Goal: Book appointment/travel/reservation: Book appointment/travel/reservation

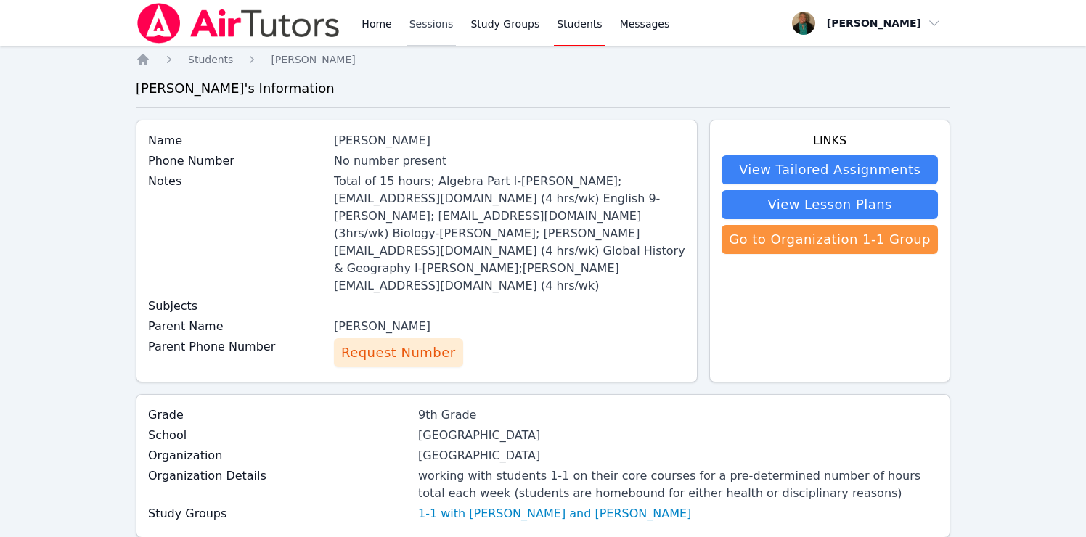
click at [425, 22] on link "Sessions" at bounding box center [431, 23] width 50 height 46
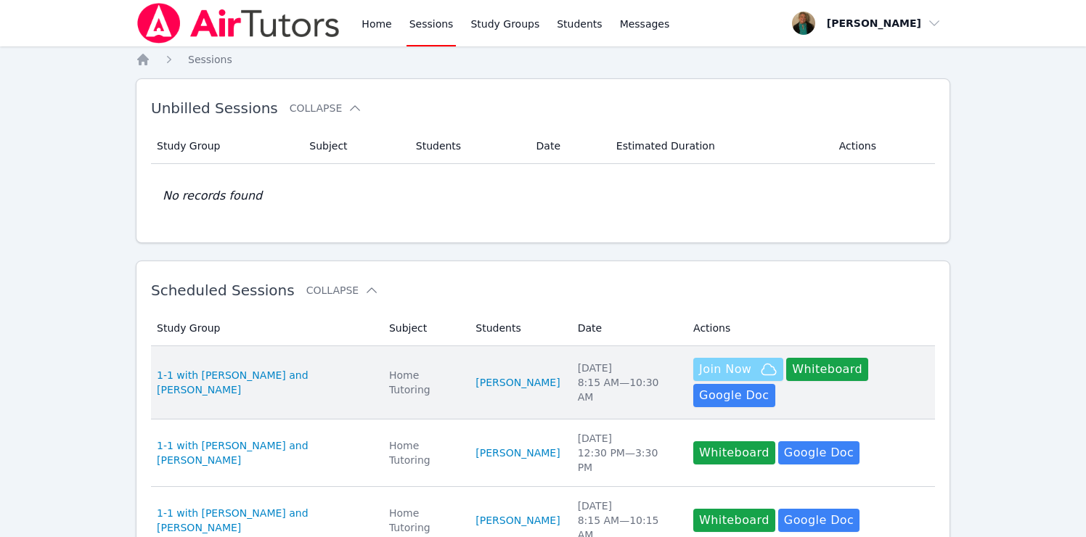
click at [729, 365] on span "Join Now" at bounding box center [725, 369] width 52 height 17
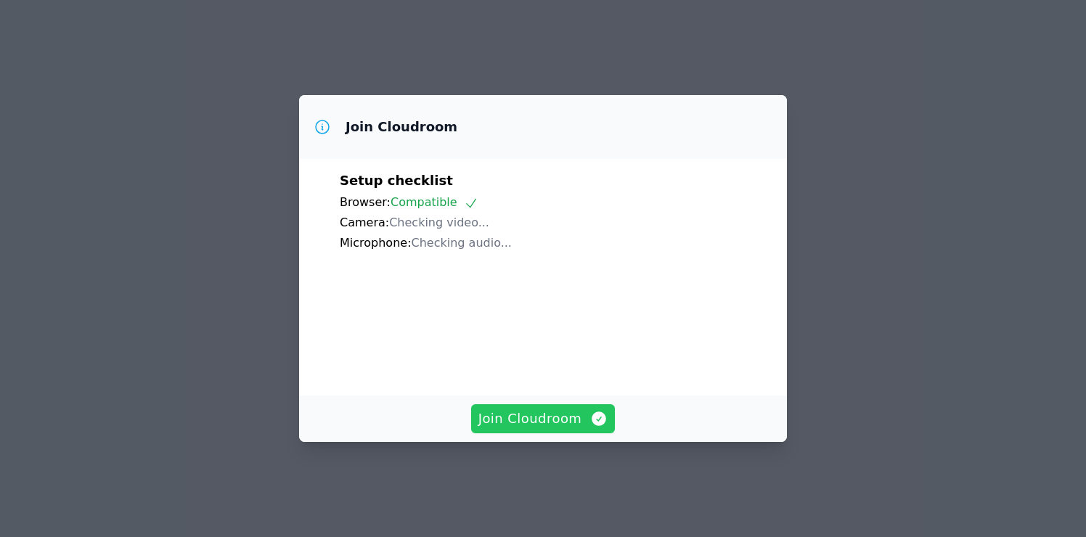
click at [554, 424] on span "Join Cloudroom" at bounding box center [543, 419] width 130 height 20
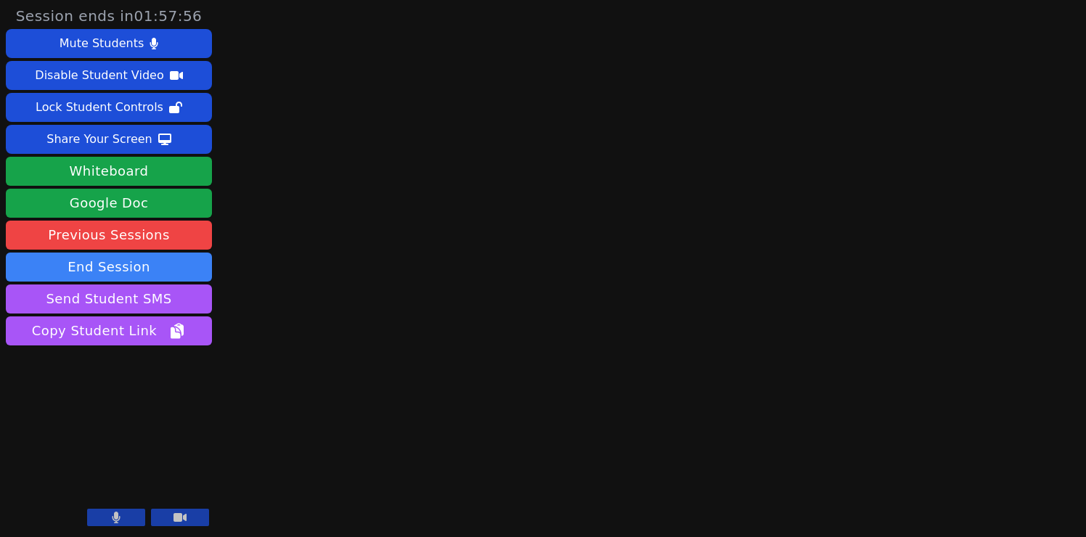
click at [117, 514] on icon at bounding box center [116, 518] width 8 height 12
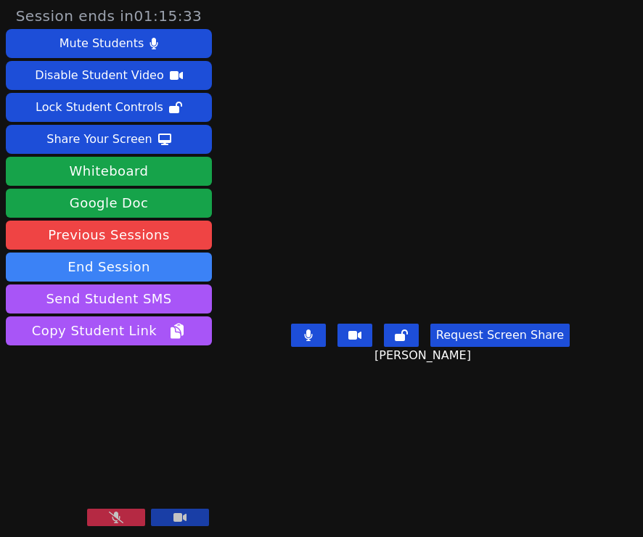
click at [107, 513] on button at bounding box center [116, 517] width 58 height 17
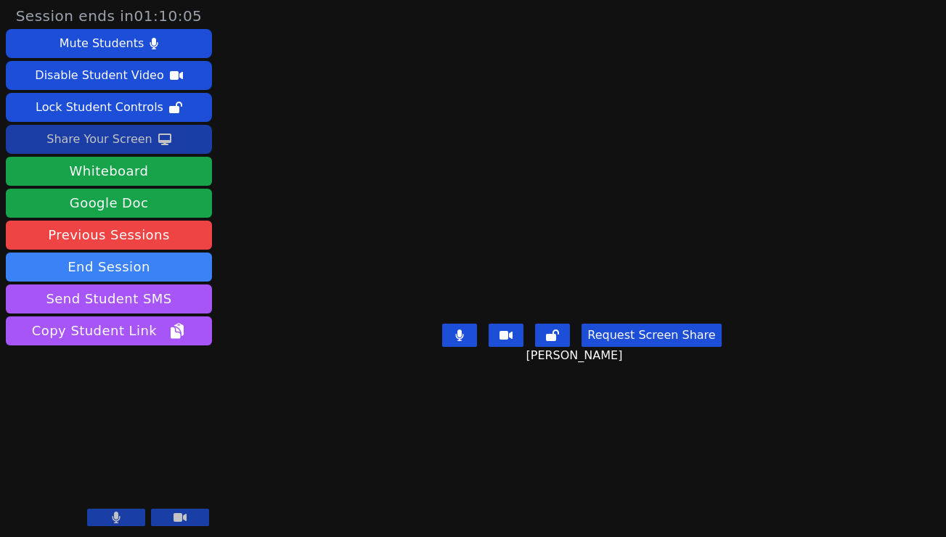
click at [134, 139] on div "Share Your Screen" at bounding box center [99, 139] width 106 height 23
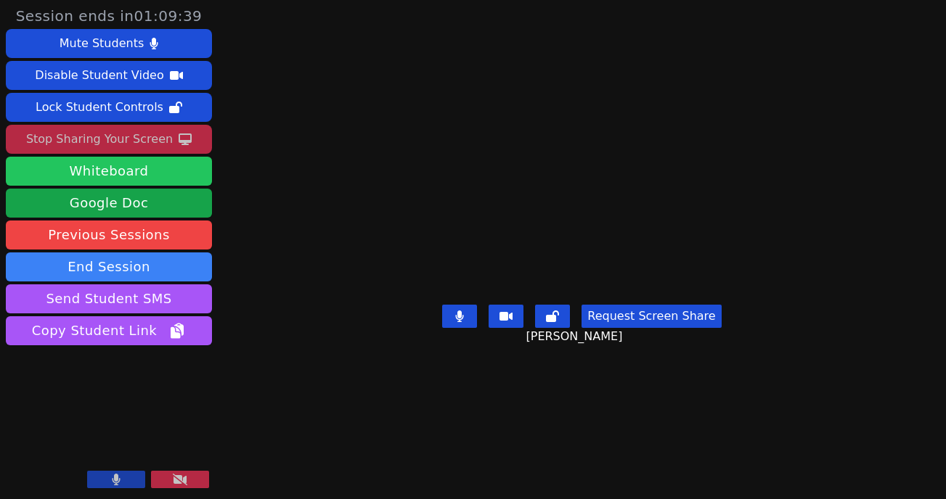
click at [162, 169] on button "Whiteboard" at bounding box center [109, 171] width 206 height 29
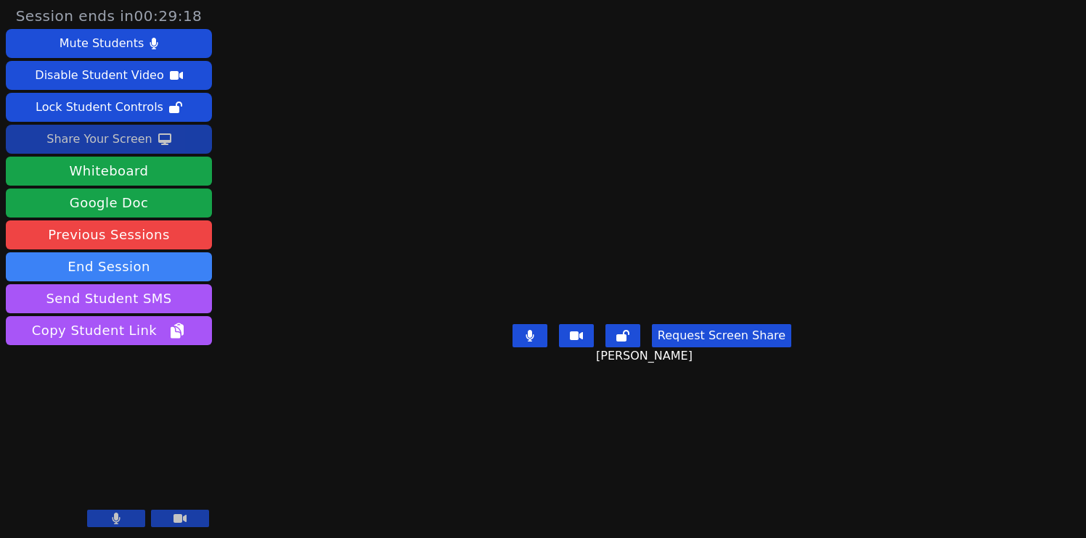
click at [120, 517] on icon at bounding box center [116, 519] width 9 height 12
click at [120, 514] on icon at bounding box center [116, 519] width 15 height 12
click at [128, 517] on button at bounding box center [116, 518] width 58 height 17
click at [111, 512] on button at bounding box center [116, 518] width 58 height 17
click at [108, 517] on button at bounding box center [116, 518] width 58 height 17
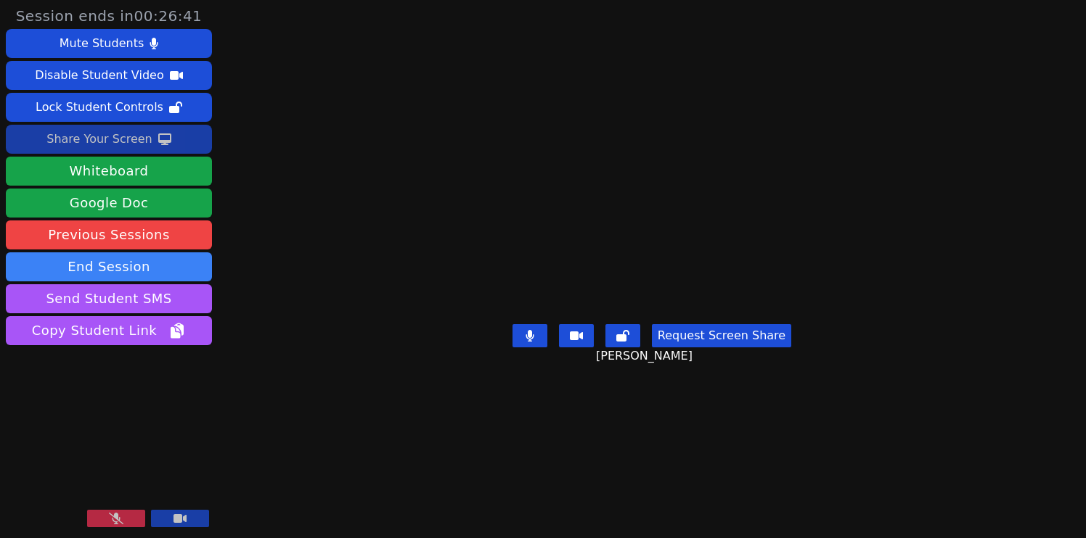
click at [121, 517] on icon at bounding box center [116, 519] width 15 height 12
click at [112, 519] on icon at bounding box center [116, 519] width 9 height 12
click at [110, 516] on icon at bounding box center [116, 519] width 15 height 12
click at [108, 516] on button at bounding box center [116, 518] width 58 height 17
click at [115, 517] on icon at bounding box center [116, 519] width 15 height 12
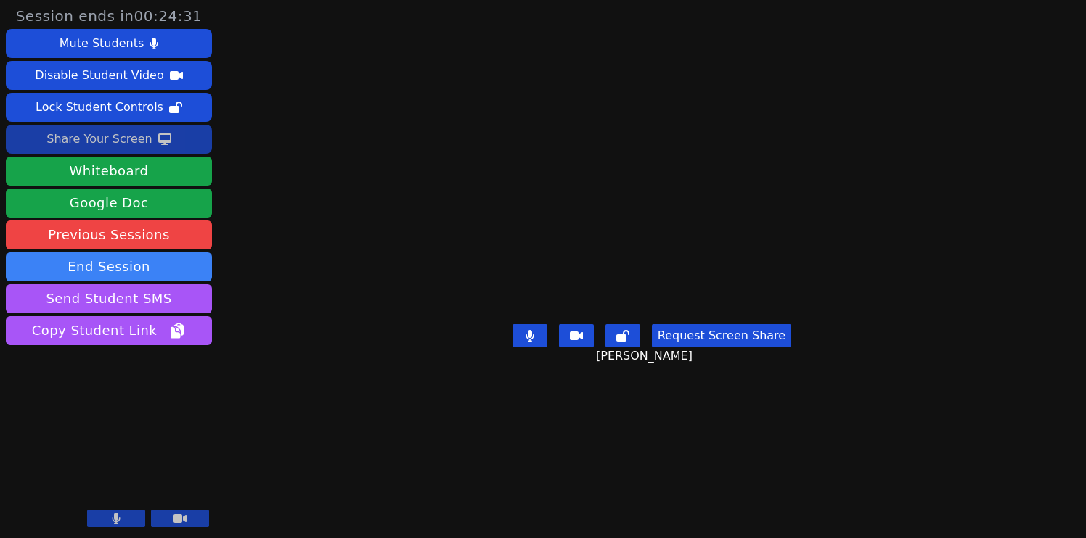
click at [113, 513] on icon at bounding box center [116, 519] width 9 height 12
click at [113, 513] on icon at bounding box center [116, 519] width 15 height 12
click at [116, 518] on icon at bounding box center [116, 519] width 8 height 12
click at [116, 518] on icon at bounding box center [116, 519] width 15 height 12
click at [126, 517] on button at bounding box center [116, 518] width 58 height 17
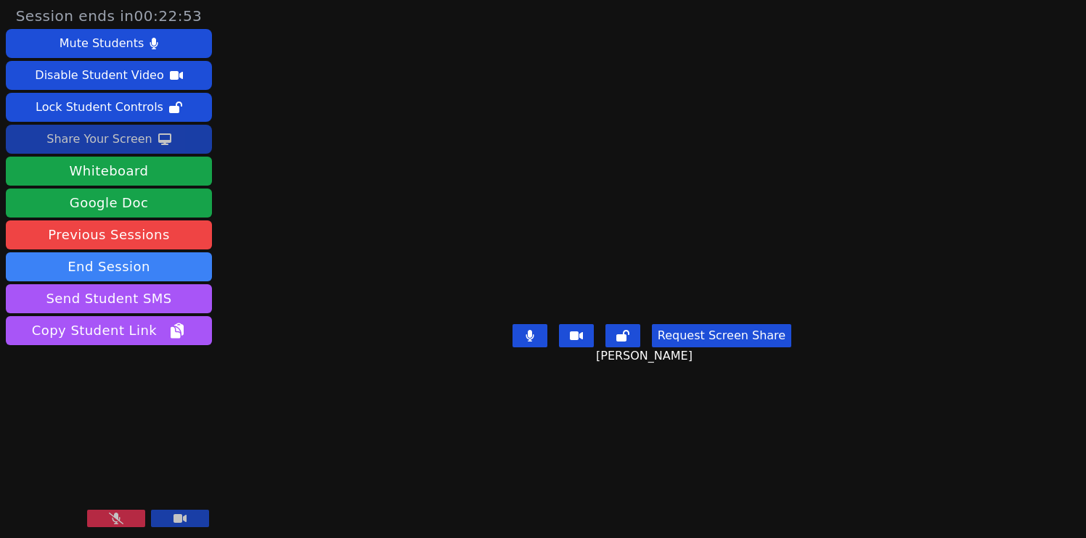
click at [110, 513] on button at bounding box center [116, 518] width 58 height 17
click at [126, 515] on button at bounding box center [116, 518] width 58 height 17
click at [102, 517] on button at bounding box center [116, 518] width 58 height 17
click at [102, 518] on button at bounding box center [116, 518] width 58 height 17
click at [105, 518] on button at bounding box center [116, 518] width 58 height 17
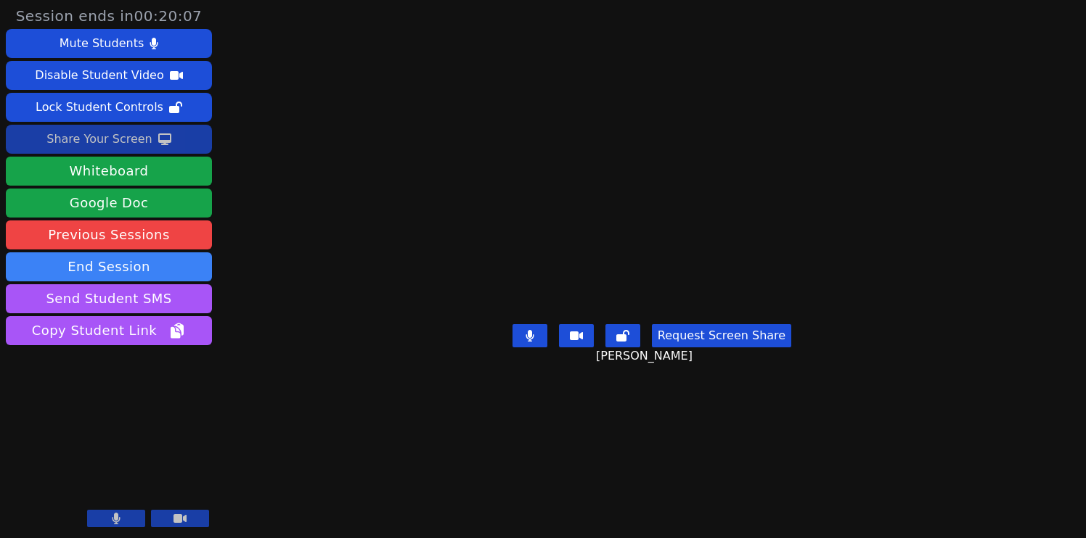
click at [103, 517] on button at bounding box center [116, 518] width 58 height 17
click at [123, 517] on button at bounding box center [116, 518] width 58 height 17
click at [124, 518] on button at bounding box center [116, 518] width 58 height 17
click at [109, 522] on icon at bounding box center [116, 519] width 15 height 12
click at [116, 517] on icon at bounding box center [116, 519] width 8 height 12
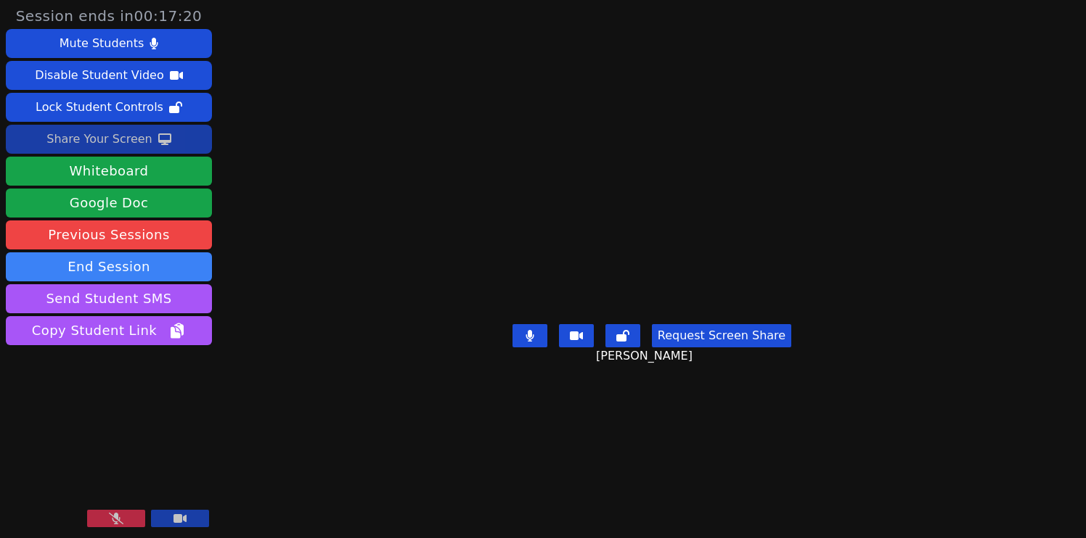
click at [116, 513] on button at bounding box center [116, 518] width 58 height 17
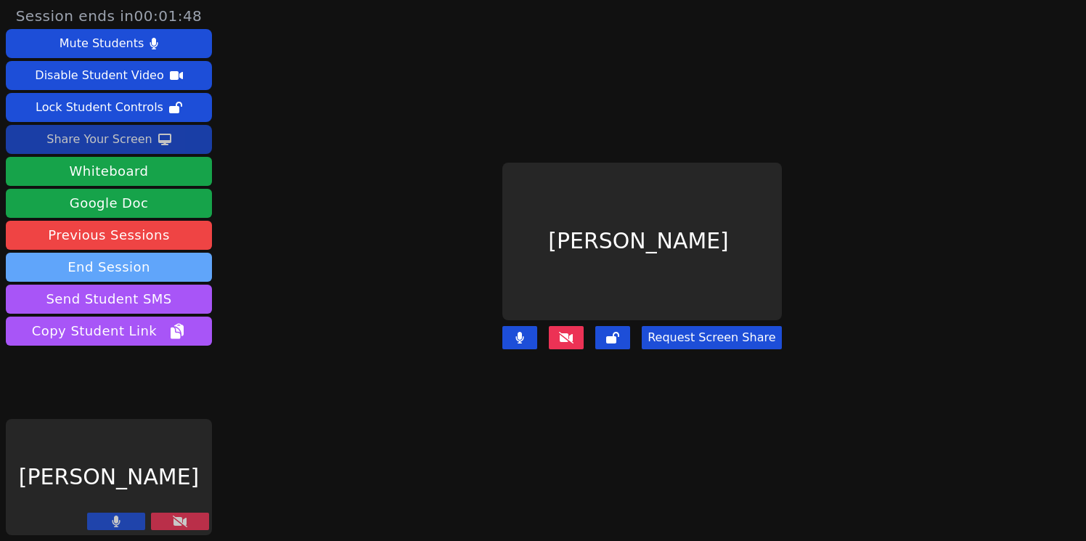
click at [131, 264] on button "End Session" at bounding box center [109, 267] width 206 height 29
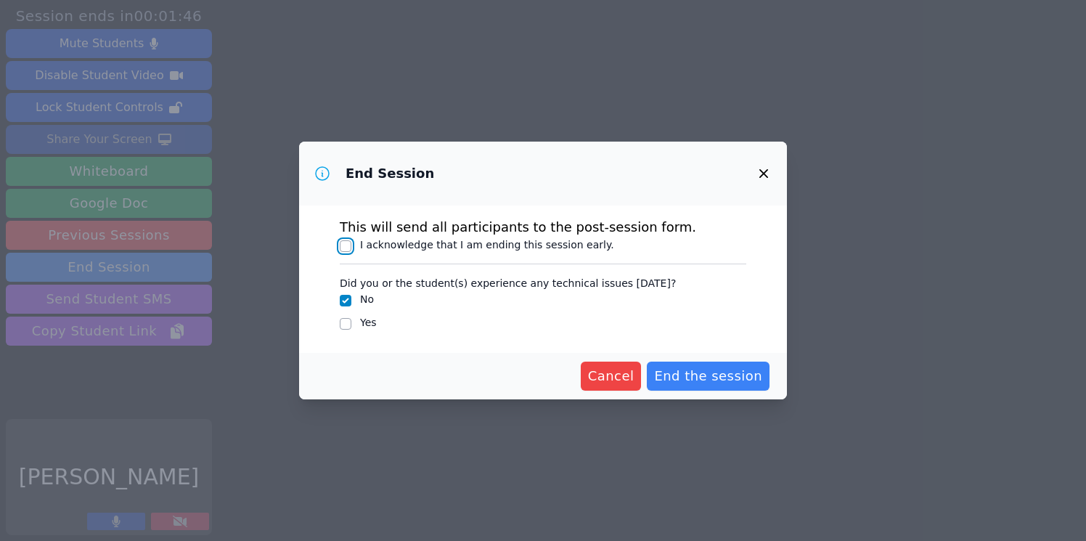
click at [343, 243] on input "I acknowledge that I am ending this session early." at bounding box center [346, 246] width 12 height 12
checkbox input "true"
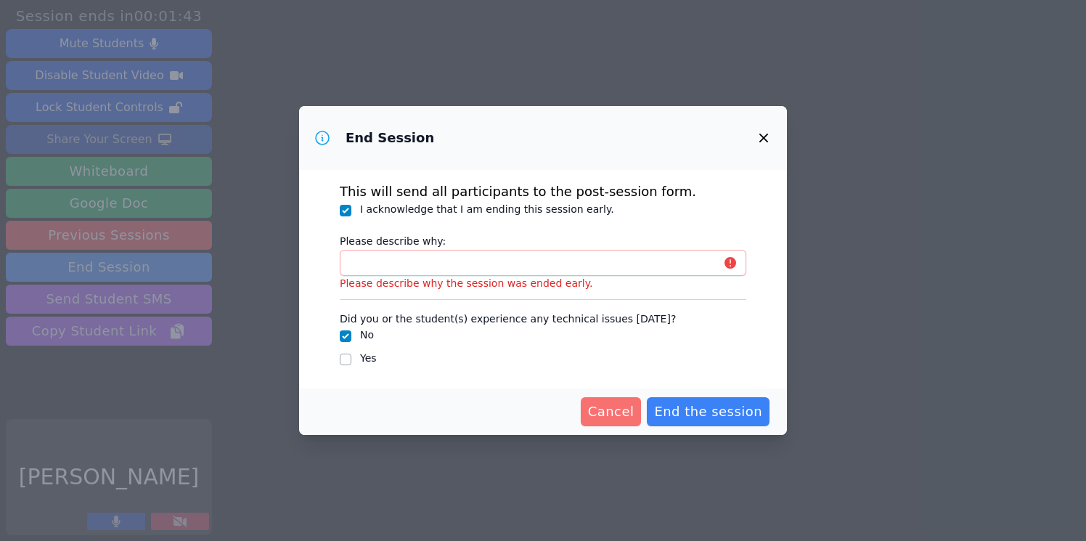
click at [623, 414] on span "Cancel" at bounding box center [611, 411] width 46 height 20
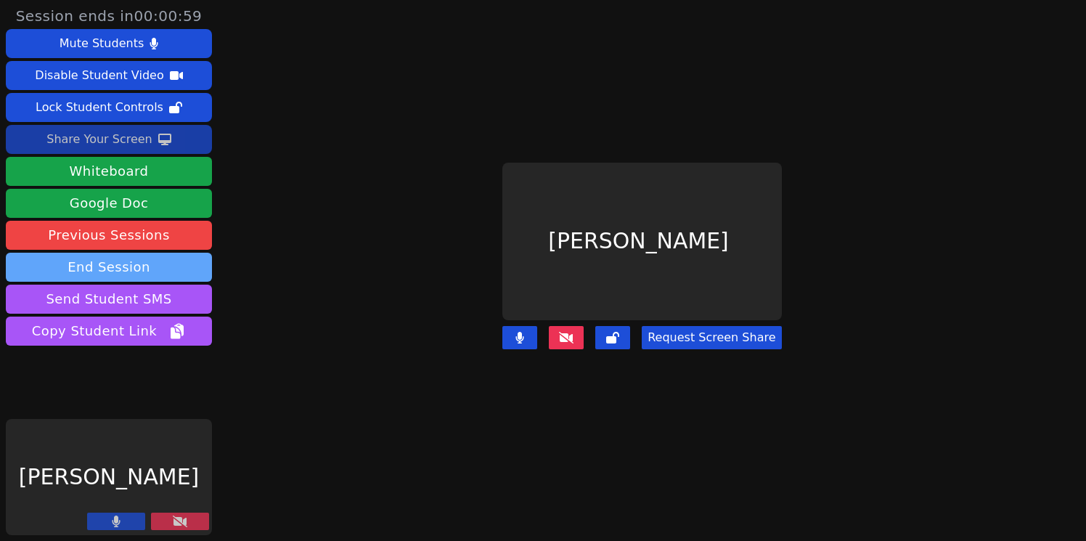
click at [168, 272] on button "End Session" at bounding box center [109, 267] width 206 height 29
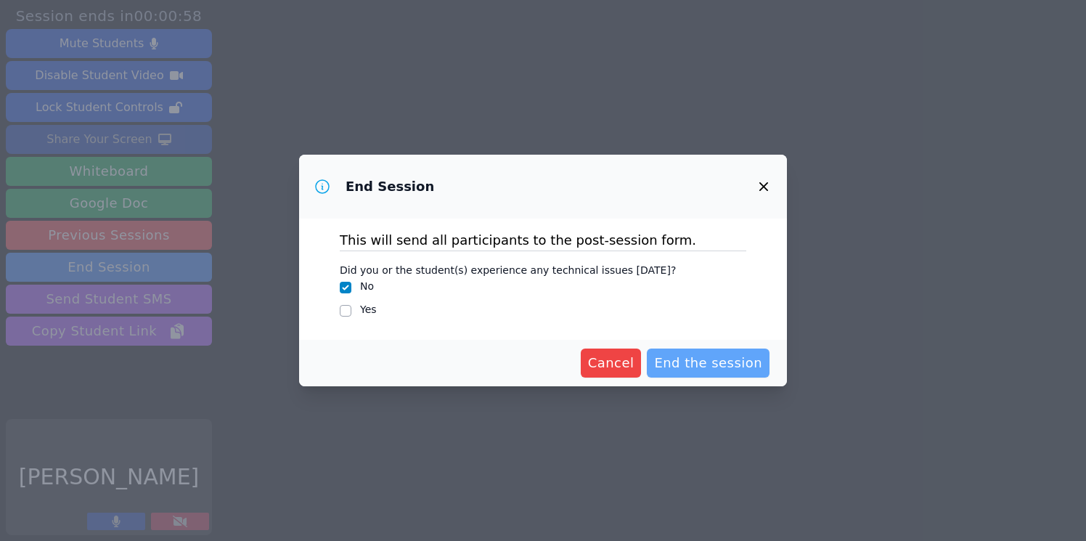
click at [700, 366] on span "End the session" at bounding box center [708, 363] width 108 height 20
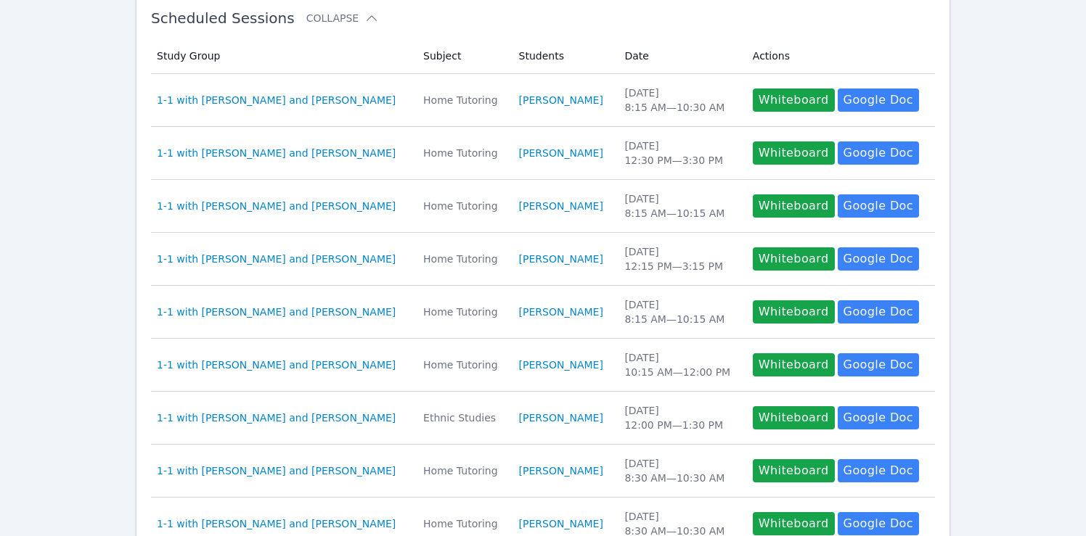
scroll to position [274, 0]
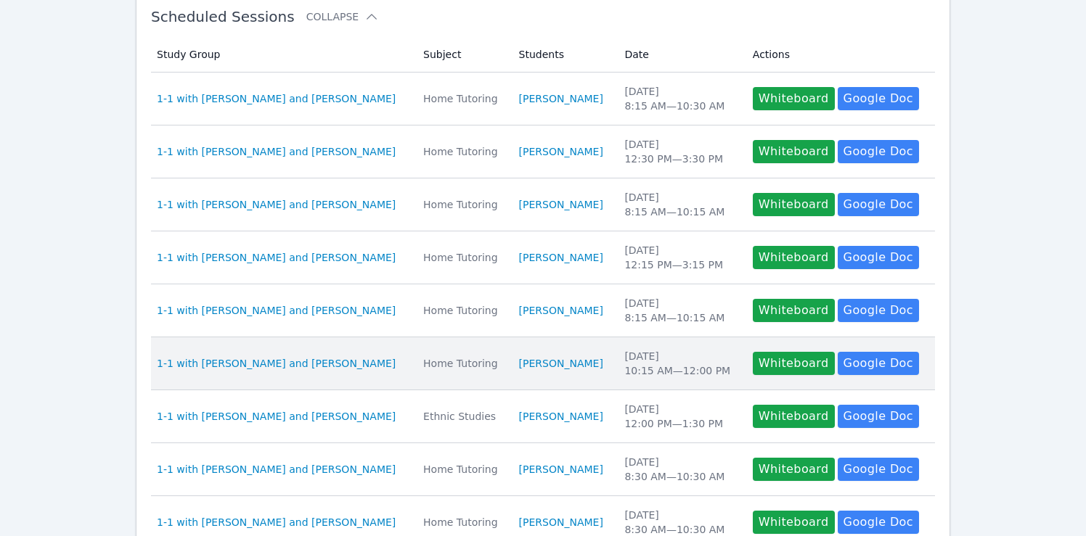
click at [668, 366] on div "Fri Sep 26 10:15 AM — 12:00 PM" at bounding box center [679, 363] width 110 height 29
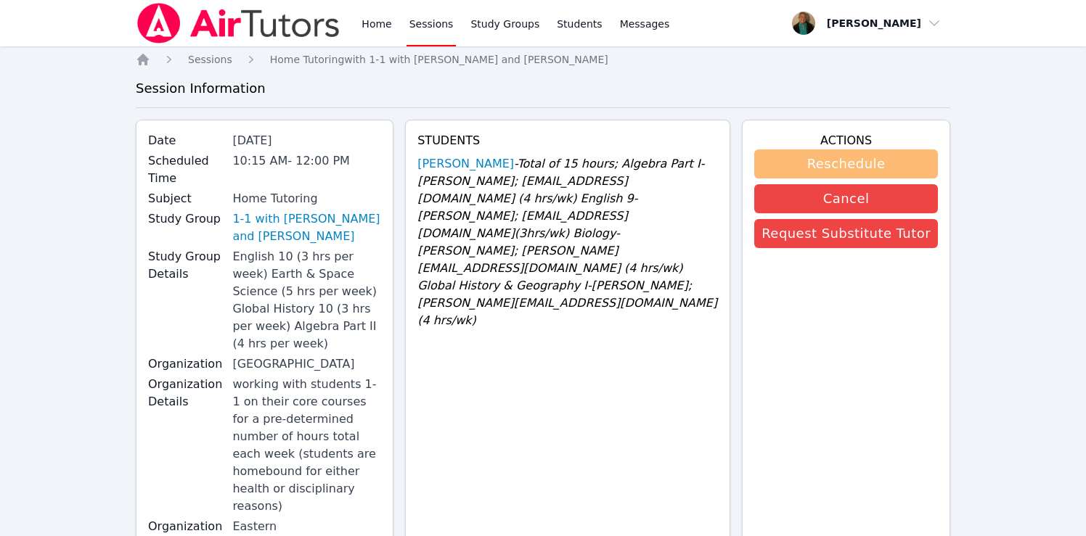
click at [823, 162] on button "Reschedule" at bounding box center [846, 163] width 184 height 29
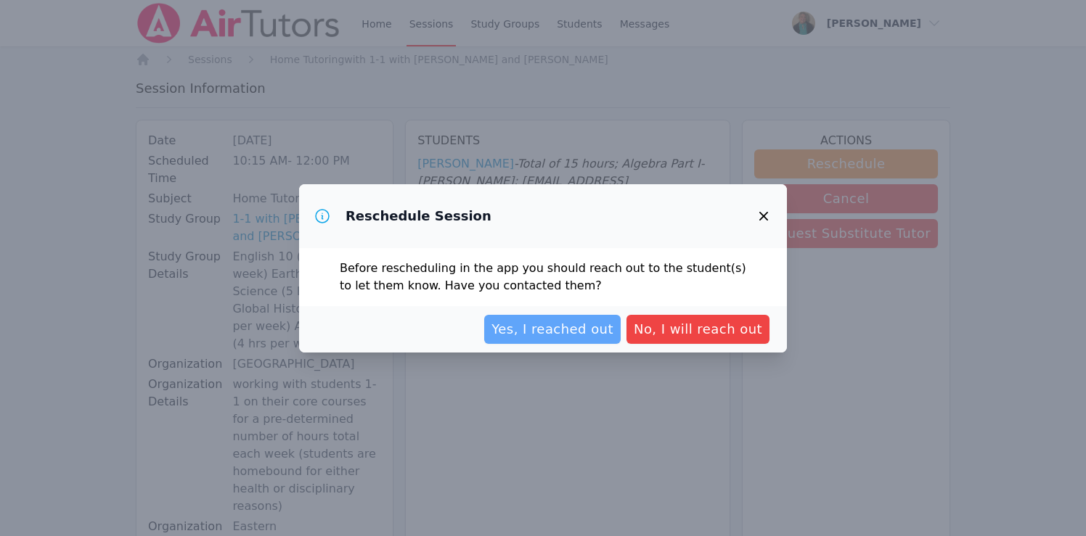
click at [564, 332] on span "Yes, I reached out" at bounding box center [552, 329] width 122 height 20
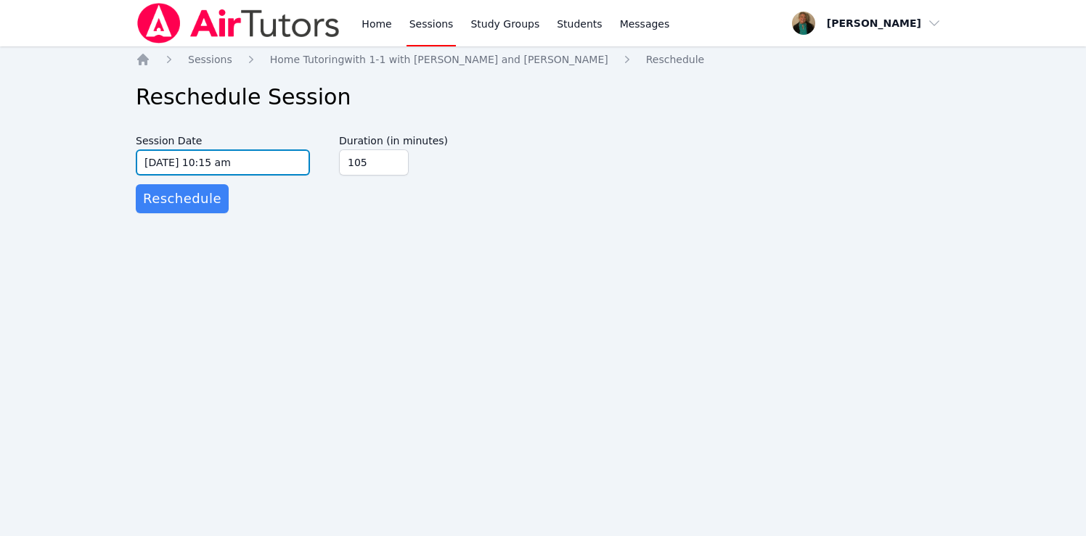
click at [292, 163] on input "09/26/2025 10:15 am" at bounding box center [223, 162] width 174 height 26
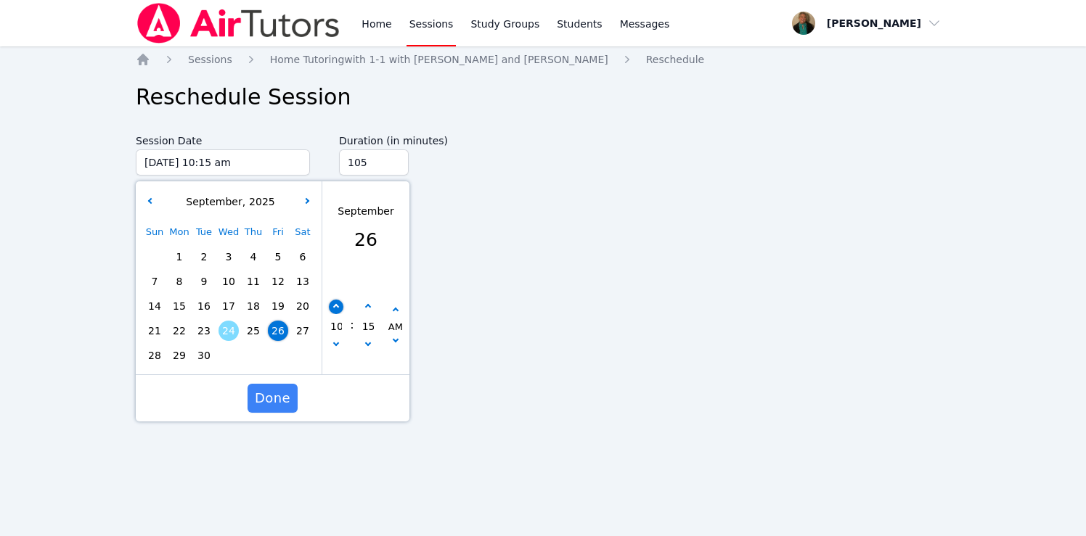
click at [332, 304] on button "button" at bounding box center [336, 307] width 15 height 15
type input "09/26/2025 11:15 am"
type input "11"
click at [332, 304] on button "button" at bounding box center [336, 307] width 15 height 15
type input "09/26/2025 12:15 pm"
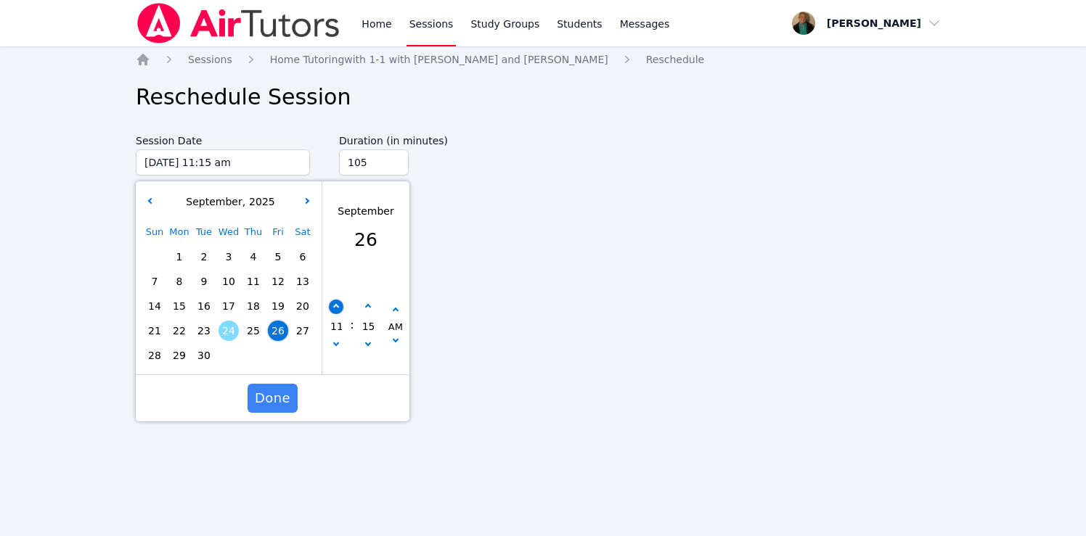
type input "12"
click at [332, 304] on button "button" at bounding box center [336, 307] width 15 height 15
type input "09/26/2025 01:15 pm"
type input "01"
click at [366, 301] on button "button" at bounding box center [368, 307] width 15 height 15
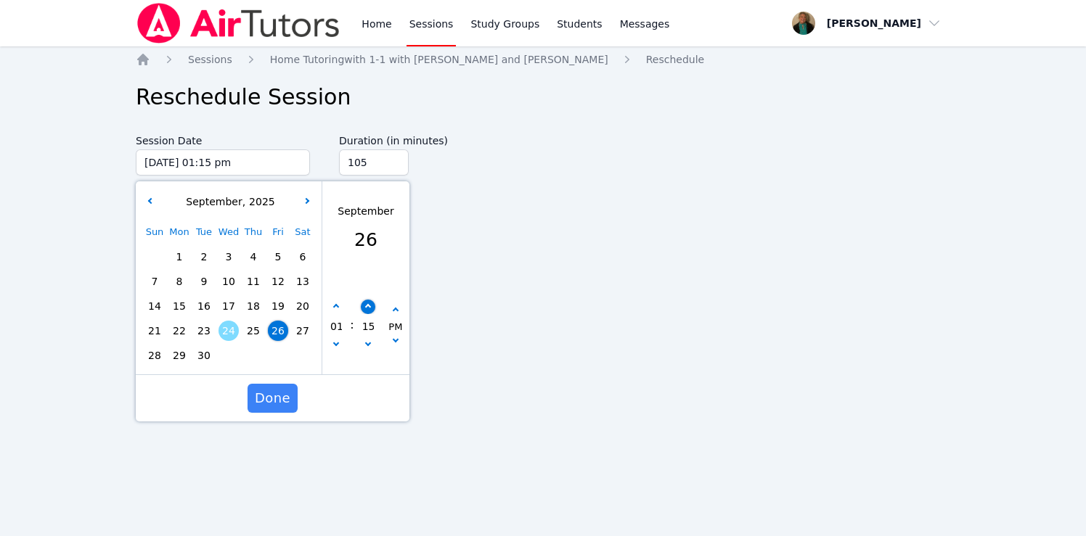
type input "09/26/2025 01:20 pm"
type input "20"
click at [366, 301] on button "button" at bounding box center [368, 307] width 15 height 15
type input "09/26/2025 01:25 pm"
type input "25"
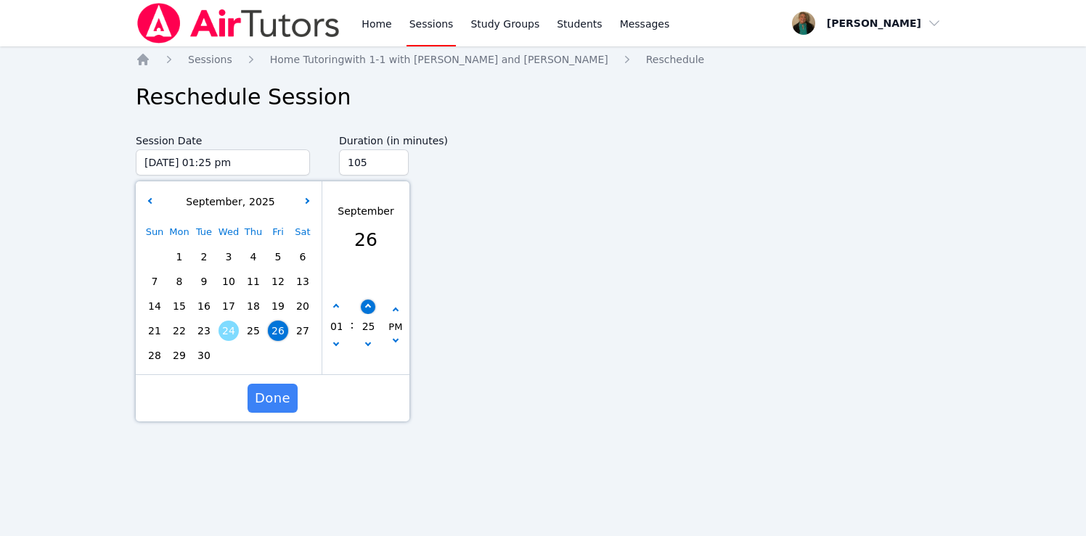
click at [366, 301] on button "button" at bounding box center [368, 307] width 15 height 15
type input "09/26/2025 01:30 pm"
type input "30"
type input "120"
click at [394, 160] on input "120" at bounding box center [374, 162] width 70 height 26
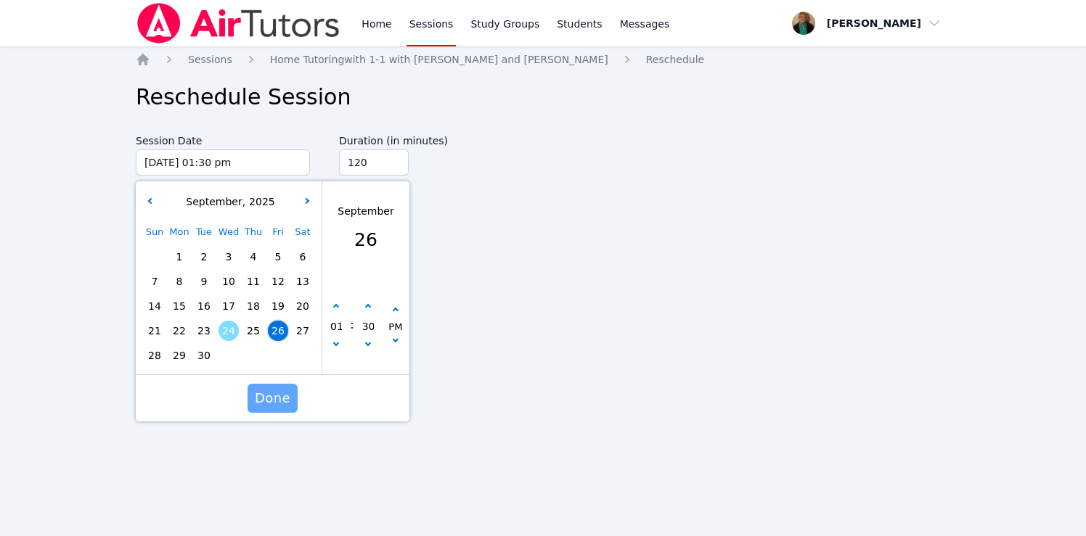
click at [269, 393] on span "Done" at bounding box center [273, 398] width 36 height 20
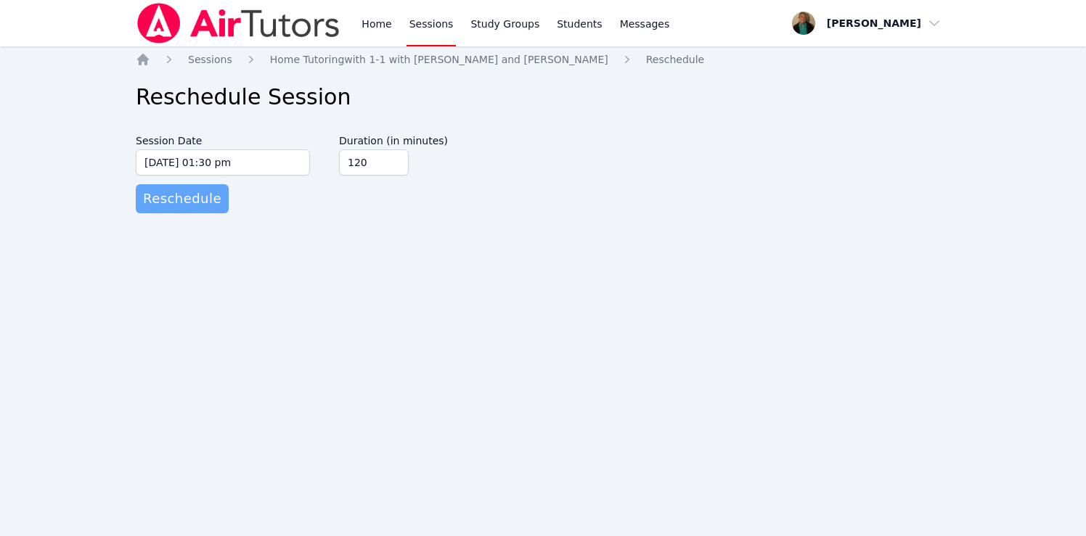
click at [191, 205] on span "Reschedule" at bounding box center [182, 199] width 78 height 20
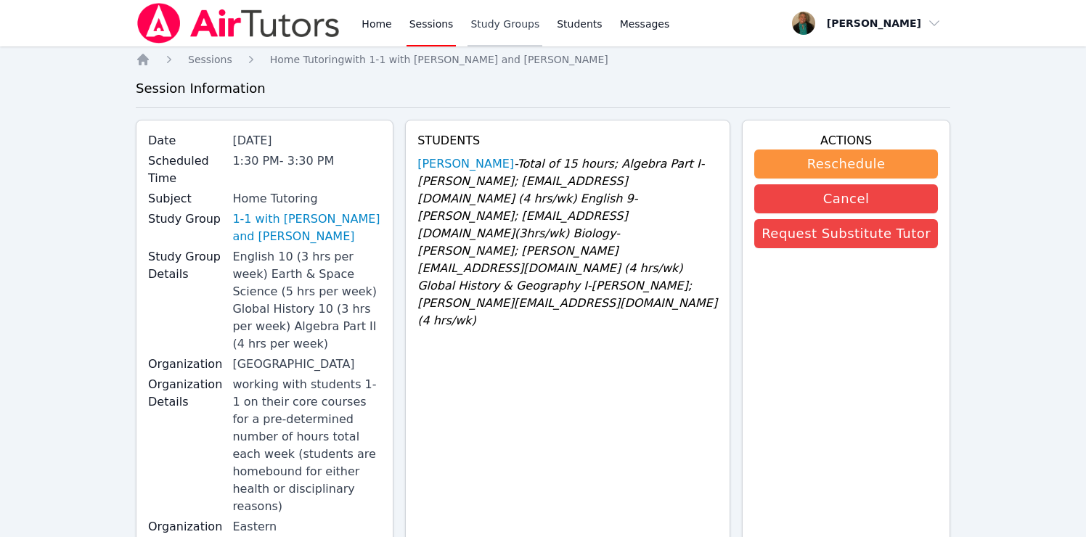
click at [499, 20] on link "Study Groups" at bounding box center [504, 23] width 75 height 46
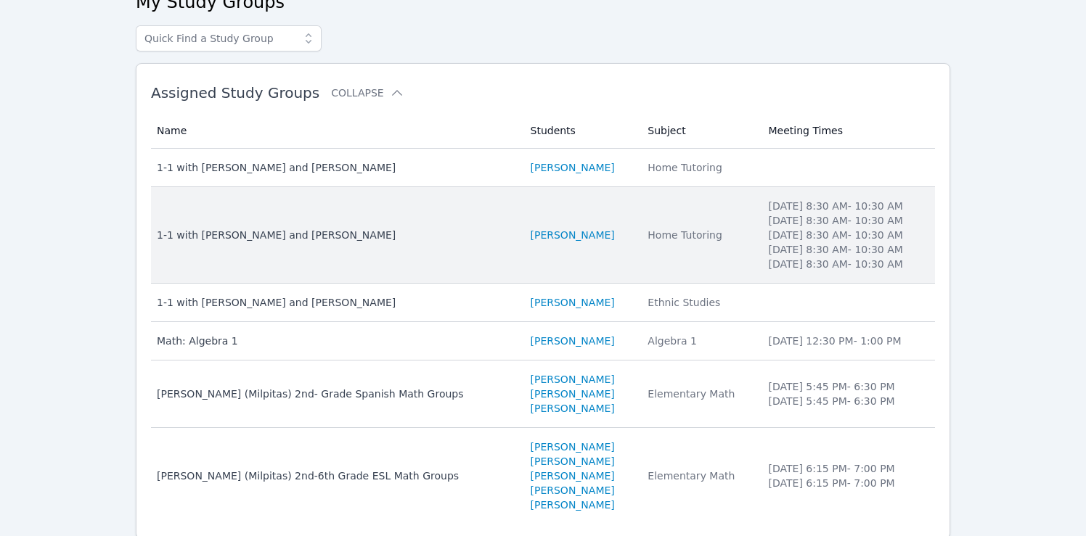
scroll to position [137, 0]
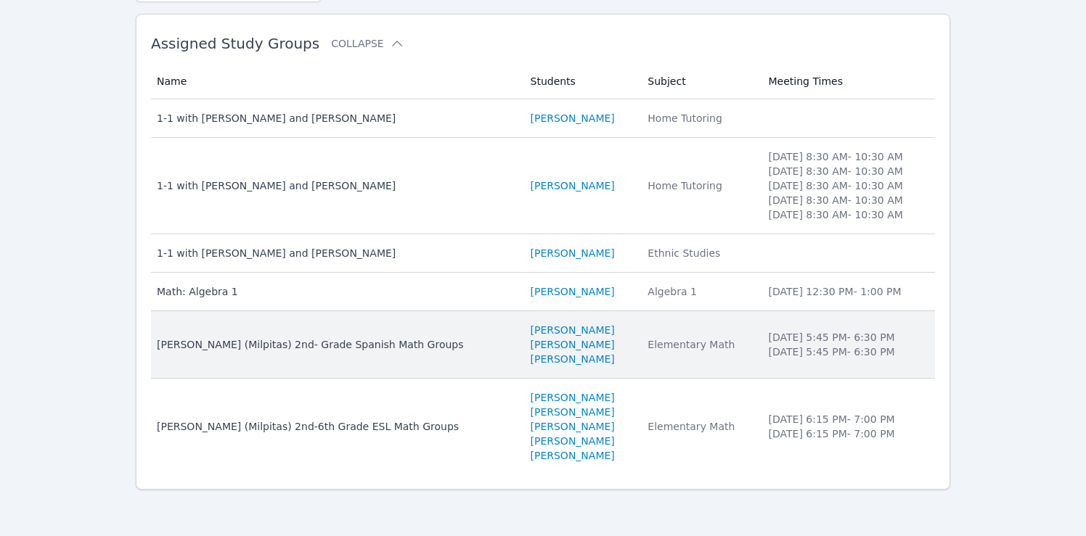
click at [360, 343] on div "[PERSON_NAME] (Milpitas) 2nd- Grade Spanish Math Groups" at bounding box center [335, 344] width 356 height 15
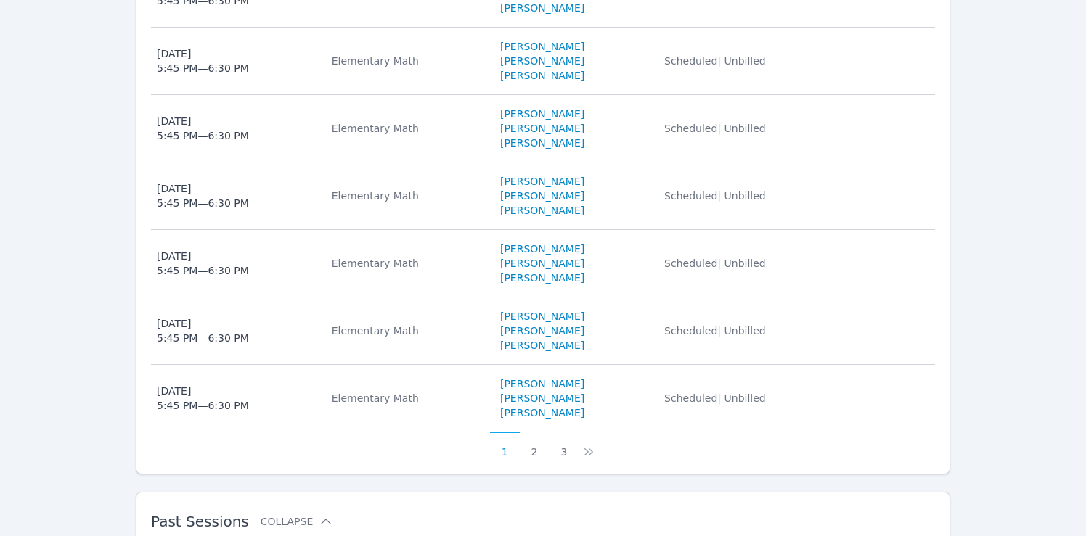
scroll to position [741, 0]
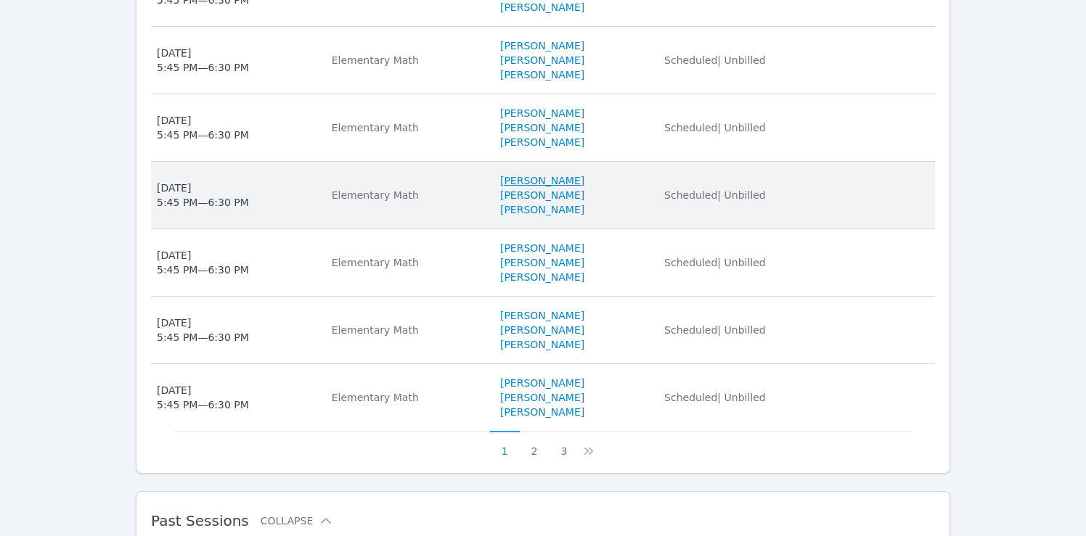
click at [500, 173] on link "[PERSON_NAME]" at bounding box center [542, 180] width 84 height 15
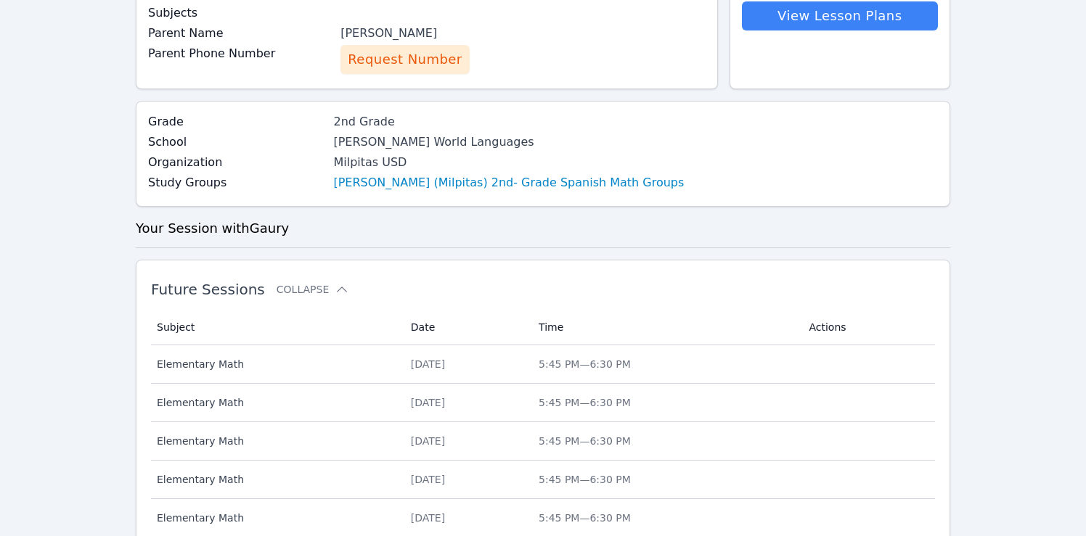
scroll to position [198, 0]
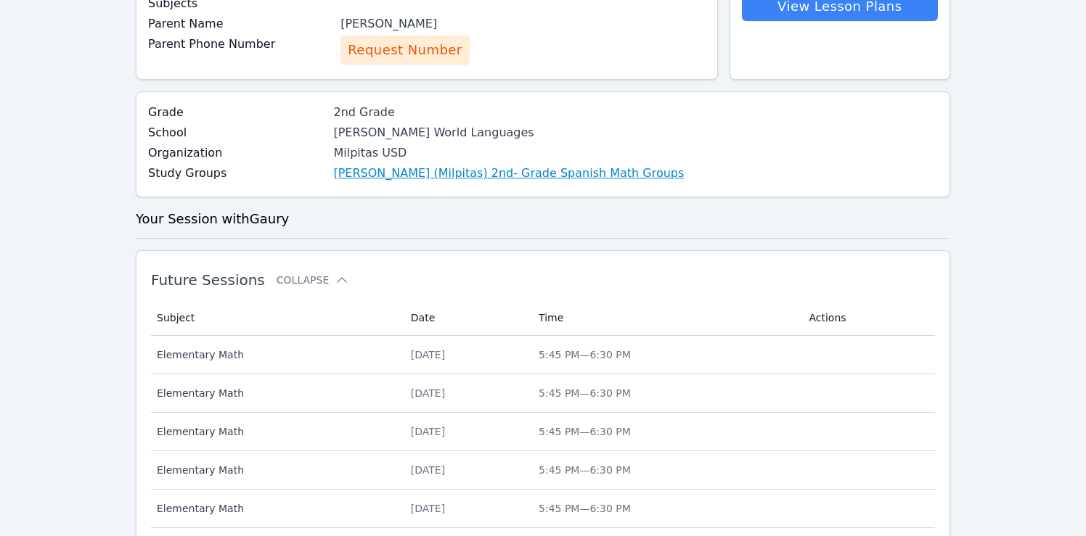
click at [439, 175] on link "[PERSON_NAME] (Milpitas) 2nd- Grade Spanish Math Groups" at bounding box center [508, 173] width 351 height 17
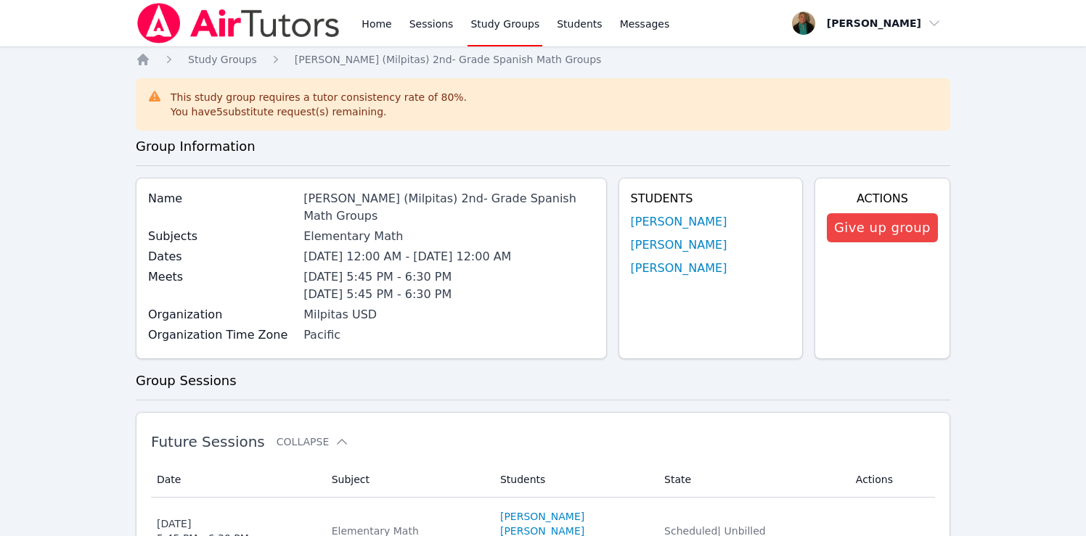
click at [486, 23] on link "Study Groups" at bounding box center [504, 23] width 75 height 46
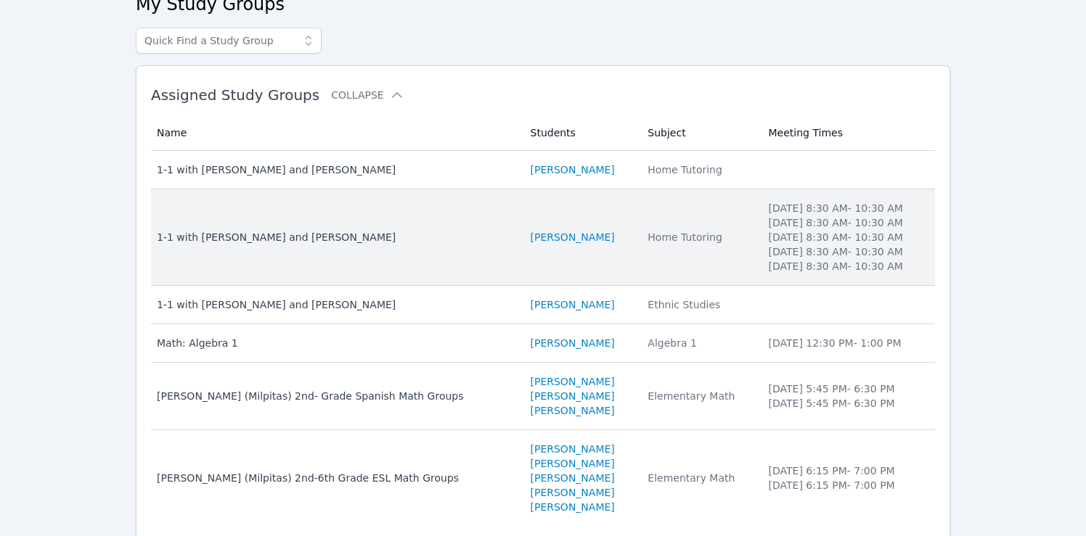
scroll to position [137, 0]
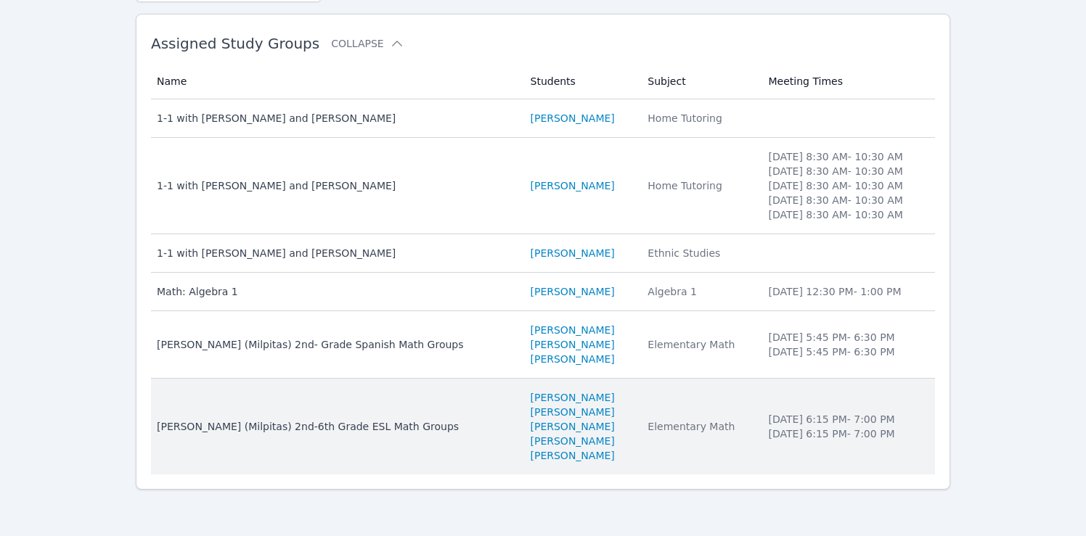
click at [351, 421] on div "[PERSON_NAME] (Milpitas) 2nd-6th Grade ESL Math Groups" at bounding box center [335, 426] width 356 height 15
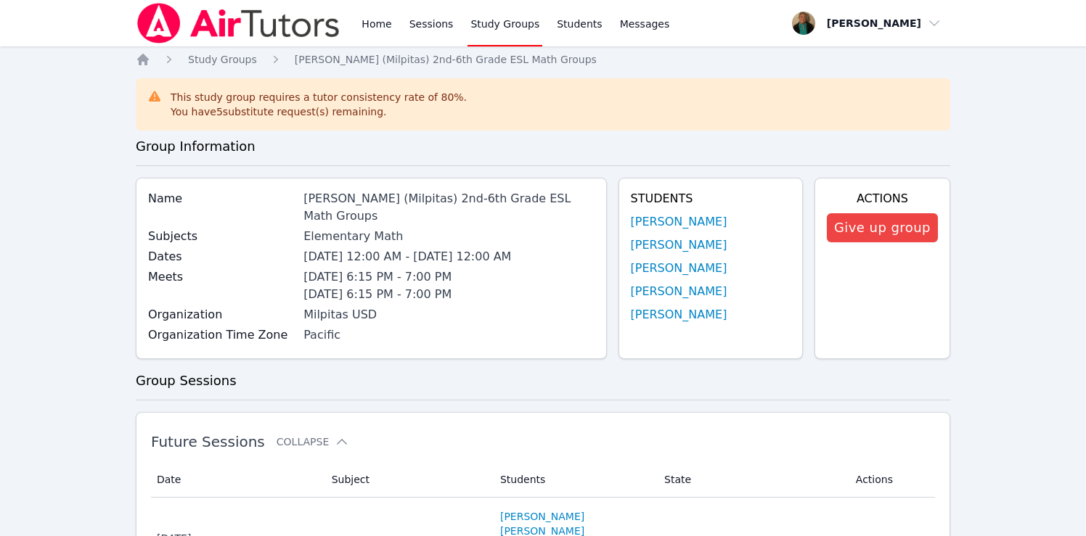
click at [382, 250] on span "Oct 6, 2025 12:00 AM - Dec 19, 2025 12:00 AM" at bounding box center [407, 257] width 208 height 14
click at [676, 220] on link "[PERSON_NAME]" at bounding box center [679, 221] width 97 height 17
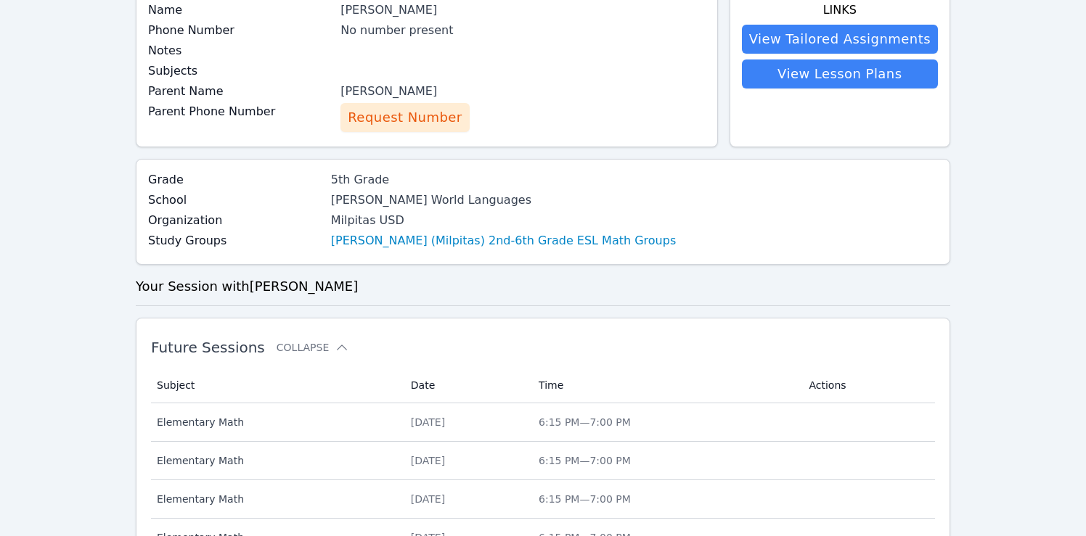
scroll to position [134, 0]
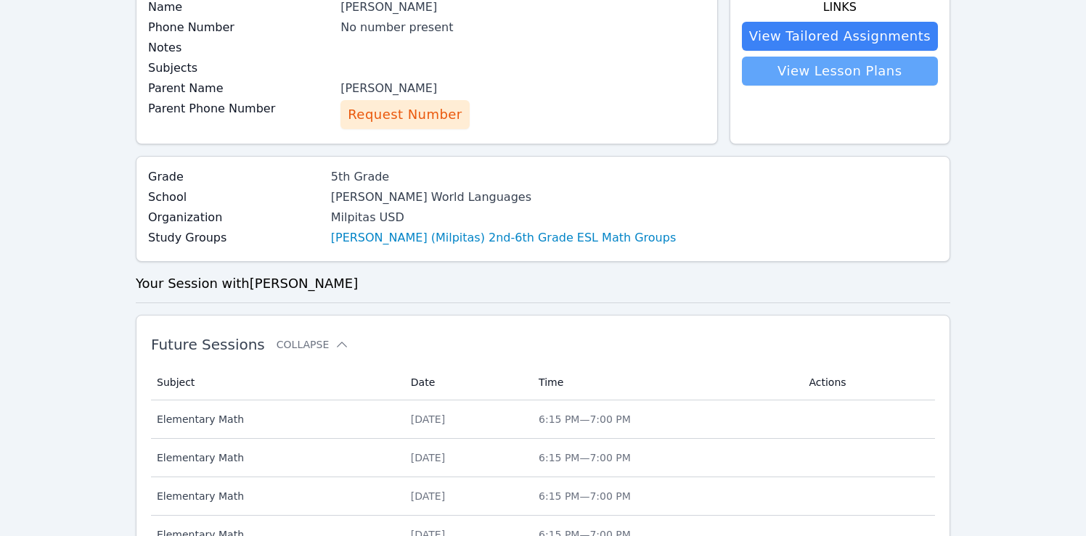
click at [863, 65] on link "View Lesson Plans" at bounding box center [840, 71] width 196 height 29
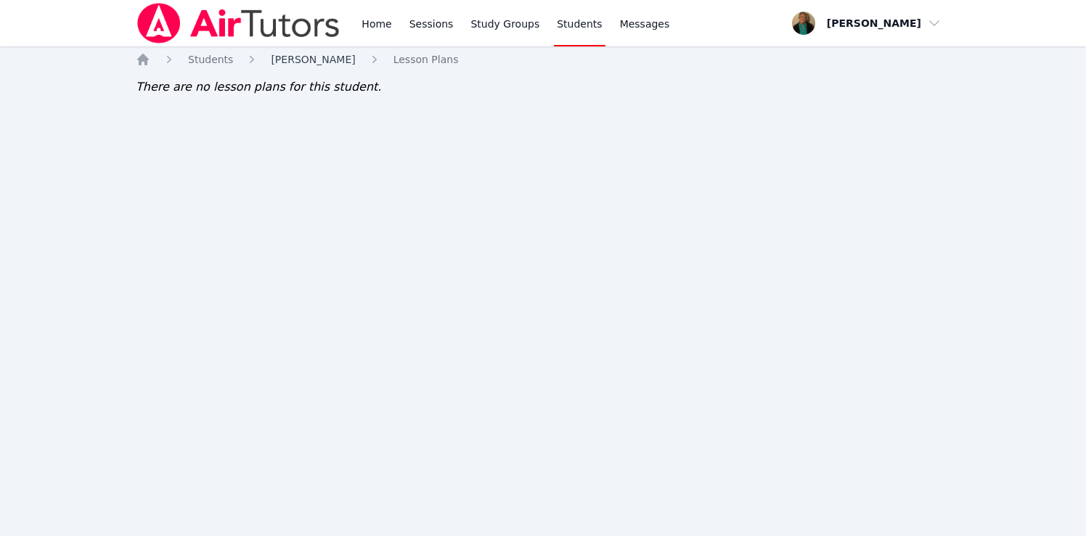
click at [324, 60] on span "[PERSON_NAME]" at bounding box center [313, 60] width 84 height 12
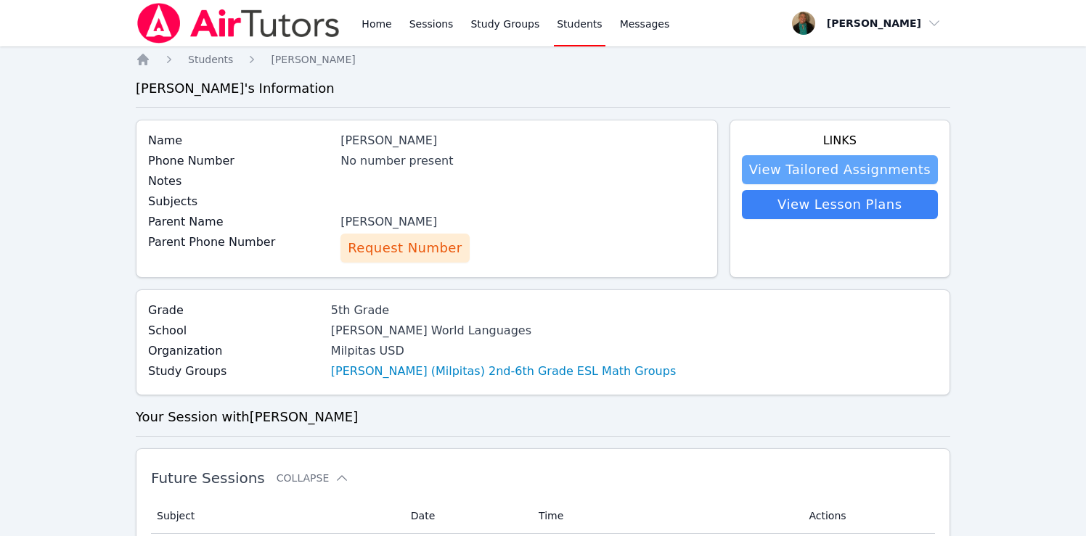
click at [801, 160] on link "View Tailored Assignments" at bounding box center [840, 169] width 196 height 29
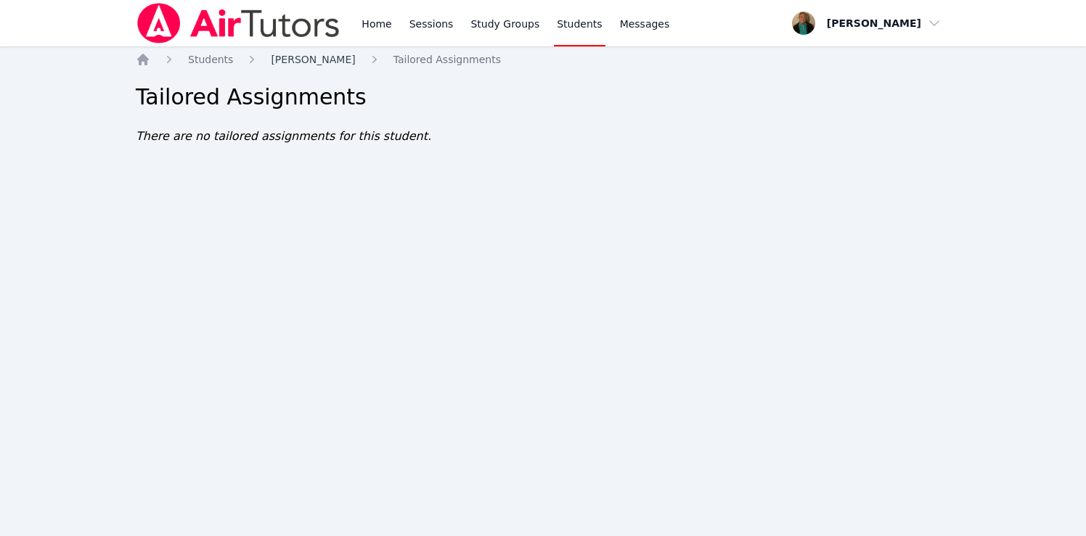
click at [337, 57] on span "[PERSON_NAME]" at bounding box center [313, 60] width 84 height 12
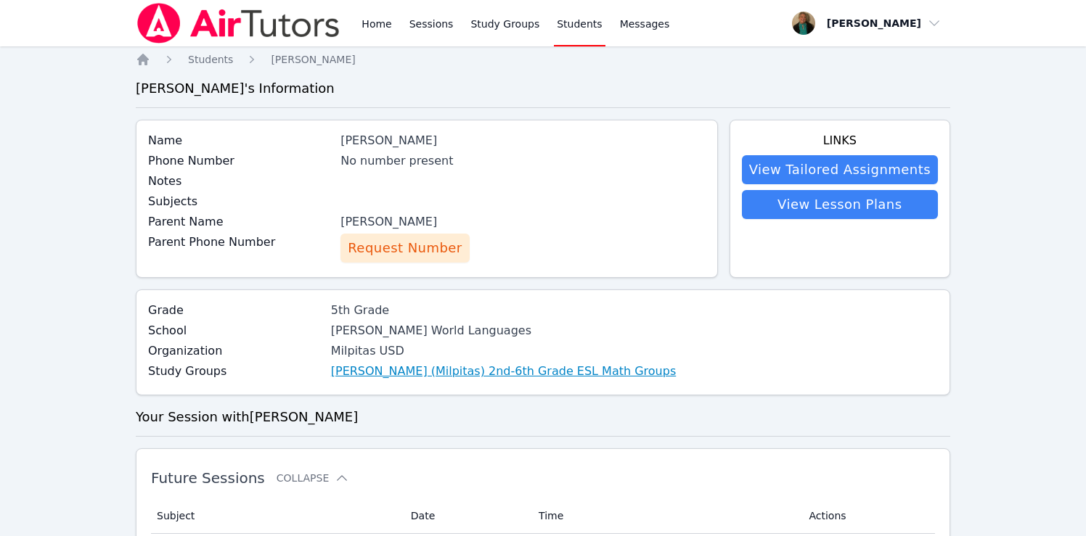
click at [397, 373] on link "[PERSON_NAME] (Milpitas) 2nd-6th Grade ESL Math Groups" at bounding box center [503, 371] width 345 height 17
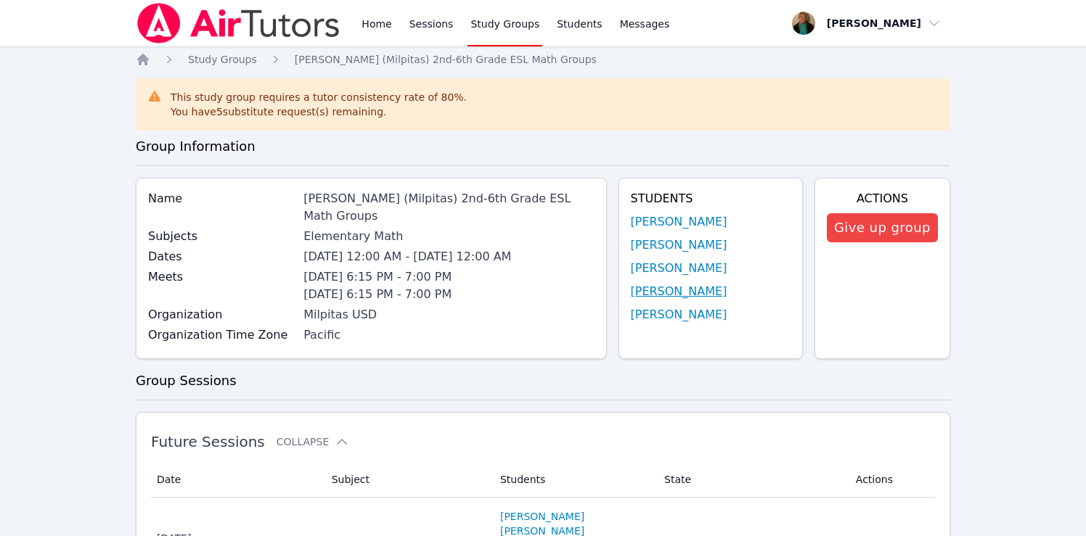
click at [644, 290] on link "[PERSON_NAME]" at bounding box center [679, 291] width 97 height 17
click at [664, 263] on link "[PERSON_NAME]" at bounding box center [679, 268] width 97 height 17
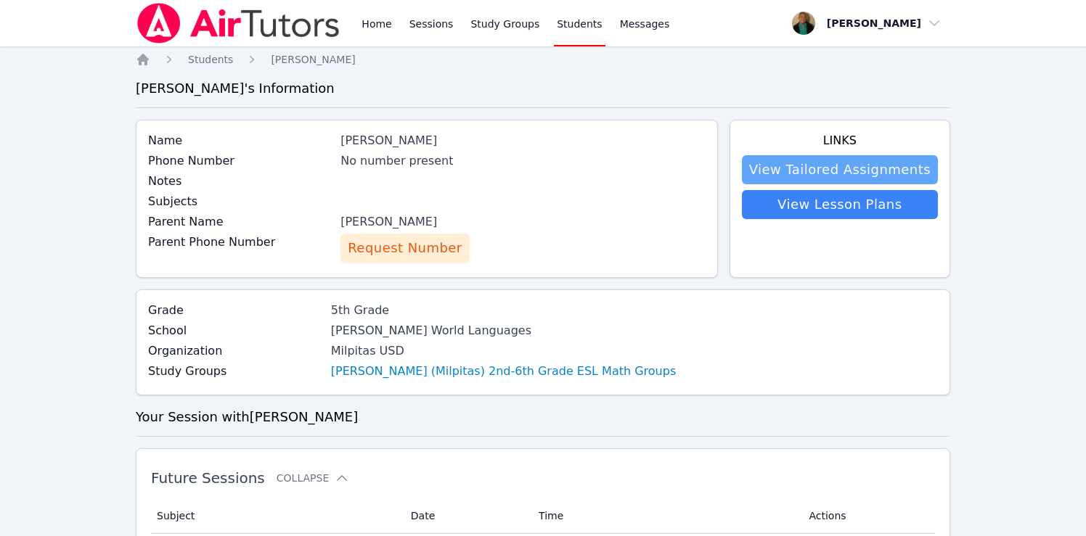
click at [860, 163] on link "View Tailored Assignments" at bounding box center [840, 169] width 196 height 29
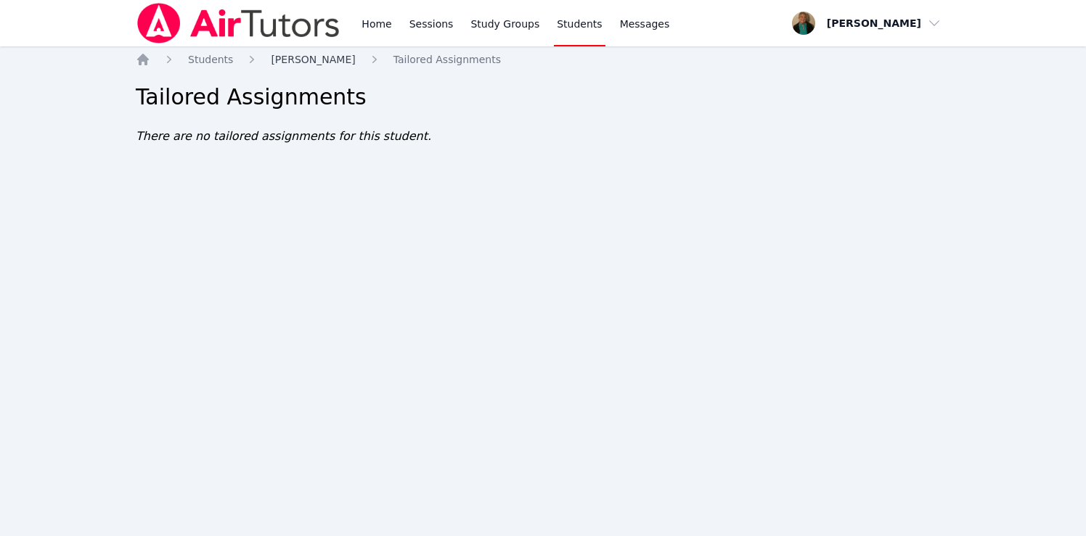
click at [330, 62] on span "[PERSON_NAME]" at bounding box center [313, 60] width 84 height 12
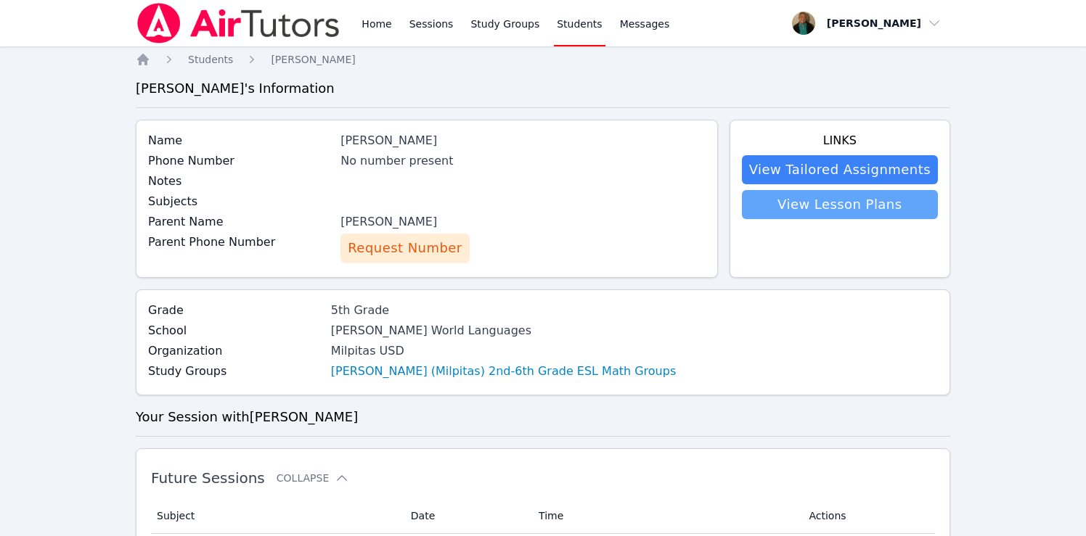
click at [816, 203] on link "View Lesson Plans" at bounding box center [840, 204] width 196 height 29
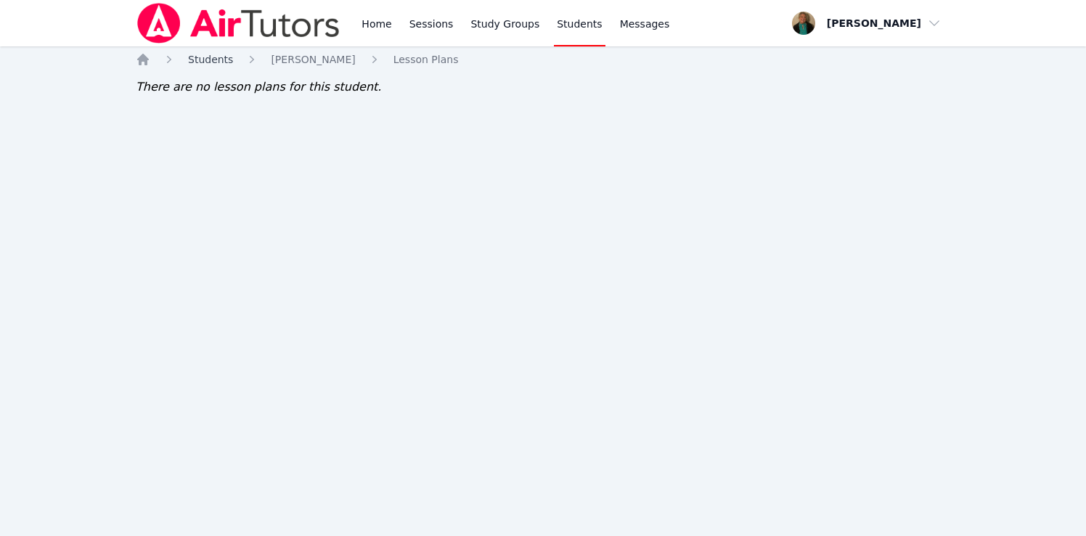
click at [213, 59] on span "Students" at bounding box center [210, 60] width 45 height 12
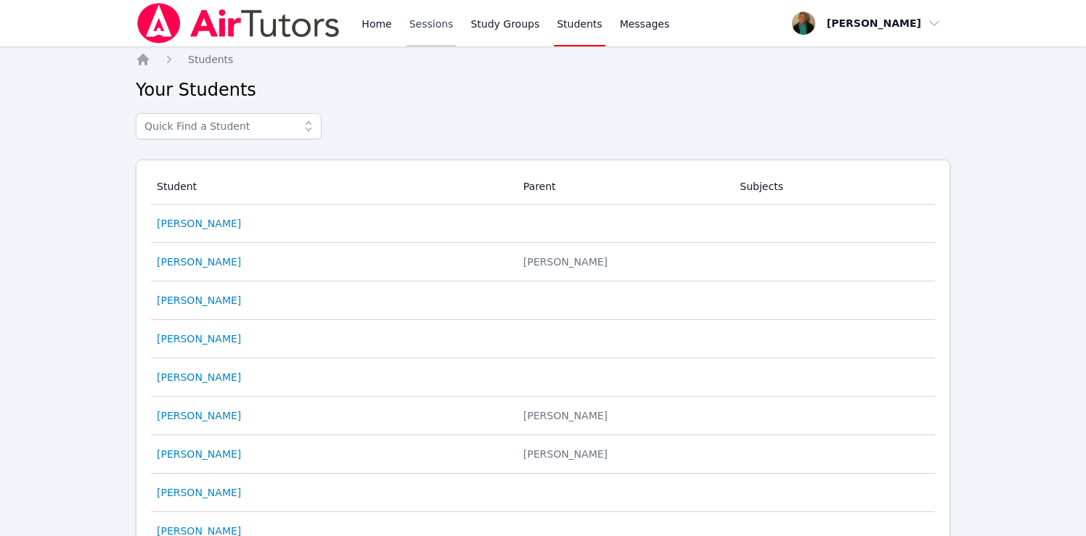
click at [419, 27] on link "Sessions" at bounding box center [431, 23] width 50 height 46
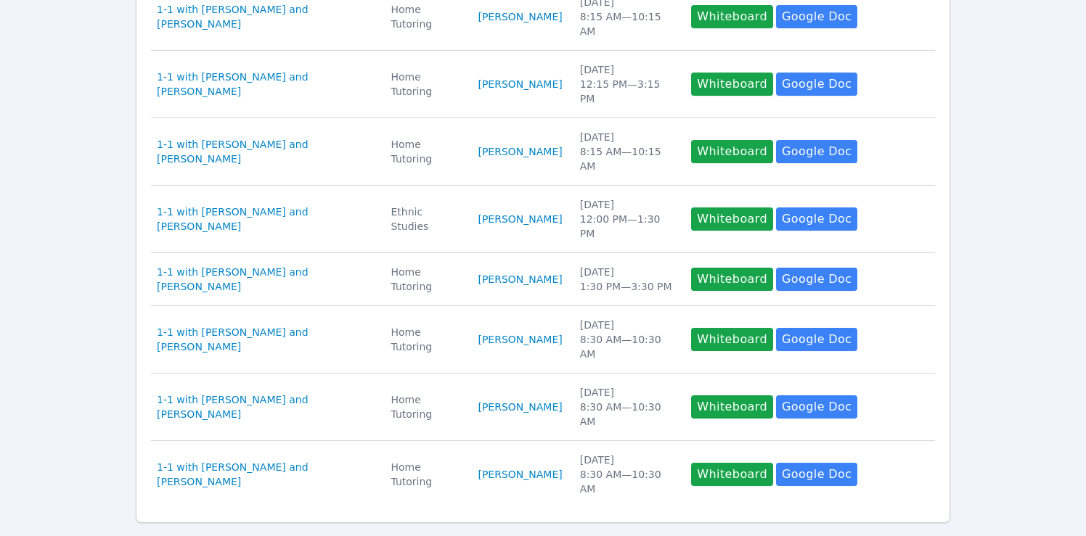
scroll to position [501, 0]
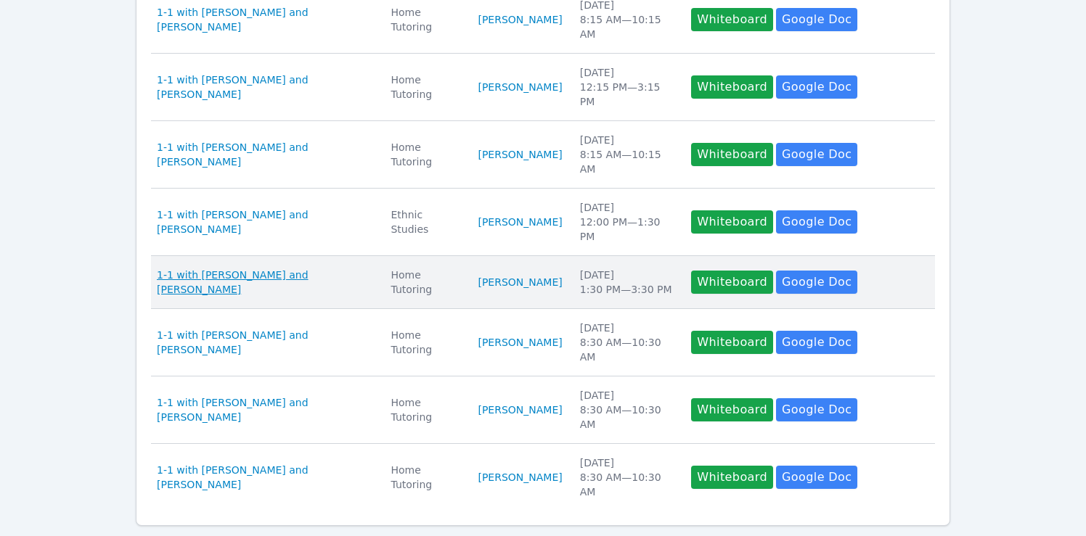
click at [295, 268] on span "1-1 with [PERSON_NAME] and [PERSON_NAME]" at bounding box center [265, 282] width 216 height 29
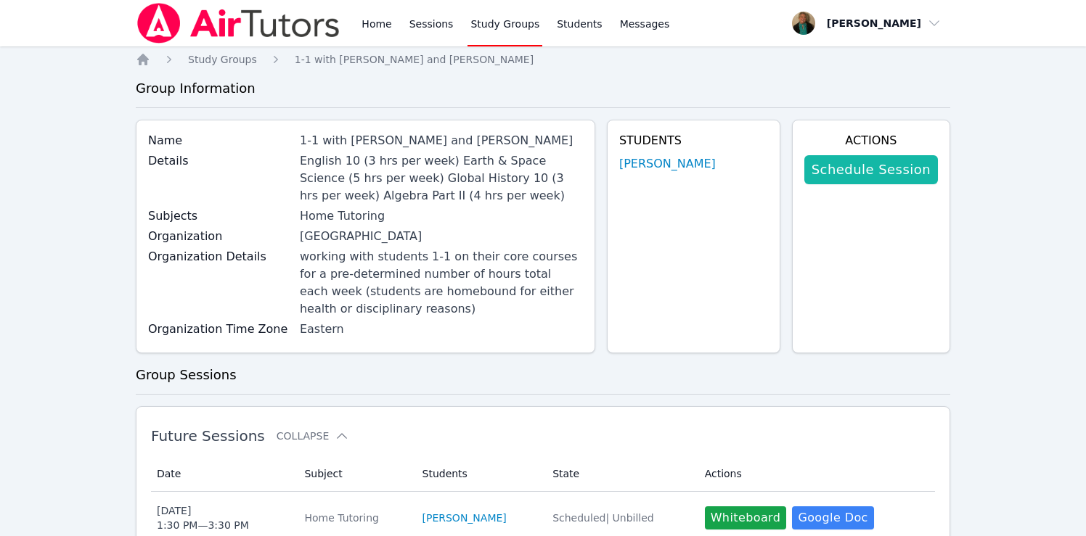
click at [835, 166] on link "Schedule Session" at bounding box center [871, 169] width 134 height 29
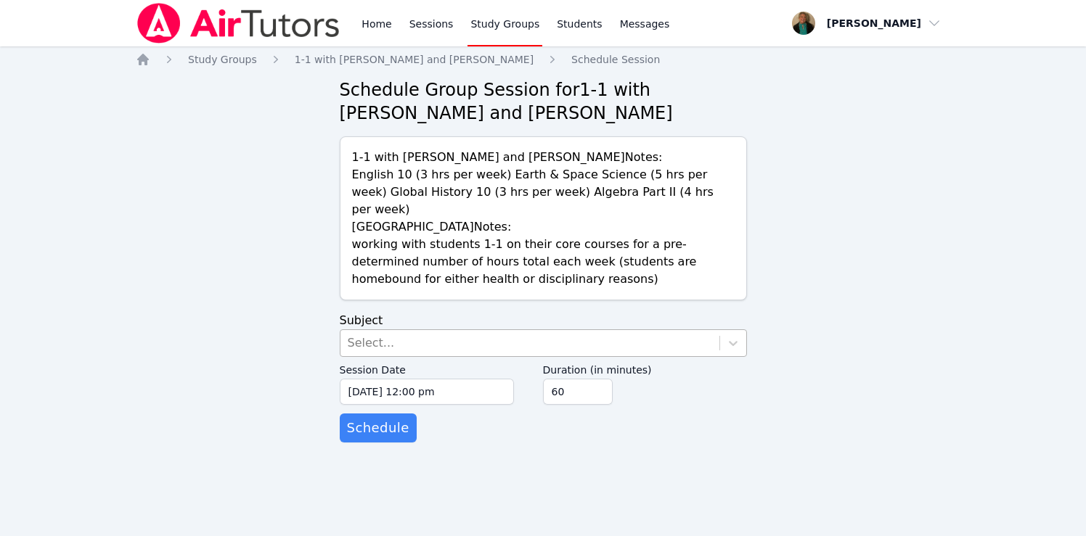
click at [464, 332] on div "Select..." at bounding box center [529, 343] width 379 height 26
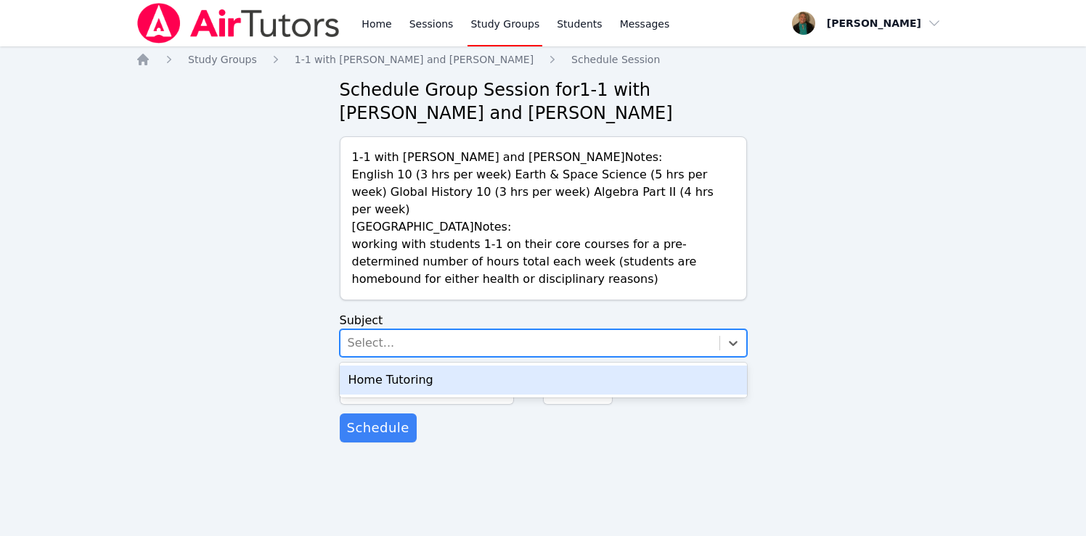
click at [466, 366] on div "Home Tutoring" at bounding box center [543, 380] width 407 height 29
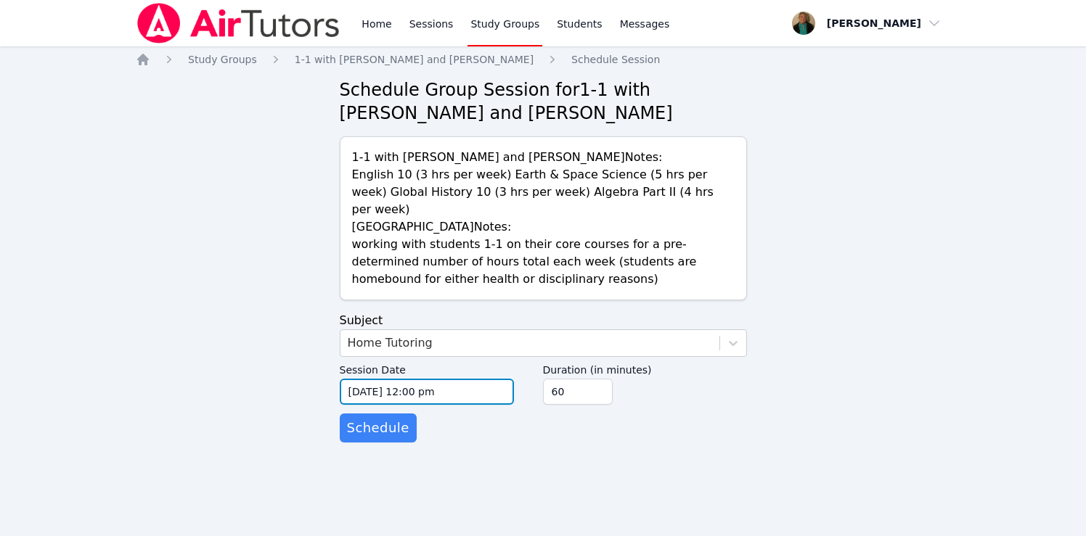
click at [473, 379] on input "[DATE] 12:00 pm" at bounding box center [427, 392] width 174 height 26
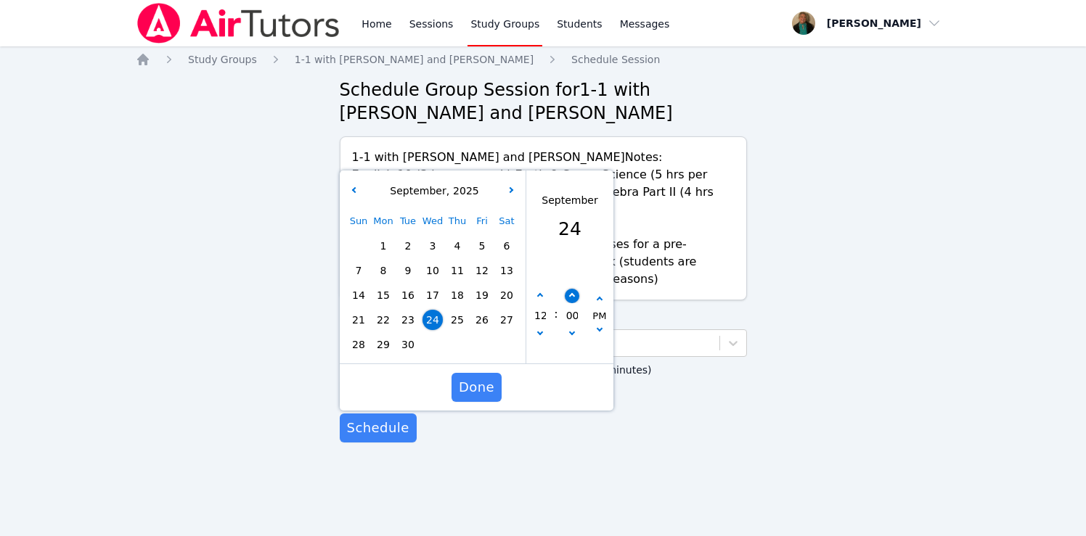
click at [569, 293] on icon "button" at bounding box center [571, 296] width 6 height 6
type input "09/24/2025 12:05 pm"
type input "05"
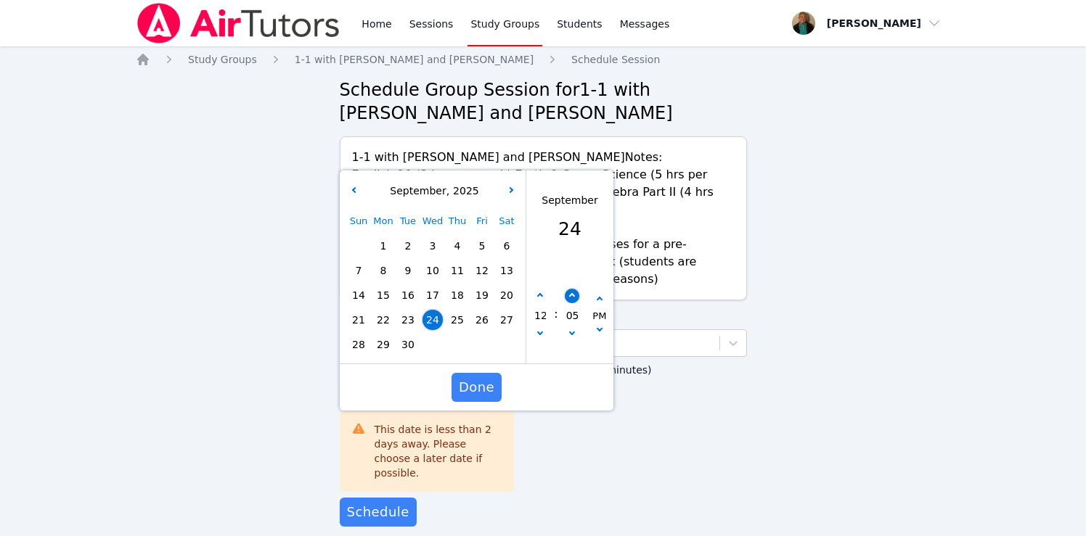
click at [569, 293] on icon "button" at bounding box center [571, 296] width 6 height 6
type input "09/24/2025 12:10 pm"
type input "10"
click at [569, 293] on icon "button" at bounding box center [571, 296] width 6 height 6
type input "09/24/2025 12:15 pm"
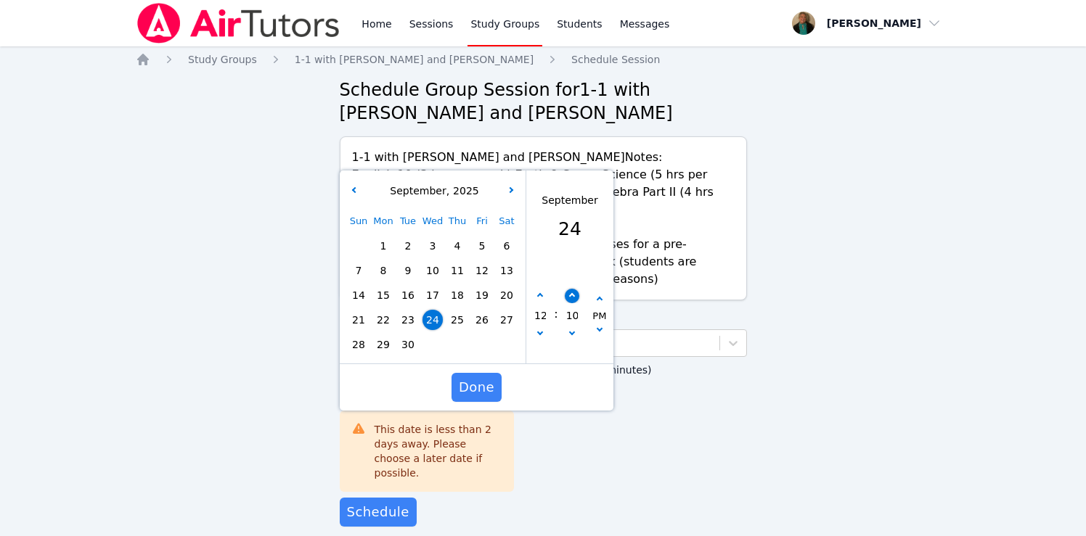
type input "15"
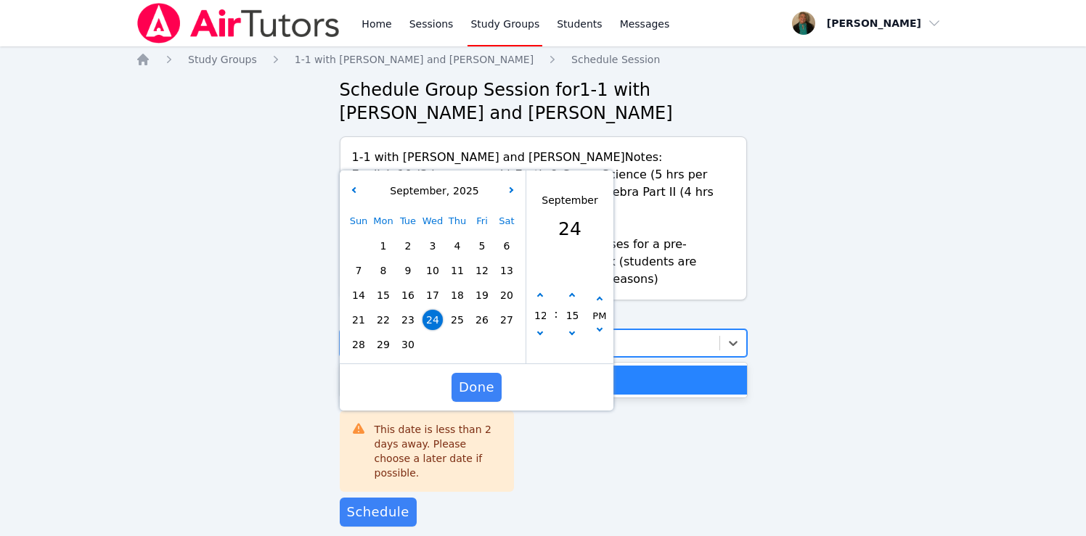
click at [644, 330] on div "Home Tutoring" at bounding box center [529, 343] width 379 height 26
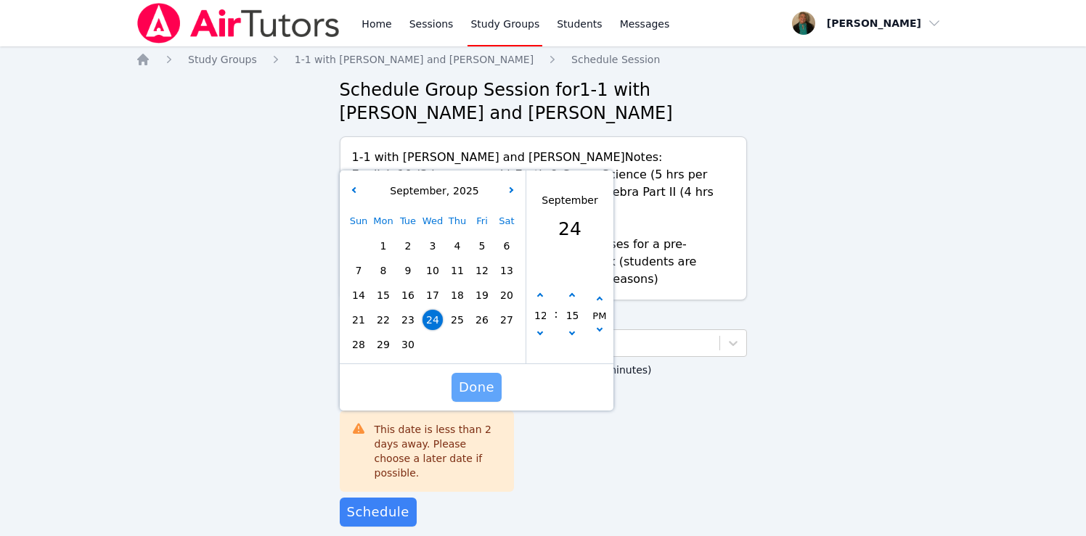
click at [477, 377] on span "Done" at bounding box center [476, 387] width 36 height 20
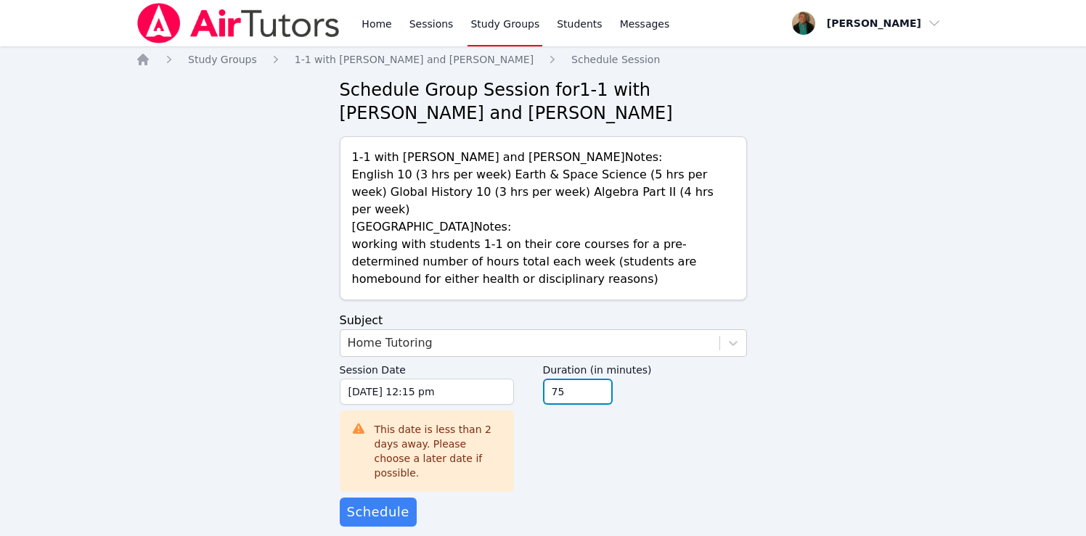
click at [598, 379] on input "75" at bounding box center [578, 392] width 70 height 26
click at [598, 379] on input "90" at bounding box center [578, 392] width 70 height 26
click at [598, 379] on input "105" at bounding box center [578, 392] width 70 height 26
click at [598, 379] on input "120" at bounding box center [578, 392] width 70 height 26
click at [598, 379] on input "135" at bounding box center [578, 392] width 70 height 26
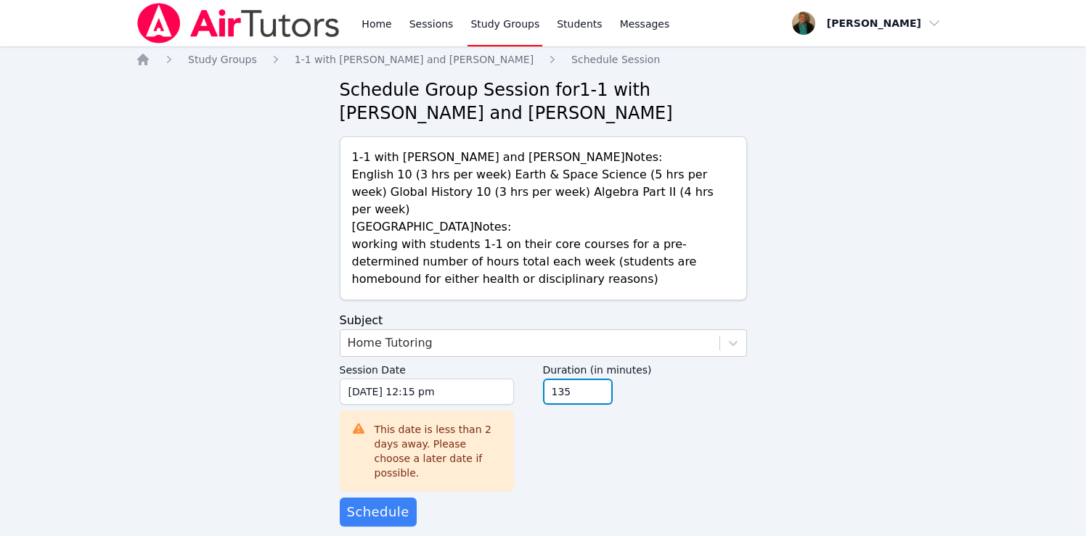
click at [598, 379] on input "135" at bounding box center [578, 392] width 70 height 26
click at [596, 379] on input "150" at bounding box center [578, 392] width 70 height 26
click at [596, 379] on input "165" at bounding box center [578, 392] width 70 height 26
type input "180"
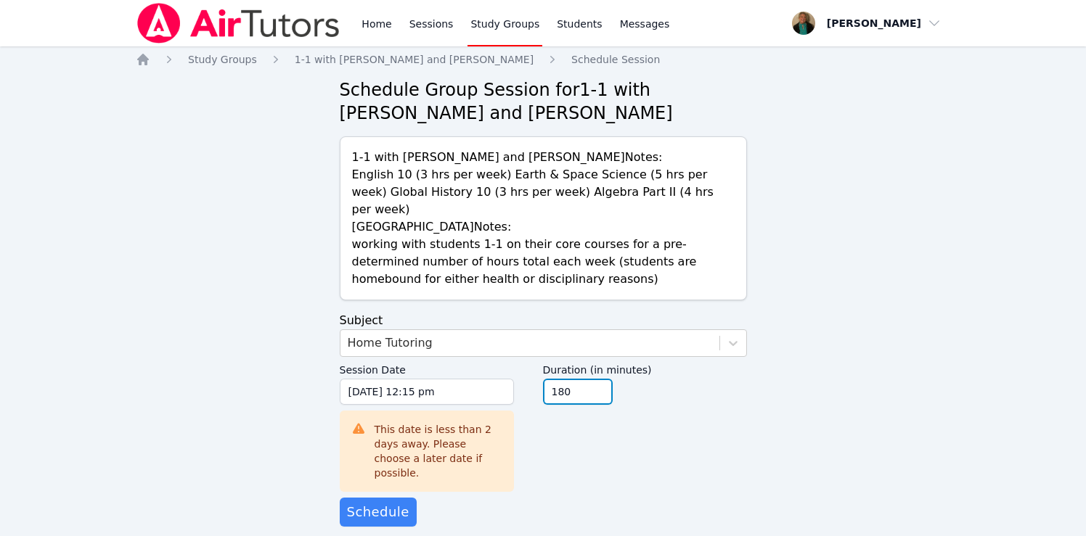
click at [596, 379] on input "180" at bounding box center [578, 392] width 70 height 26
click at [380, 502] on span "Schedule" at bounding box center [378, 512] width 62 height 20
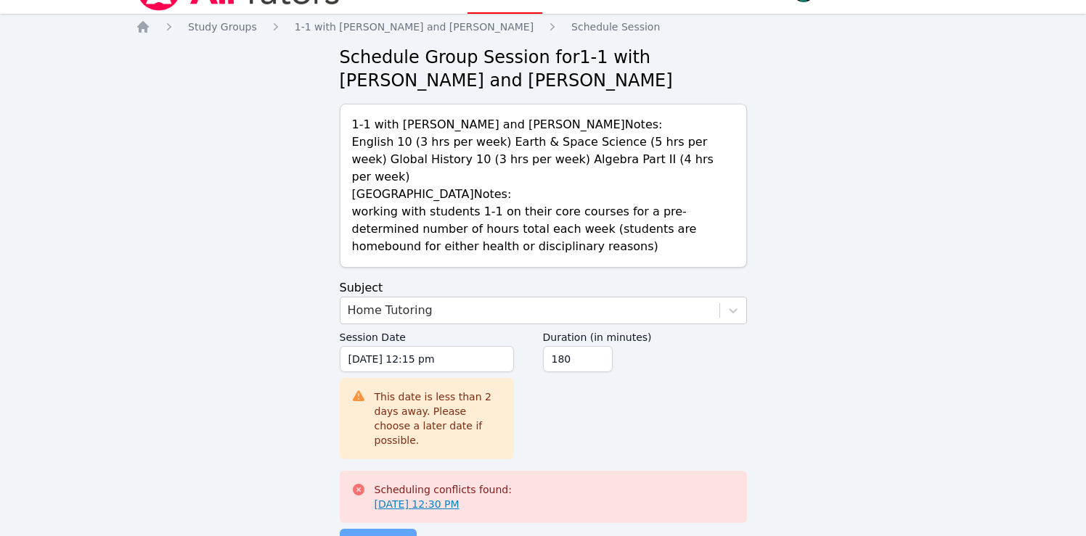
scroll to position [37, 0]
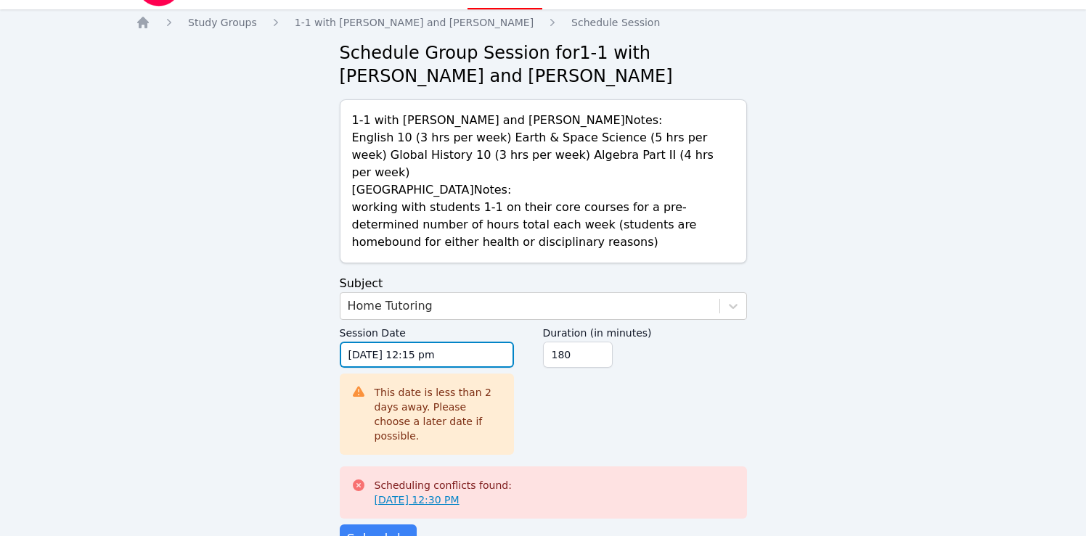
click at [468, 342] on input "09/24/2025 12:15 pm" at bounding box center [427, 355] width 174 height 26
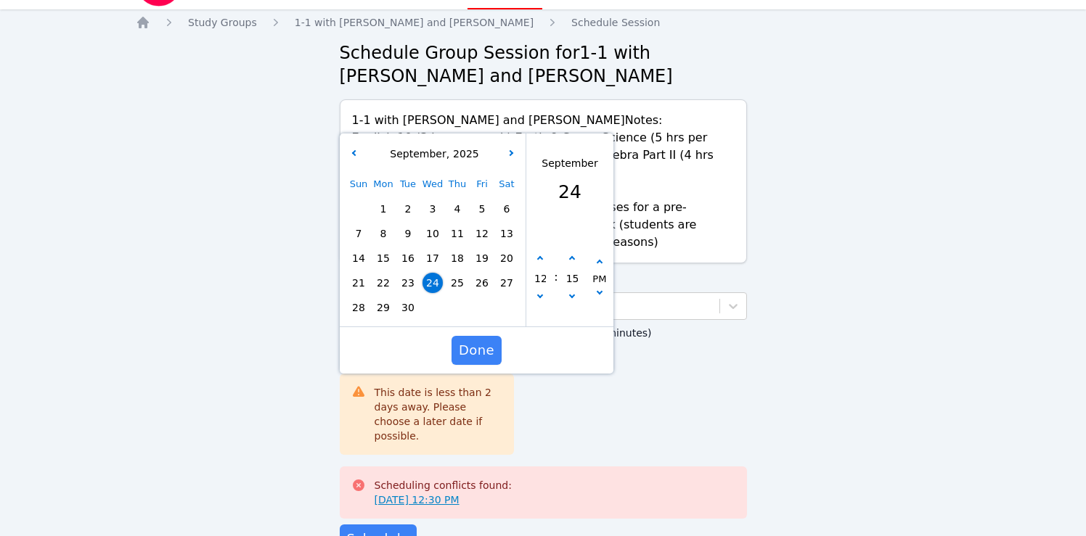
click at [381, 298] on span "29" at bounding box center [383, 308] width 20 height 20
type input "09/29/2025 12:15 pm"
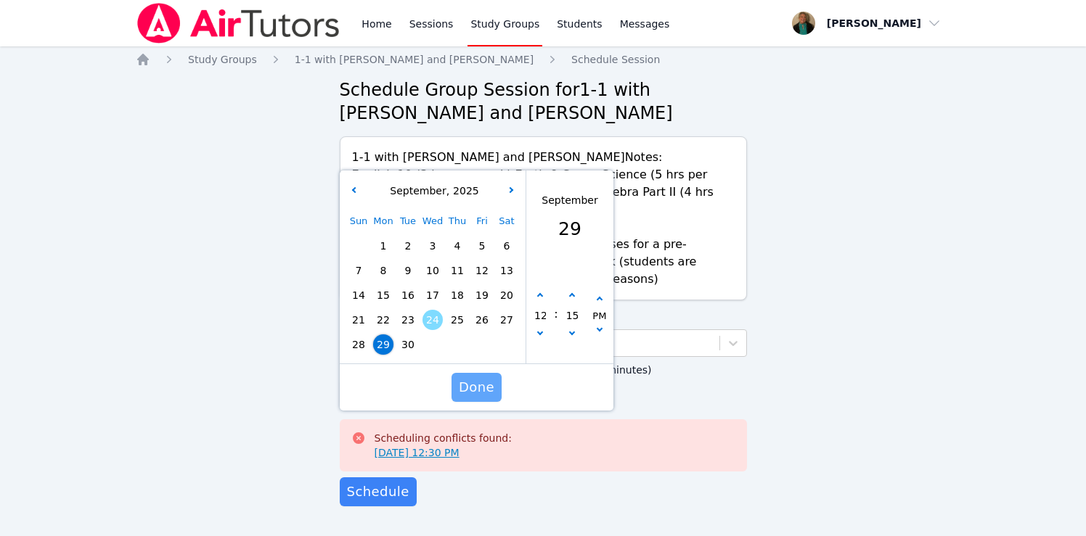
click at [476, 377] on span "Done" at bounding box center [476, 387] width 36 height 20
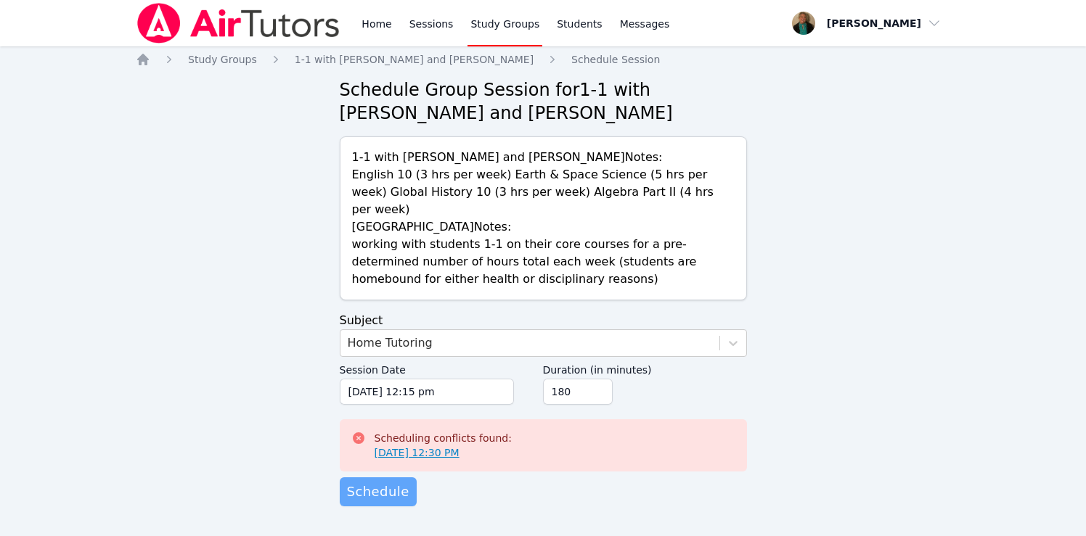
click at [387, 482] on span "Schedule" at bounding box center [378, 492] width 62 height 20
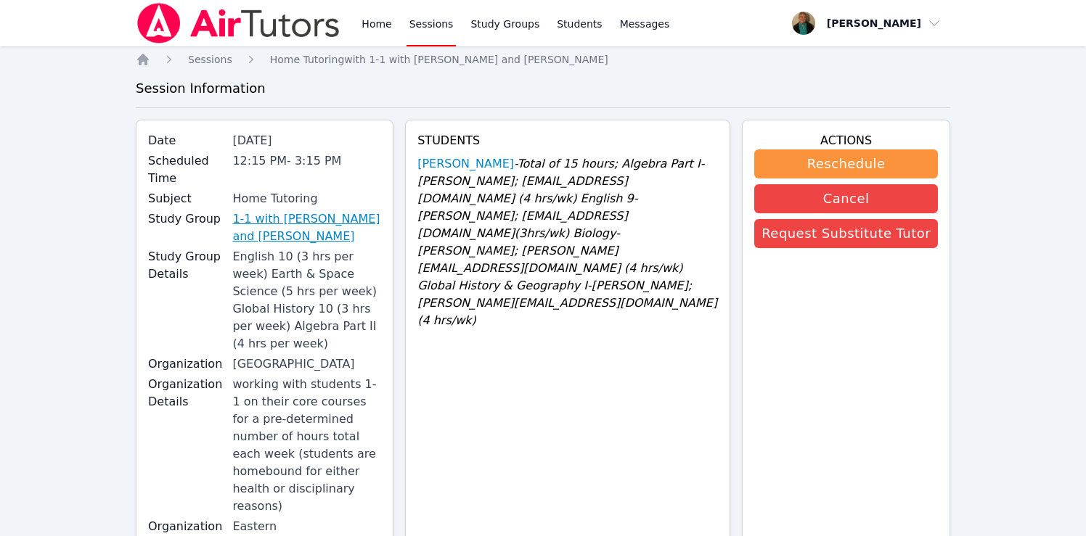
click at [304, 223] on link "1-1 with [PERSON_NAME] and [PERSON_NAME]" at bounding box center [306, 227] width 149 height 35
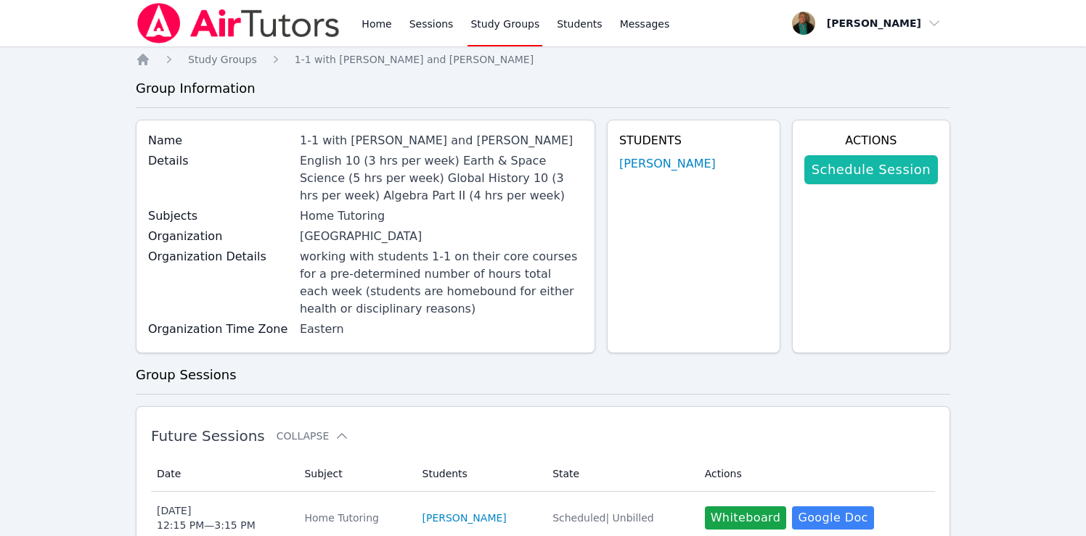
click at [917, 173] on link "Schedule Session" at bounding box center [871, 169] width 134 height 29
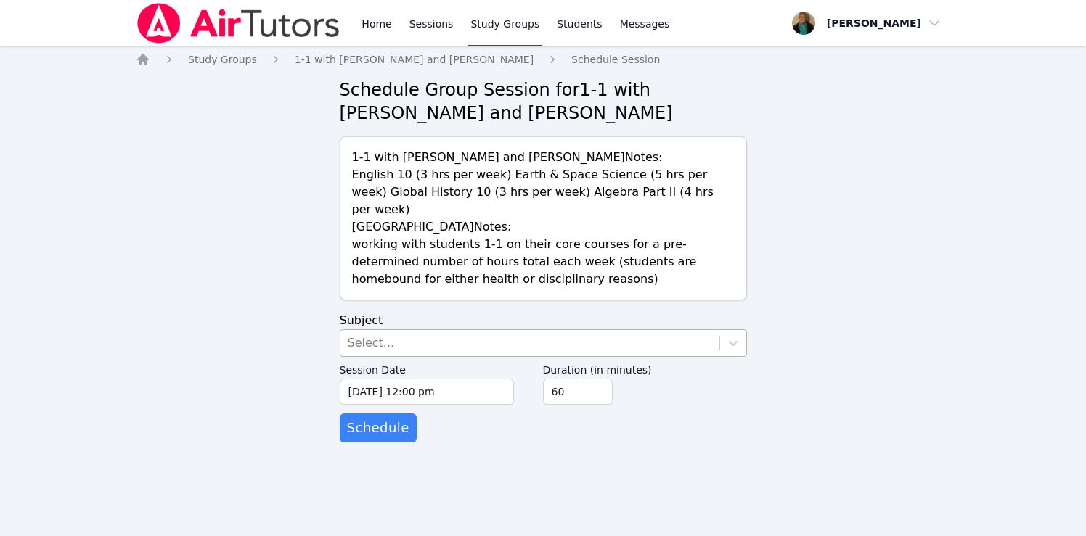
click at [501, 330] on div "Select..." at bounding box center [529, 343] width 379 height 26
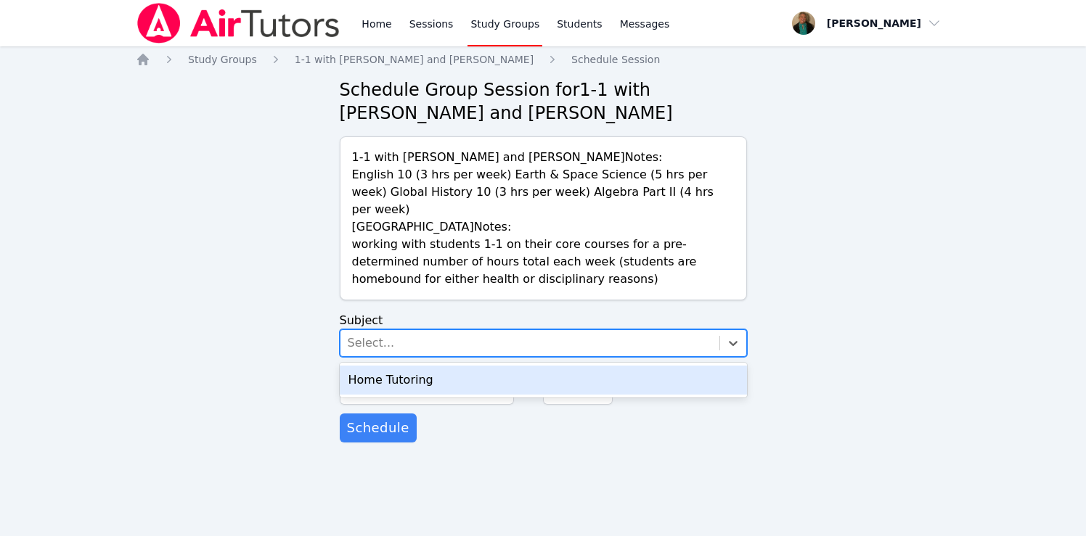
click at [488, 366] on div "Home Tutoring" at bounding box center [543, 380] width 407 height 29
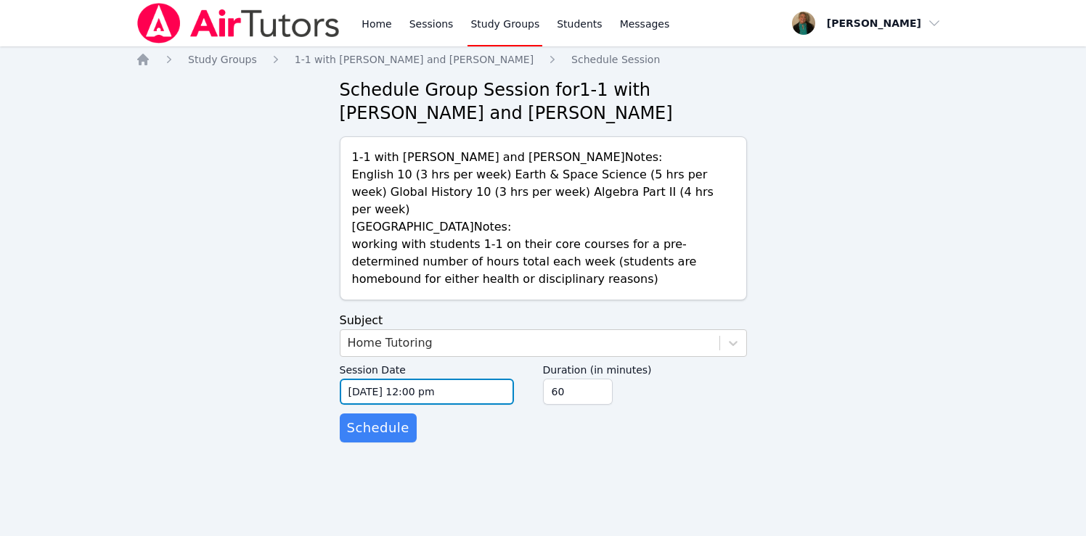
click at [479, 379] on input "[DATE] 12:00 pm" at bounding box center [427, 392] width 174 height 26
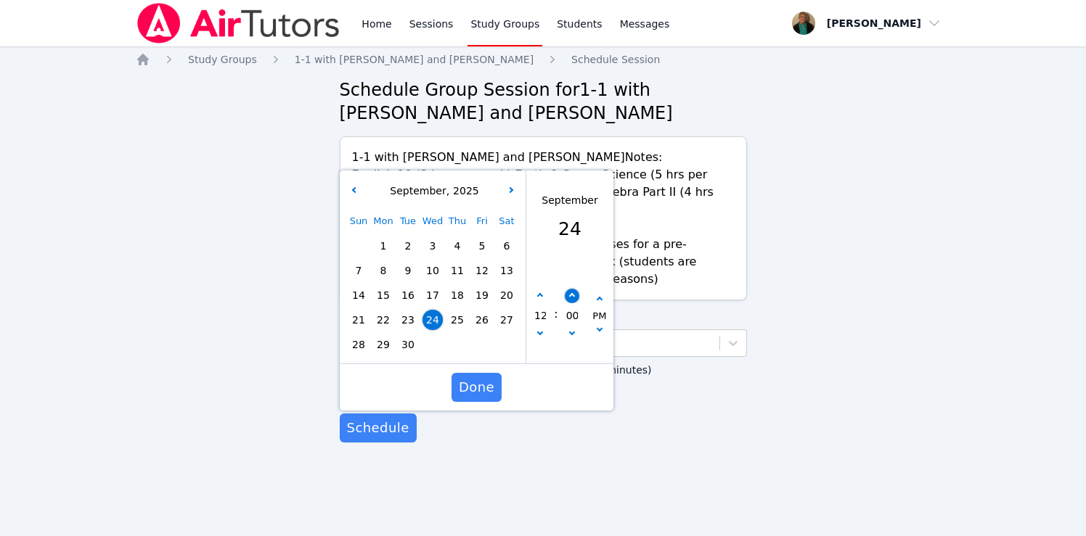
click at [570, 293] on icon "button" at bounding box center [571, 296] width 6 height 6
type input "09/24/2025 12:05 pm"
type input "05"
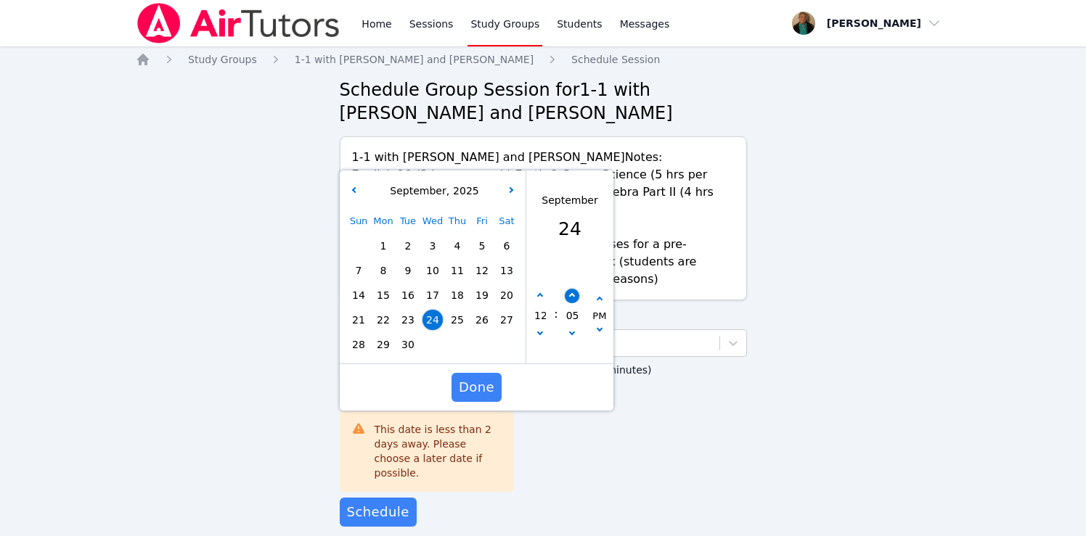
click at [570, 293] on icon "button" at bounding box center [571, 296] width 6 height 6
type input "09/24/2025 12:10 pm"
type input "10"
click at [570, 293] on icon "button" at bounding box center [571, 296] width 6 height 6
type input "09/24/2025 12:15 pm"
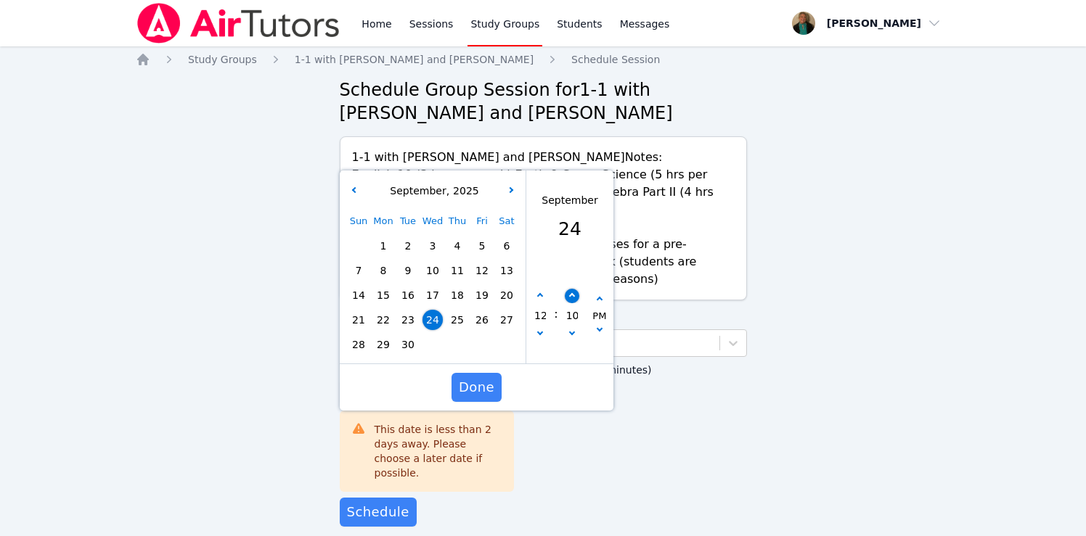
type input "15"
click at [568, 289] on button "button" at bounding box center [571, 296] width 15 height 15
type input "09/24/2025 12:20 pm"
type input "20"
click at [568, 289] on button "button" at bounding box center [571, 296] width 15 height 15
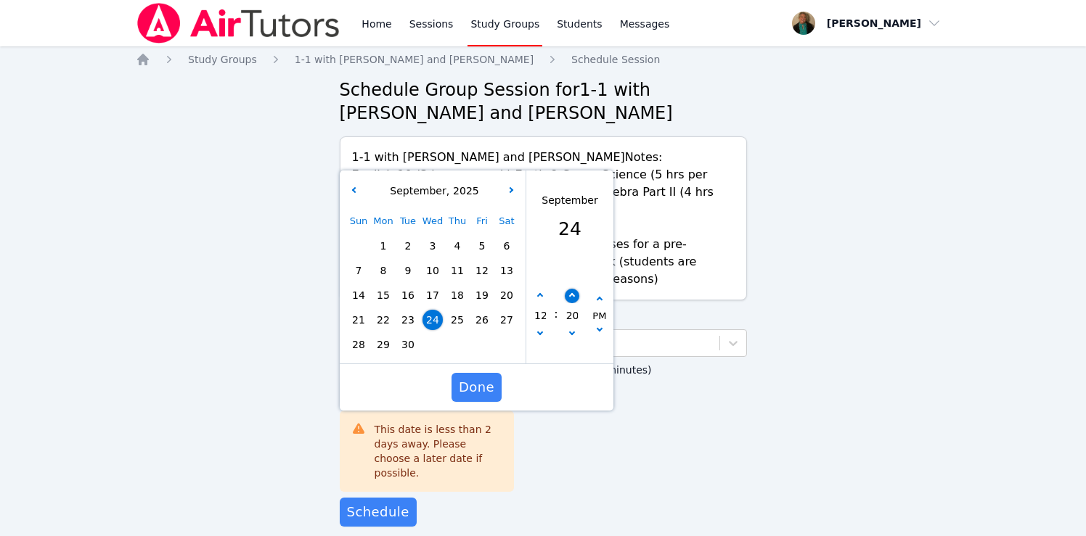
type input "09/24/2025 12:25 pm"
type input "25"
click at [568, 289] on button "button" at bounding box center [571, 296] width 15 height 15
type input "09/24/2025 12:30 pm"
type input "30"
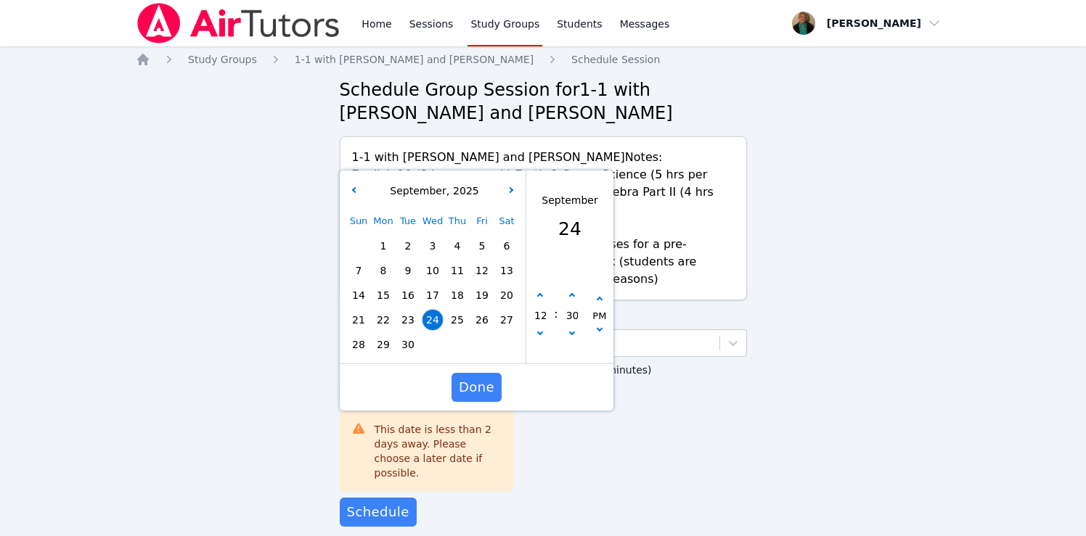
click at [409, 335] on span "30" at bounding box center [408, 345] width 20 height 20
type input "09/30/2025 12:30 pm"
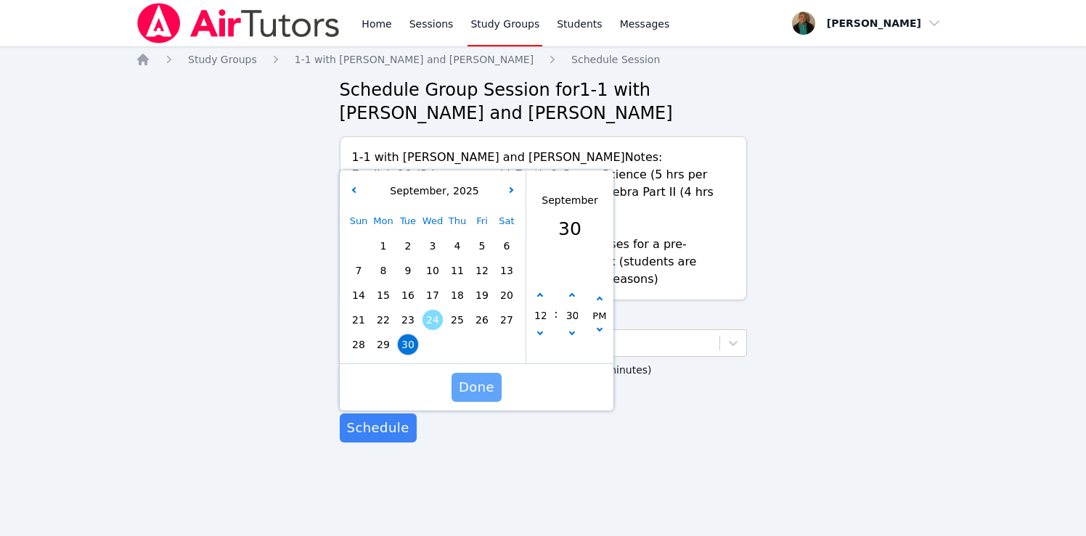
click at [480, 377] on span "Done" at bounding box center [476, 387] width 36 height 20
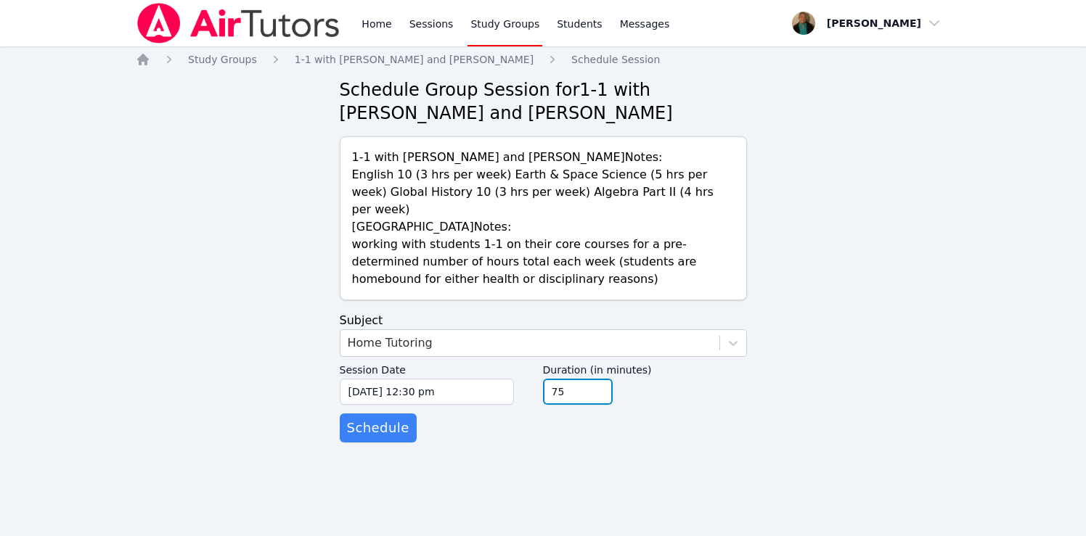
click at [596, 379] on input "75" at bounding box center [578, 392] width 70 height 26
click at [596, 379] on input "90" at bounding box center [578, 392] width 70 height 26
click at [596, 379] on input "105" at bounding box center [578, 392] width 70 height 26
click at [596, 379] on input "120" at bounding box center [578, 392] width 70 height 26
click at [596, 379] on input "135" at bounding box center [578, 392] width 70 height 26
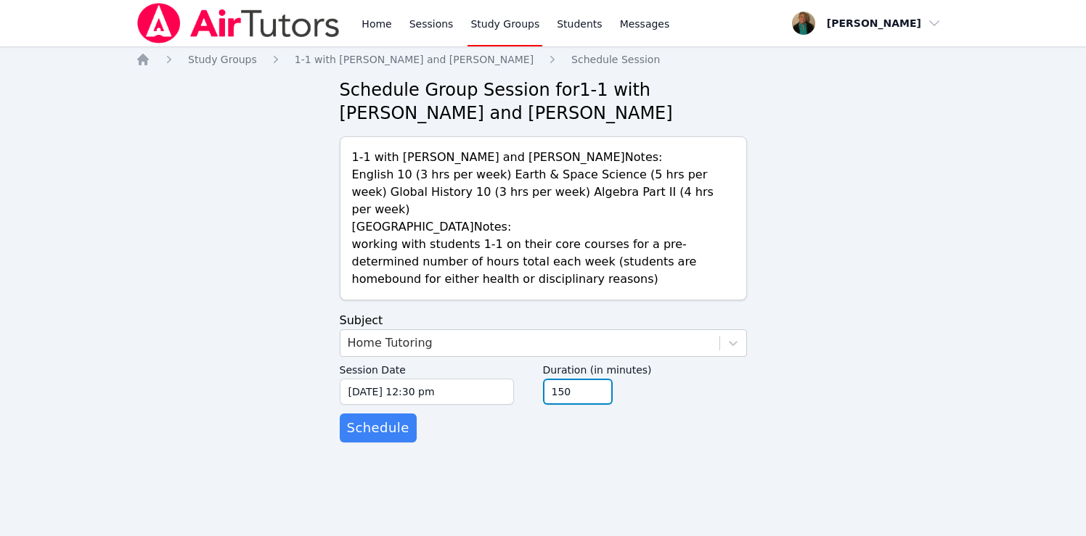
click at [596, 379] on input "150" at bounding box center [578, 392] width 70 height 26
click at [596, 379] on input "165" at bounding box center [578, 392] width 70 height 26
type input "180"
click at [596, 379] on input "180" at bounding box center [578, 392] width 70 height 26
click at [382, 418] on span "Schedule" at bounding box center [378, 428] width 62 height 20
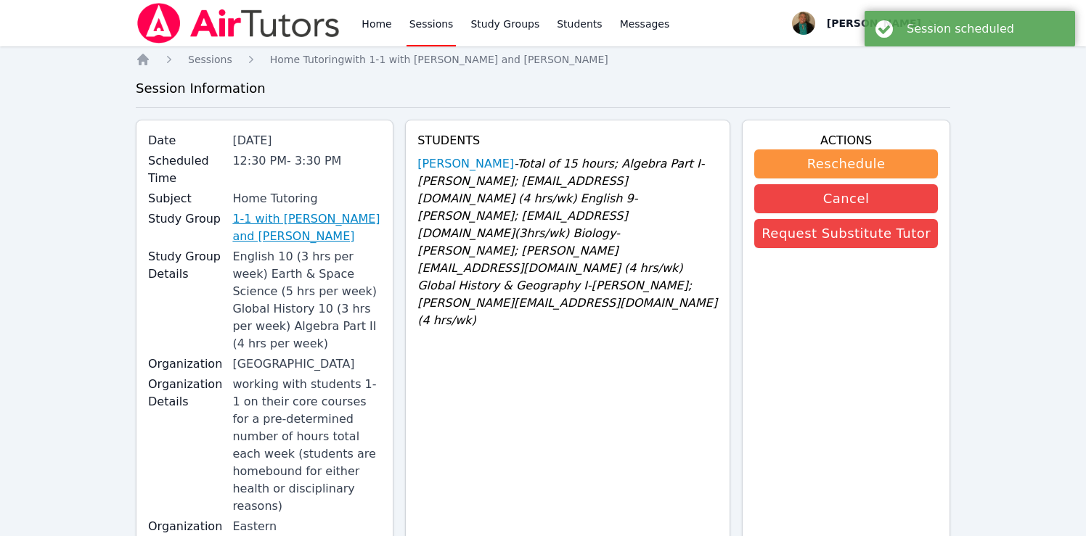
click at [327, 224] on link "1-1 with [PERSON_NAME] and [PERSON_NAME]" at bounding box center [306, 227] width 149 height 35
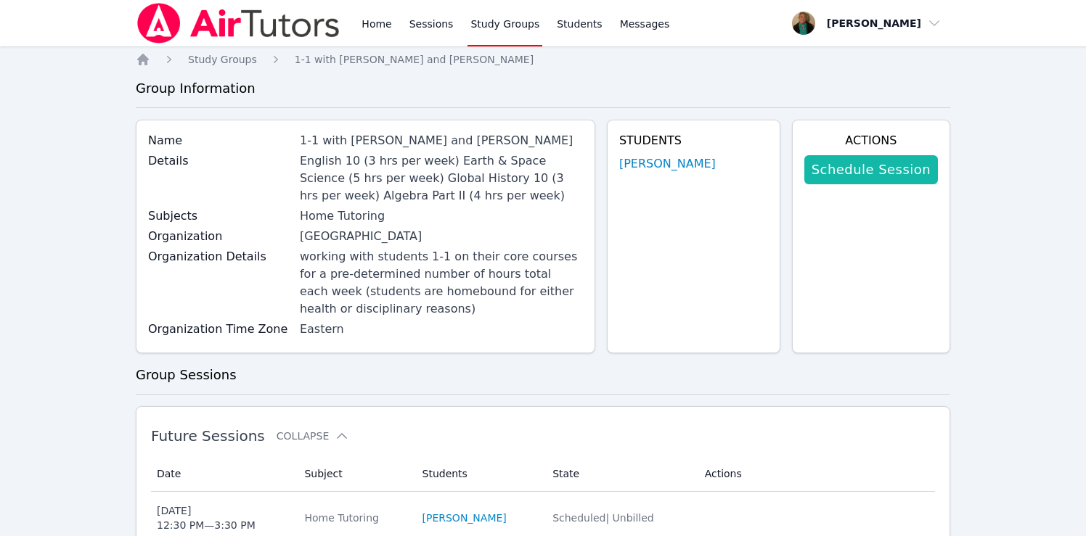
click at [896, 166] on link "Schedule Session" at bounding box center [871, 169] width 134 height 29
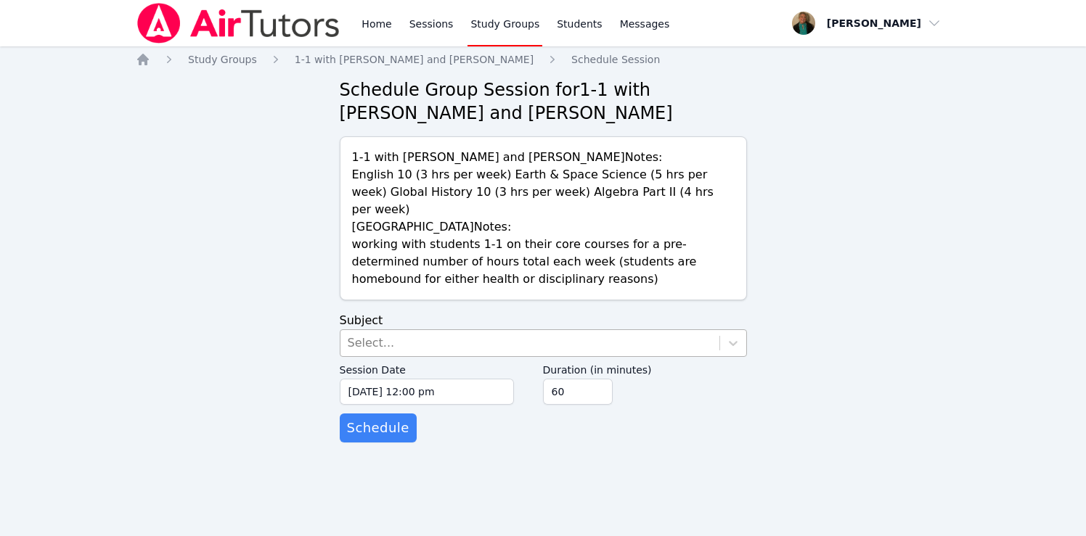
click at [417, 330] on div "Select..." at bounding box center [529, 343] width 379 height 26
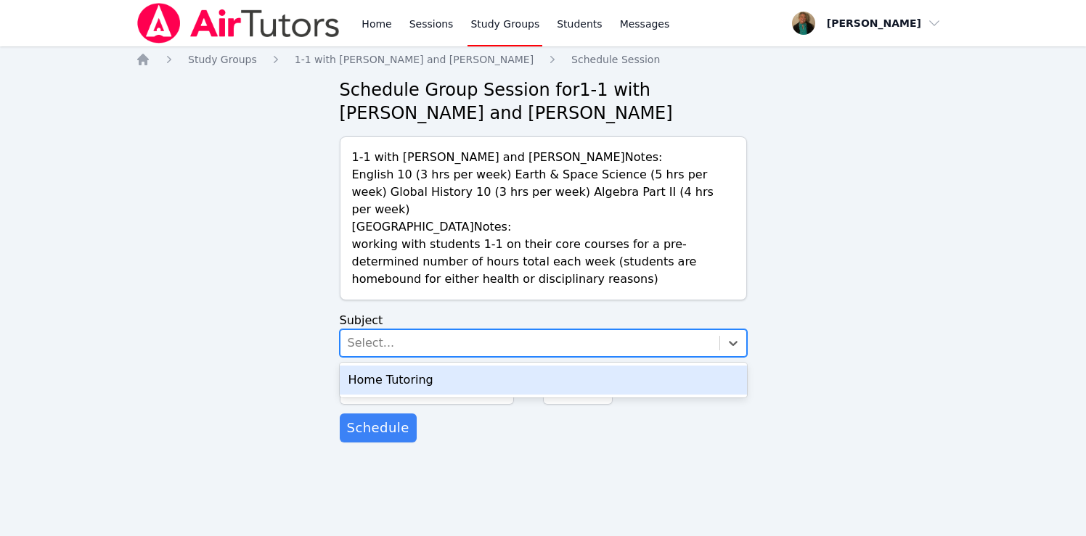
click at [419, 366] on div "Home Tutoring" at bounding box center [543, 380] width 407 height 29
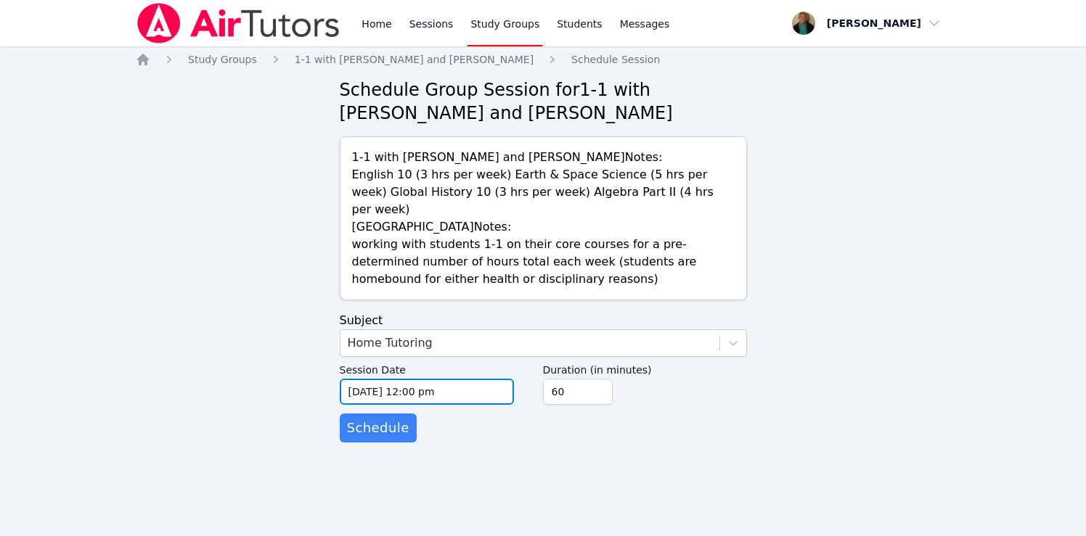
click at [478, 379] on input "[DATE] 12:00 pm" at bounding box center [427, 392] width 174 height 26
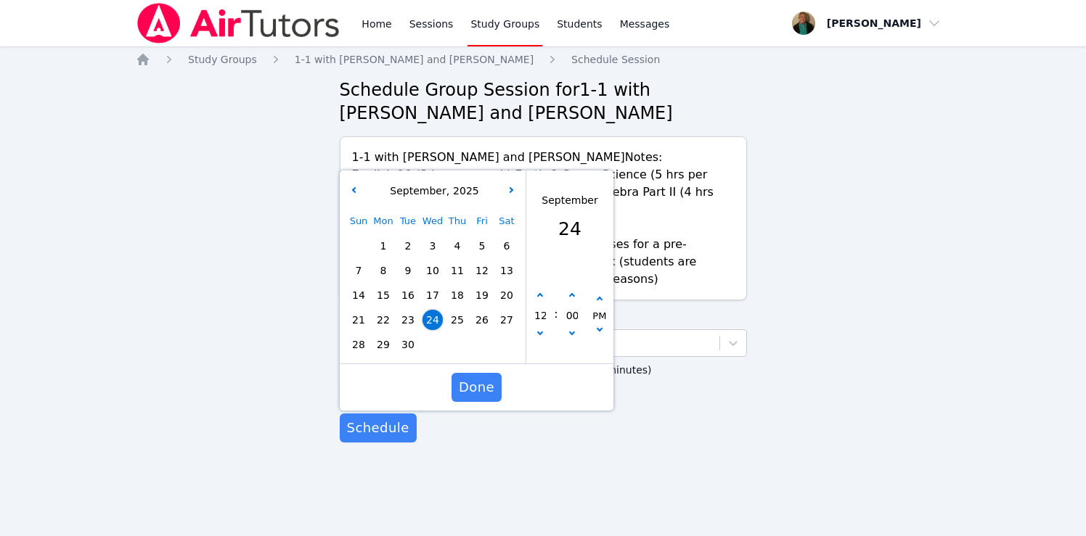
click at [515, 184] on div "September , 2025" at bounding box center [433, 191] width 180 height 15
click at [509, 187] on icon "button" at bounding box center [510, 190] width 6 height 6
click at [433, 236] on span "1" at bounding box center [432, 246] width 20 height 20
click at [539, 329] on icon "button" at bounding box center [539, 332] width 6 height 6
type input "10/01/2025 11:00 am"
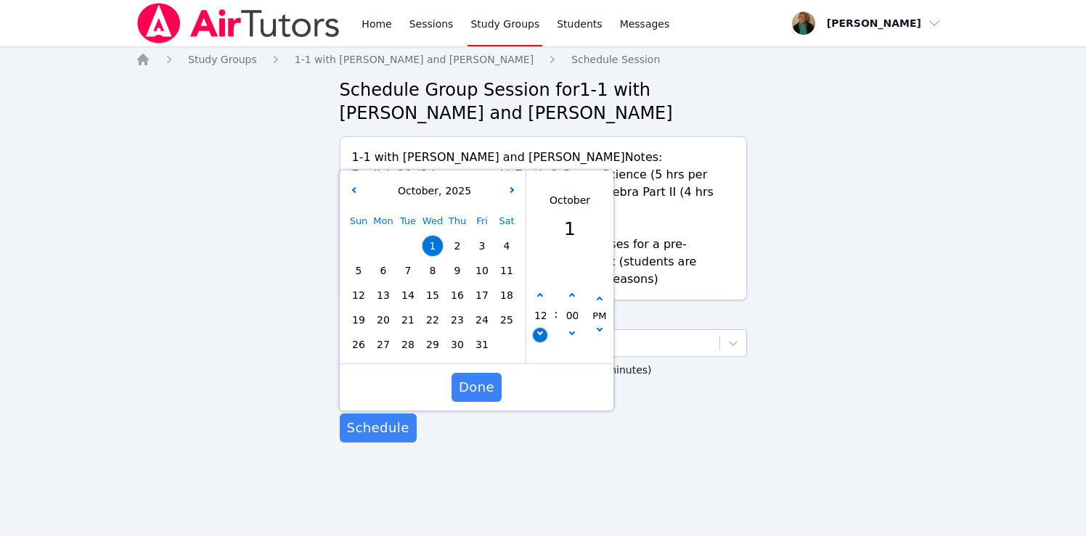
type input "11"
click at [570, 329] on icon "button" at bounding box center [571, 332] width 6 height 6
type input "10/01/2025 10:55 am"
type input "10"
type input "55"
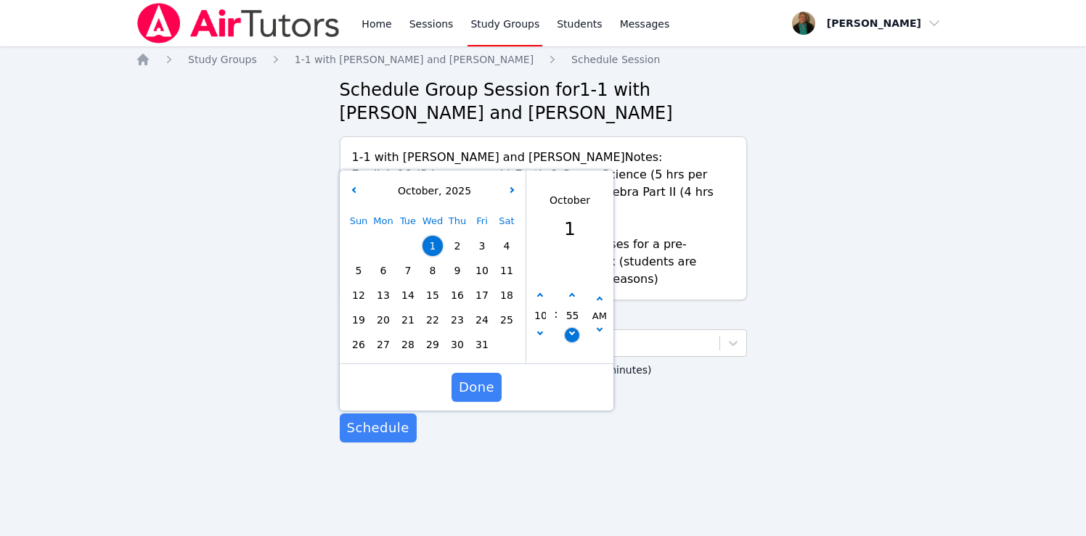
click at [570, 329] on icon "button" at bounding box center [571, 332] width 6 height 6
type input "10/01/2025 10:50 am"
type input "50"
click at [570, 329] on icon "button" at bounding box center [571, 332] width 6 height 6
type input "10/01/2025 10:45 am"
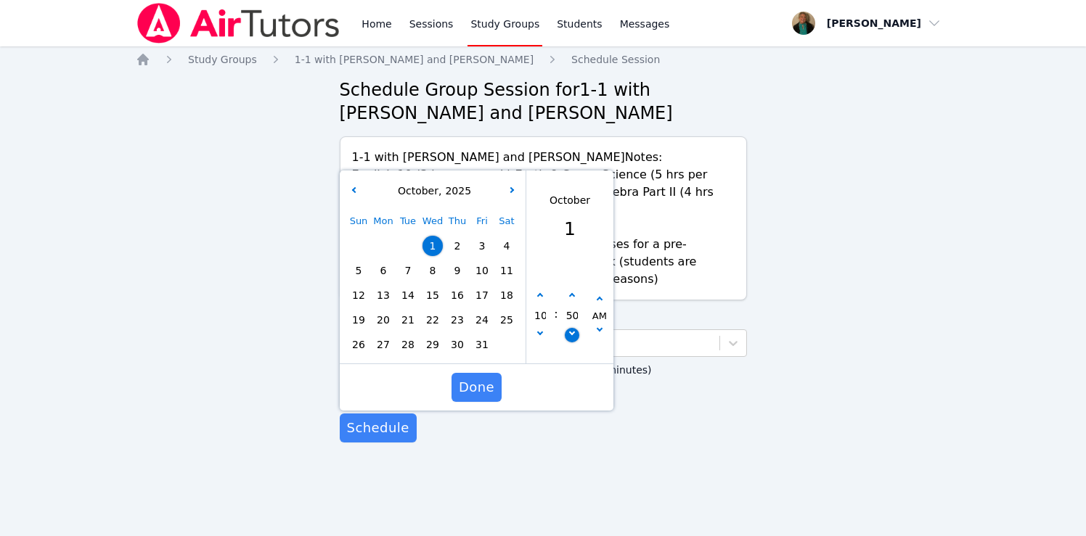
type input "45"
click at [570, 329] on icon "button" at bounding box center [571, 332] width 6 height 6
type input "10/01/2025 10:40 am"
type input "40"
click at [570, 329] on icon "button" at bounding box center [571, 332] width 6 height 6
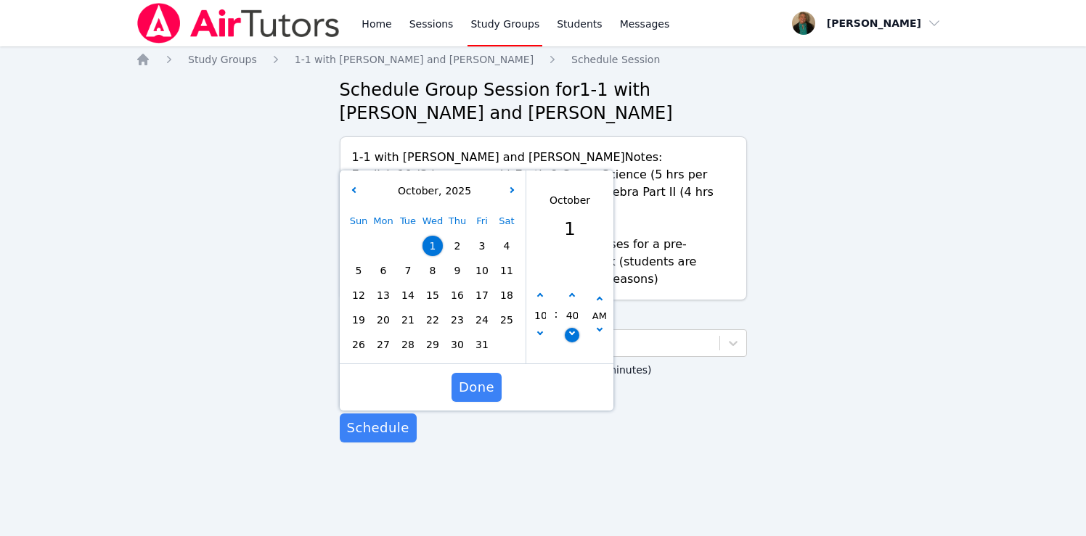
type input "10/01/2025 10:35 am"
type input "35"
click at [570, 329] on icon "button" at bounding box center [571, 332] width 6 height 6
type input "10/01/2025 10:30 am"
type input "30"
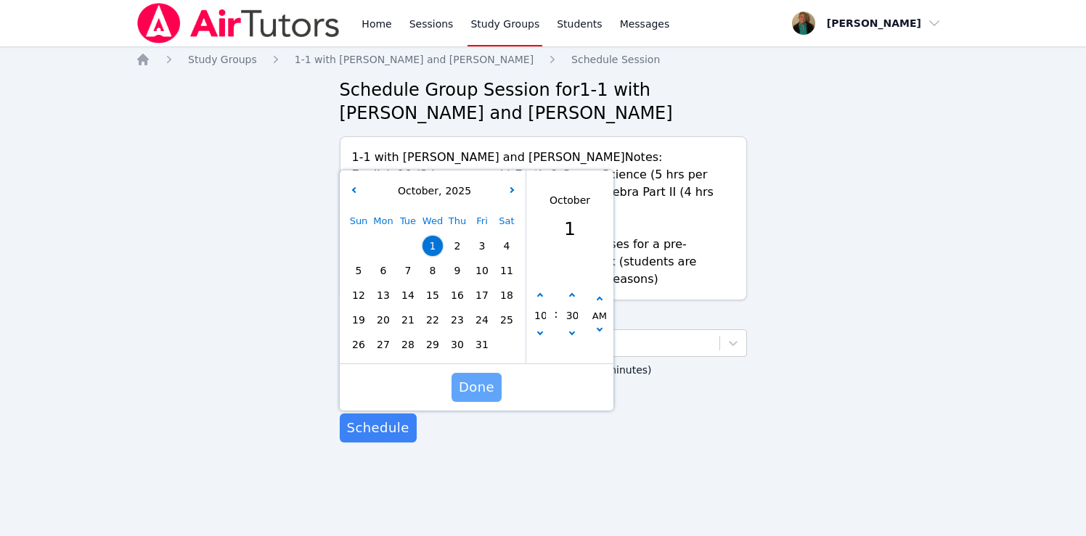
click at [481, 377] on span "Done" at bounding box center [476, 387] width 36 height 20
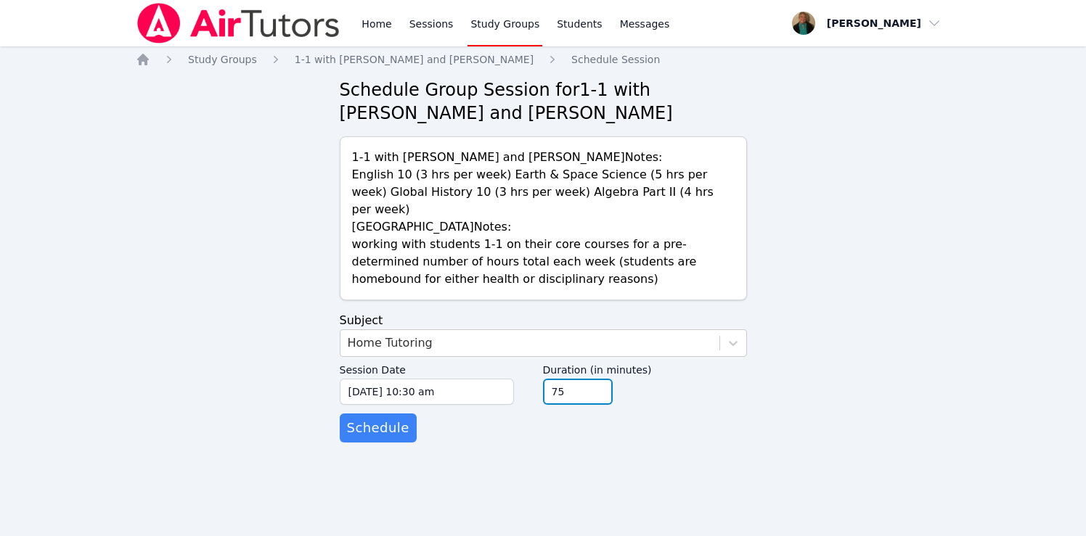
click at [598, 379] on input "75" at bounding box center [578, 392] width 70 height 26
click at [598, 379] on input "90" at bounding box center [578, 392] width 70 height 26
click at [598, 379] on input "105" at bounding box center [578, 392] width 70 height 26
click at [598, 379] on input "120" at bounding box center [578, 392] width 70 height 26
click at [598, 379] on input "135" at bounding box center [578, 392] width 70 height 26
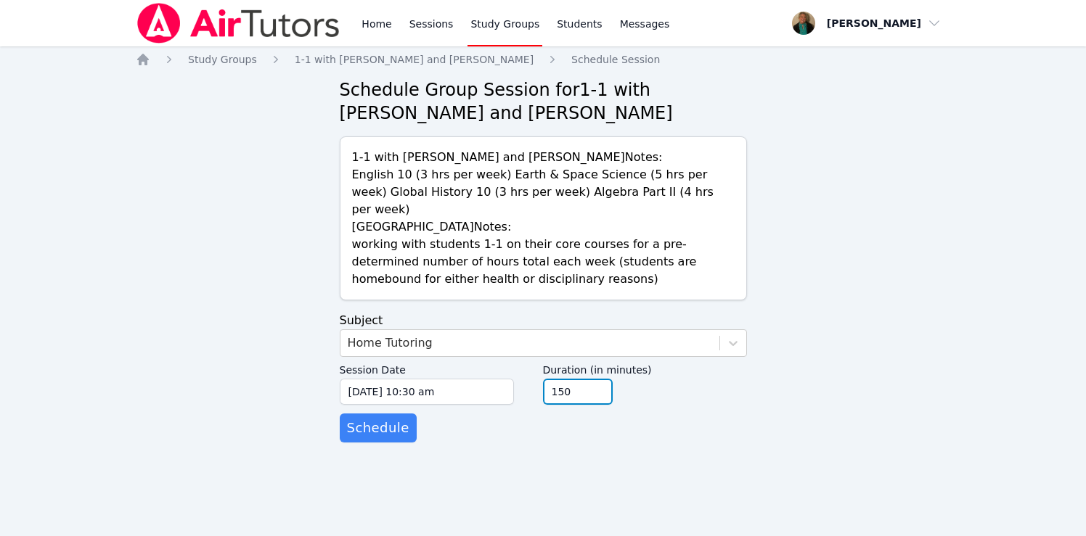
click at [598, 379] on input "150" at bounding box center [578, 392] width 70 height 26
click at [598, 379] on input "165" at bounding box center [578, 392] width 70 height 26
type input "180"
click at [598, 379] on input "180" at bounding box center [578, 392] width 70 height 26
click at [392, 418] on span "Schedule" at bounding box center [378, 428] width 62 height 20
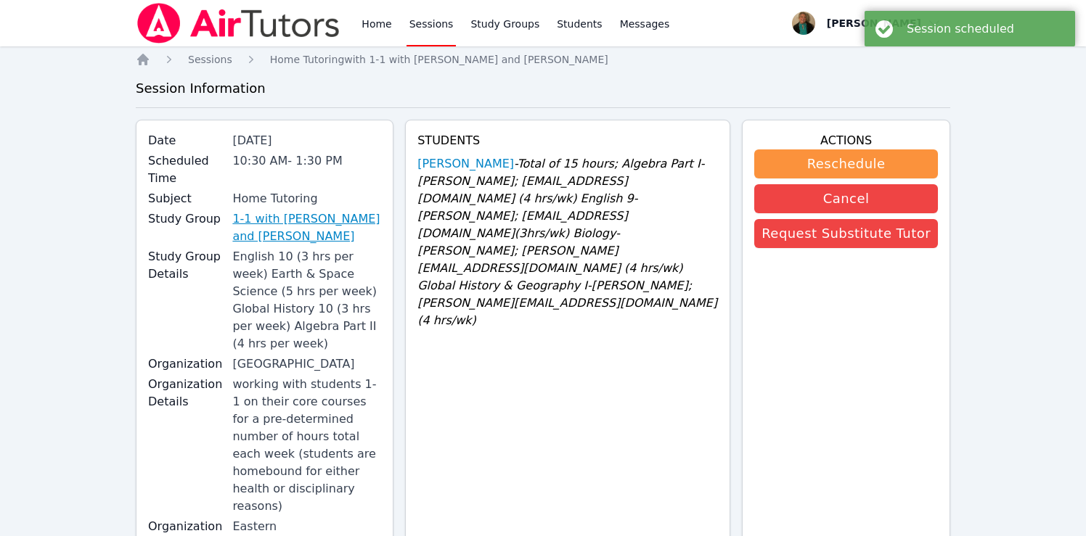
click at [343, 224] on link "1-1 with [PERSON_NAME] and [PERSON_NAME]" at bounding box center [306, 227] width 149 height 35
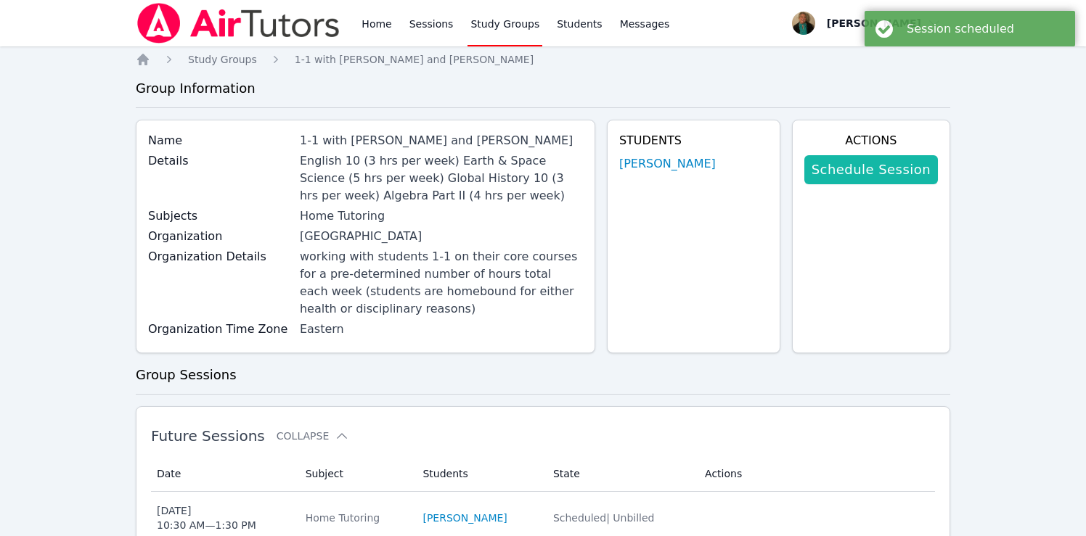
click at [878, 168] on link "Schedule Session" at bounding box center [871, 169] width 134 height 29
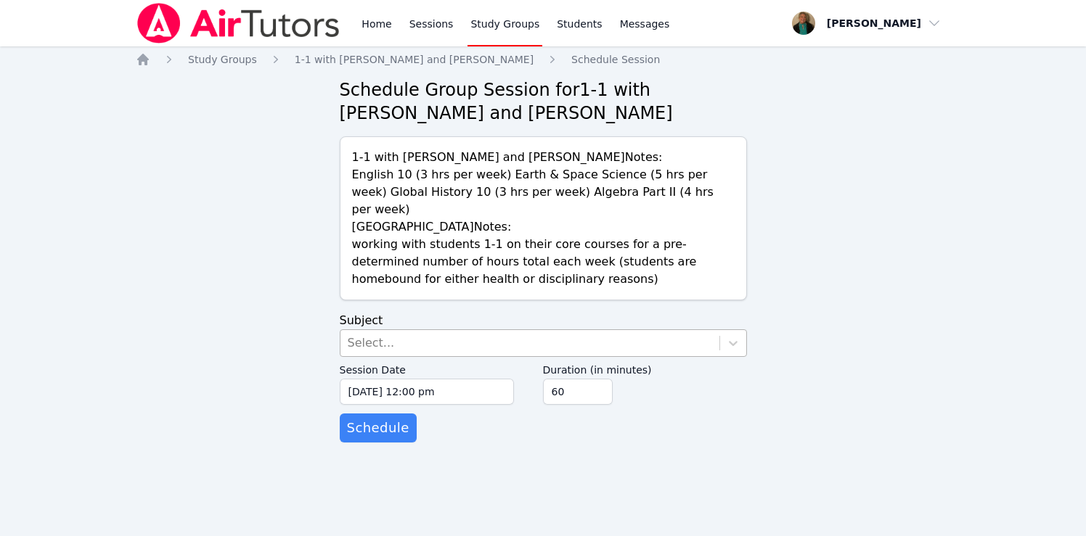
click at [523, 330] on div "Select..." at bounding box center [529, 343] width 379 height 26
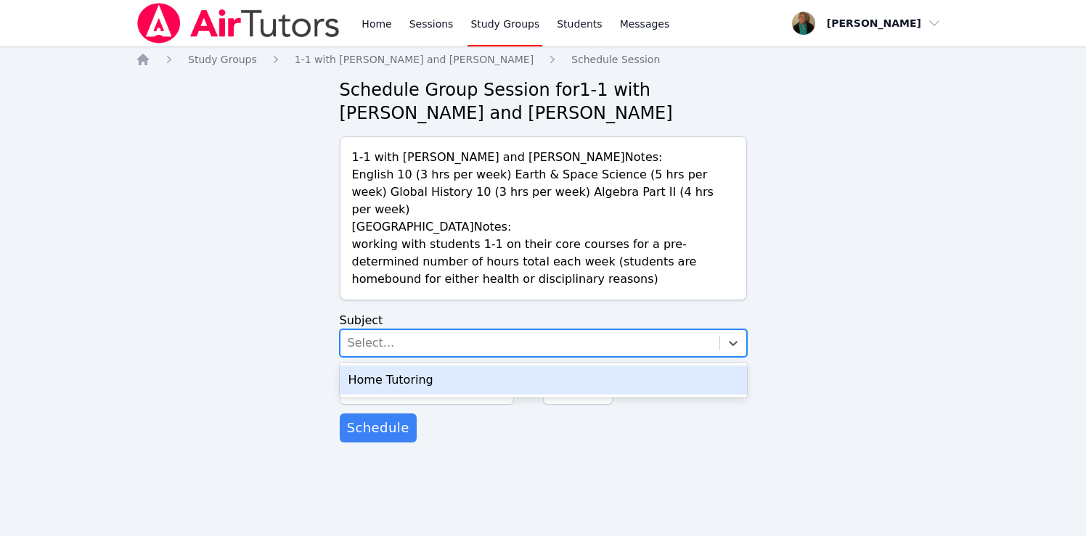
click at [518, 366] on div "Home Tutoring" at bounding box center [543, 380] width 407 height 29
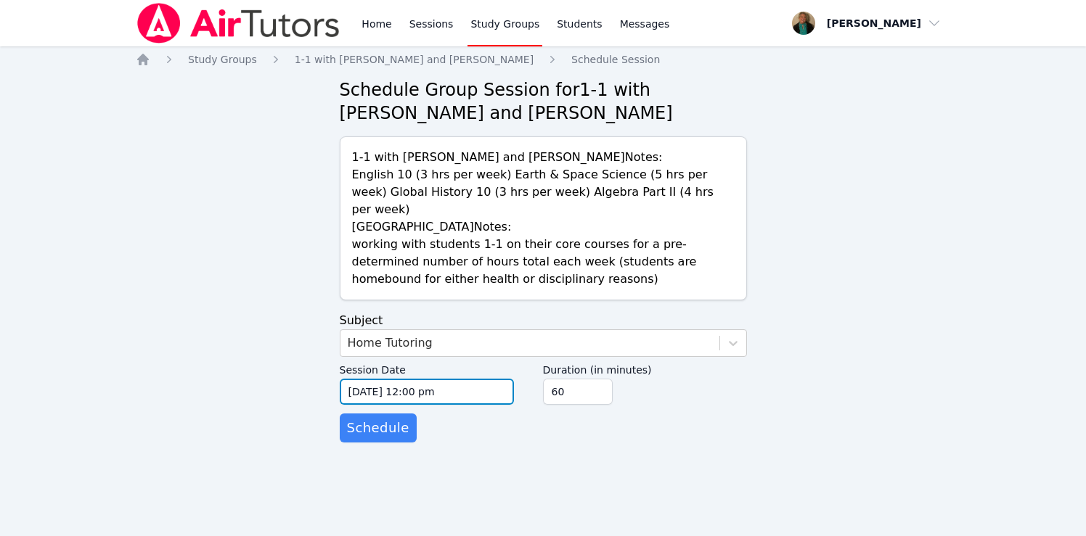
click at [482, 379] on input "[DATE] 12:00 pm" at bounding box center [427, 392] width 174 height 26
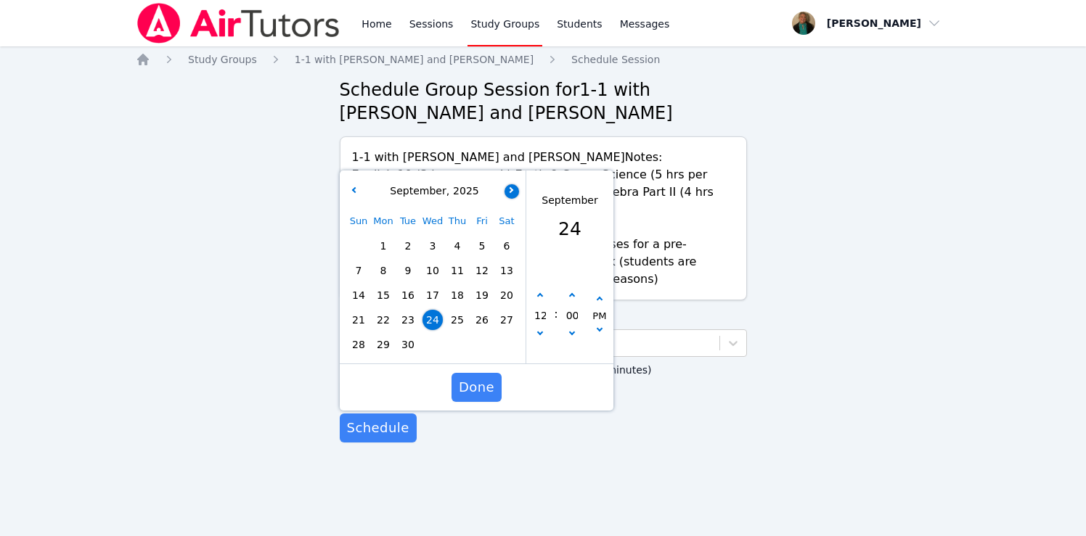
click at [508, 187] on icon "button" at bounding box center [510, 190] width 6 height 6
click at [456, 236] on span "2" at bounding box center [457, 246] width 20 height 20
click at [542, 328] on button "button" at bounding box center [540, 335] width 15 height 15
type input "10/02/2025 11:00 am"
type input "11"
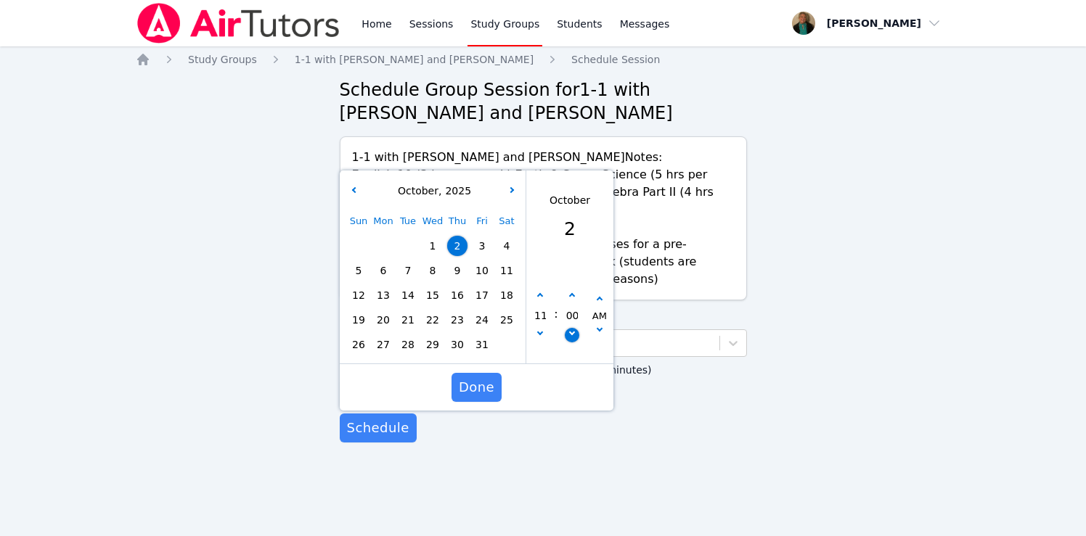
click at [572, 329] on icon "button" at bounding box center [571, 332] width 6 height 6
type input "10/02/2025 10:55 am"
type input "10"
type input "55"
click at [572, 329] on icon "button" at bounding box center [571, 332] width 6 height 6
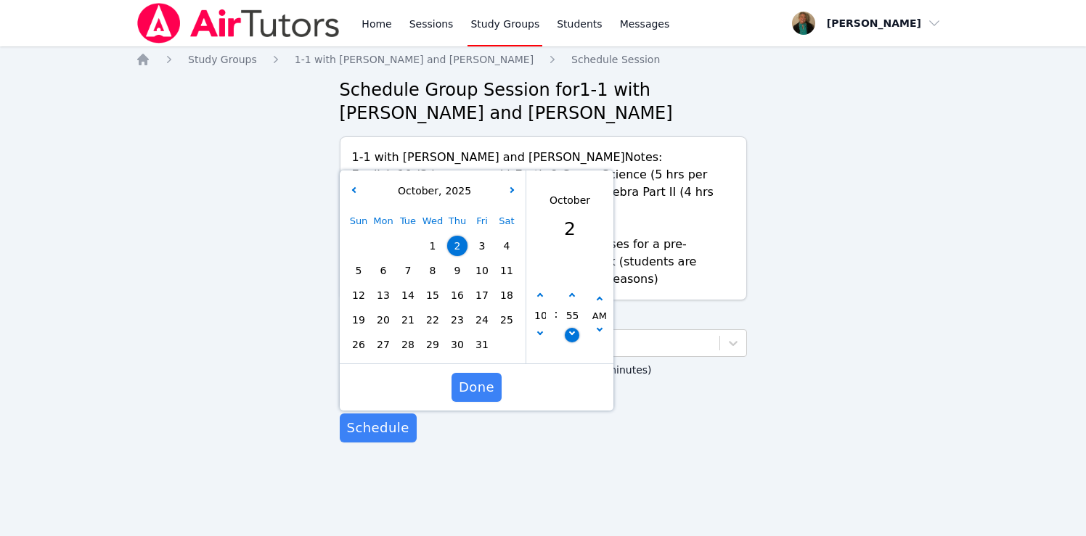
type input "10/02/2025 10:50 am"
type input "50"
click at [572, 329] on icon "button" at bounding box center [571, 332] width 6 height 6
type input "10/02/2025 10:45 am"
type input "45"
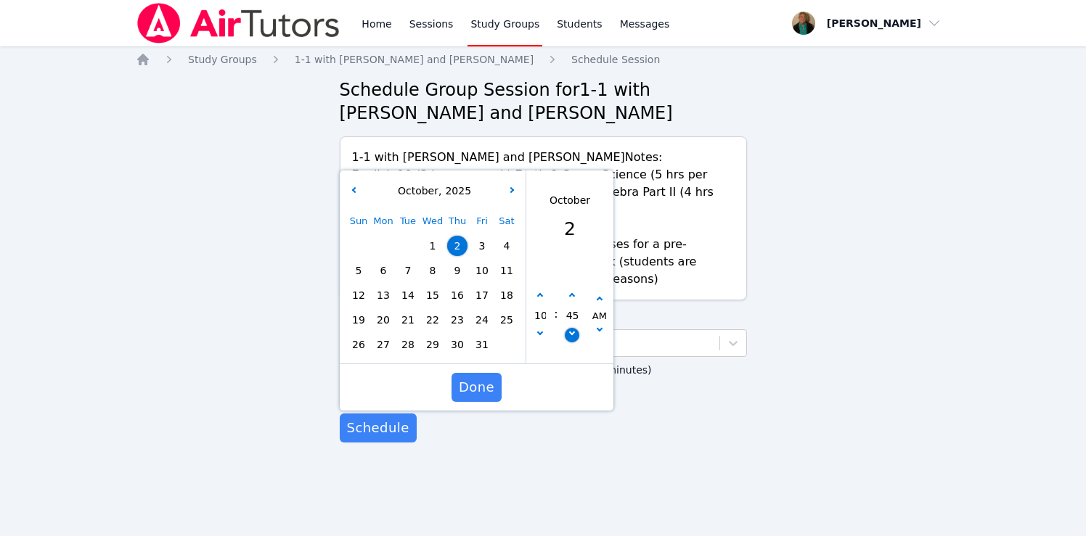
click at [572, 329] on icon "button" at bounding box center [571, 332] width 6 height 6
type input "10/02/2025 10:40 am"
type input "40"
click at [572, 329] on icon "button" at bounding box center [571, 332] width 6 height 6
type input "10/02/2025 10:35 am"
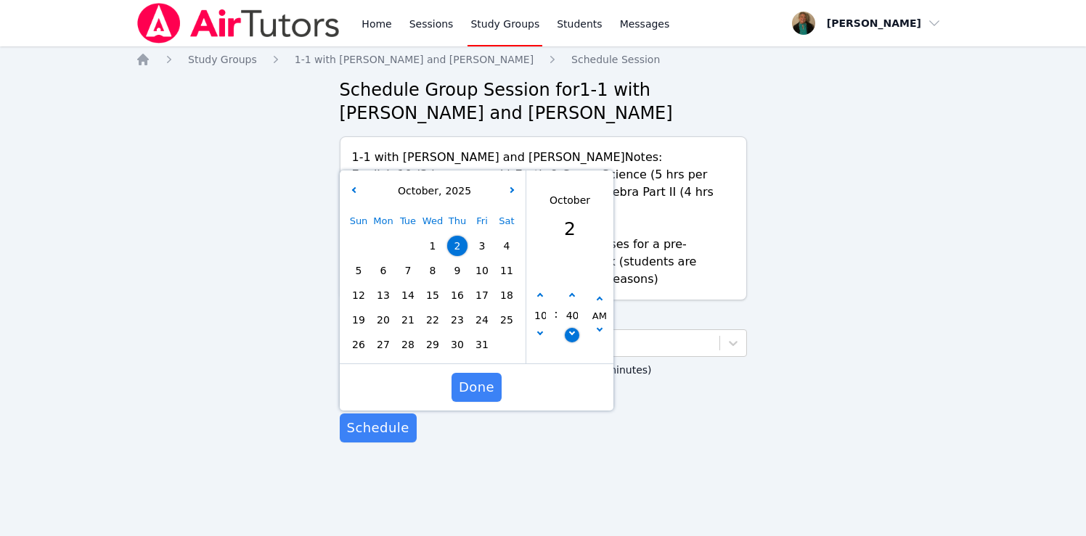
type input "35"
click at [572, 329] on icon "button" at bounding box center [571, 332] width 6 height 6
type input "10/02/2025 10:30 am"
type input "30"
click at [491, 377] on span "Done" at bounding box center [476, 387] width 36 height 20
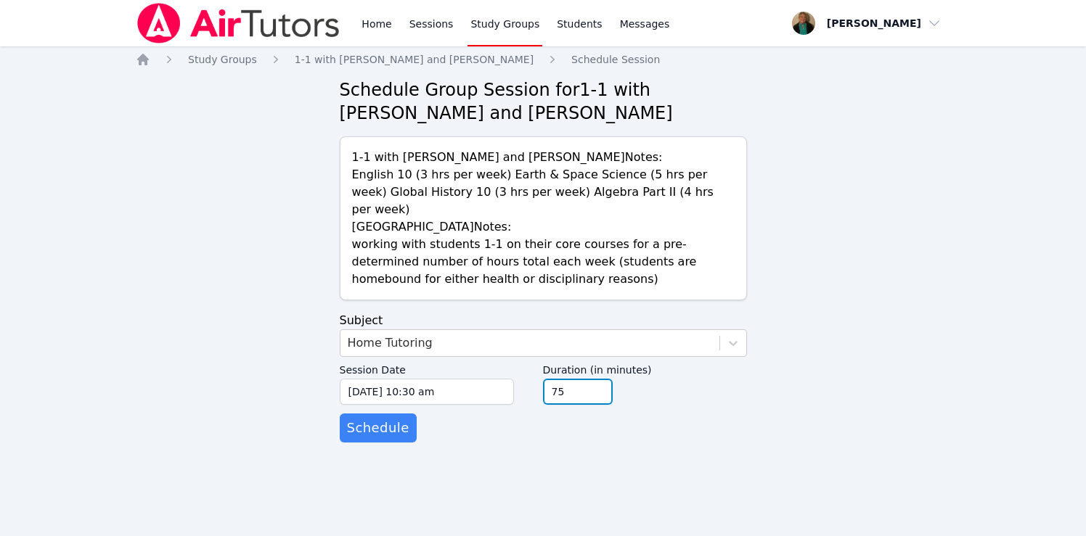
click at [596, 379] on input "75" at bounding box center [578, 392] width 70 height 26
click at [596, 379] on input "90" at bounding box center [578, 392] width 70 height 26
click at [596, 379] on input "105" at bounding box center [578, 392] width 70 height 26
click at [596, 379] on input "120" at bounding box center [578, 392] width 70 height 26
click at [596, 379] on input "135" at bounding box center [578, 392] width 70 height 26
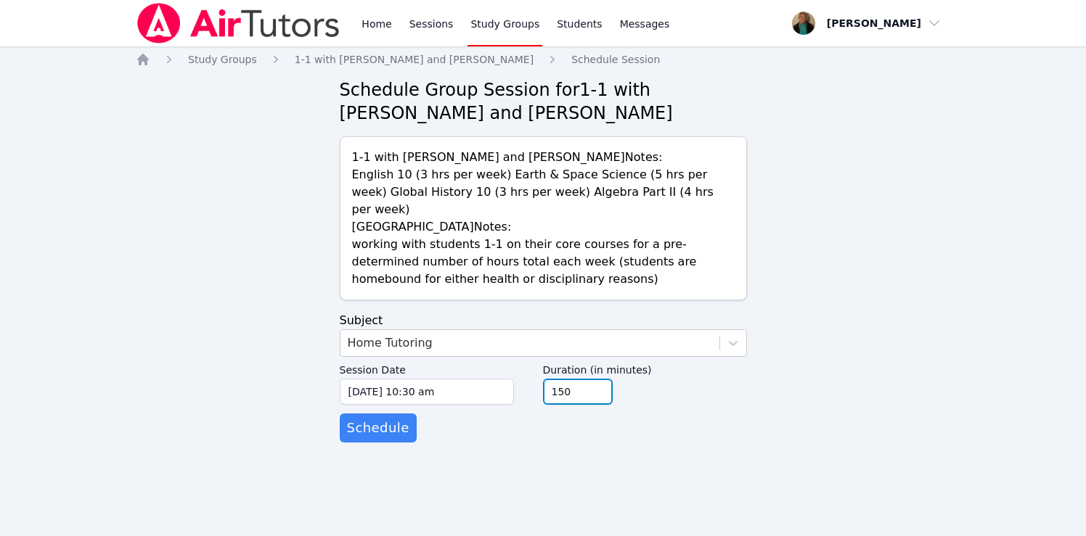
click at [596, 379] on input "150" at bounding box center [578, 392] width 70 height 26
click at [596, 379] on input "165" at bounding box center [578, 392] width 70 height 26
type input "180"
click at [596, 379] on input "180" at bounding box center [578, 392] width 70 height 26
click at [377, 418] on span "Schedule" at bounding box center [378, 428] width 62 height 20
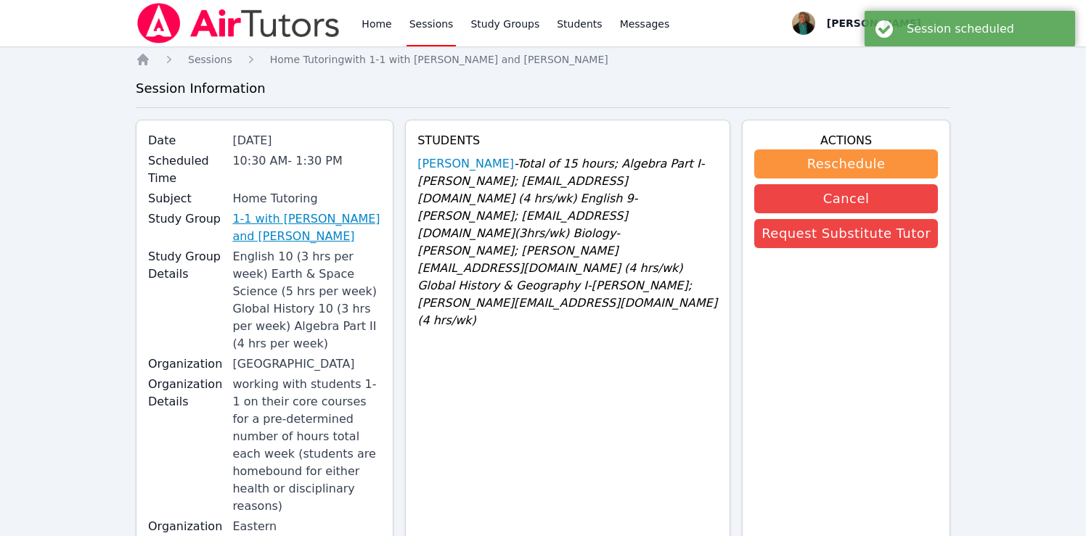
click at [265, 220] on link "1-1 with [PERSON_NAME] and [PERSON_NAME]" at bounding box center [306, 227] width 149 height 35
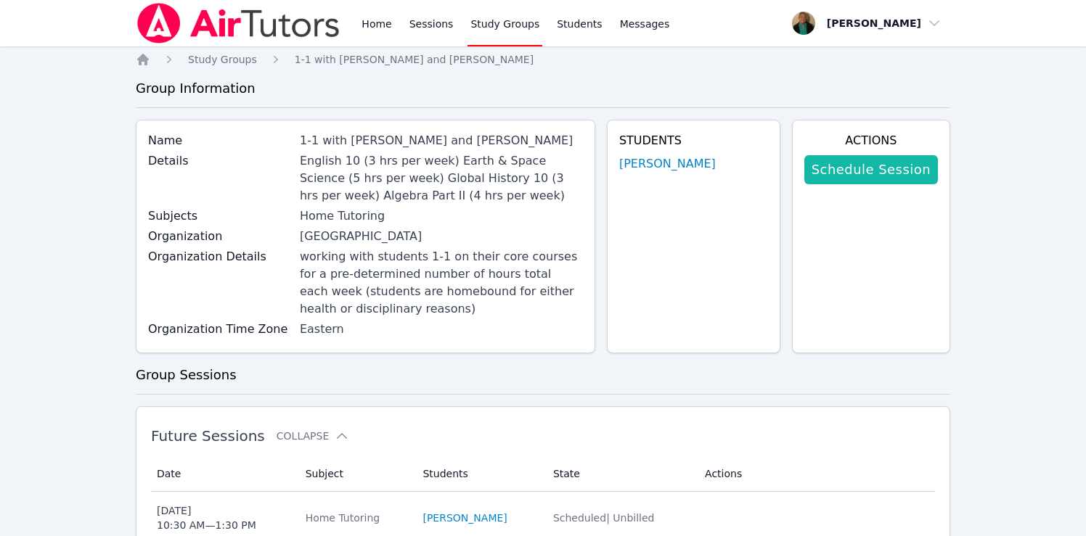
click at [845, 171] on link "Schedule Session" at bounding box center [871, 169] width 134 height 29
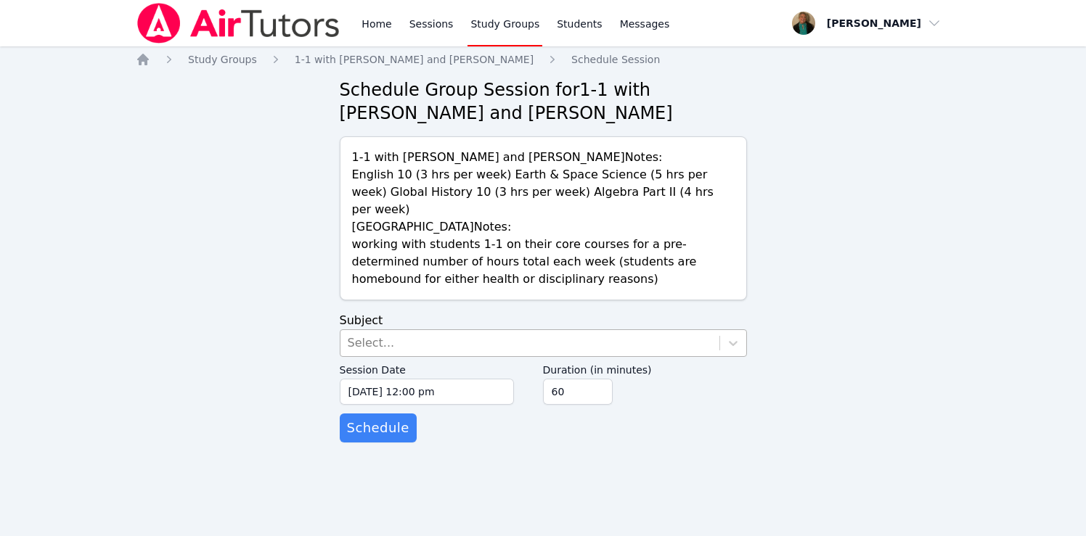
click at [557, 330] on div "Select..." at bounding box center [529, 343] width 379 height 26
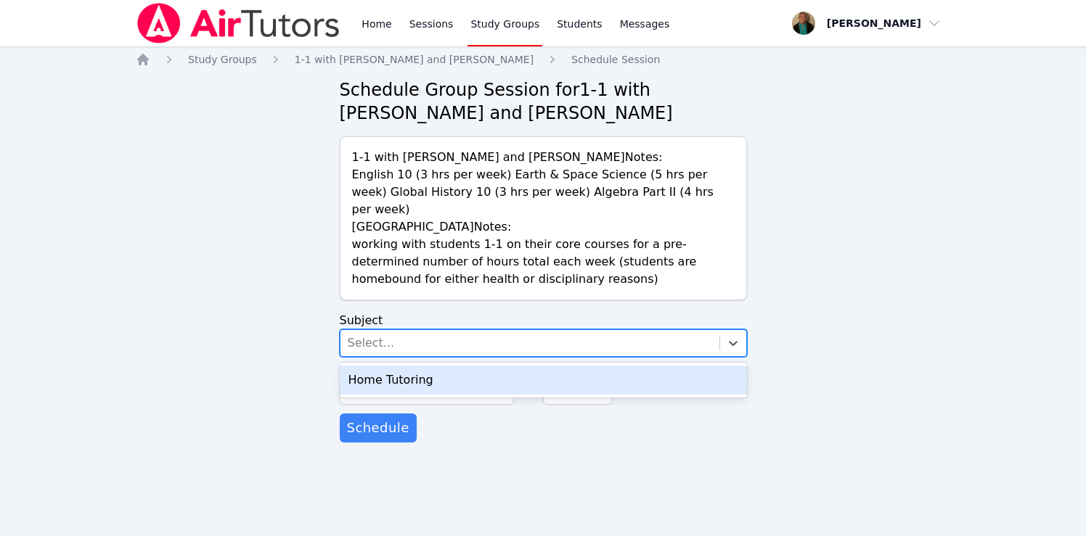
click at [536, 366] on div "Home Tutoring" at bounding box center [543, 380] width 407 height 29
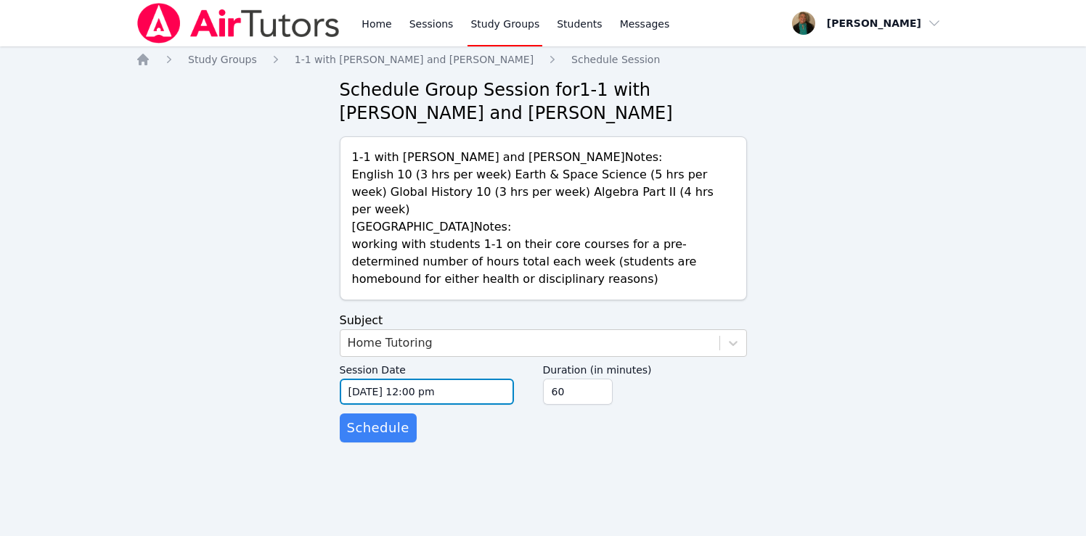
click at [496, 381] on input "[DATE] 12:00 pm" at bounding box center [427, 392] width 174 height 26
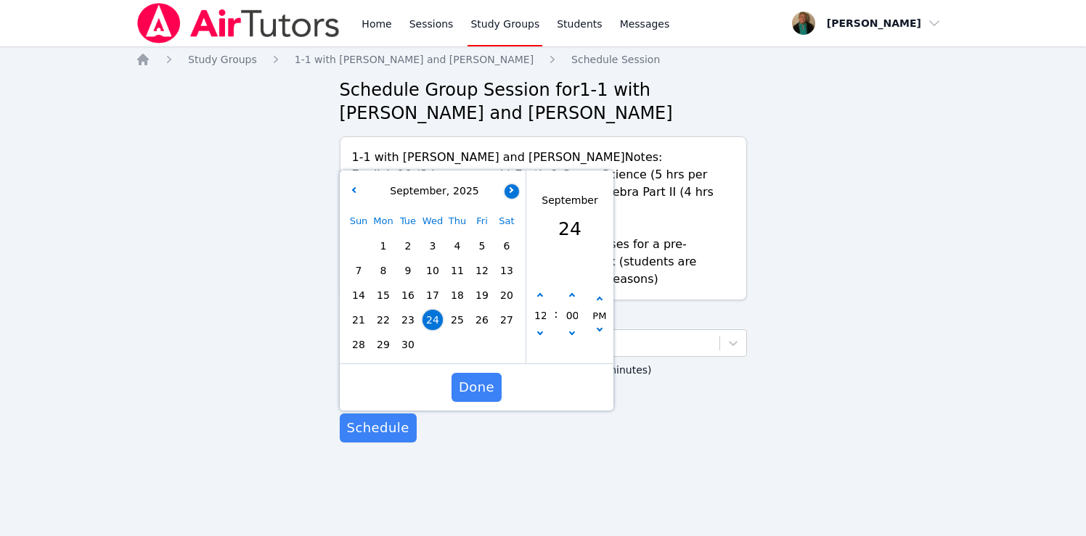
click at [506, 184] on button "button" at bounding box center [511, 191] width 15 height 15
click at [480, 236] on span "3" at bounding box center [482, 246] width 20 height 20
click at [540, 329] on icon "button" at bounding box center [539, 332] width 6 height 6
type input "10/03/2025 11:00 am"
type input "11"
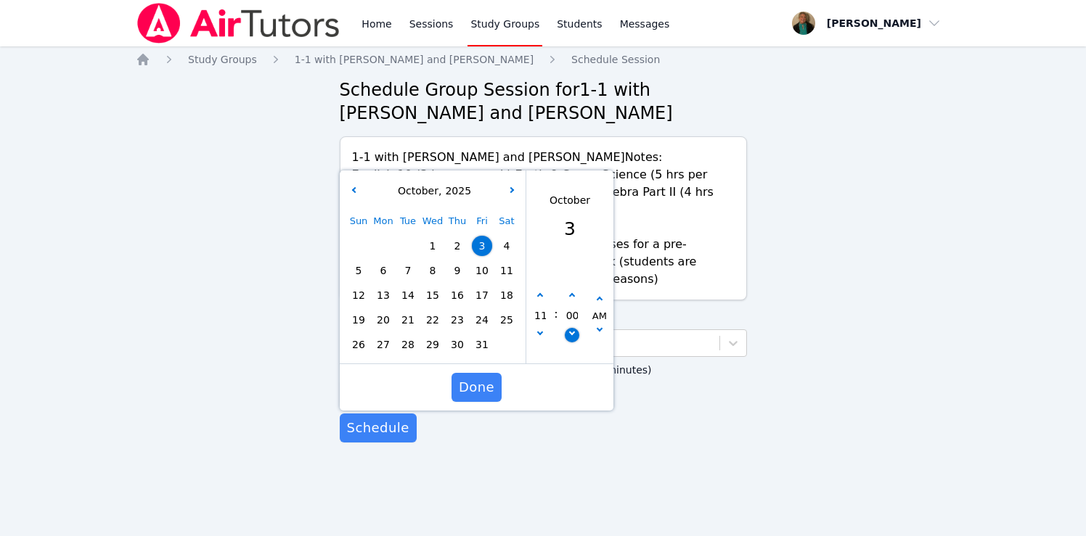
click at [568, 328] on button "button" at bounding box center [571, 335] width 15 height 15
type input "10/03/2025 10:55 am"
type input "10"
type input "55"
click at [568, 328] on button "button" at bounding box center [571, 335] width 15 height 15
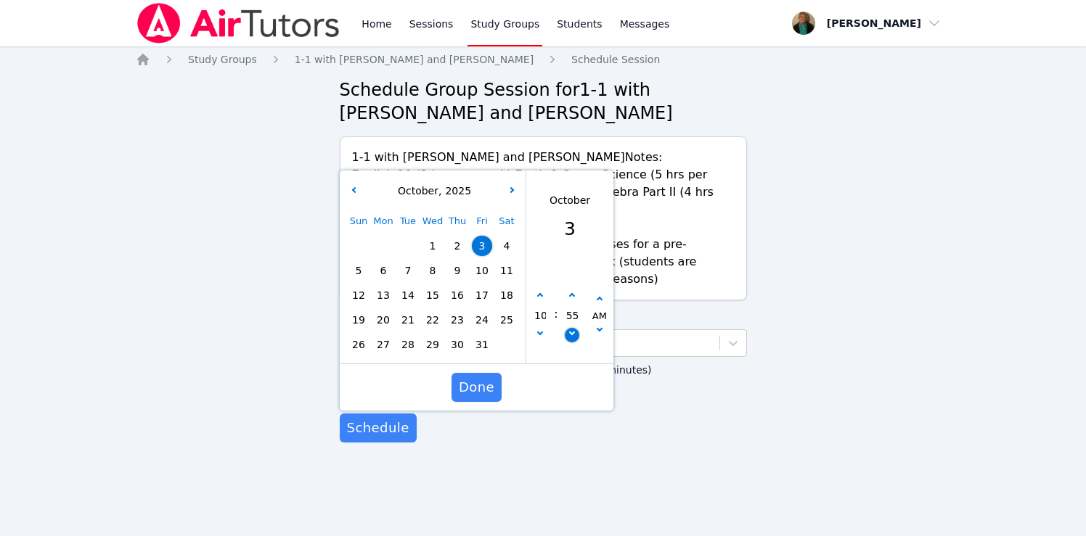
type input "10/03/2025 10:50 am"
type input "50"
click at [568, 328] on button "button" at bounding box center [571, 335] width 15 height 15
type input "10/03/2025 10:45 am"
type input "45"
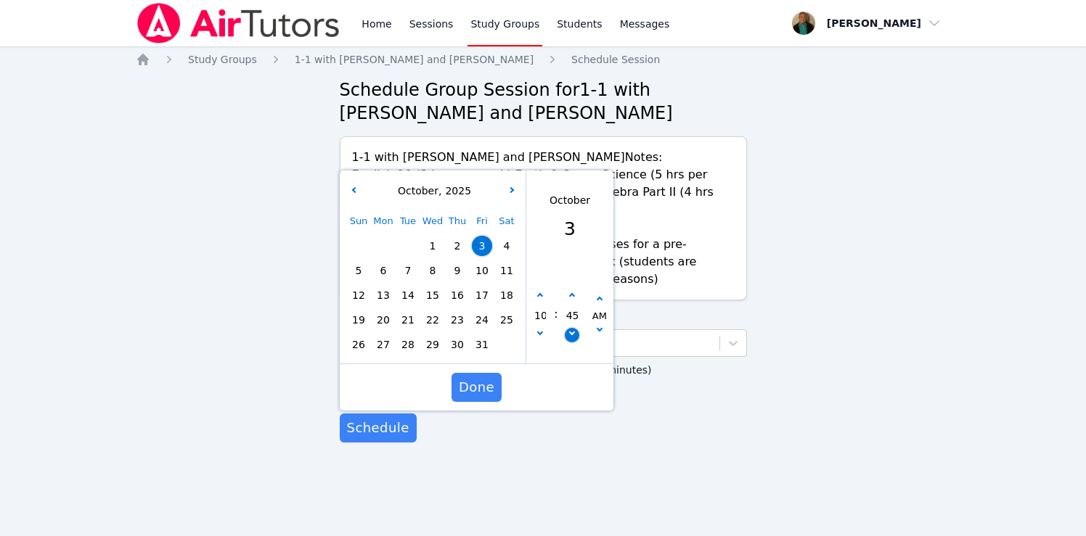
click at [568, 328] on button "button" at bounding box center [571, 335] width 15 height 15
type input "10/03/2025 10:40 am"
type input "40"
click at [568, 328] on button "button" at bounding box center [571, 335] width 15 height 15
type input "10/03/2025 10:35 am"
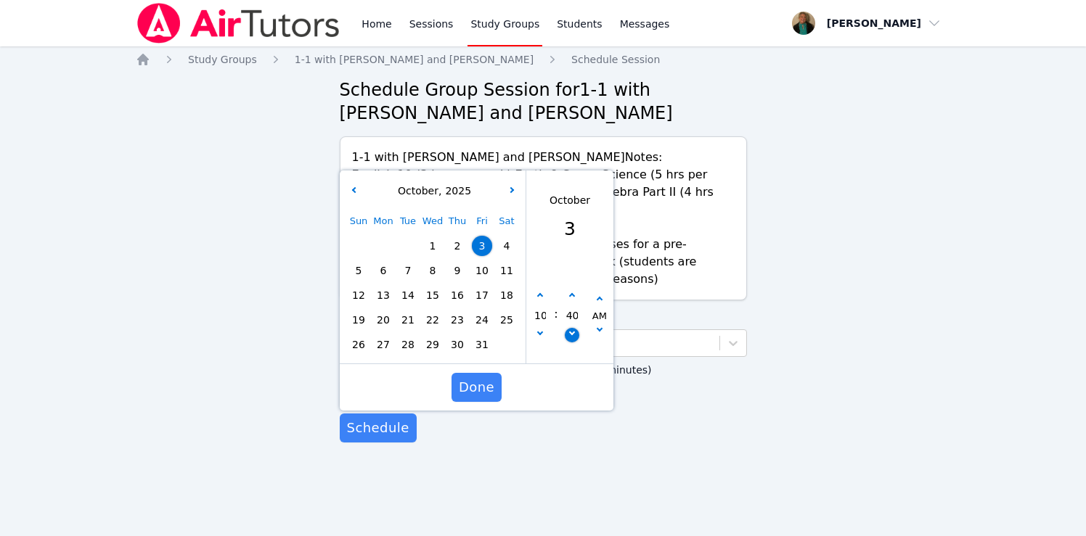
type input "35"
click at [568, 328] on button "button" at bounding box center [571, 335] width 15 height 15
type input "10/03/2025 10:30 am"
type input "30"
click at [568, 328] on button "button" at bounding box center [571, 335] width 15 height 15
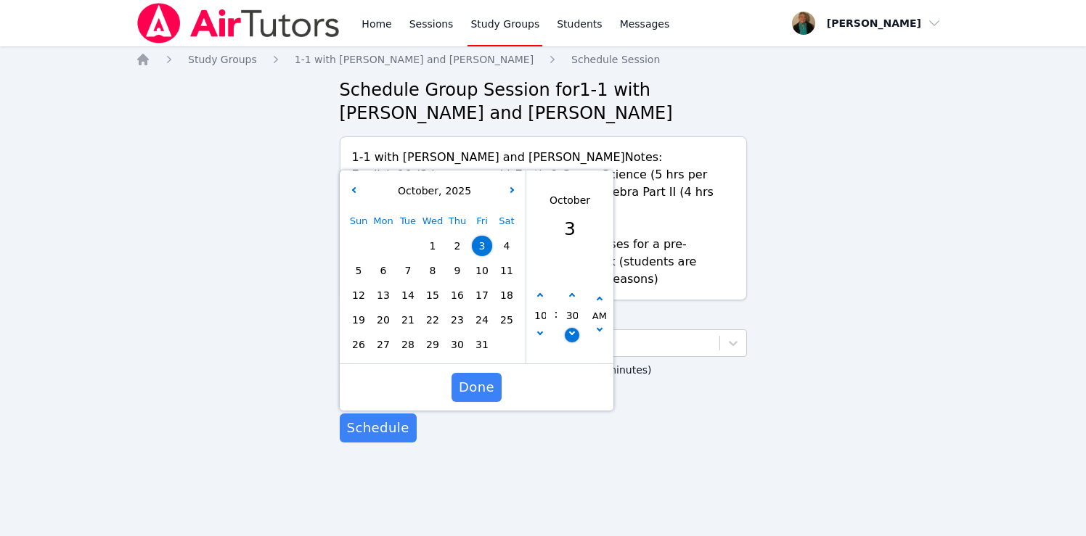
type input "10/03/2025 10:25 am"
type input "25"
click at [568, 328] on button "button" at bounding box center [571, 335] width 15 height 15
type input "10/03/2025 10:20 am"
type input "20"
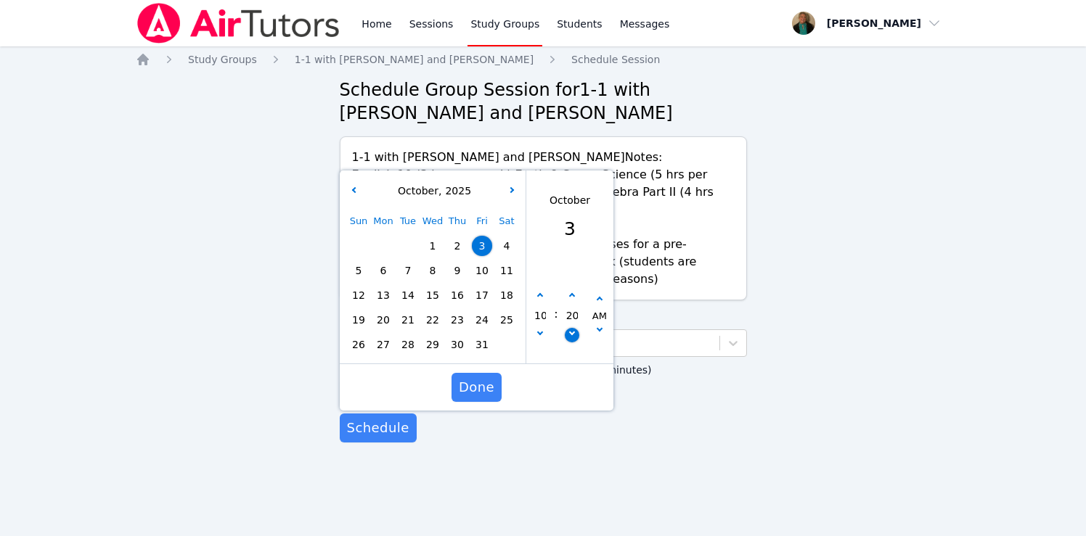
click at [568, 328] on button "button" at bounding box center [571, 335] width 15 height 15
type input "10/03/2025 10:15 am"
type input "15"
click at [483, 377] on span "Done" at bounding box center [476, 387] width 36 height 20
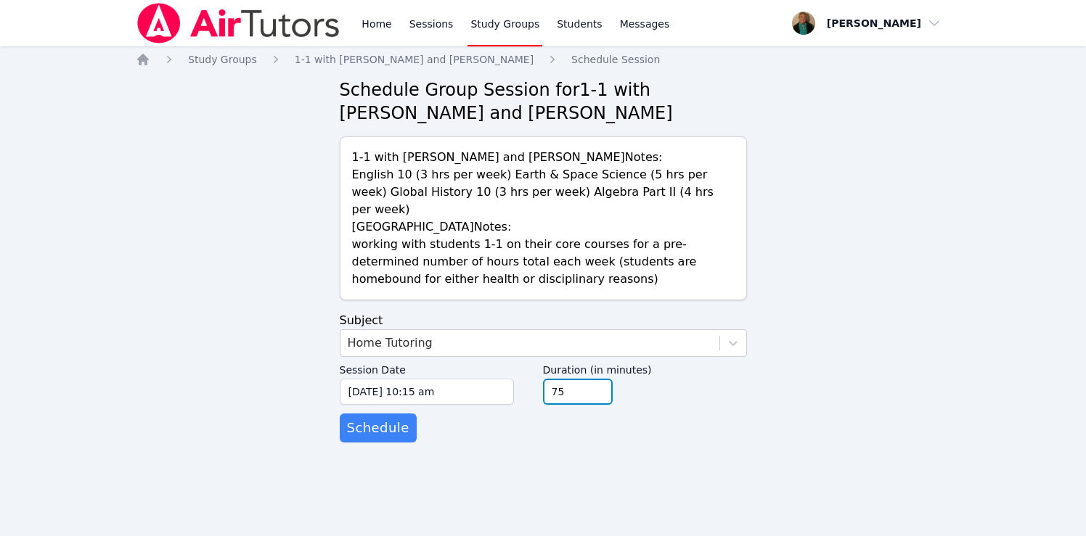
click at [599, 379] on input "75" at bounding box center [578, 392] width 70 height 26
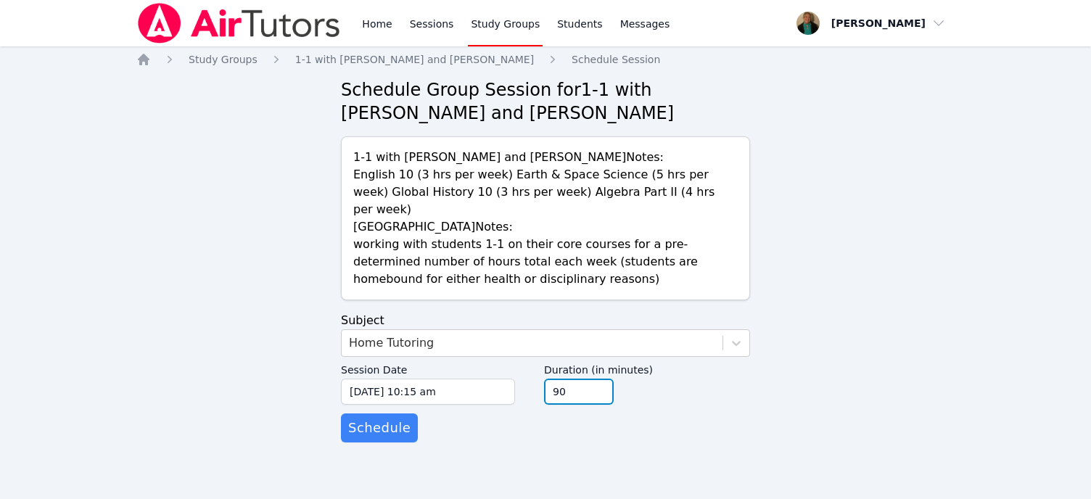
click at [603, 379] on input "90" at bounding box center [579, 392] width 70 height 26
click at [603, 379] on input "105" at bounding box center [579, 392] width 70 height 26
click at [603, 379] on input "120" at bounding box center [579, 392] width 70 height 26
type input "135"
click at [603, 379] on input "135" at bounding box center [579, 392] width 70 height 26
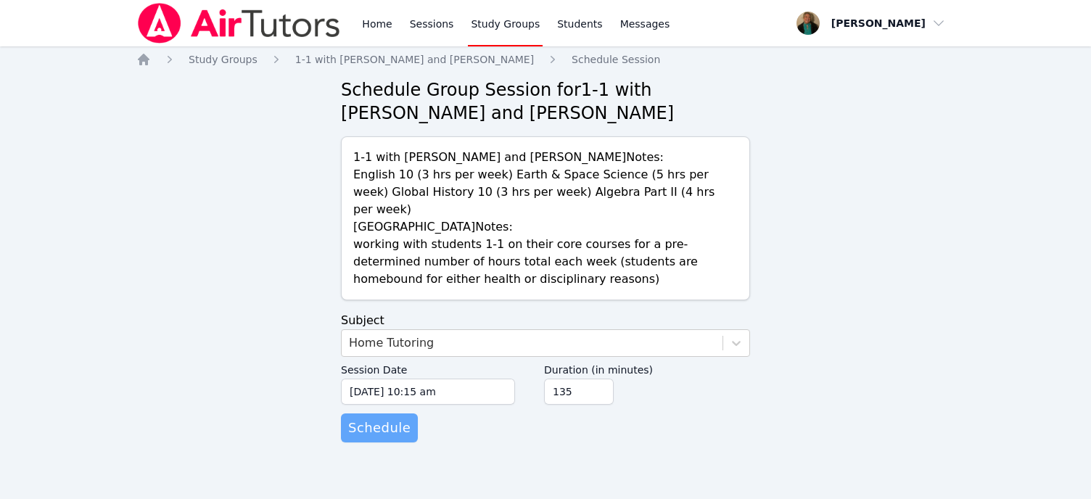
click at [386, 418] on span "Schedule" at bounding box center [379, 428] width 62 height 20
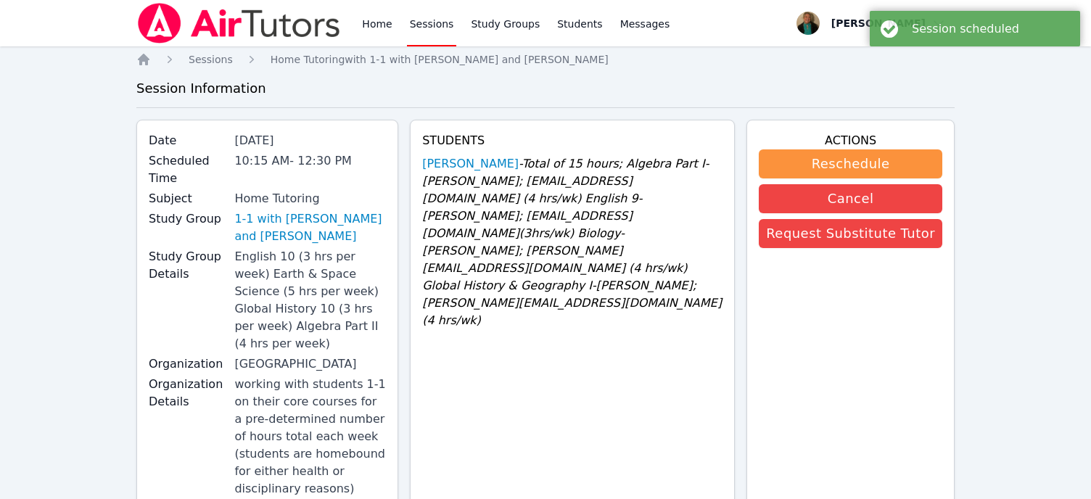
click at [434, 26] on link "Sessions" at bounding box center [432, 23] width 50 height 46
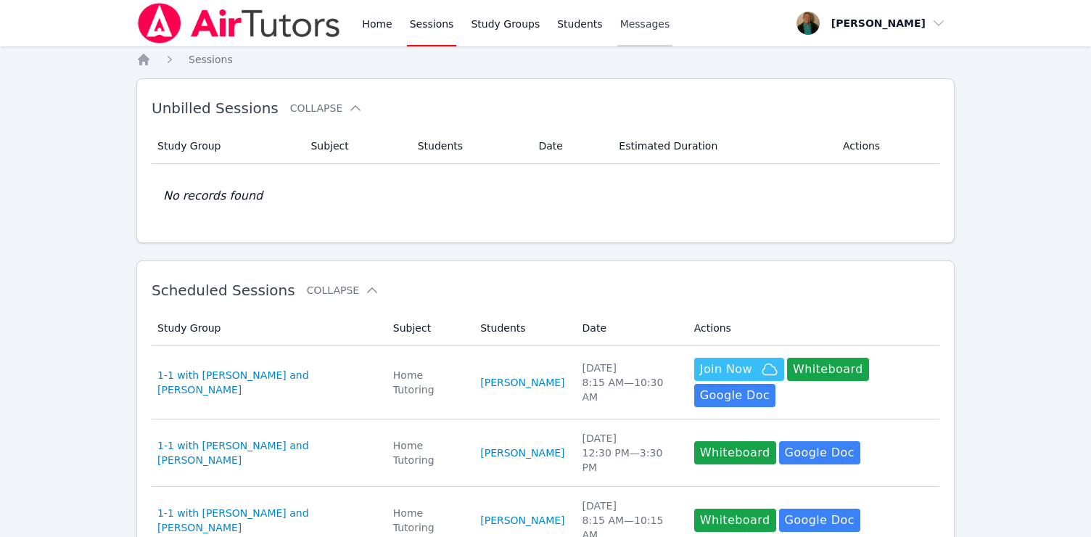
click at [635, 25] on span "Messages" at bounding box center [645, 24] width 50 height 15
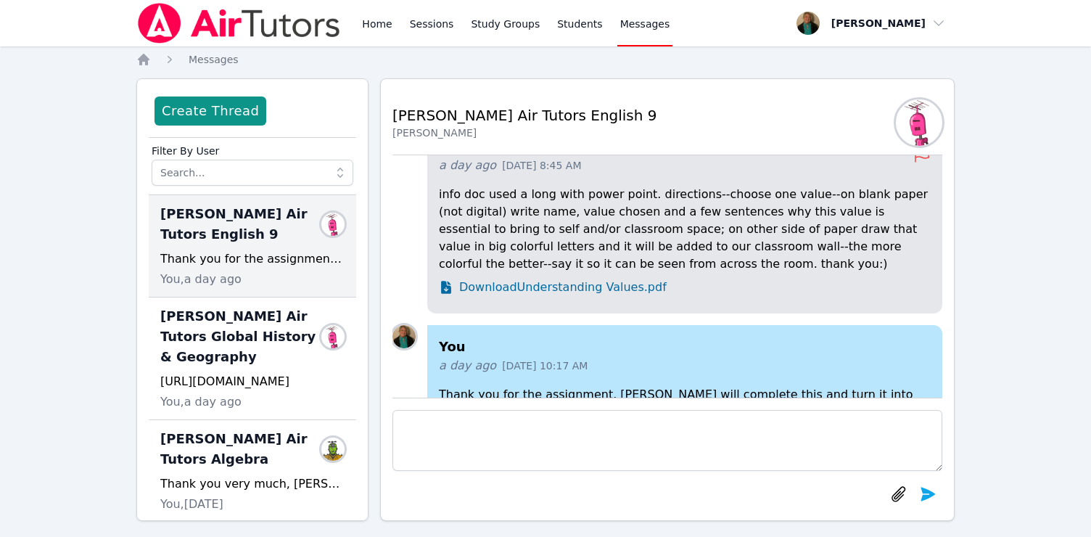
scroll to position [-46, 2]
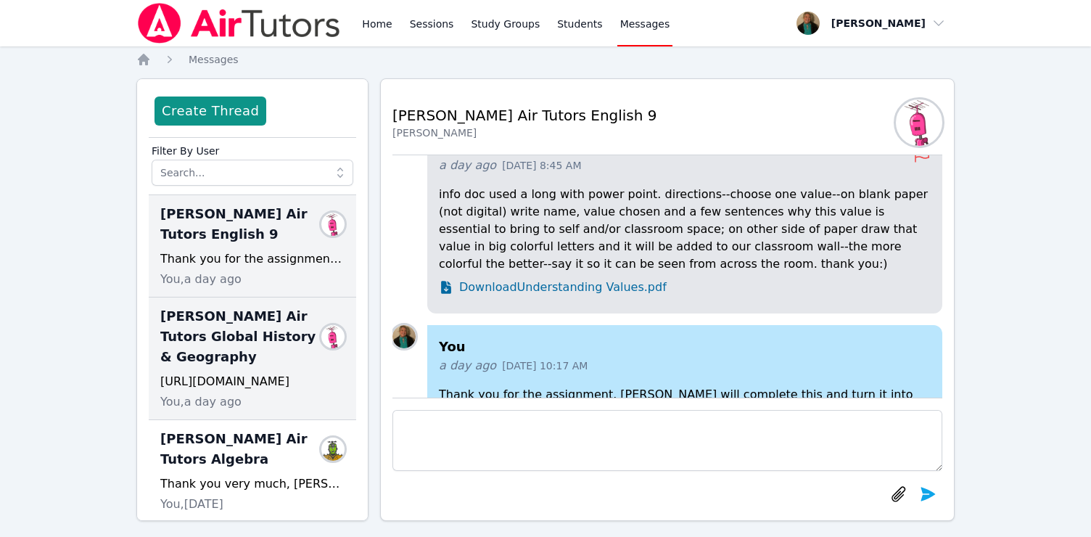
click at [228, 352] on span "Lacey Brunelle Air Tutors Global History & Geography" at bounding box center [243, 336] width 167 height 61
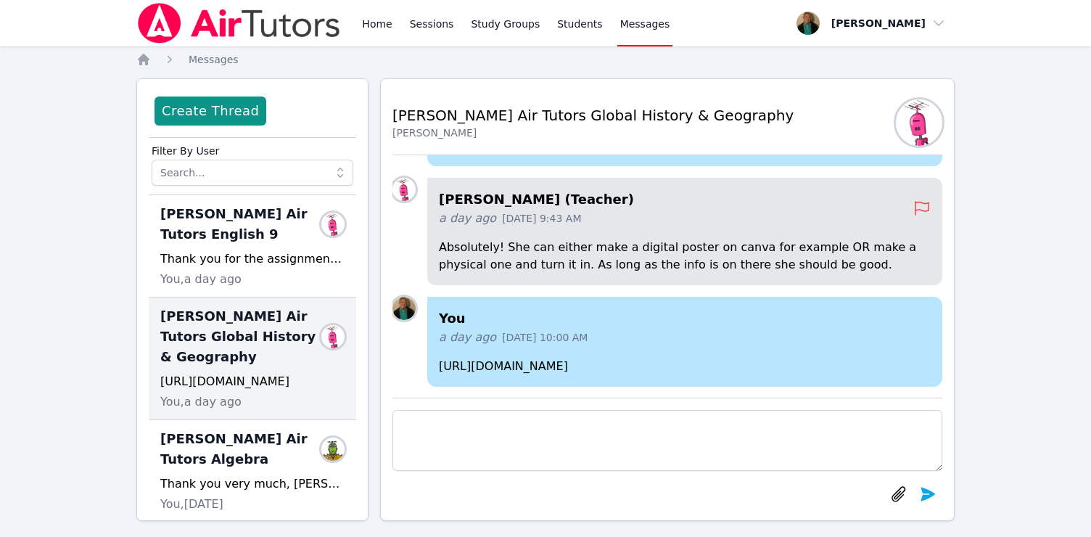
scroll to position [0, 0]
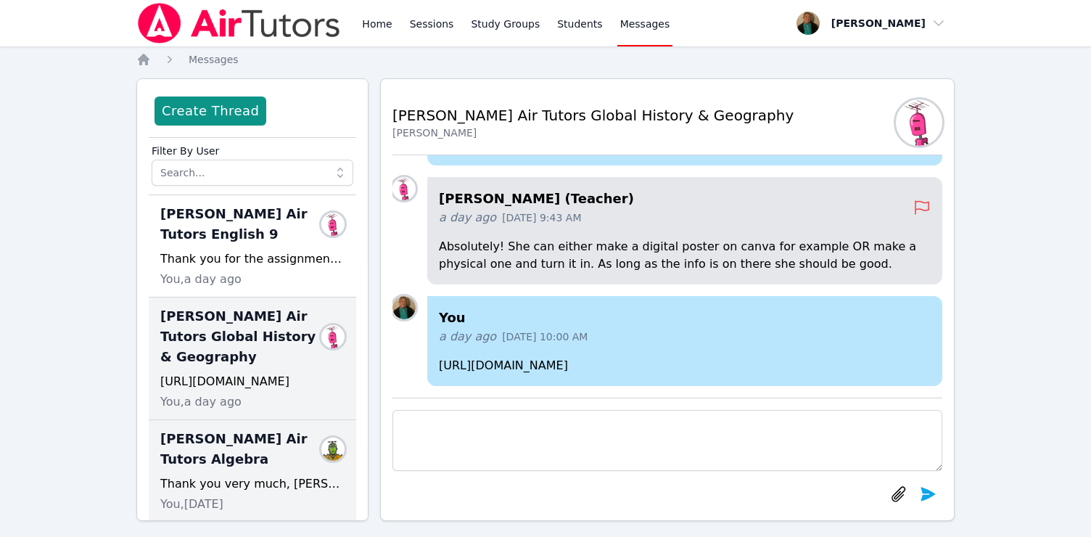
click at [277, 456] on span "Lacey Brunelle Air Tutors Algebra" at bounding box center [243, 449] width 167 height 41
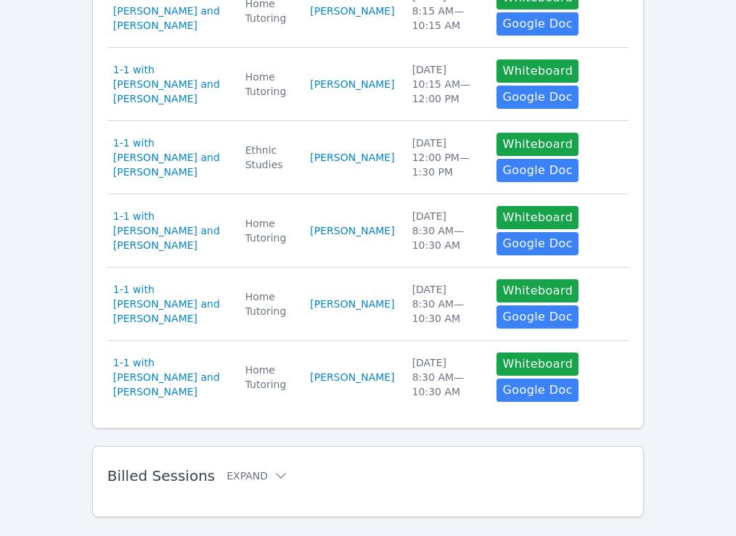
scroll to position [689, 0]
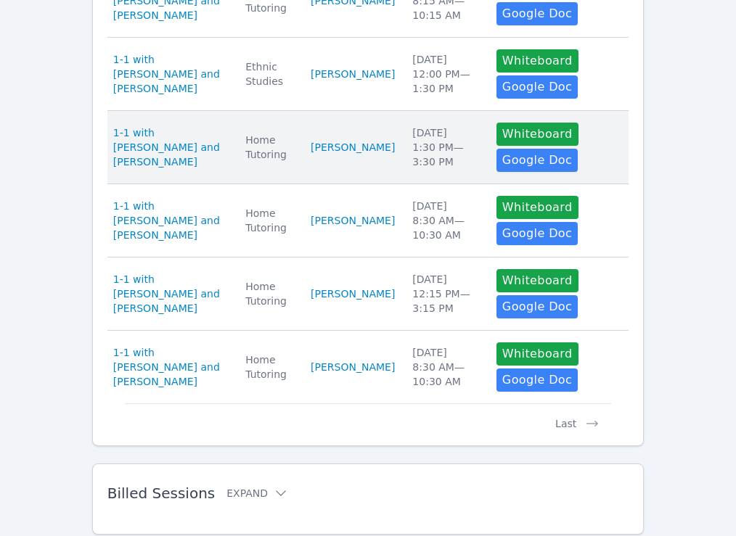
scroll to position [705, 0]
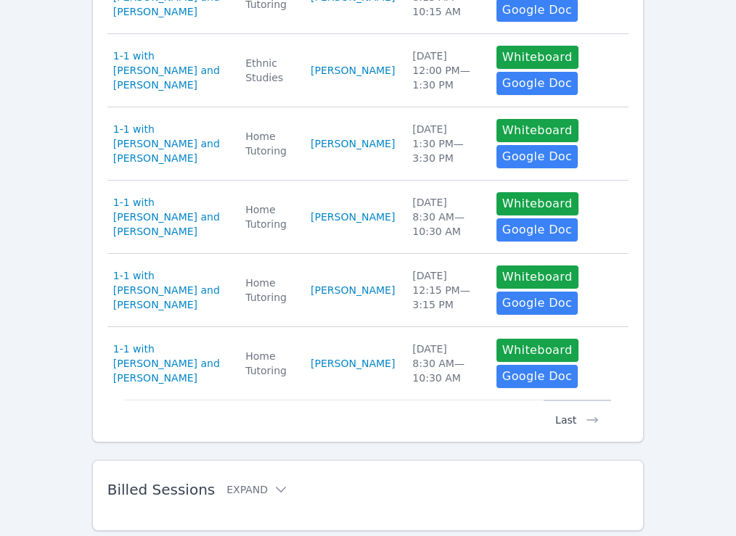
click at [570, 416] on button "Last" at bounding box center [577, 414] width 67 height 28
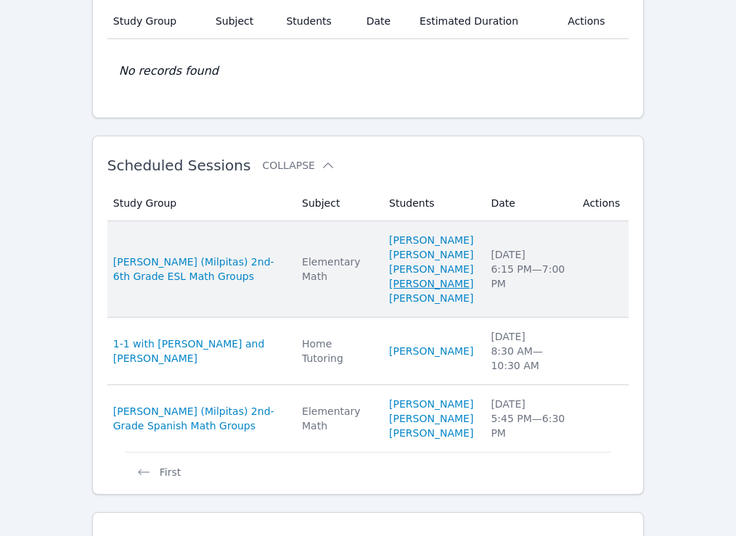
scroll to position [0, 0]
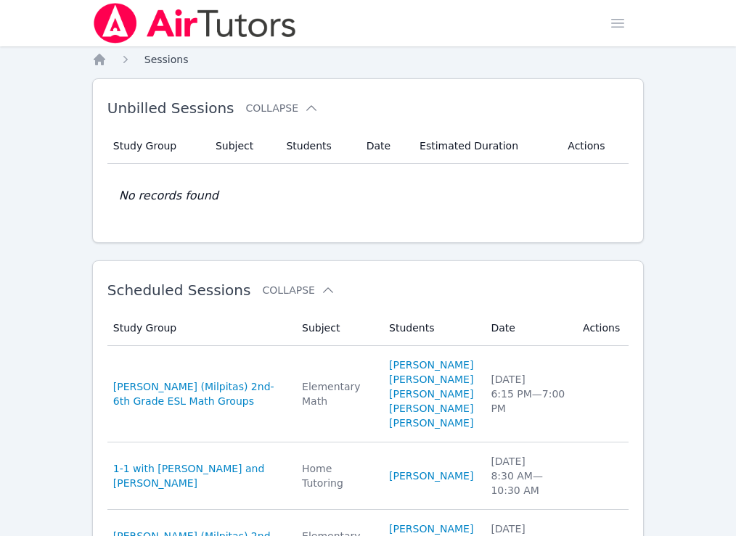
click at [175, 60] on span "Sessions" at bounding box center [166, 60] width 44 height 12
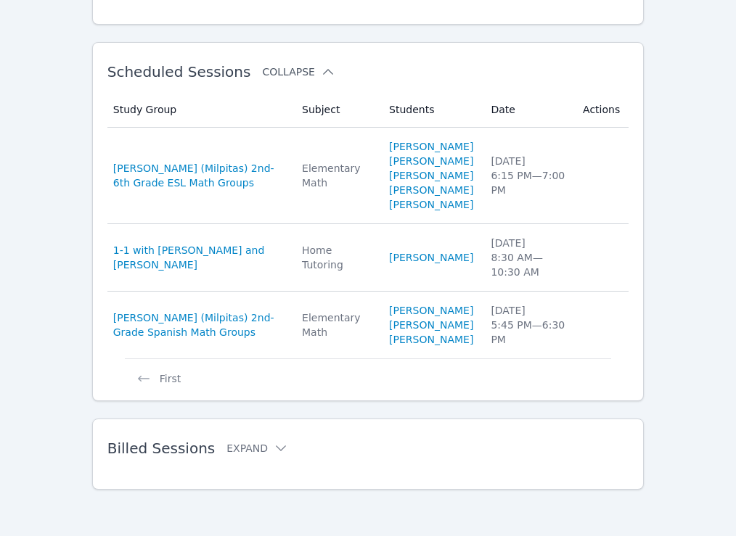
scroll to position [291, 0]
click at [169, 377] on button "First" at bounding box center [158, 373] width 67 height 28
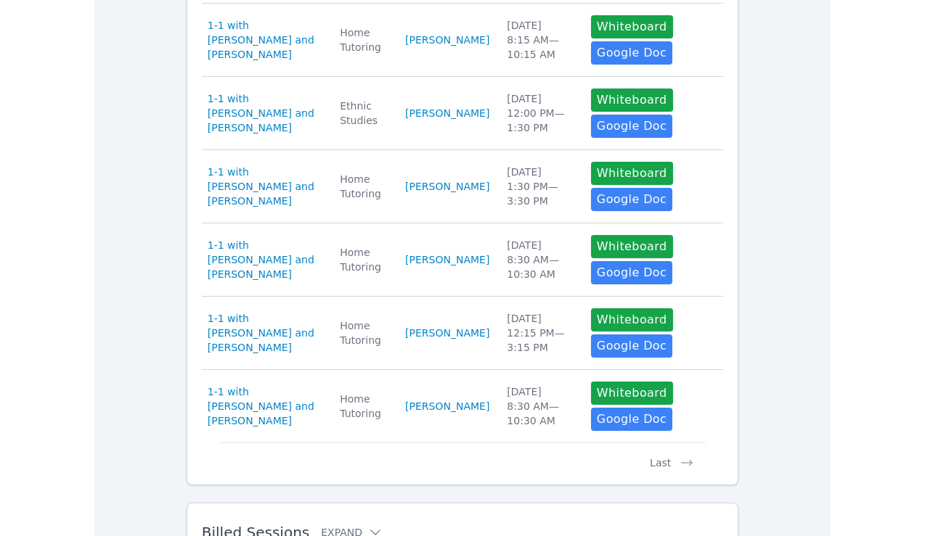
scroll to position [624, 0]
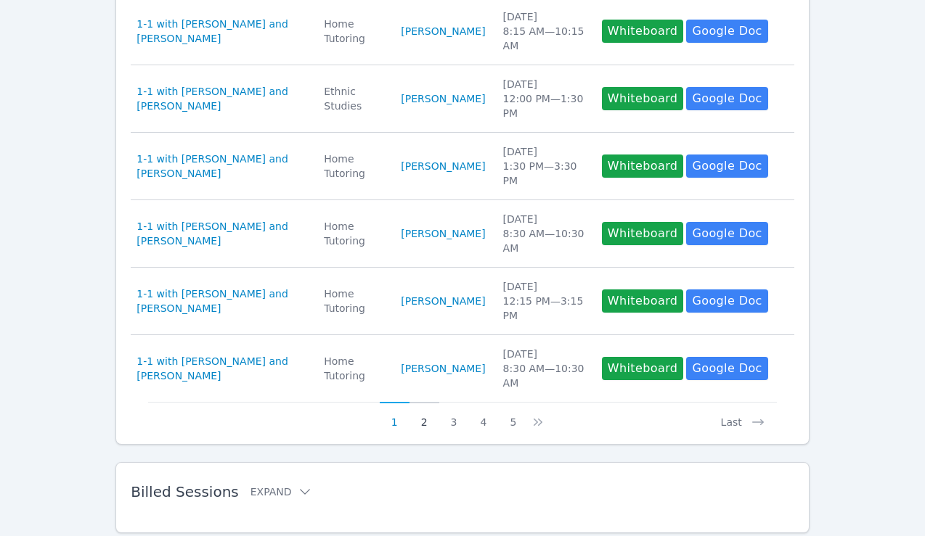
click at [421, 419] on button "2" at bounding box center [424, 416] width 30 height 28
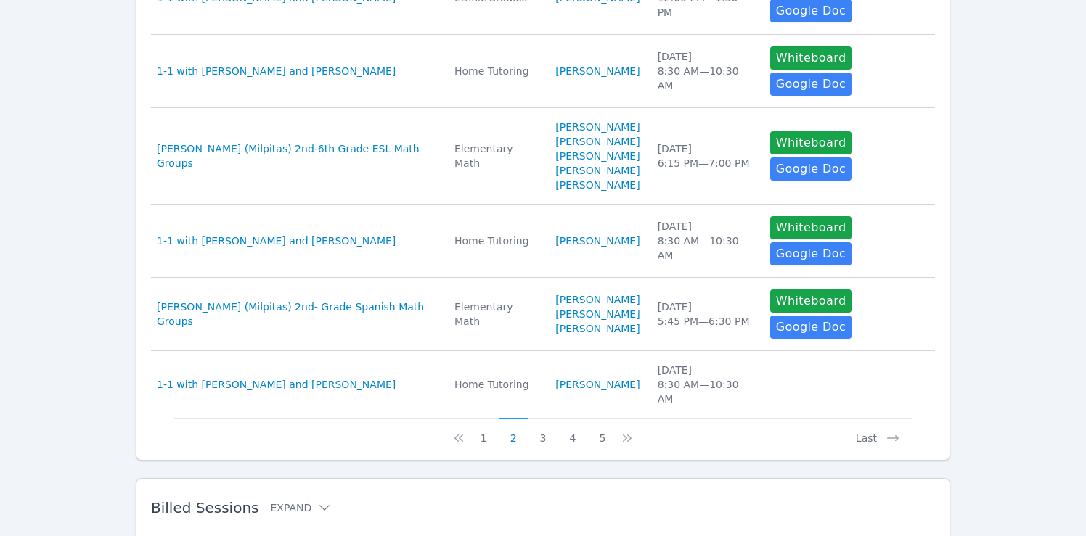
scroll to position [752, 0]
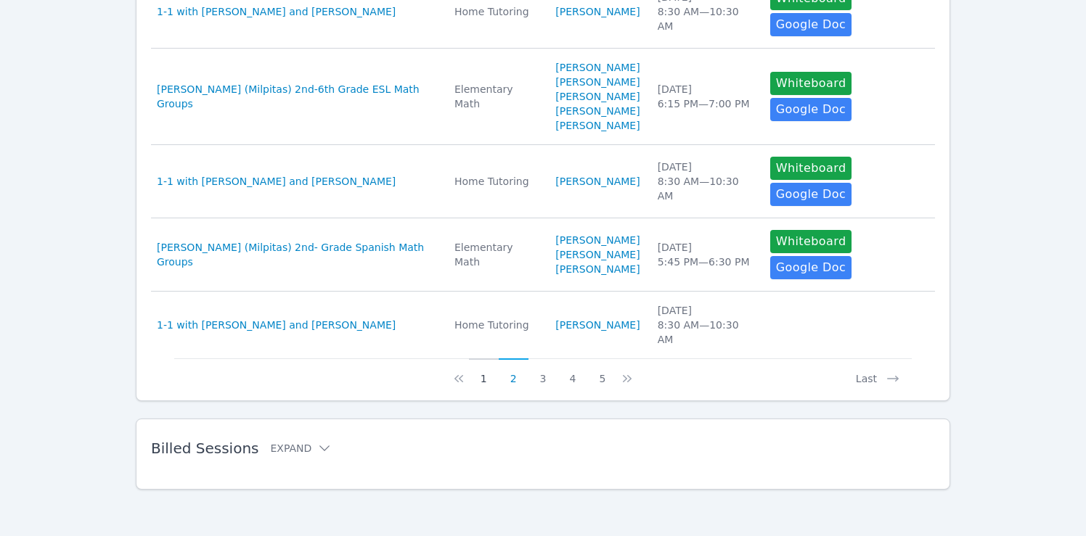
click at [485, 378] on button "1" at bounding box center [484, 373] width 30 height 28
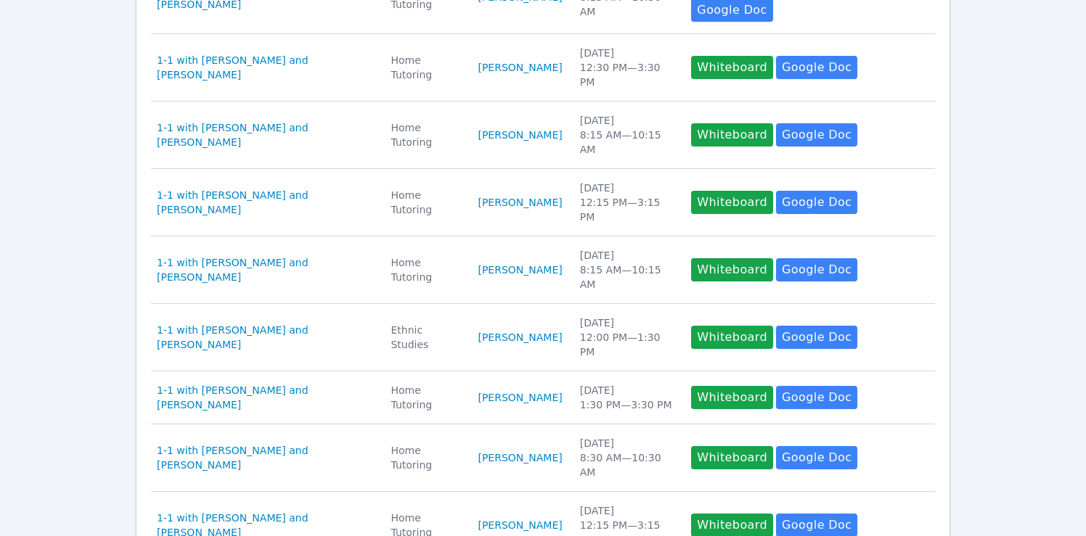
scroll to position [407, 0]
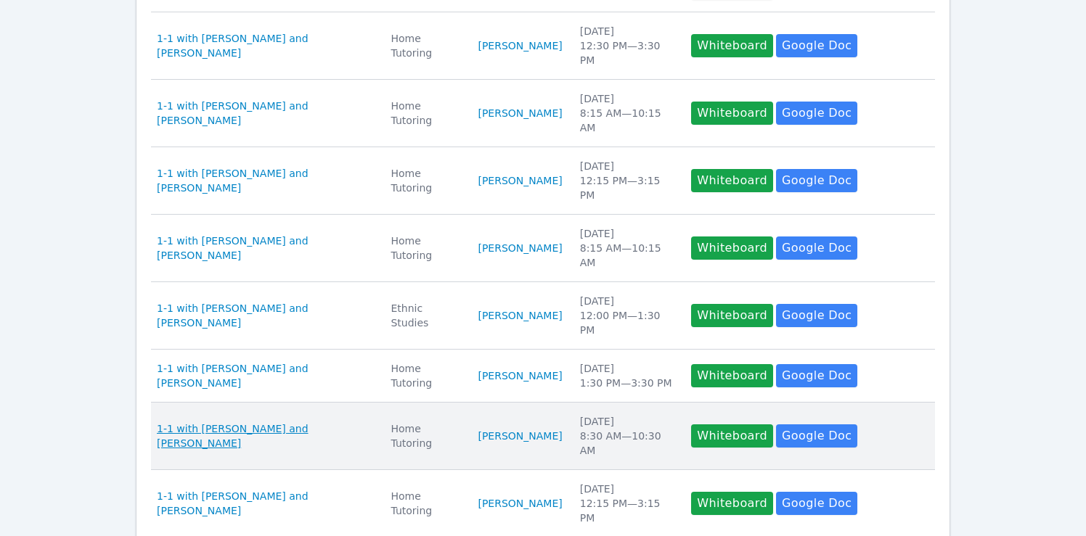
click at [316, 422] on span "1-1 with [PERSON_NAME] and [PERSON_NAME]" at bounding box center [265, 436] width 216 height 29
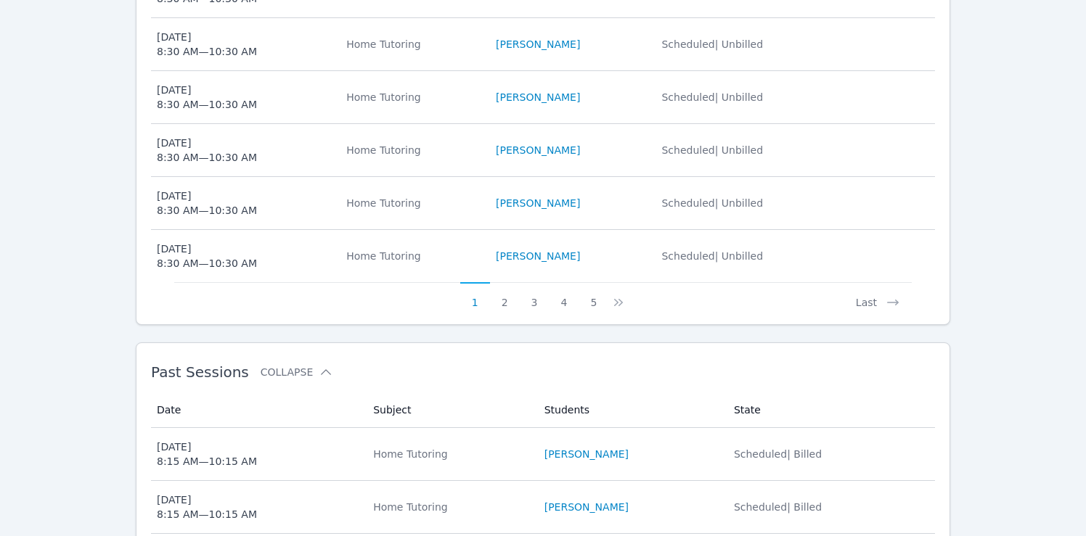
scroll to position [854, 0]
click at [559, 283] on button "4" at bounding box center [564, 297] width 30 height 28
click at [576, 283] on button "5" at bounding box center [572, 297] width 30 height 28
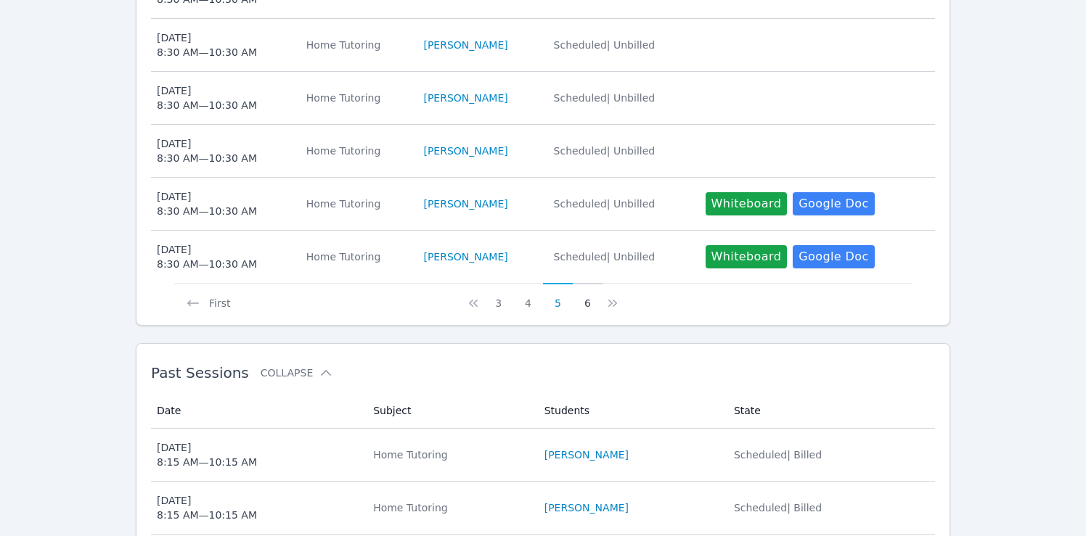
click at [585, 283] on button "6" at bounding box center [588, 297] width 30 height 28
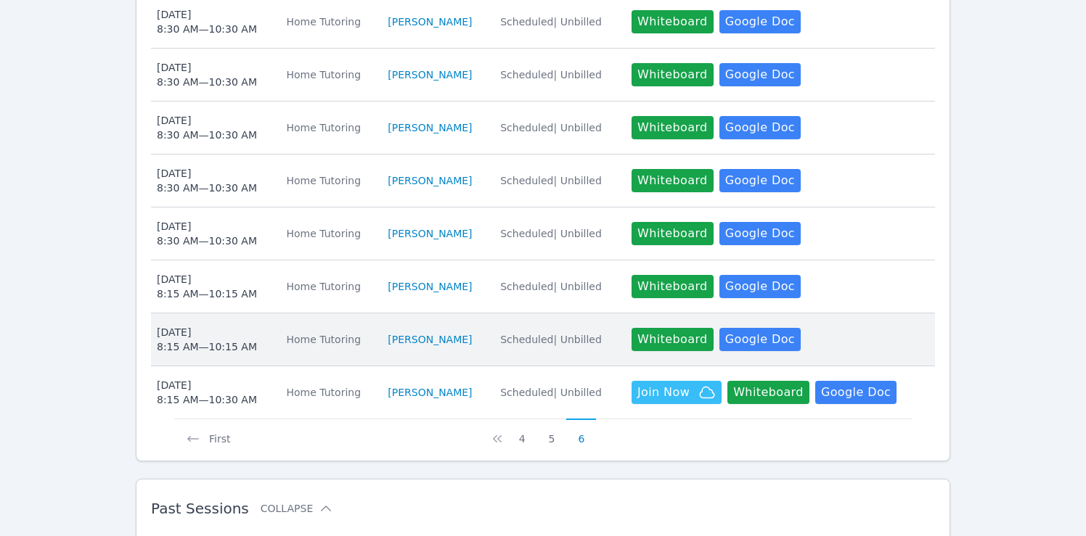
scroll to position [611, 0]
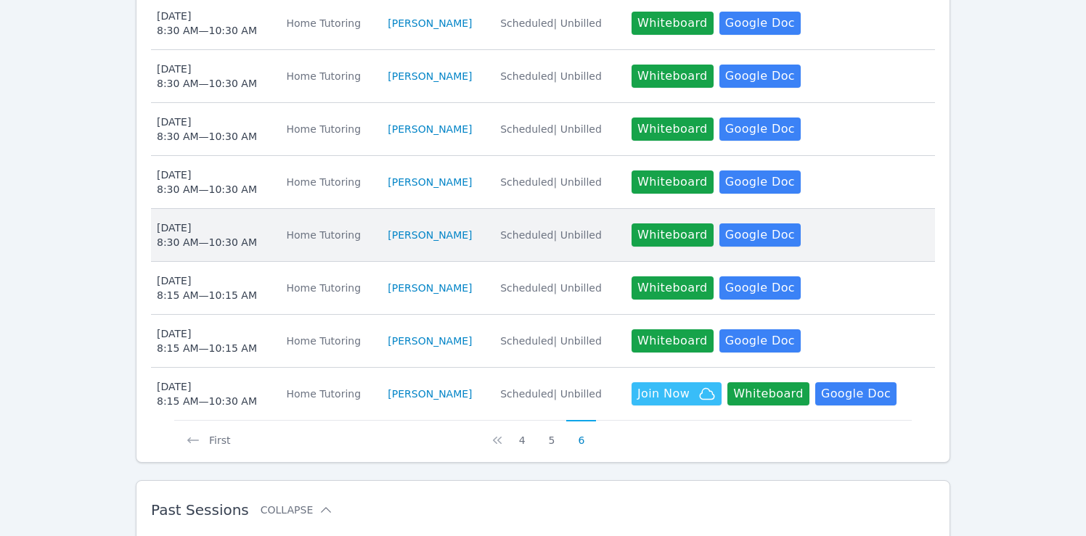
click at [229, 221] on div "Mon Sep 29 8:30 AM — 10:30 AM" at bounding box center [207, 235] width 100 height 29
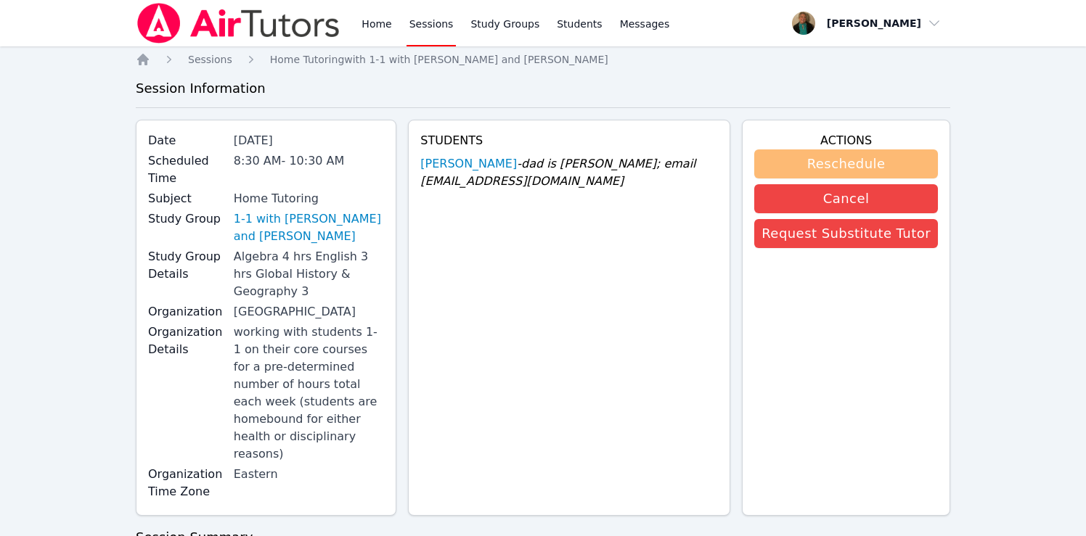
click at [735, 165] on button "Reschedule" at bounding box center [846, 163] width 184 height 29
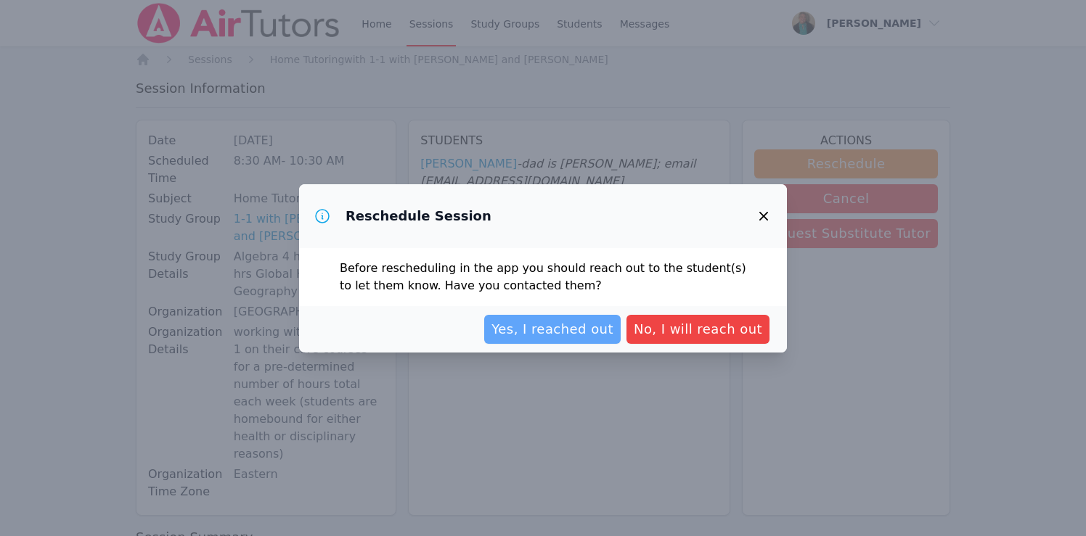
click at [583, 327] on span "Yes, I reached out" at bounding box center [552, 329] width 122 height 20
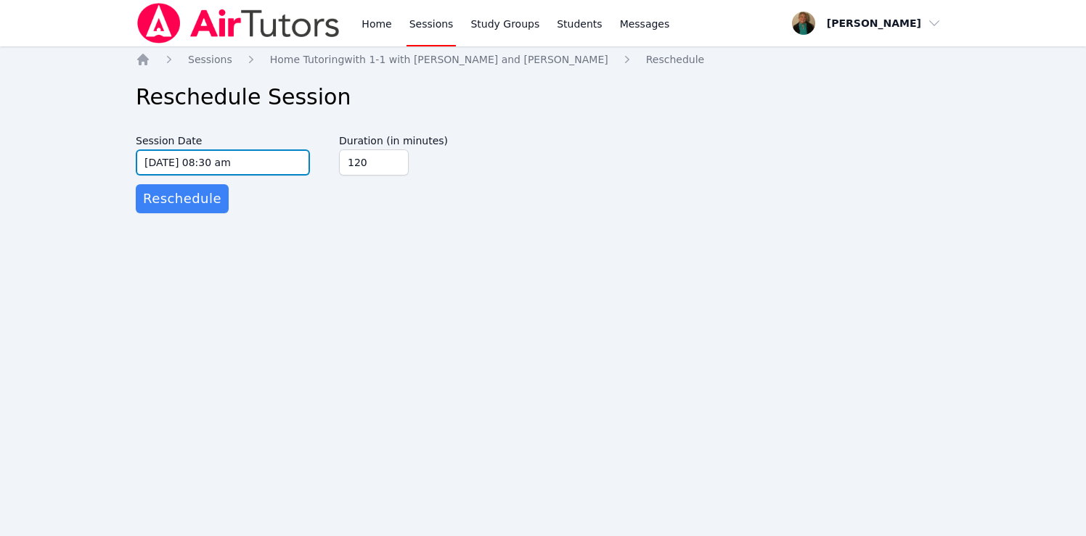
click at [289, 163] on input "09/29/2025 08:30 am" at bounding box center [223, 162] width 174 height 26
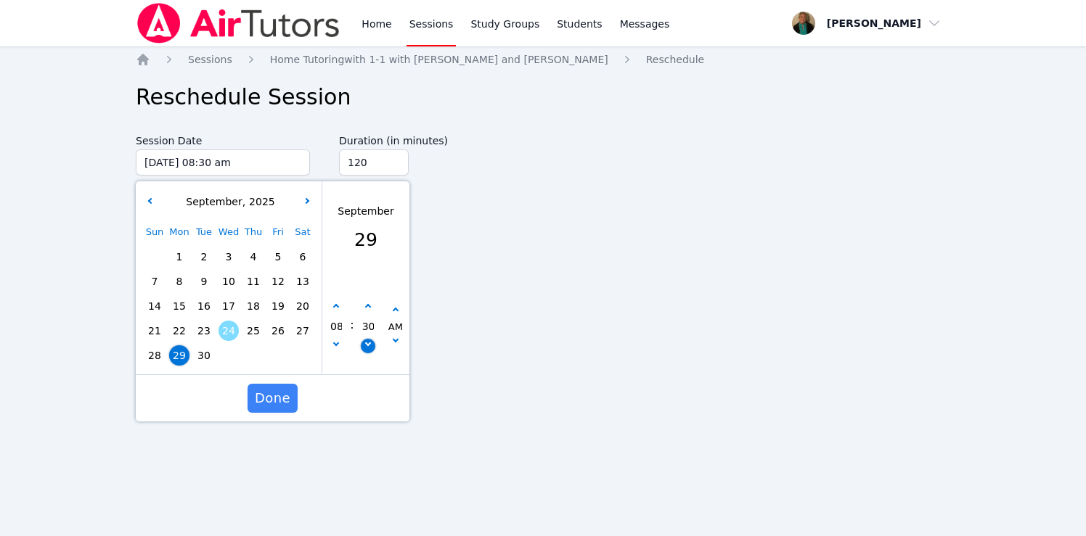
click at [367, 348] on button "button" at bounding box center [368, 346] width 15 height 15
type input "09/29/2025 08:25 am"
type input "25"
click at [367, 348] on button "button" at bounding box center [368, 346] width 15 height 15
type input "09/29/2025 08:20 am"
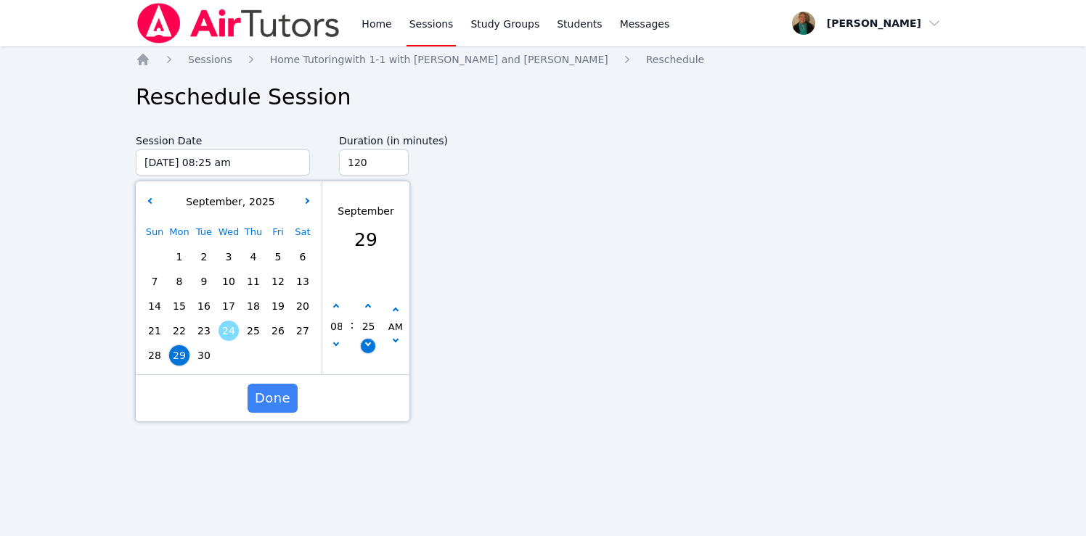
type input "20"
click at [367, 348] on button "button" at bounding box center [368, 346] width 15 height 15
type input "09/29/2025 08:15 am"
type input "15"
click at [276, 393] on span "Done" at bounding box center [273, 398] width 36 height 20
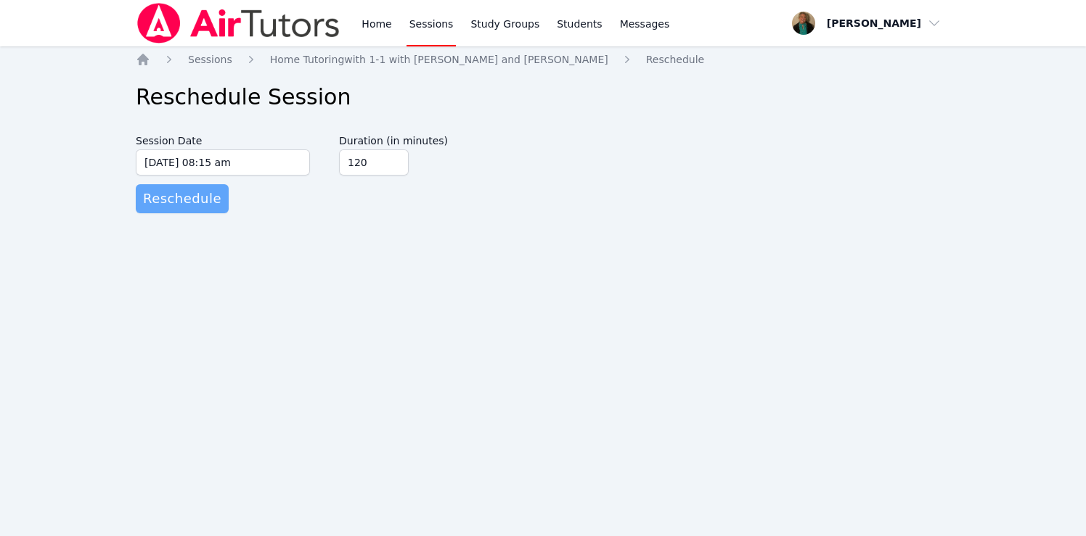
click at [193, 198] on span "Reschedule" at bounding box center [182, 199] width 78 height 20
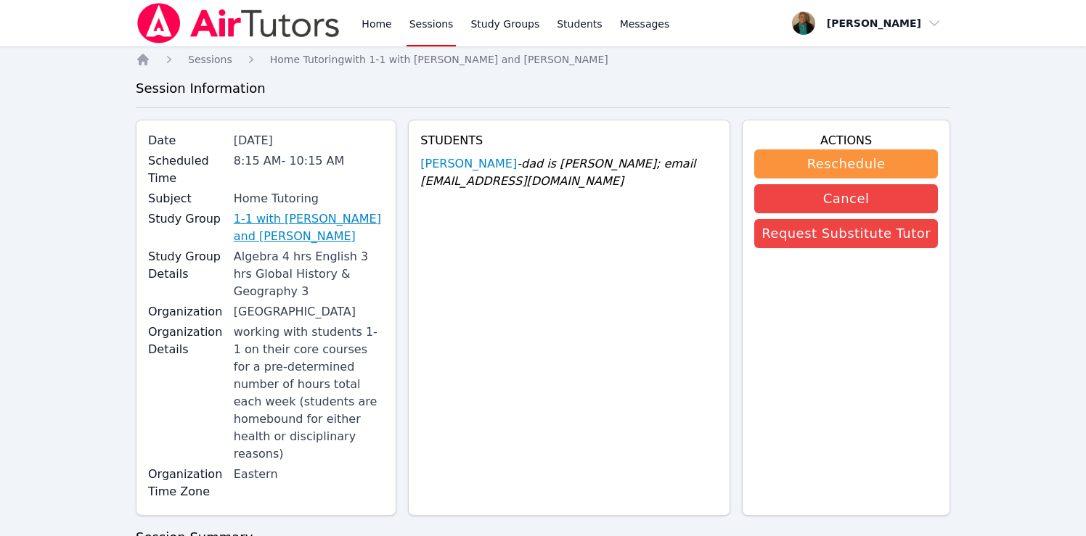
click at [276, 210] on link "1-1 with [PERSON_NAME] and [PERSON_NAME]" at bounding box center [309, 227] width 151 height 35
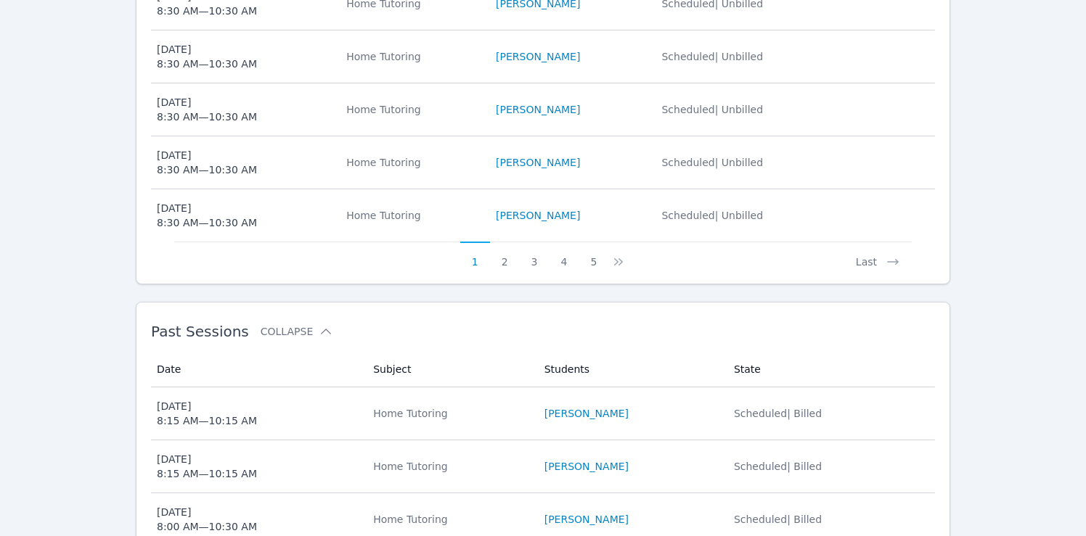
scroll to position [895, 0]
click at [592, 242] on button "5" at bounding box center [593, 256] width 30 height 28
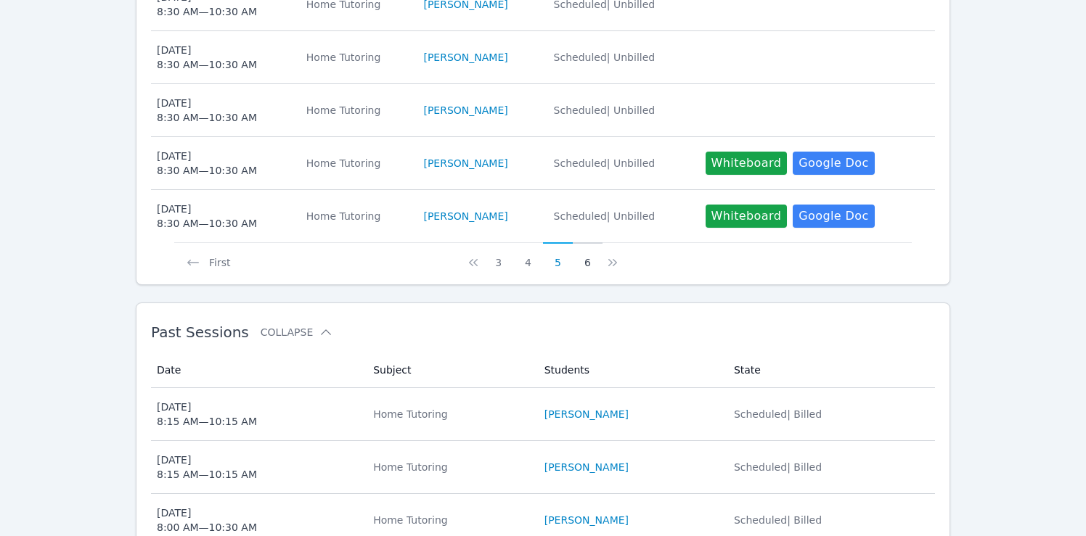
click at [586, 242] on button "6" at bounding box center [588, 256] width 30 height 28
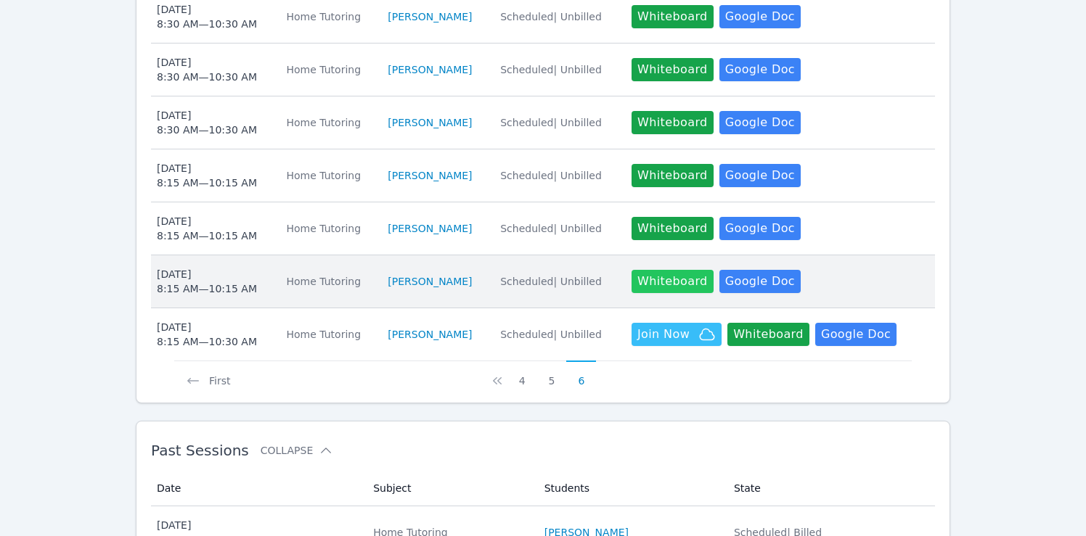
scroll to position [669, 0]
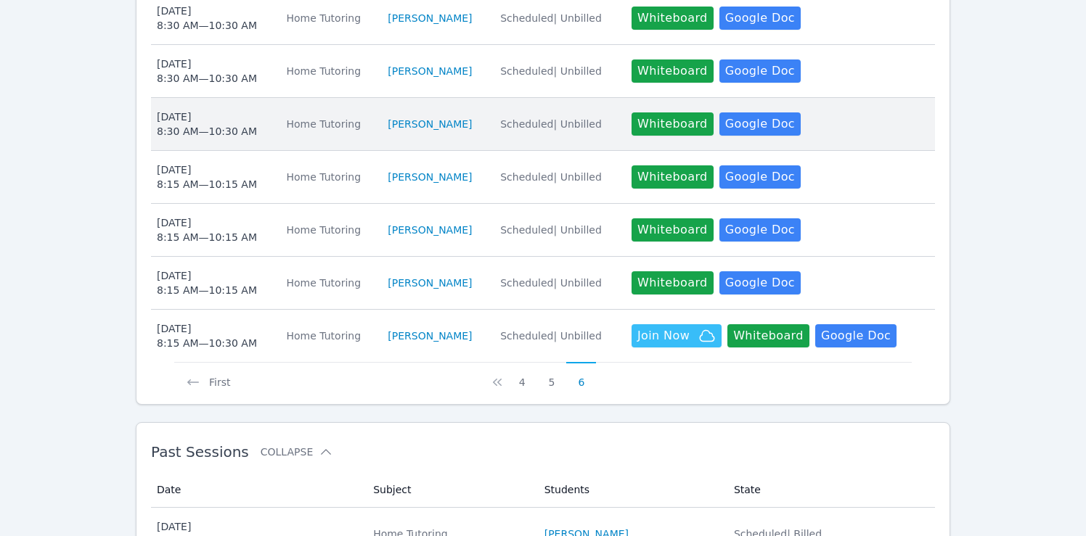
click at [175, 110] on div "Tue Sep 30 8:30 AM — 10:30 AM" at bounding box center [207, 124] width 100 height 29
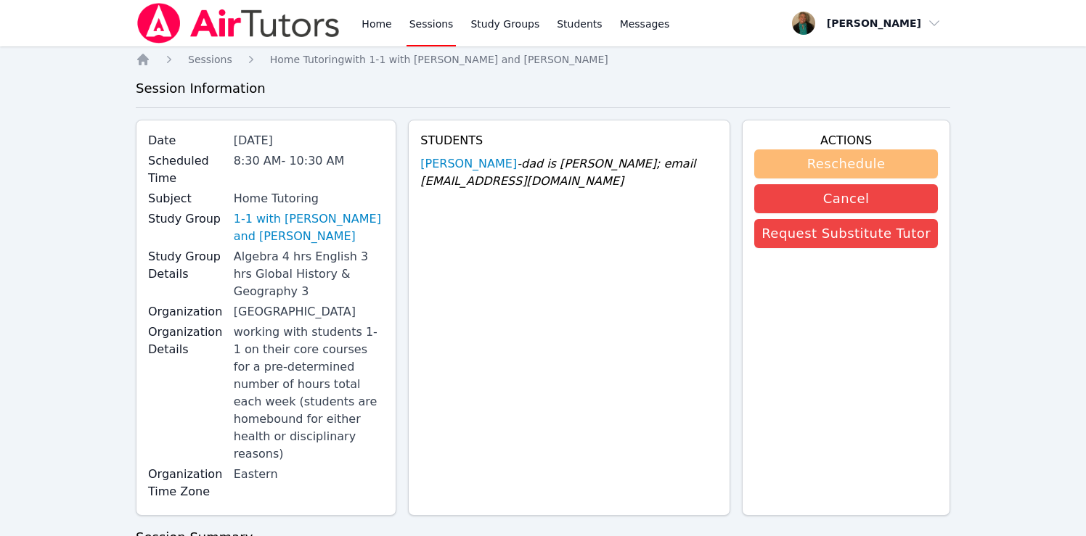
click at [735, 157] on button "Reschedule" at bounding box center [846, 163] width 184 height 29
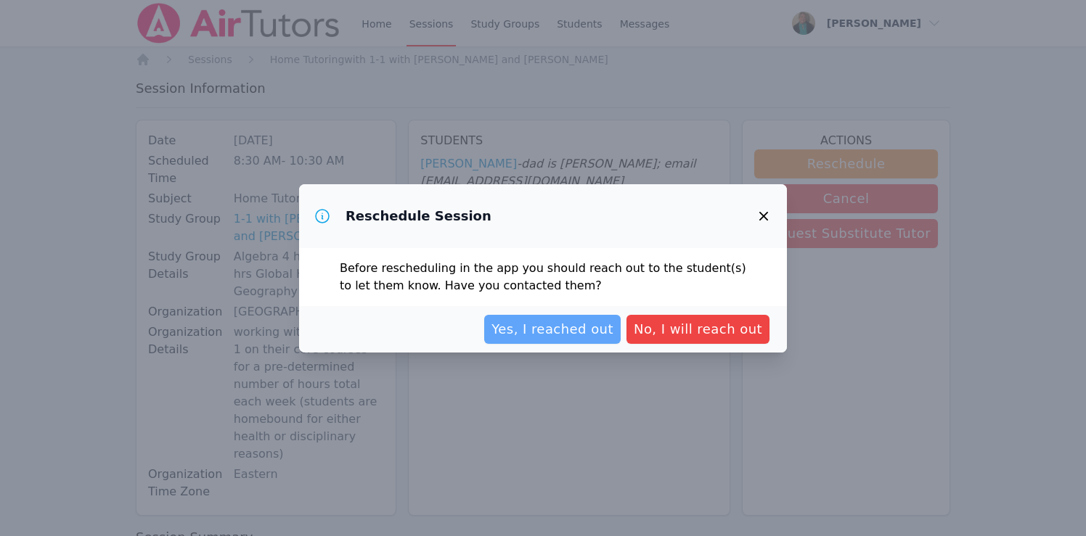
click at [553, 330] on span "Yes, I reached out" at bounding box center [552, 329] width 122 height 20
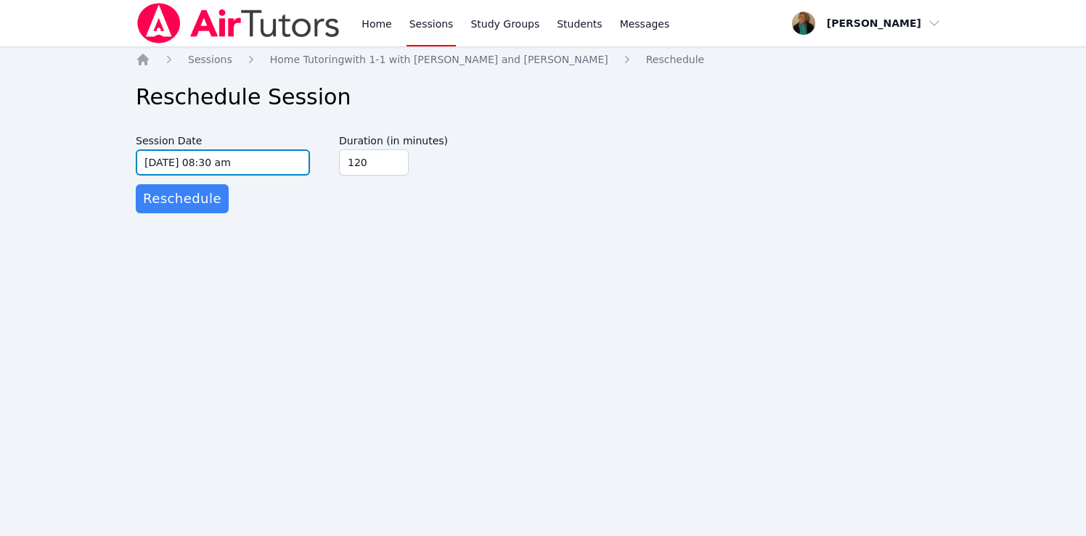
click at [295, 167] on input "09/30/2025 08:30 am" at bounding box center [223, 162] width 174 height 26
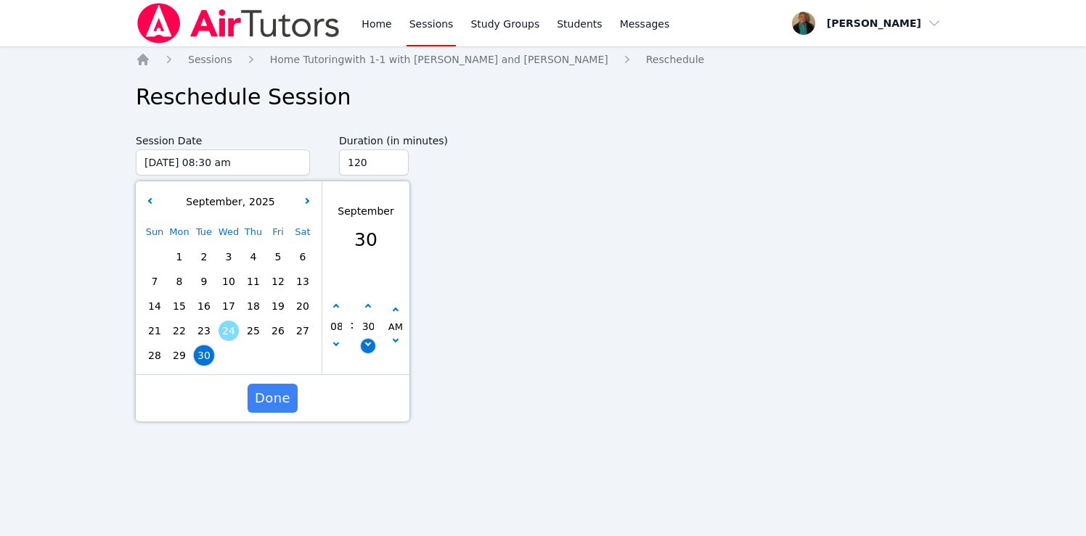
click at [369, 346] on button "button" at bounding box center [368, 346] width 15 height 15
type input "09/30/2025 08:25 am"
type input "25"
click at [369, 346] on button "button" at bounding box center [368, 346] width 15 height 15
type input "09/30/2025 08:20 am"
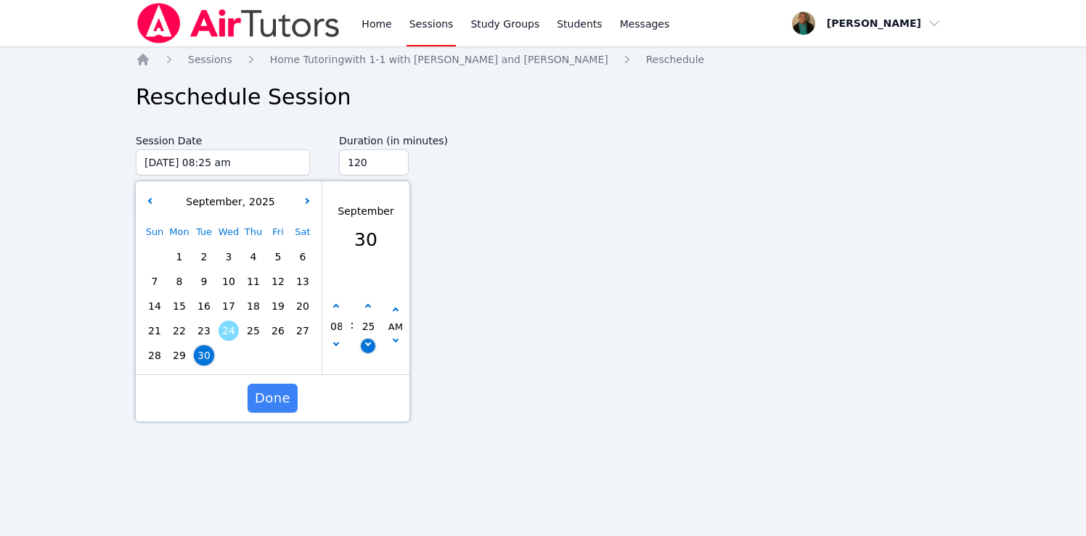
type input "20"
click at [369, 346] on button "button" at bounding box center [368, 346] width 15 height 15
type input "09/30/2025 08:15 am"
type input "15"
click at [274, 391] on span "Done" at bounding box center [273, 398] width 36 height 20
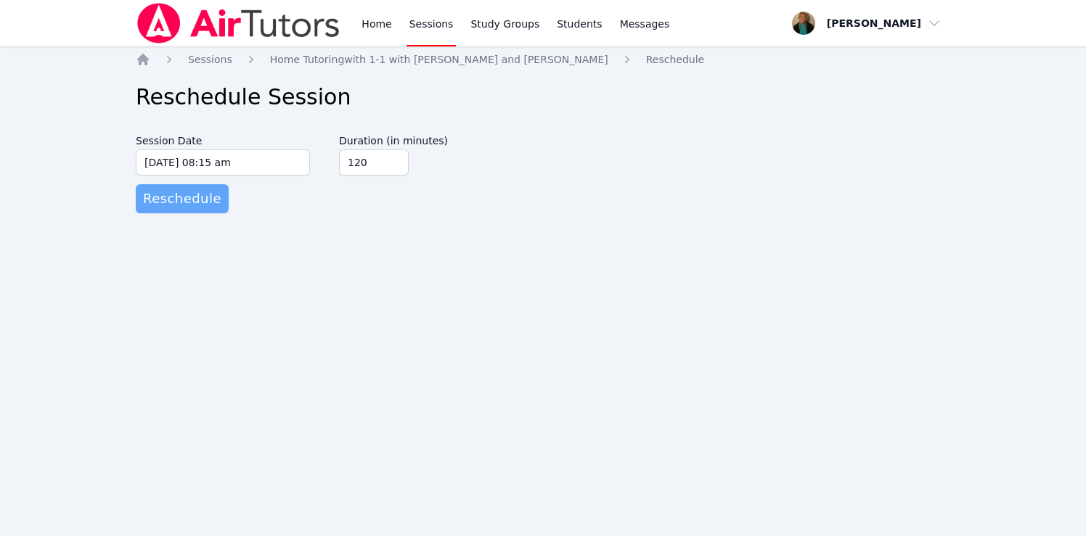
click at [205, 196] on span "Reschedule" at bounding box center [182, 199] width 78 height 20
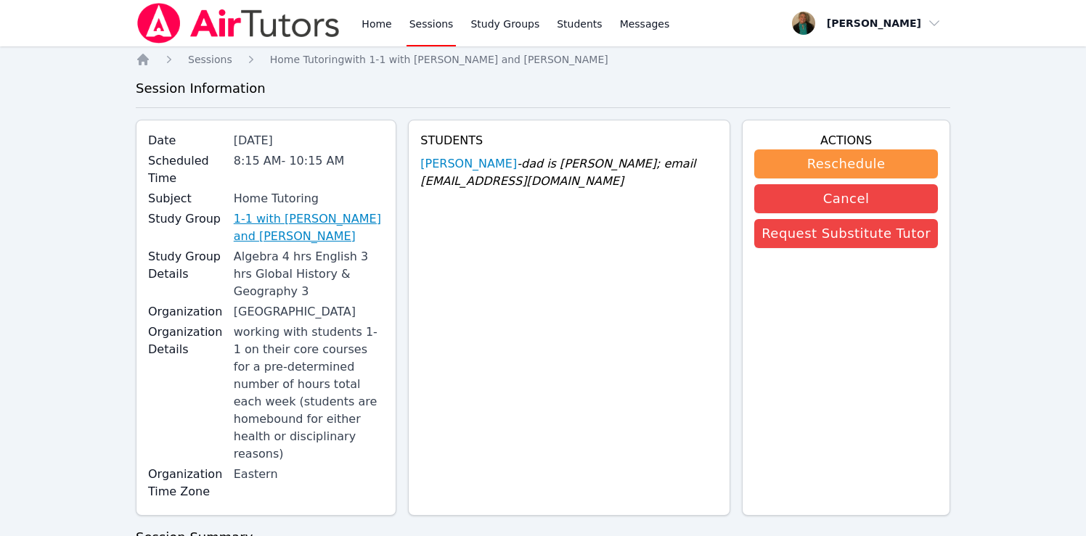
click at [306, 210] on link "1-1 with [PERSON_NAME] and [PERSON_NAME]" at bounding box center [309, 227] width 151 height 35
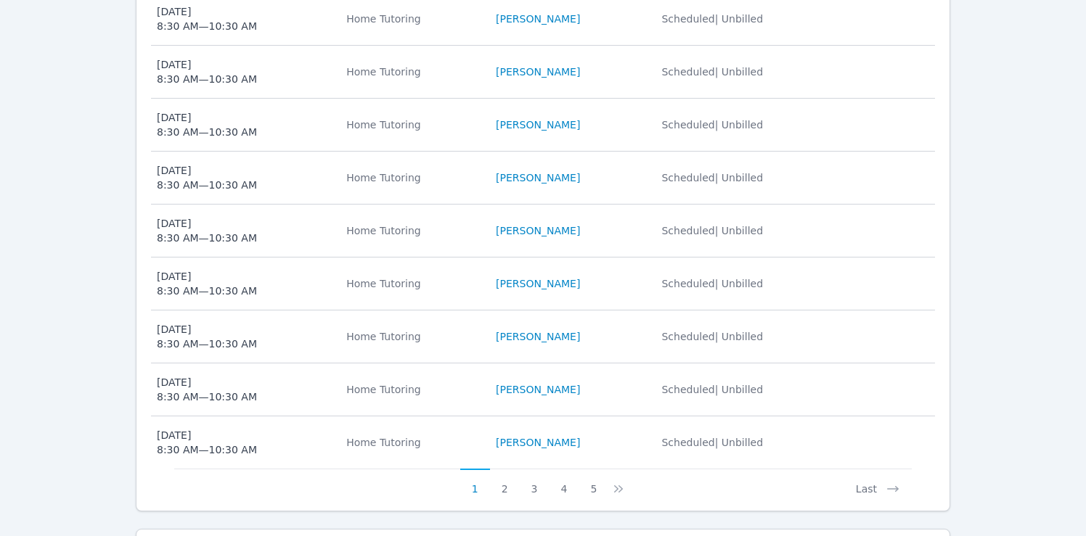
scroll to position [662, 0]
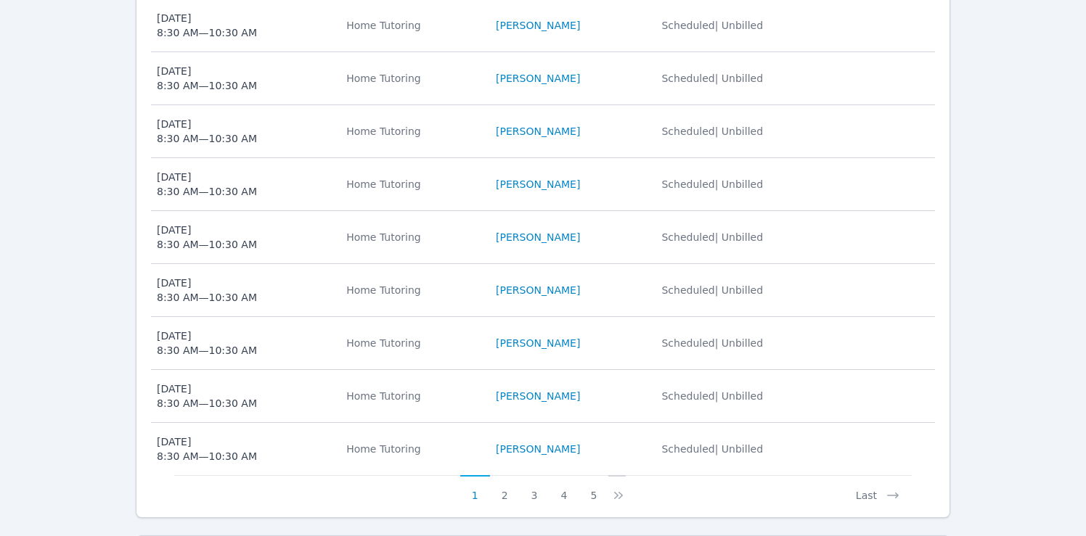
click at [617, 488] on icon at bounding box center [618, 495] width 15 height 15
click at [603, 475] on button "5" at bounding box center [602, 489] width 30 height 28
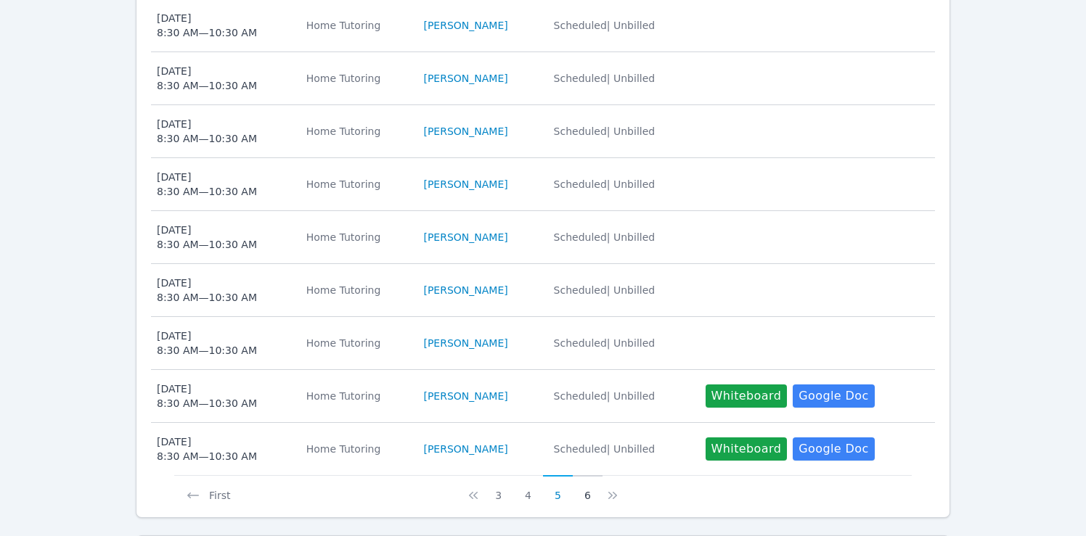
click at [589, 475] on button "6" at bounding box center [588, 489] width 30 height 28
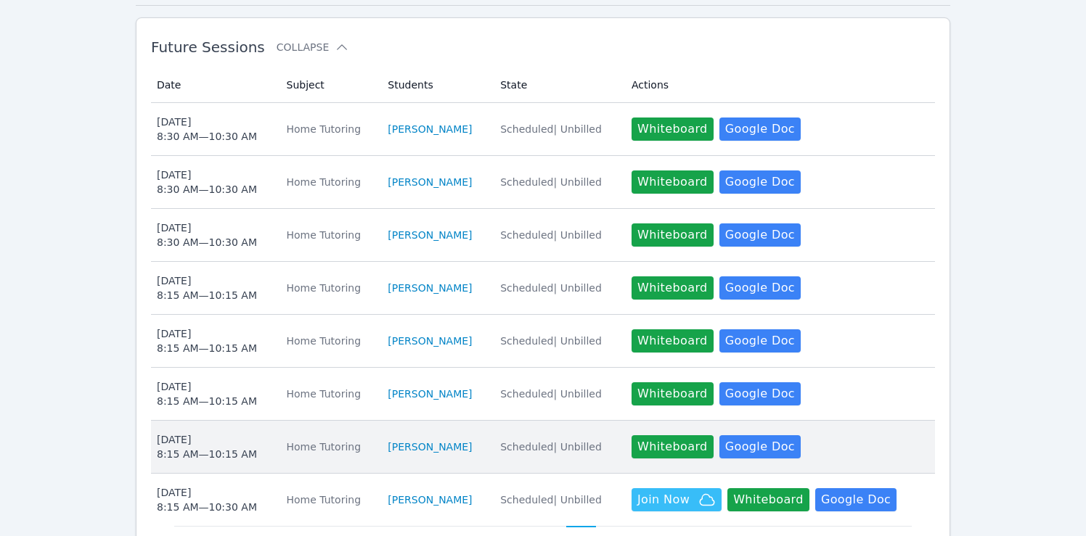
scroll to position [504, 0]
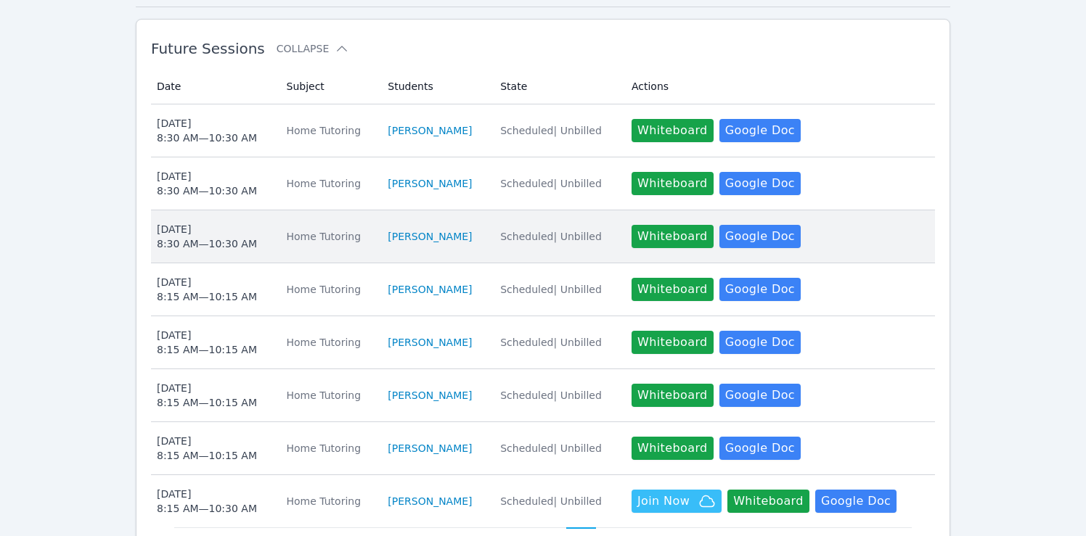
click at [327, 229] on div "Home Tutoring" at bounding box center [329, 236] width 84 height 15
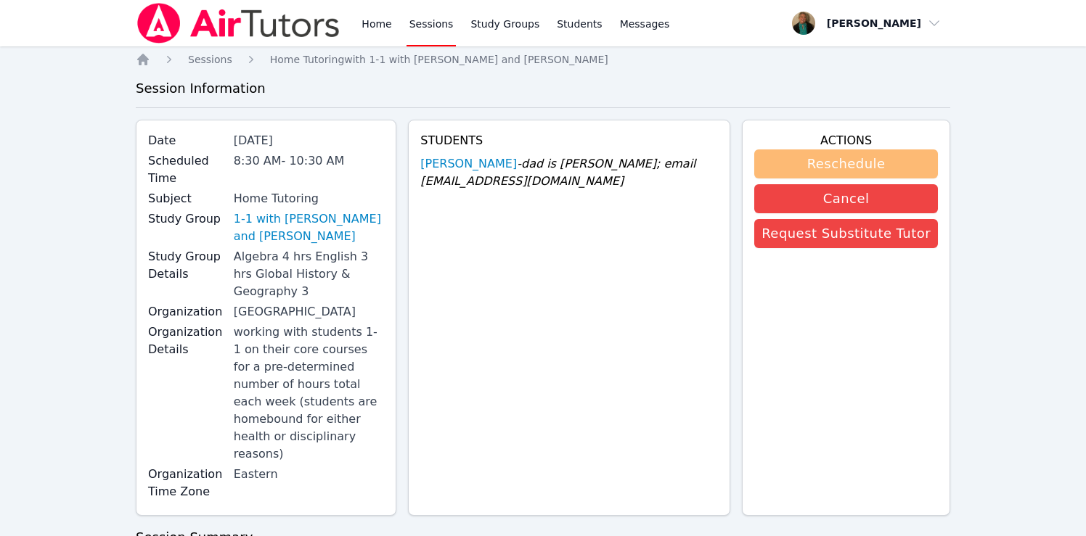
click at [735, 165] on button "Reschedule" at bounding box center [846, 163] width 184 height 29
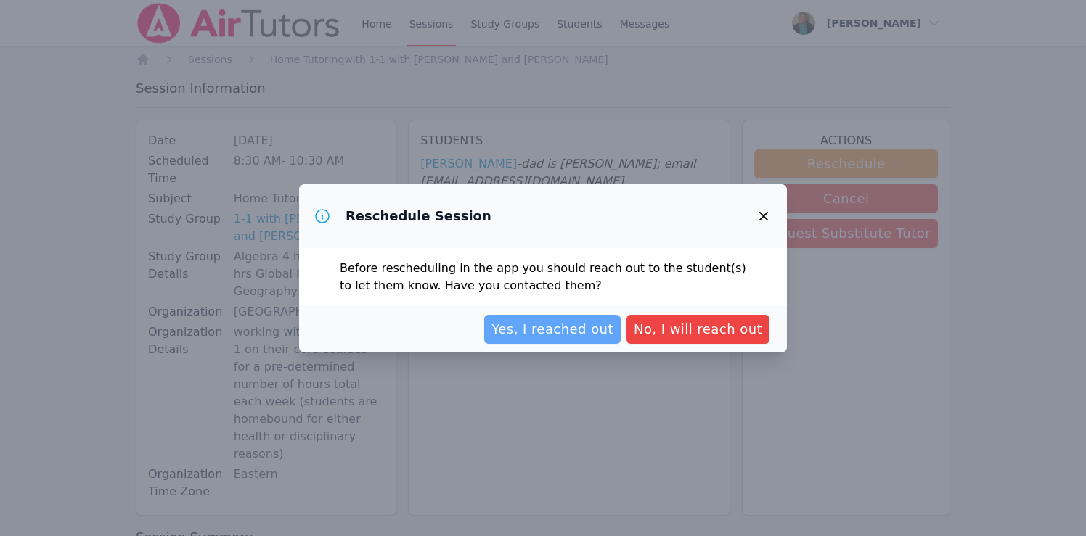
click at [544, 329] on span "Yes, I reached out" at bounding box center [552, 329] width 122 height 20
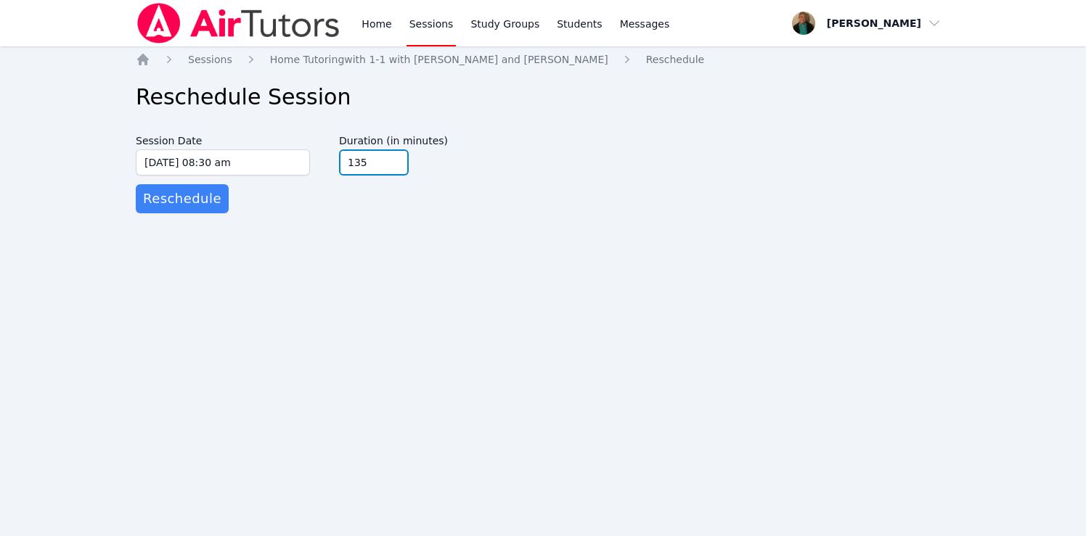
type input "135"
click at [396, 157] on input "135" at bounding box center [374, 162] width 70 height 26
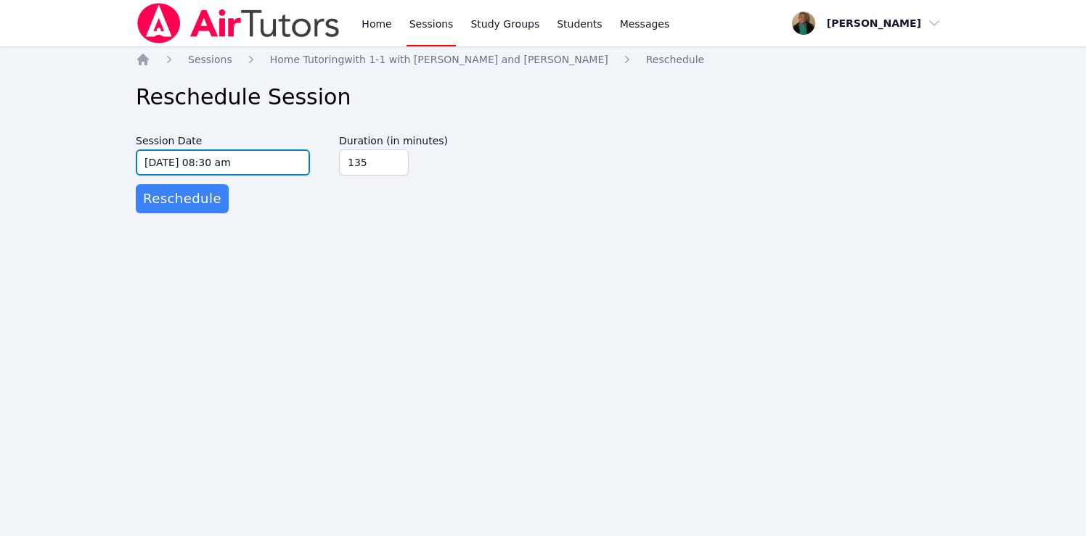
click at [281, 168] on input "10/01/2025 08:30 am" at bounding box center [223, 162] width 174 height 26
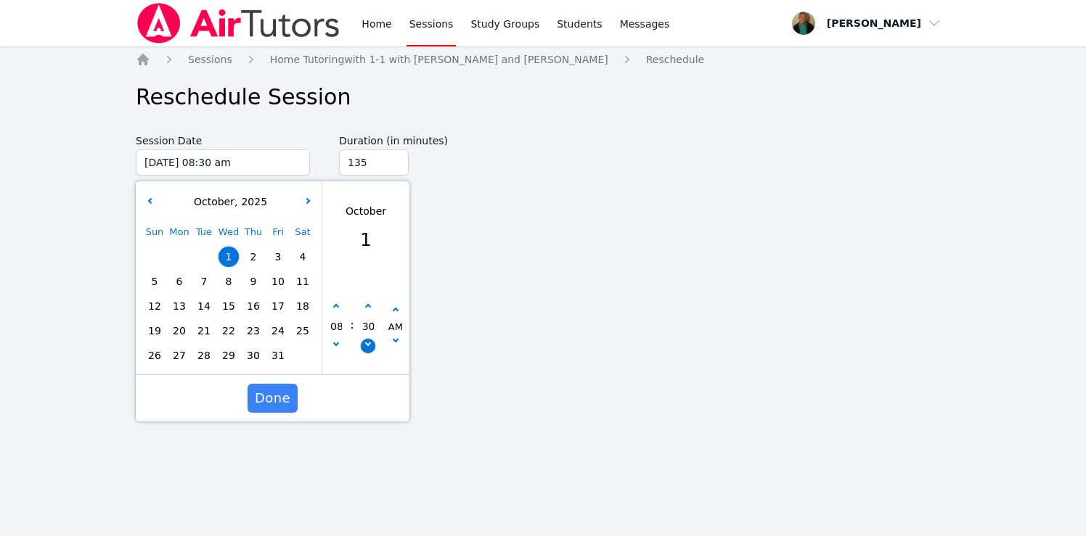
click at [365, 343] on icon "button" at bounding box center [367, 343] width 6 height 6
type input "10/01/2025 08:25 am"
type input "25"
click at [365, 343] on icon "button" at bounding box center [367, 343] width 6 height 6
type input "10/01/2025 08:20 am"
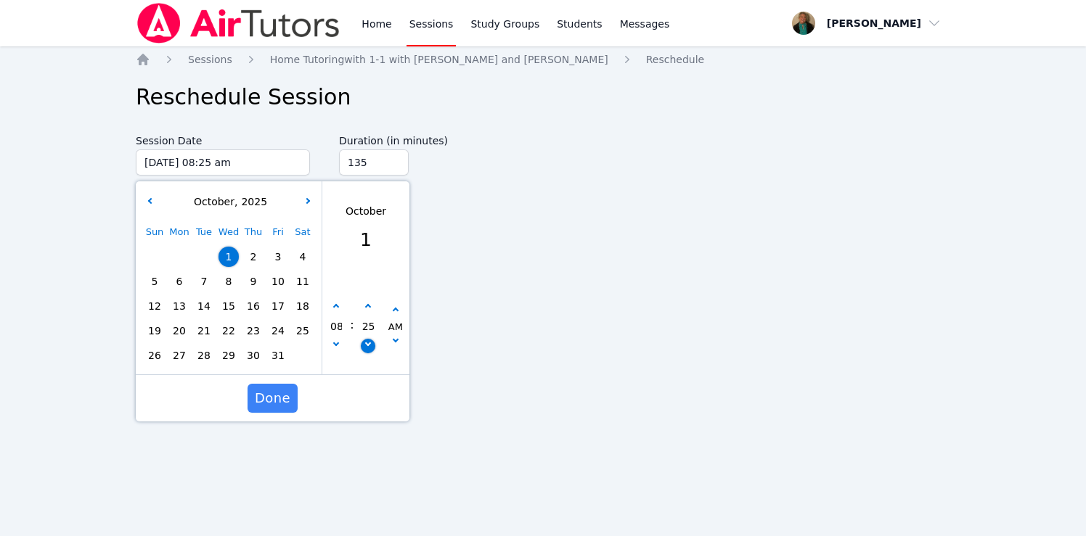
type input "20"
click at [365, 343] on icon "button" at bounding box center [367, 343] width 6 height 6
type input "10/01/2025 08:15 am"
type input "15"
click at [276, 393] on span "Done" at bounding box center [273, 398] width 36 height 20
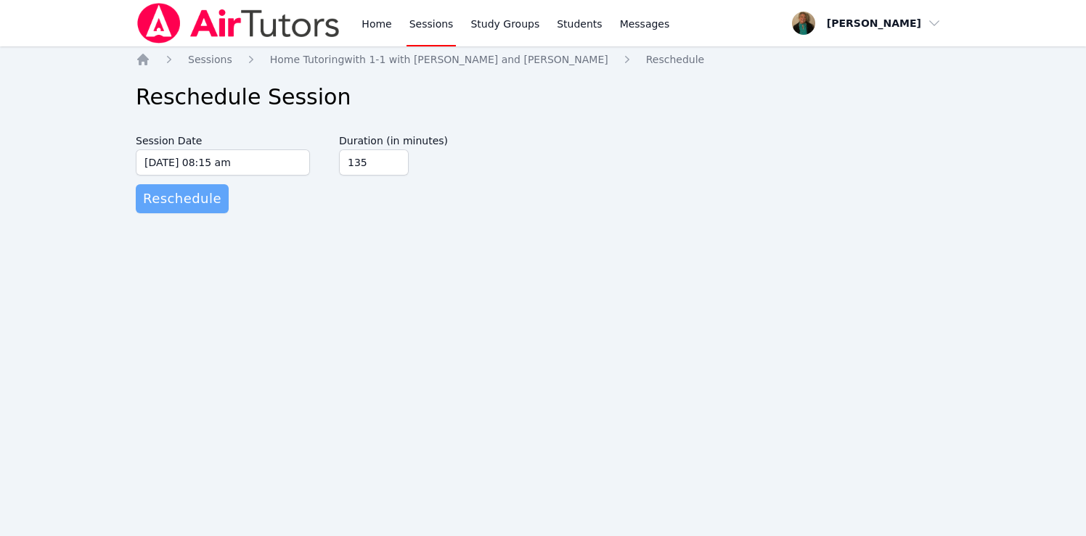
click at [197, 198] on span "Reschedule" at bounding box center [182, 199] width 78 height 20
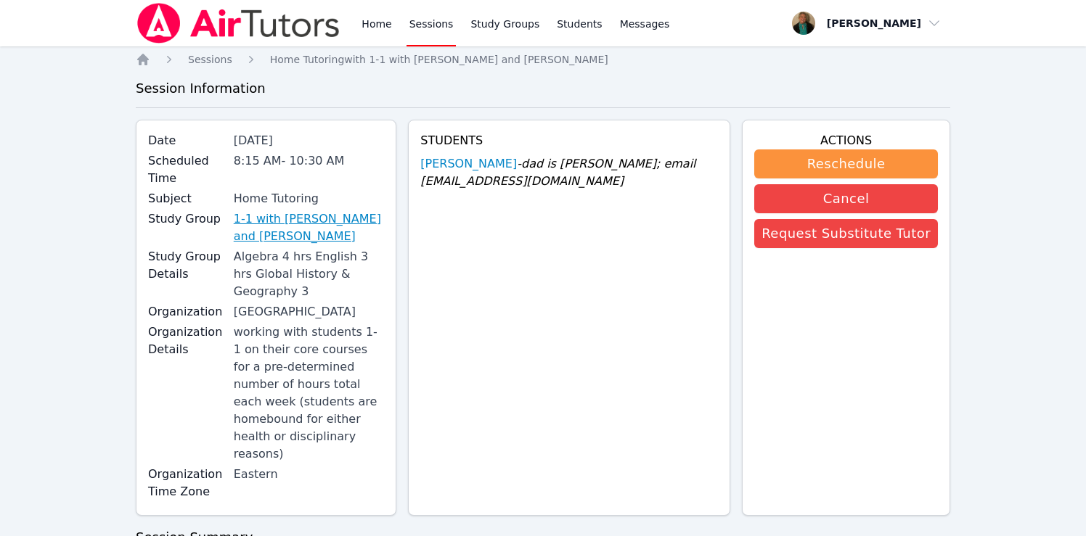
click at [272, 210] on link "1-1 with [PERSON_NAME] and [PERSON_NAME]" at bounding box center [309, 227] width 151 height 35
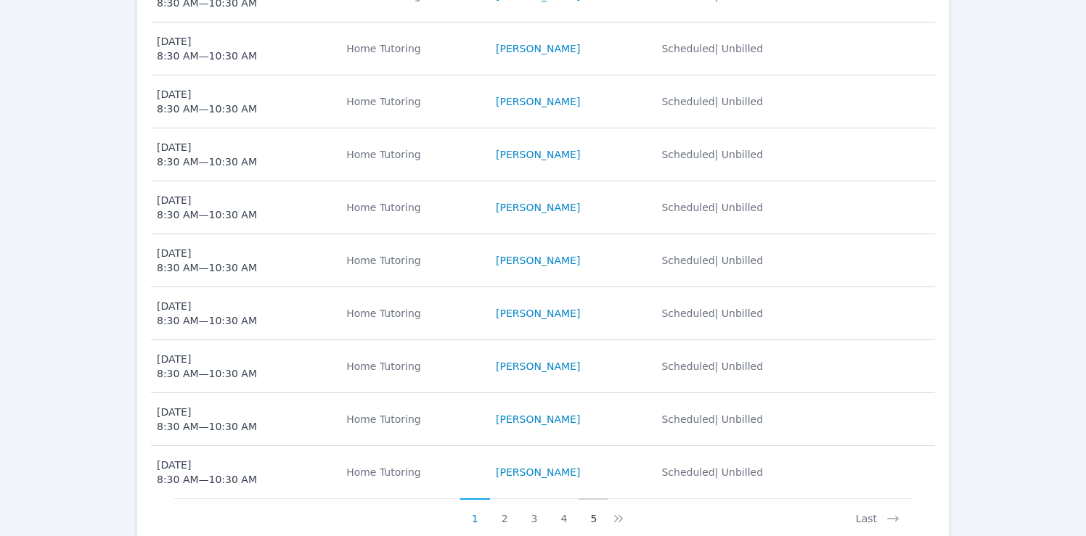
click at [592, 499] on button "5" at bounding box center [593, 513] width 30 height 28
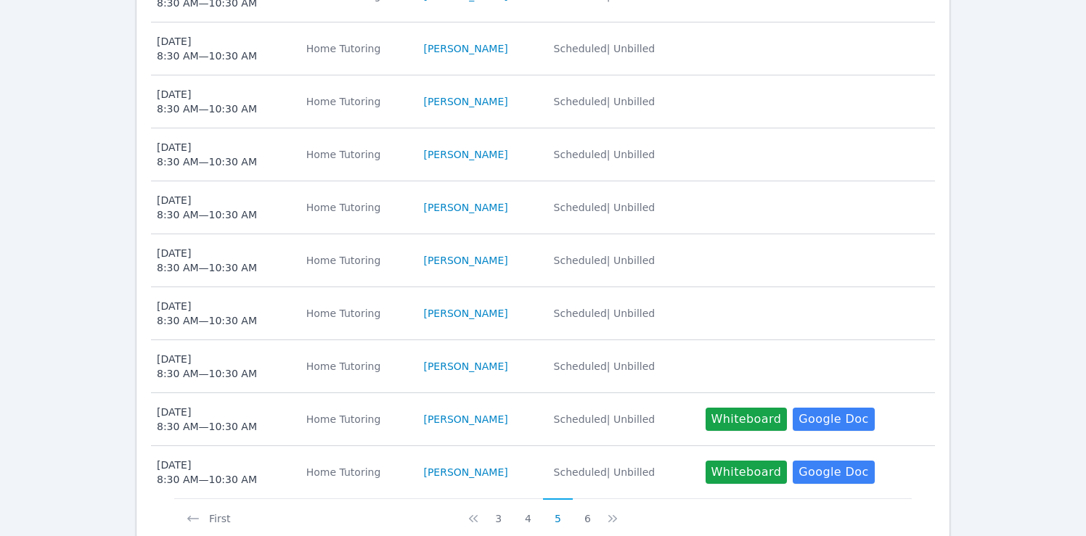
click at [592, 499] on button "6" at bounding box center [588, 513] width 30 height 28
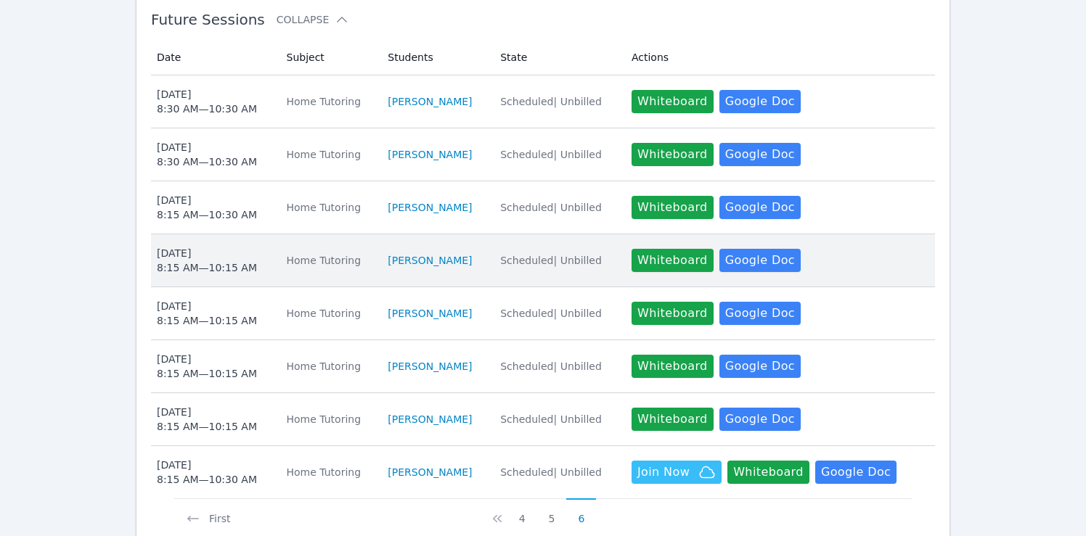
scroll to position [525, 0]
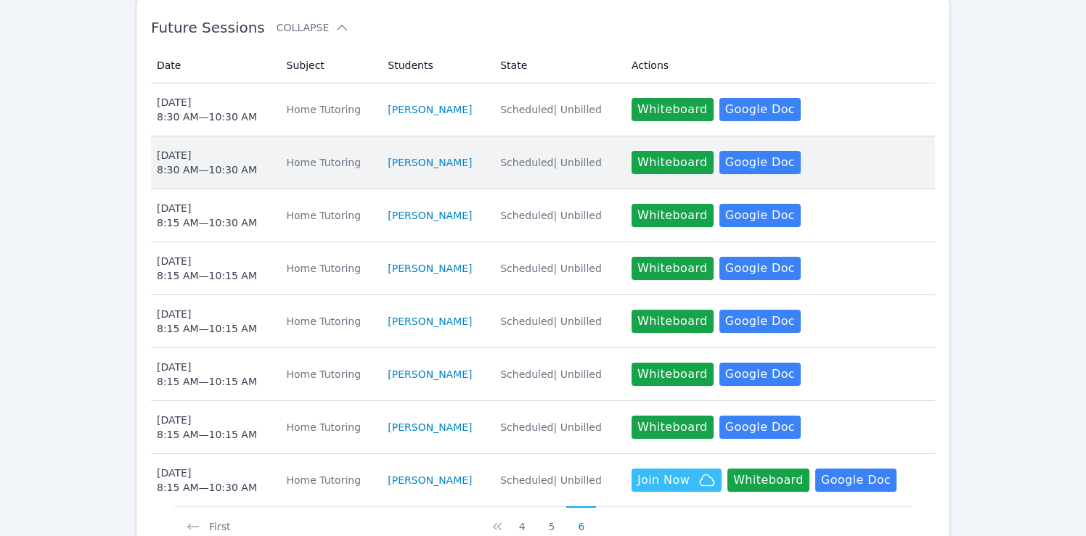
click at [219, 148] on div "Thu Oct 2 8:30 AM — 10:30 AM" at bounding box center [207, 162] width 100 height 29
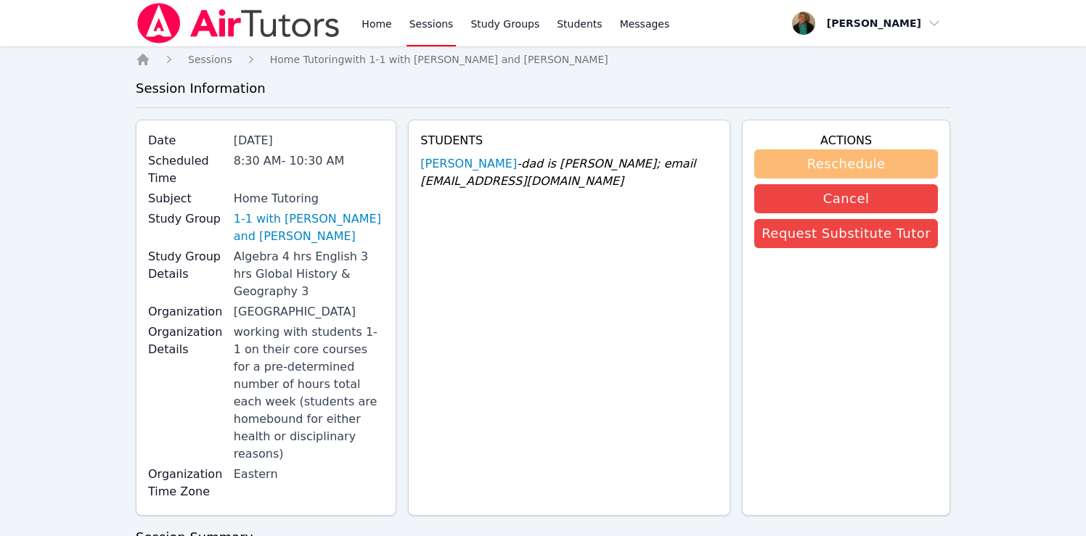
click at [735, 160] on button "Reschedule" at bounding box center [846, 163] width 184 height 29
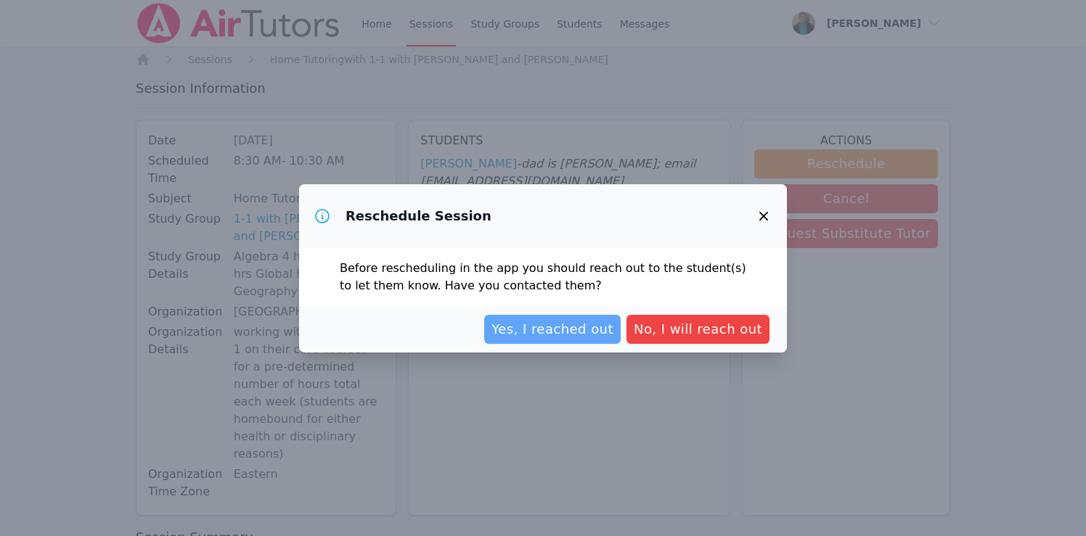
click at [548, 333] on span "Yes, I reached out" at bounding box center [552, 329] width 122 height 20
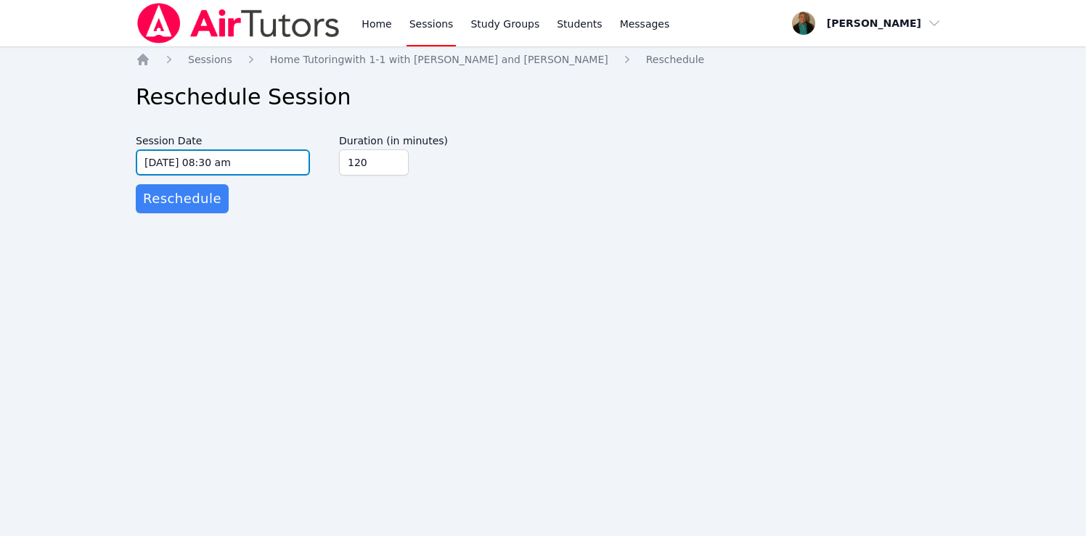
click at [290, 162] on input "10/02/2025 08:30 am" at bounding box center [223, 162] width 174 height 26
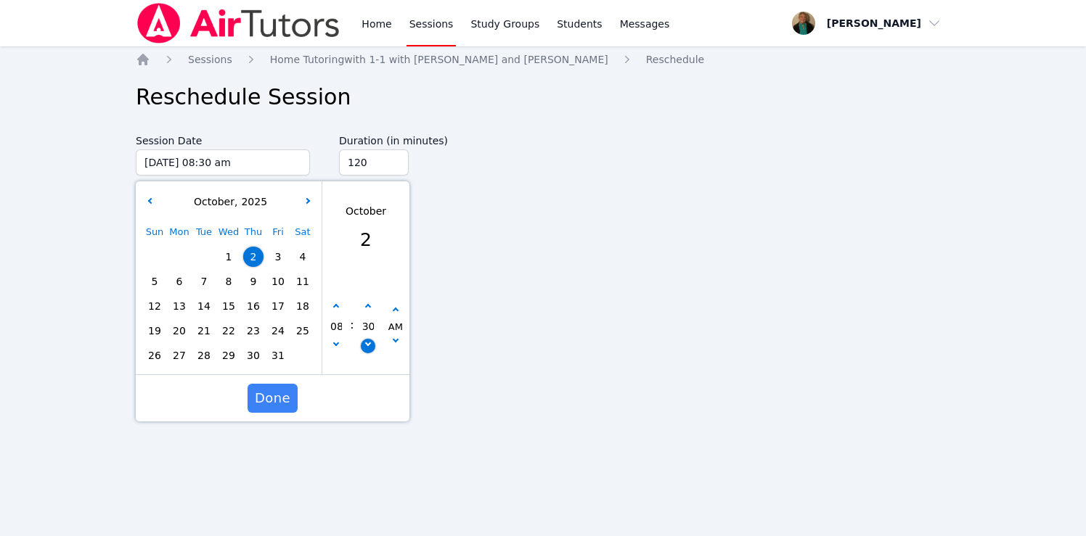
click at [369, 349] on button "button" at bounding box center [368, 346] width 15 height 15
type input "10/02/2025 08:25 am"
type input "25"
click at [369, 349] on button "button" at bounding box center [368, 346] width 15 height 15
type input "10/02/2025 08:20 am"
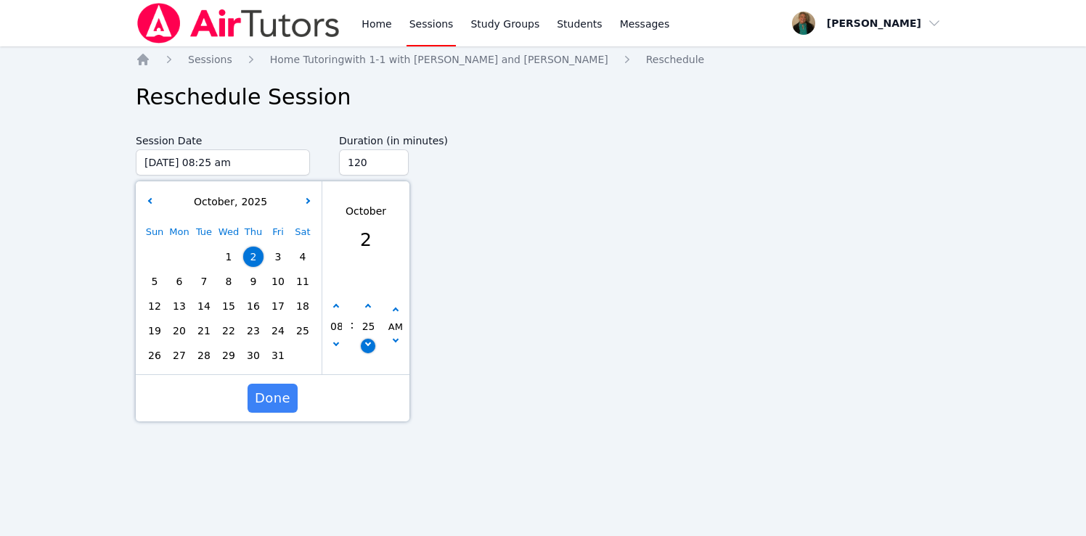
type input "20"
click at [369, 349] on button "button" at bounding box center [368, 346] width 15 height 15
type input "10/02/2025 08:15 am"
type input "15"
type input "135"
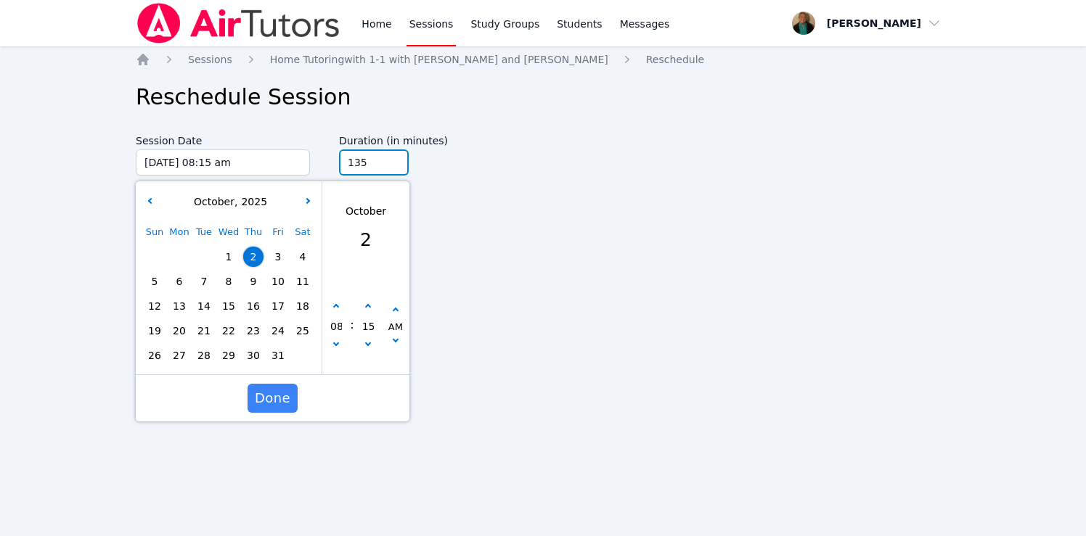
click at [395, 157] on input "135" at bounding box center [374, 162] width 70 height 26
click at [269, 398] on span "Done" at bounding box center [273, 398] width 36 height 20
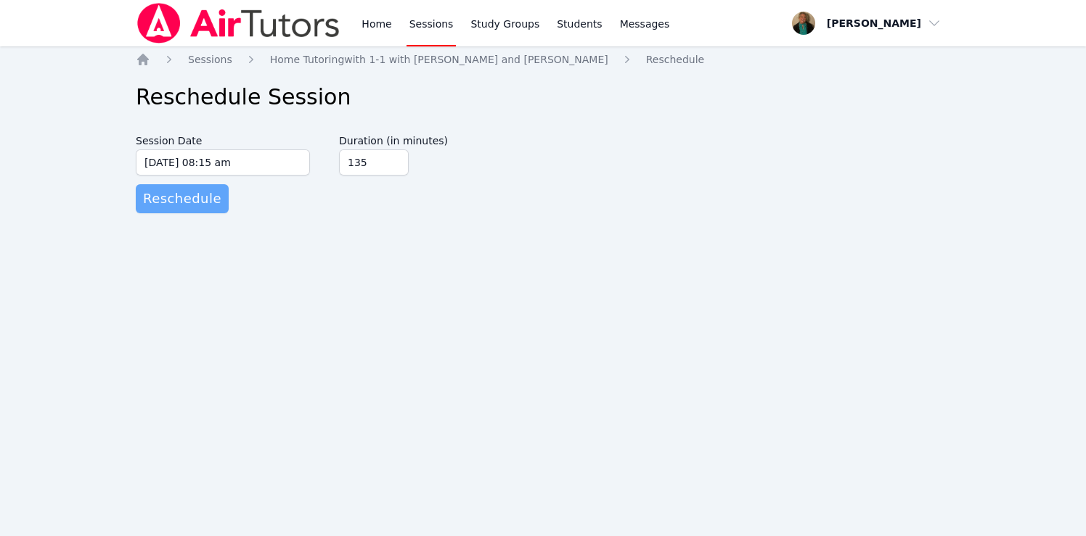
click at [199, 197] on span "Reschedule" at bounding box center [182, 199] width 78 height 20
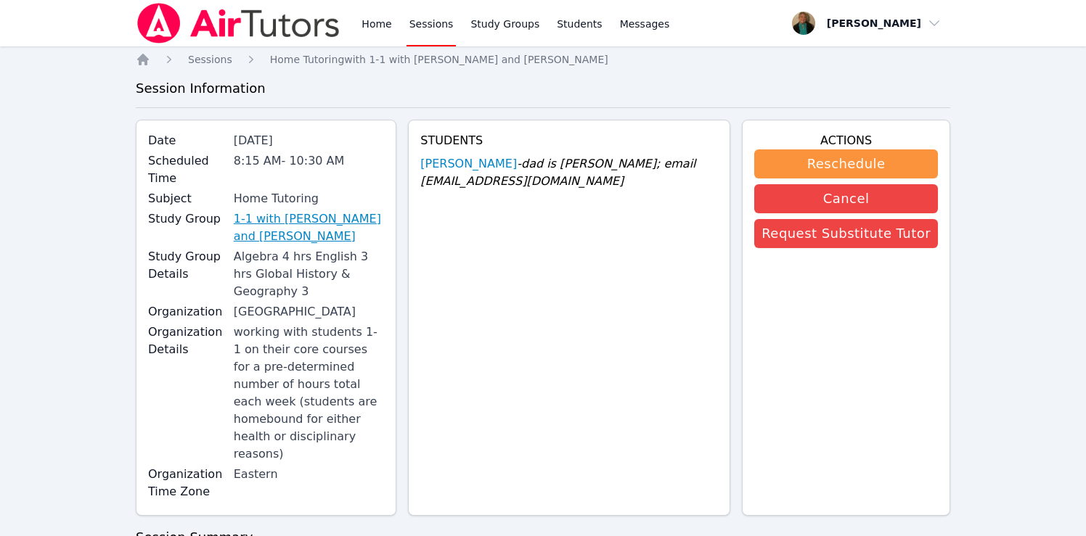
click at [273, 210] on link "1-1 with [PERSON_NAME] and [PERSON_NAME]" at bounding box center [309, 227] width 151 height 35
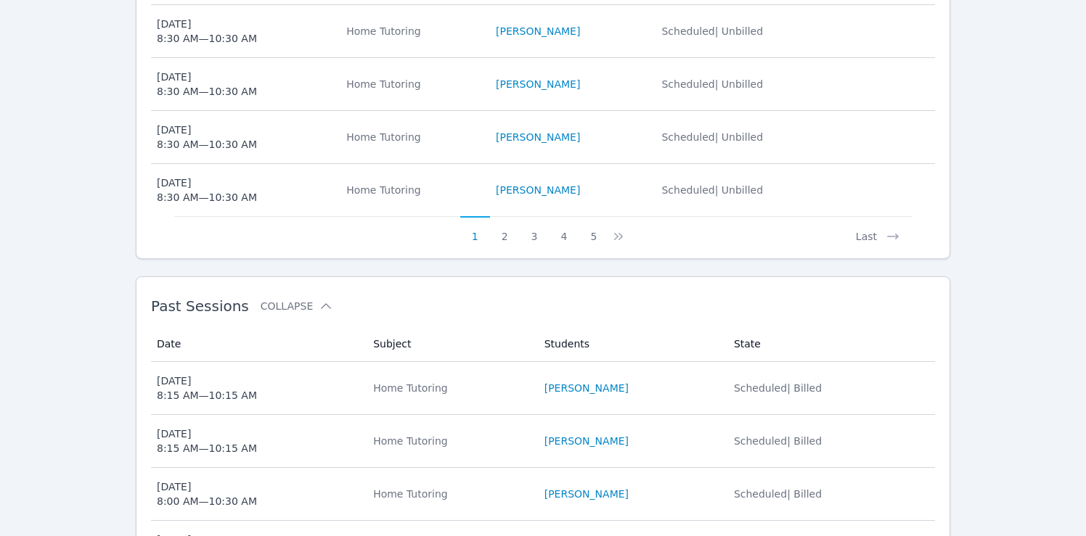
scroll to position [910, 0]
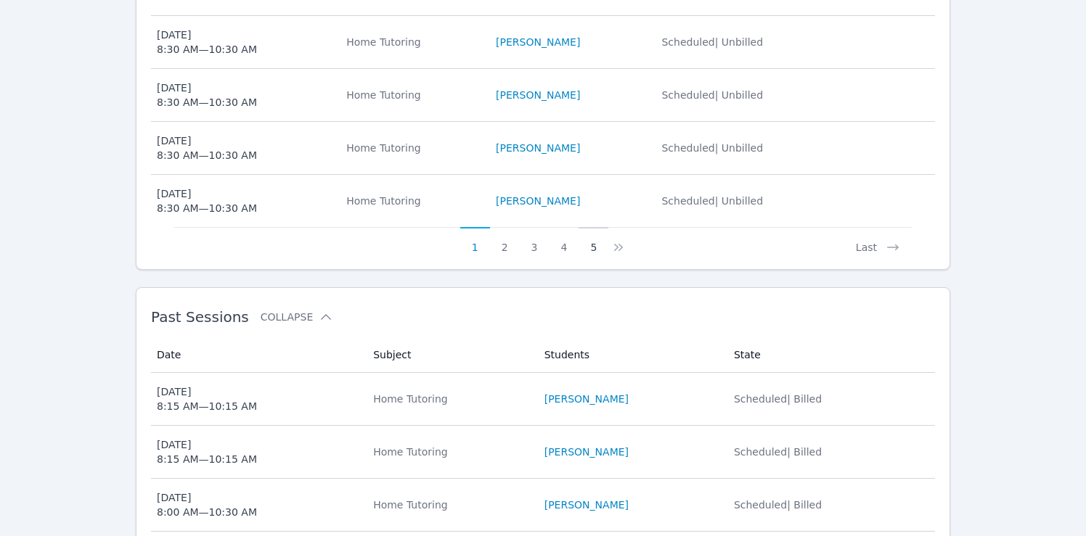
click at [592, 227] on button "5" at bounding box center [593, 241] width 30 height 28
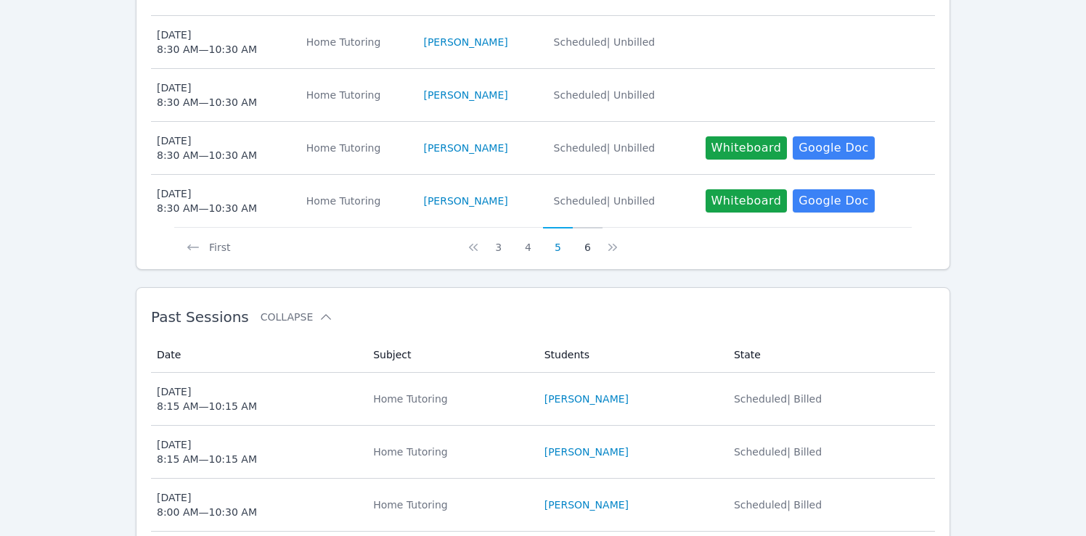
click at [587, 227] on button "6" at bounding box center [588, 241] width 30 height 28
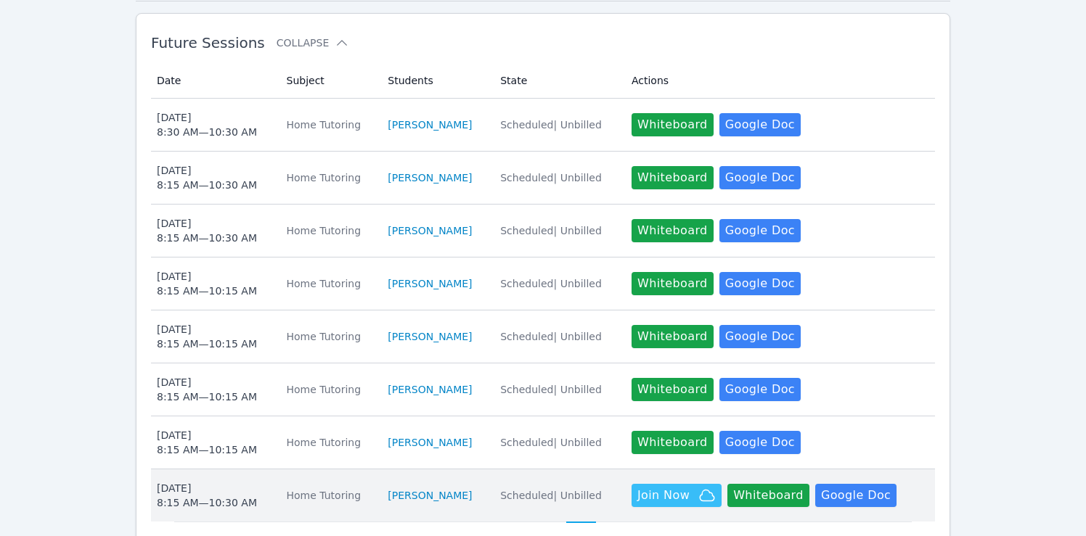
scroll to position [515, 0]
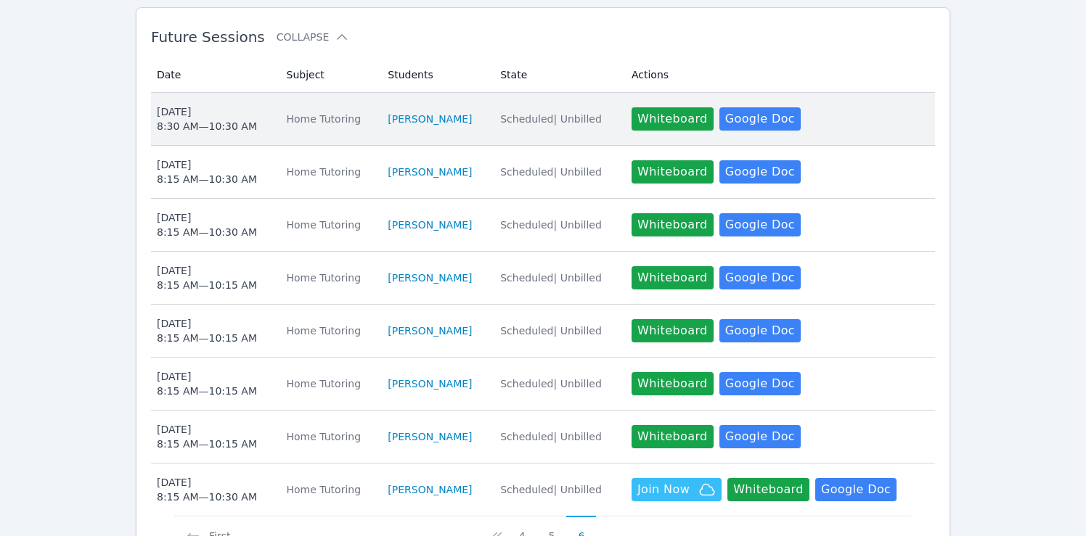
click at [218, 105] on div "Fri Oct 3 8:30 AM — 10:30 AM" at bounding box center [207, 119] width 100 height 29
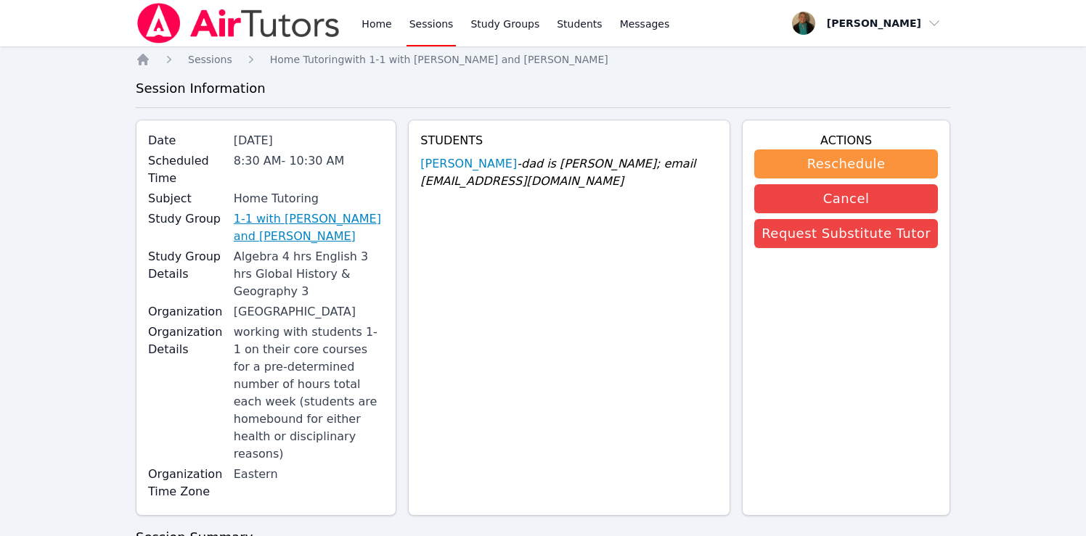
click at [342, 210] on link "1-1 with [PERSON_NAME] and [PERSON_NAME]" at bounding box center [309, 227] width 151 height 35
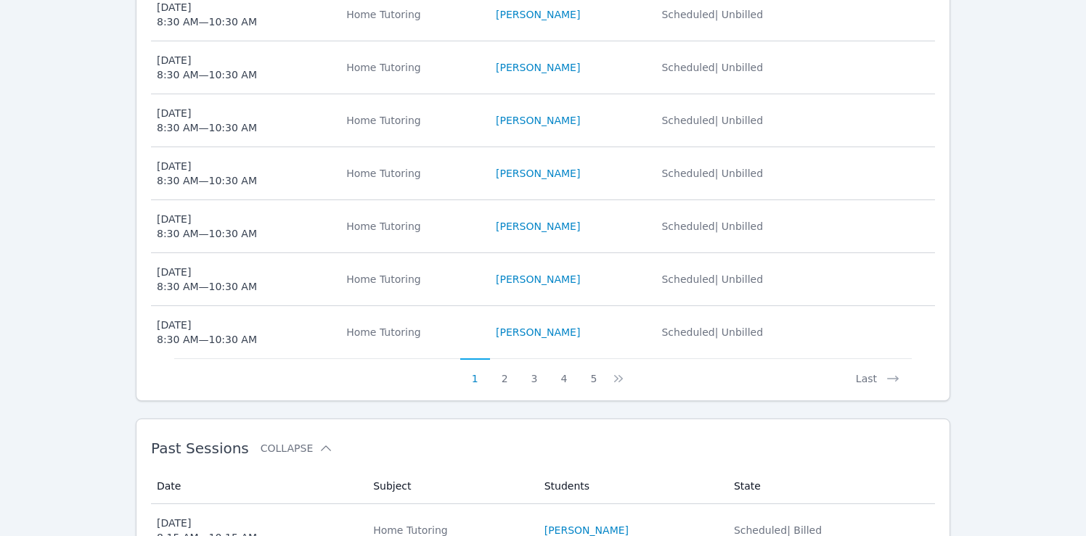
scroll to position [773, 0]
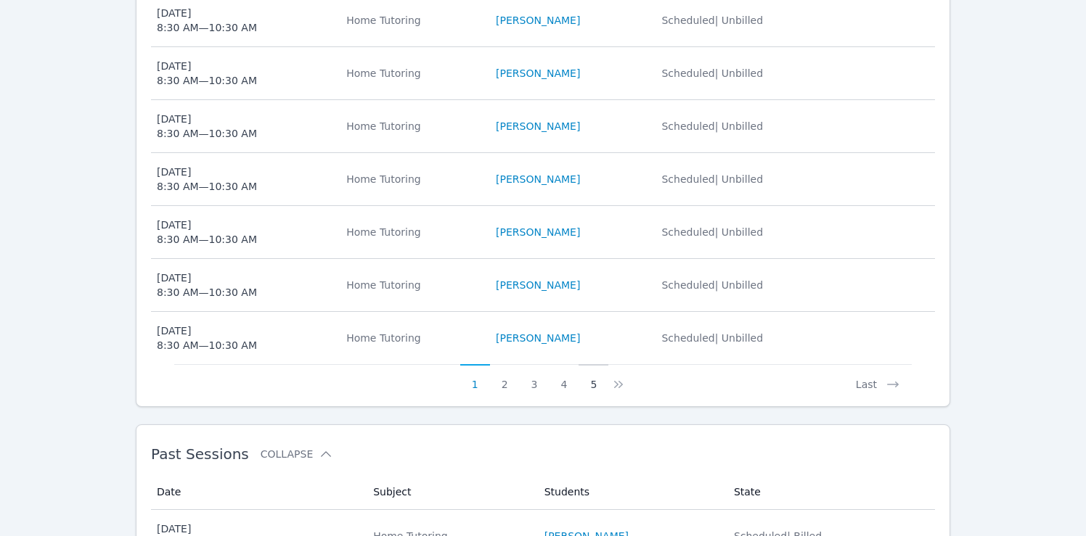
click at [594, 364] on button "5" at bounding box center [593, 378] width 30 height 28
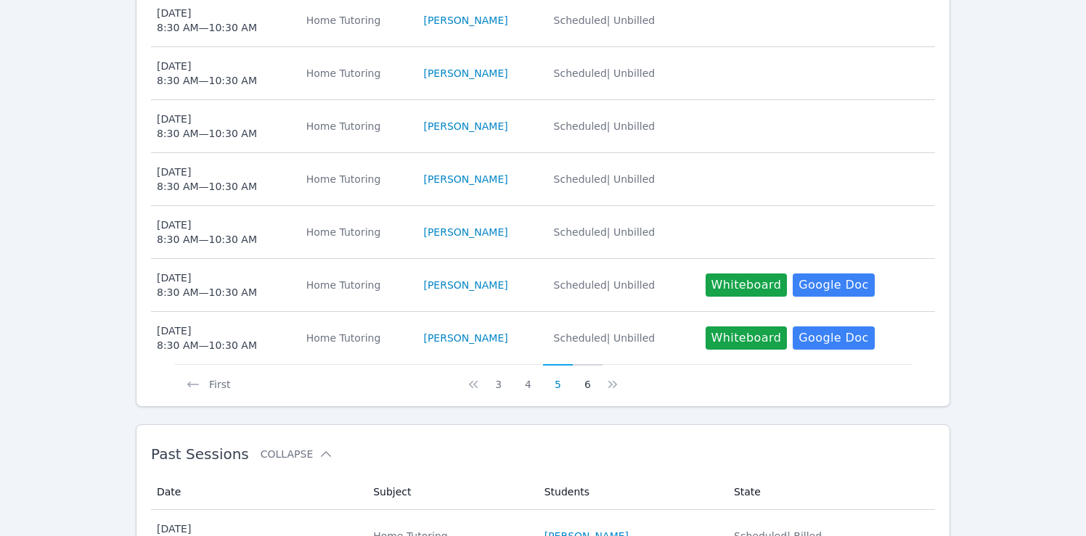
click at [589, 364] on button "6" at bounding box center [588, 378] width 30 height 28
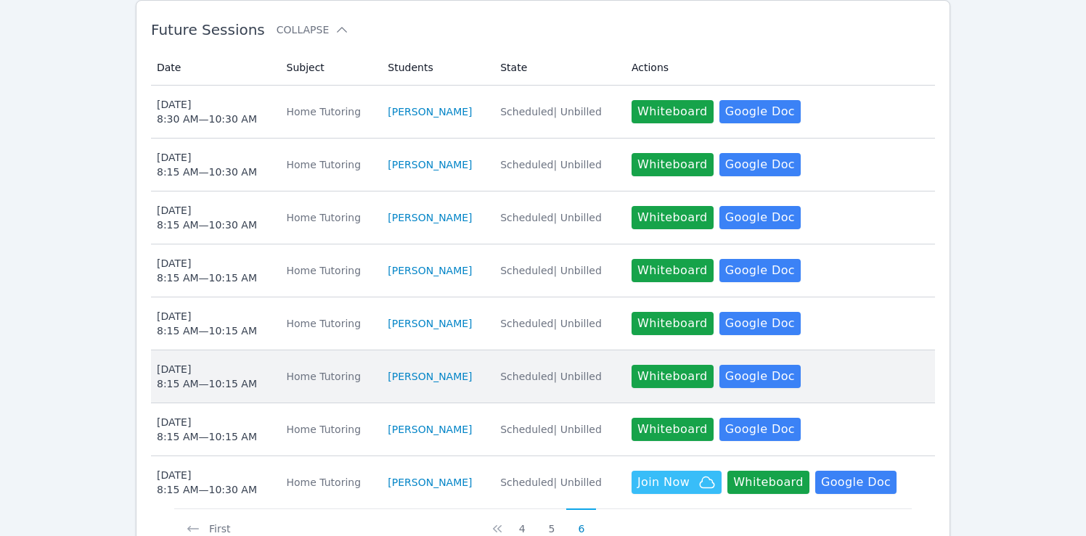
scroll to position [501, 0]
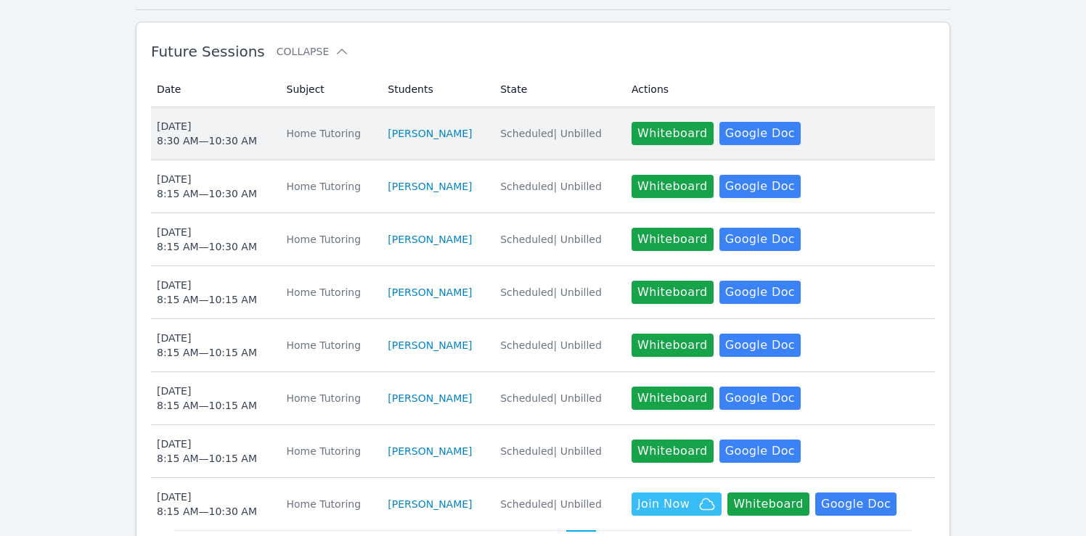
click at [234, 119] on div "Fri Oct 3 8:30 AM — 10:30 AM" at bounding box center [207, 133] width 100 height 29
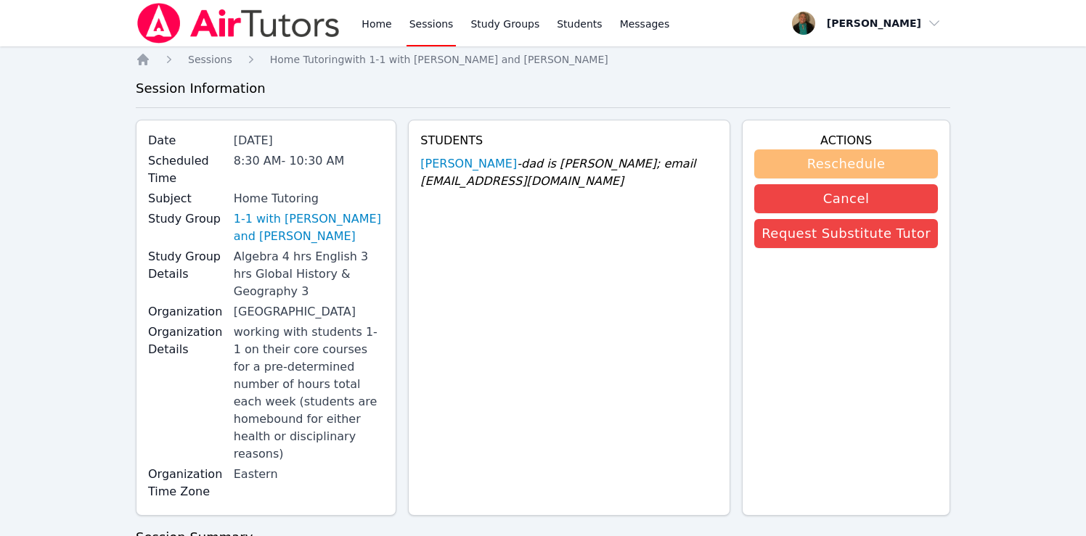
click at [735, 163] on button "Reschedule" at bounding box center [846, 163] width 184 height 29
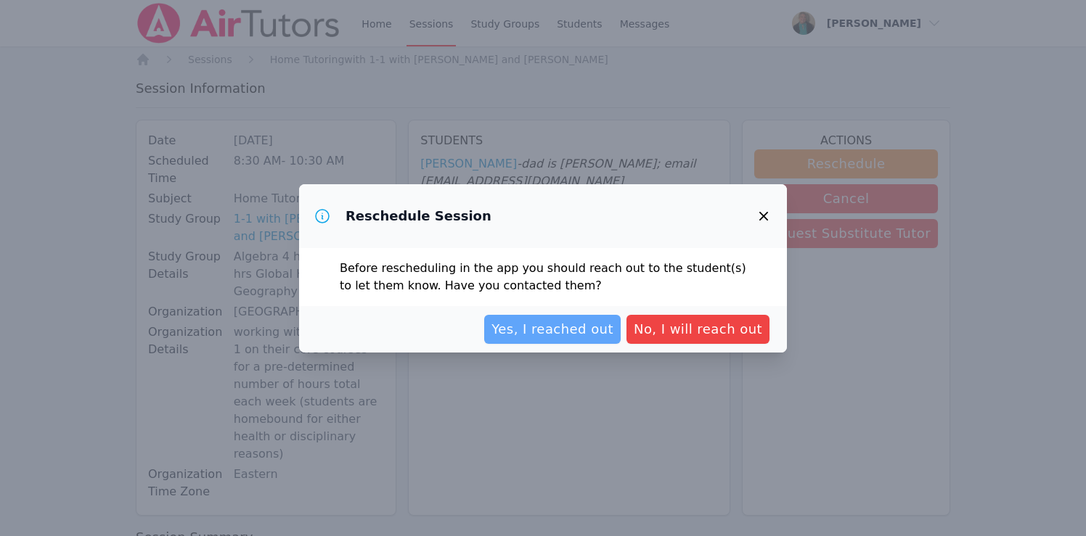
click at [598, 326] on span "Yes, I reached out" at bounding box center [552, 329] width 122 height 20
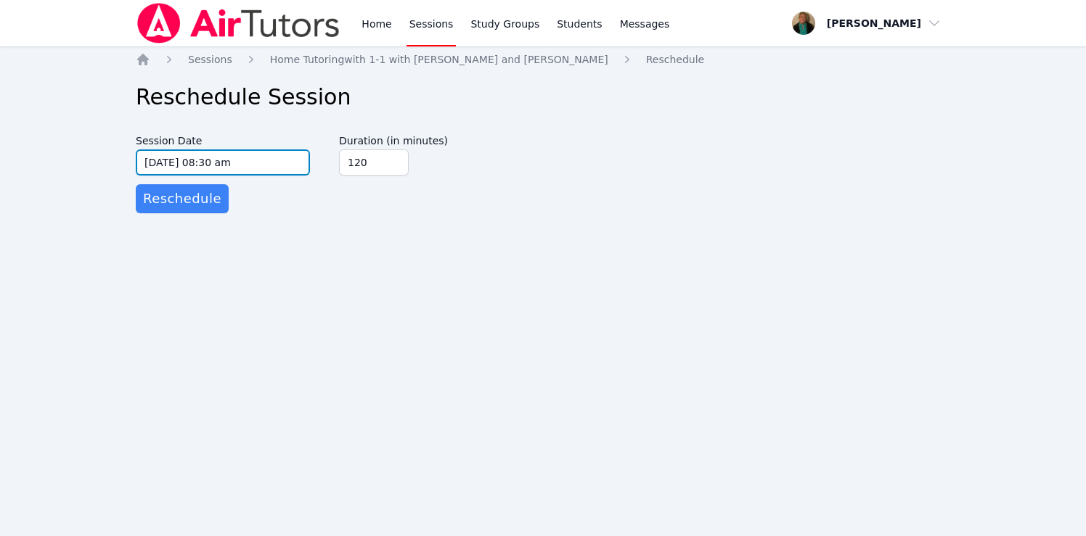
click at [300, 165] on input "10/03/2025 08:30 am" at bounding box center [223, 162] width 174 height 26
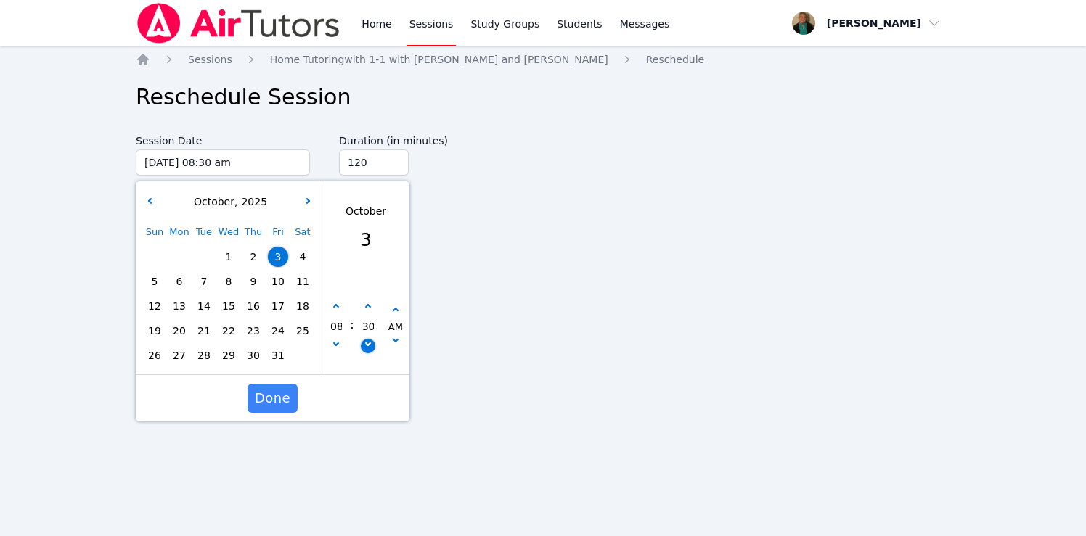
click at [367, 346] on button "button" at bounding box center [368, 346] width 15 height 15
type input "10/03/2025 08:25 am"
type input "25"
click at [367, 346] on button "button" at bounding box center [368, 346] width 15 height 15
type input "10/03/2025 08:20 am"
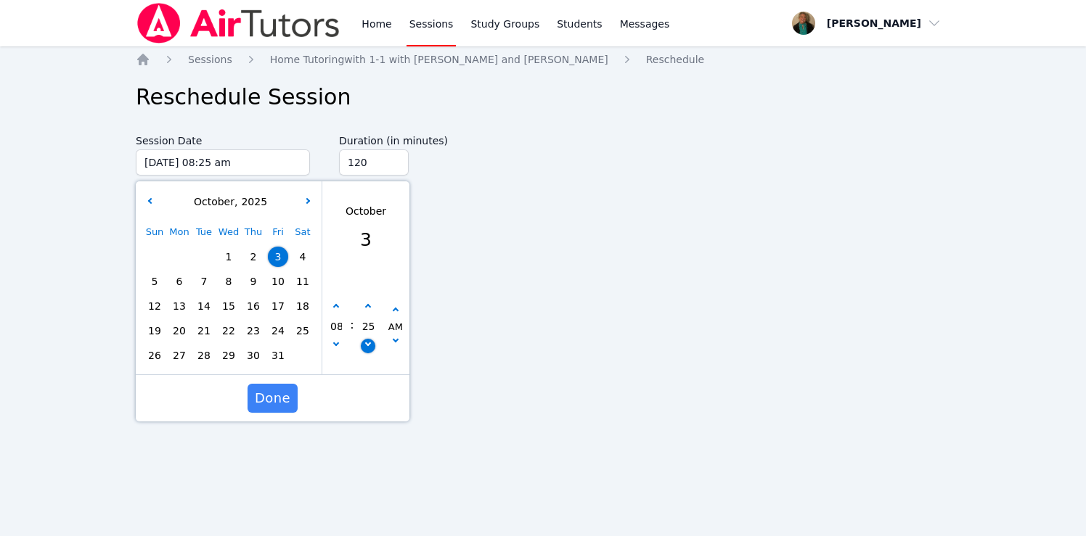
type input "20"
click at [367, 346] on button "button" at bounding box center [368, 346] width 15 height 15
type input "10/03/2025 08:15 am"
type input "15"
click at [283, 393] on span "Done" at bounding box center [273, 398] width 36 height 20
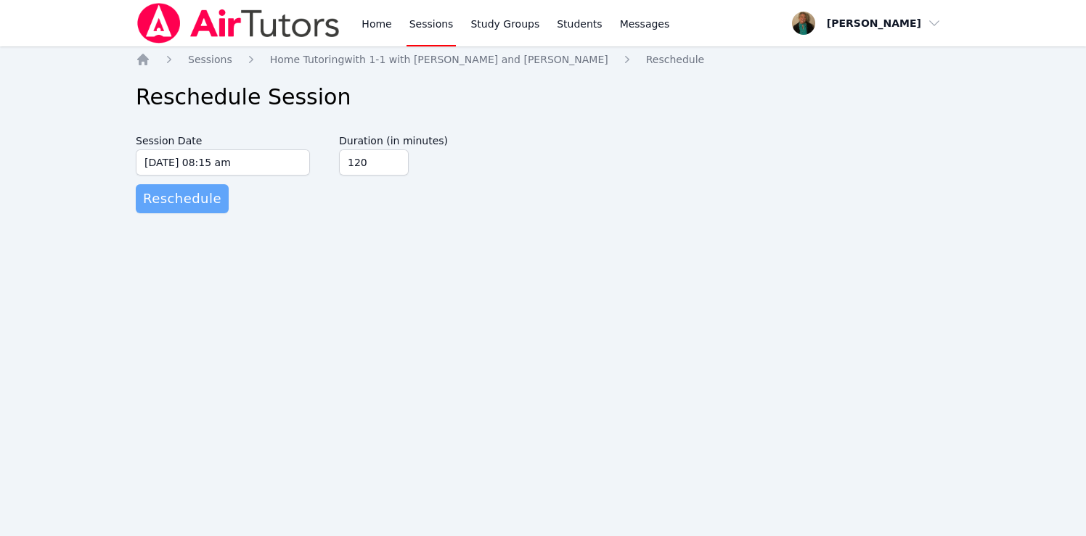
click at [200, 192] on span "Reschedule" at bounding box center [182, 199] width 78 height 20
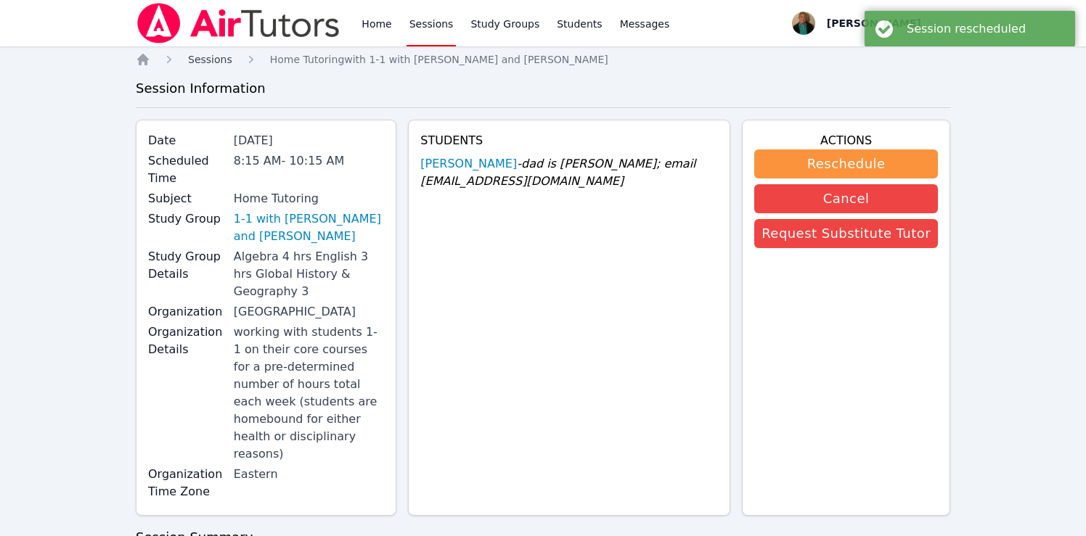
click at [208, 54] on span "Sessions" at bounding box center [210, 60] width 44 height 12
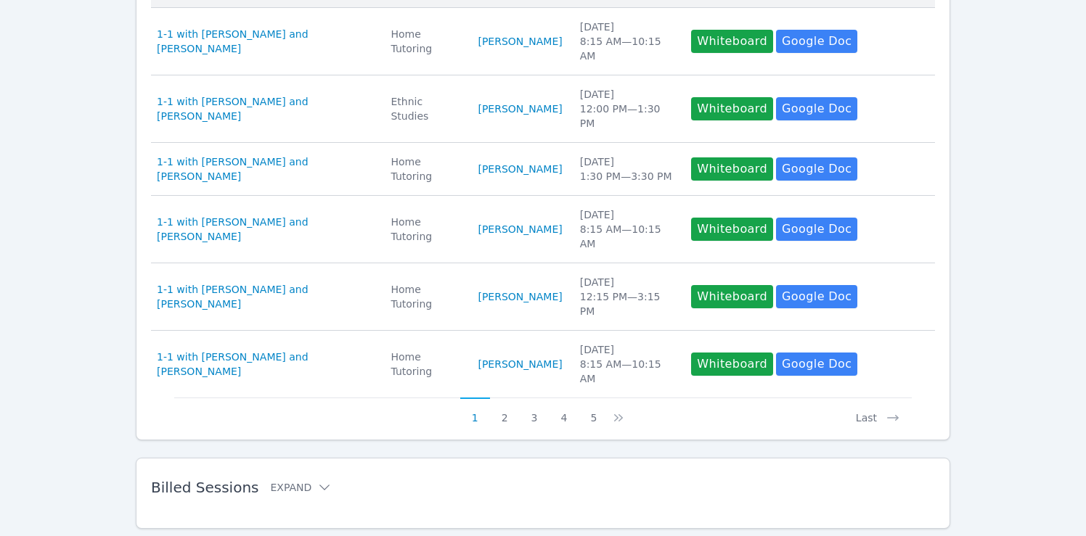
scroll to position [615, 0]
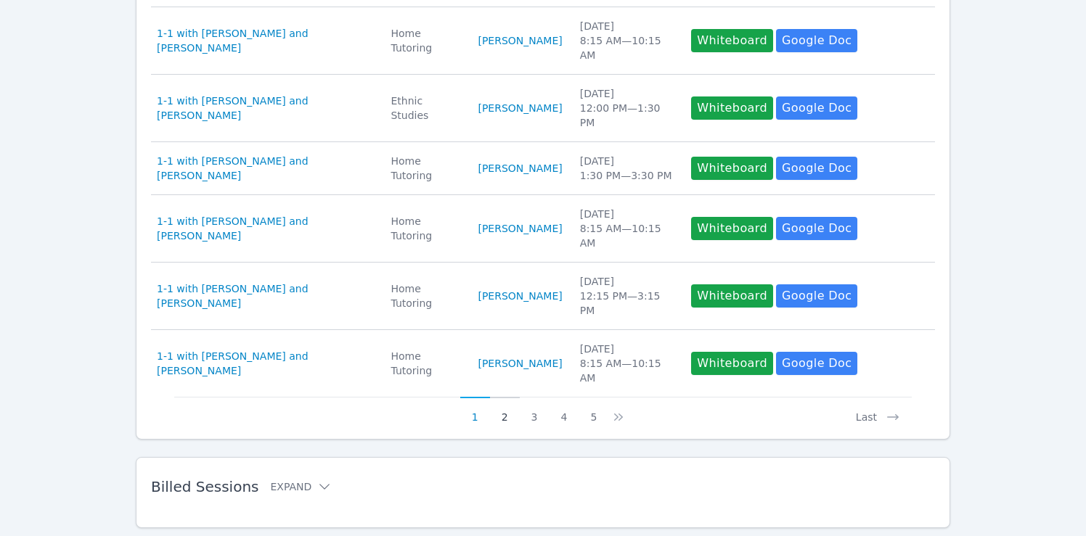
click at [504, 419] on button "2" at bounding box center [505, 411] width 30 height 28
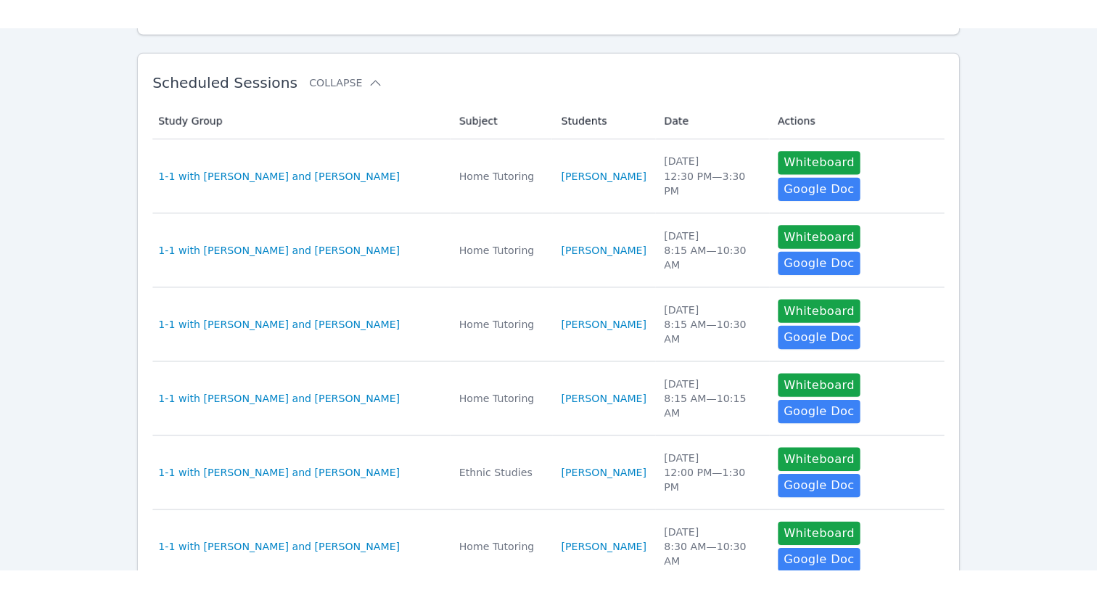
scroll to position [237, 0]
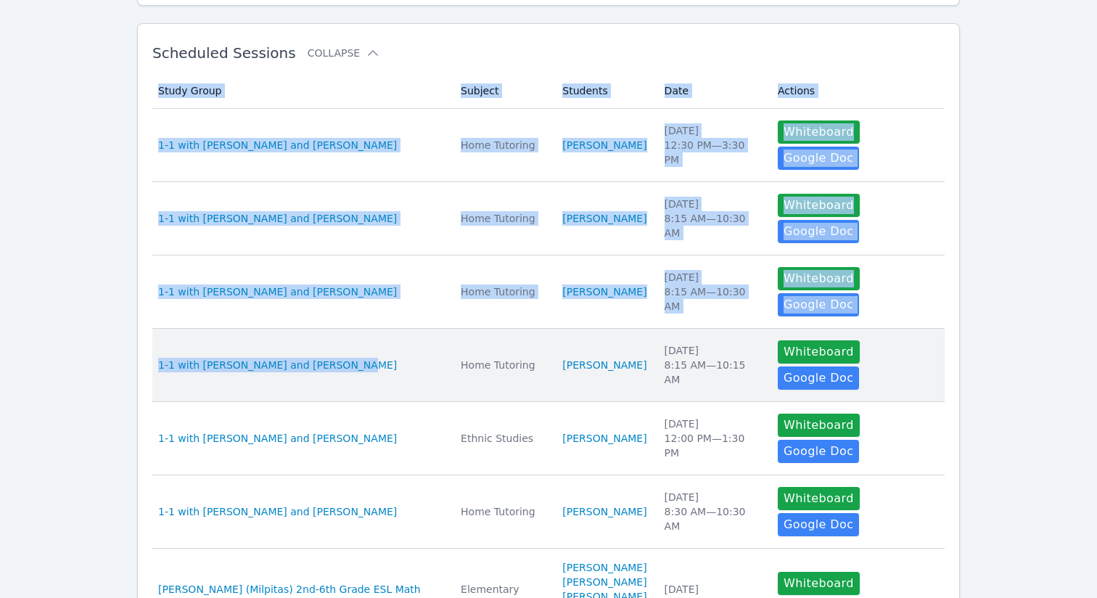
drag, startPoint x: 0, startPoint y: 307, endPoint x: 163, endPoint y: 311, distance: 162.6
click at [163, 311] on div "Home Sessions Study Groups Students Messages Open user menu Amy Ayers Open main…" at bounding box center [548, 400] width 1097 height 1274
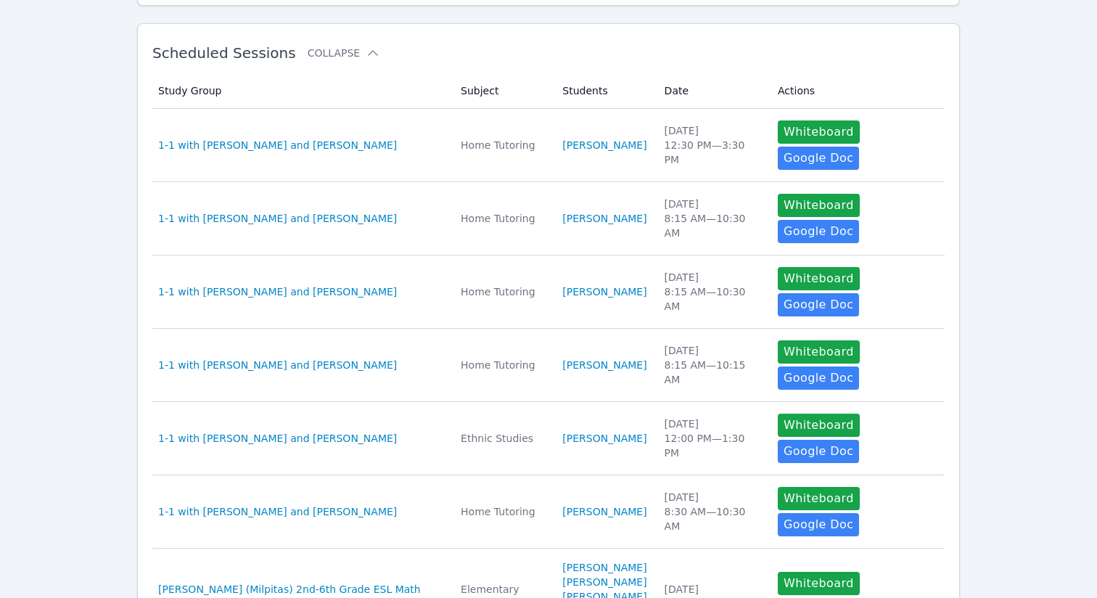
click at [57, 318] on div "Home Sessions Study Groups Students Messages Open user menu Amy Ayers Open main…" at bounding box center [548, 400] width 1097 height 1274
click at [735, 250] on div "Home Sessions Study Groups Students Messages Open user menu Amy Ayers Open main…" at bounding box center [548, 400] width 1097 height 1274
drag, startPoint x: 1097, startPoint y: 250, endPoint x: 1063, endPoint y: 245, distance: 33.7
click at [735, 245] on div "Home Sessions Study Groups Students Messages Open user menu Amy Ayers Open main…" at bounding box center [548, 400] width 1097 height 1274
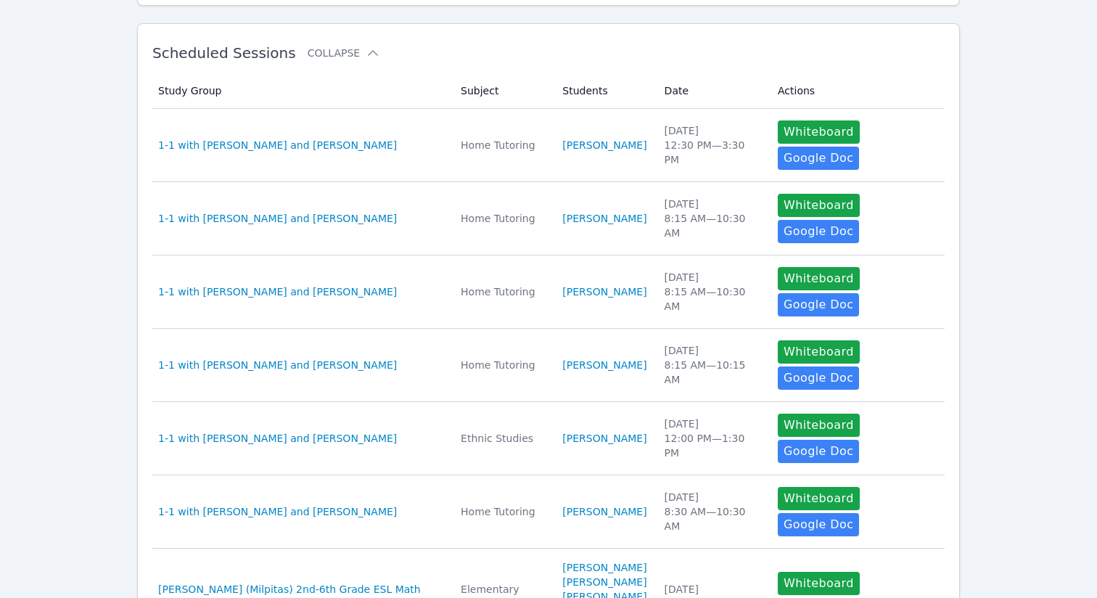
click at [735, 245] on div "Home Sessions Study Groups Students Messages Open user menu Amy Ayers Open main…" at bounding box center [548, 400] width 1097 height 1274
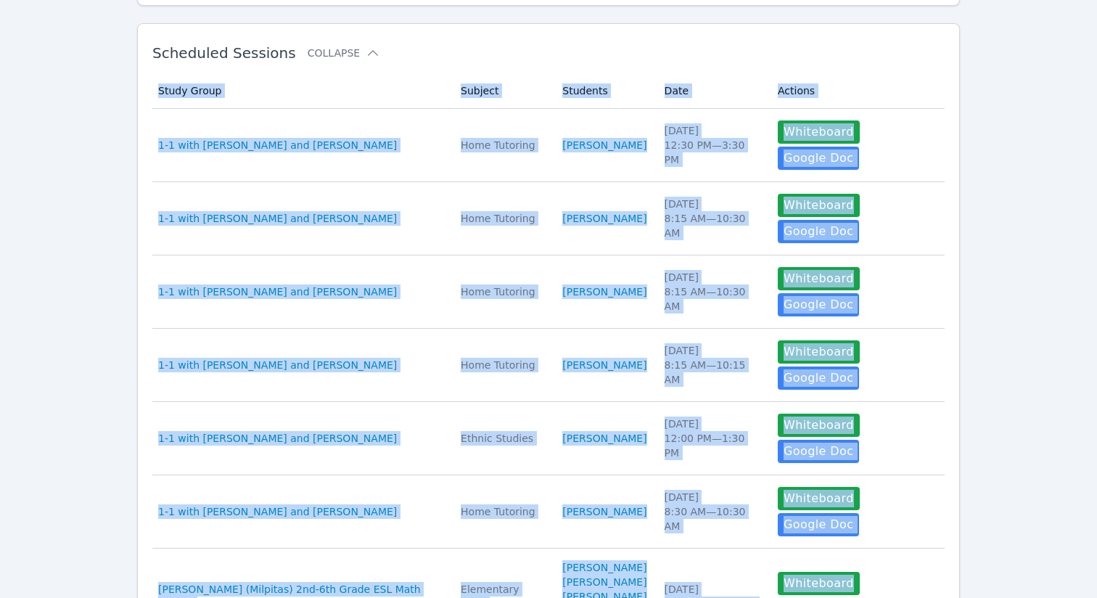
click at [735, 245] on div "Home Sessions Study Groups Students Messages Open user menu Amy Ayers Open main…" at bounding box center [548, 400] width 1097 height 1274
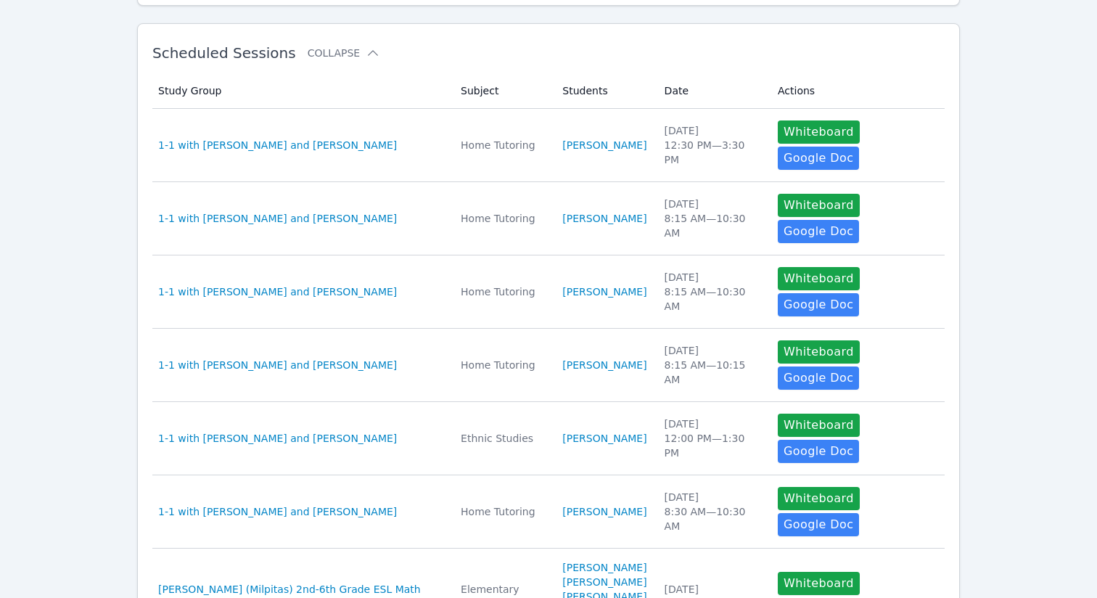
click at [97, 408] on div "Home Sessions Study Groups Students Messages Open user menu Amy Ayers Open main…" at bounding box center [548, 400] width 1097 height 1274
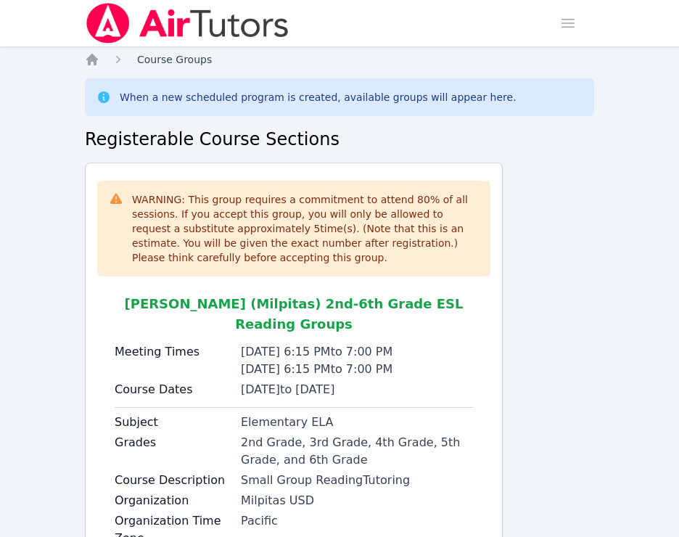
click at [155, 57] on span "Course Groups" at bounding box center [174, 60] width 75 height 12
click at [91, 62] on icon "Breadcrumb" at bounding box center [92, 59] width 15 height 15
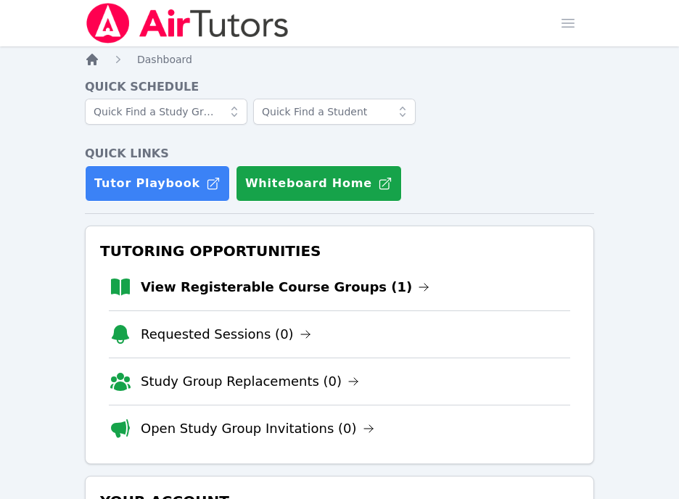
click at [89, 57] on icon "Breadcrumb" at bounding box center [92, 60] width 12 height 12
click at [567, 22] on span "button" at bounding box center [568, 23] width 32 height 32
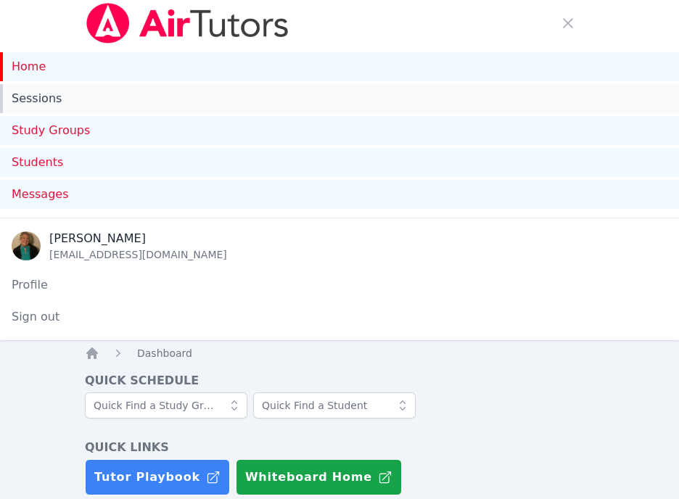
click at [57, 97] on link "Sessions" at bounding box center [339, 98] width 679 height 29
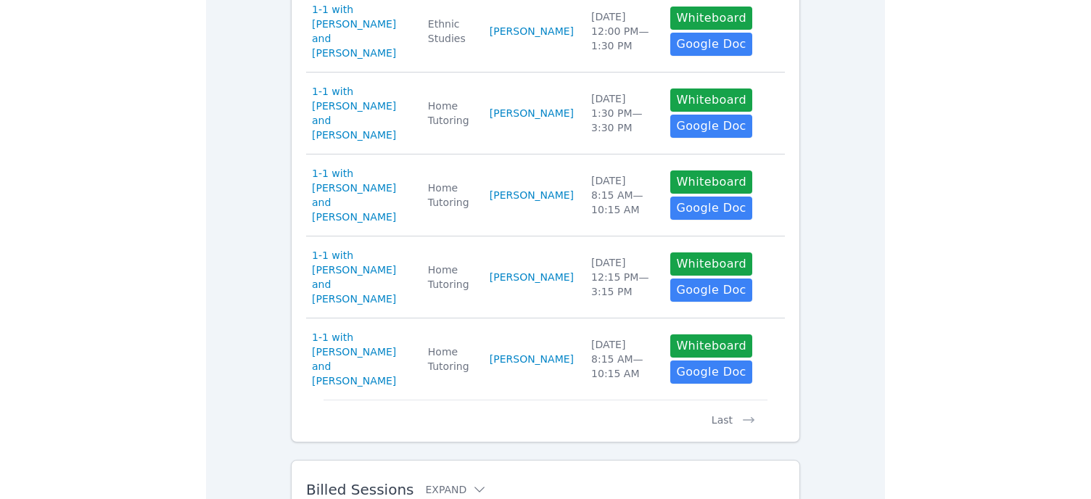
scroll to position [661, 0]
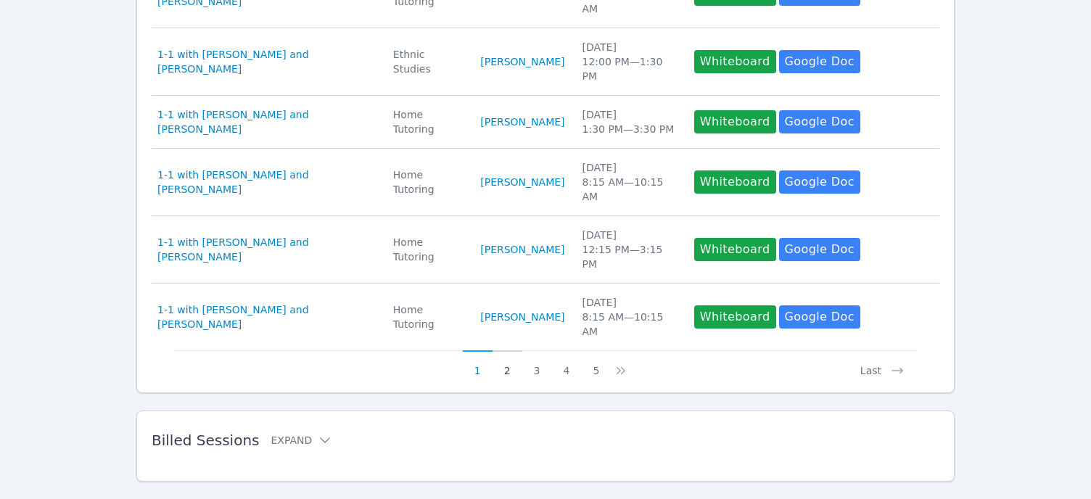
click at [504, 351] on button "2" at bounding box center [508, 365] width 30 height 28
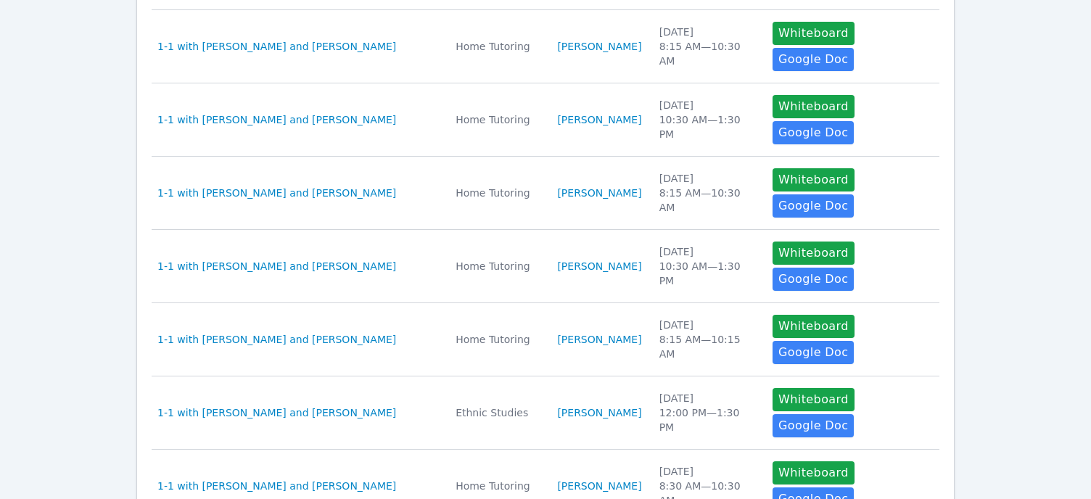
scroll to position [410, 0]
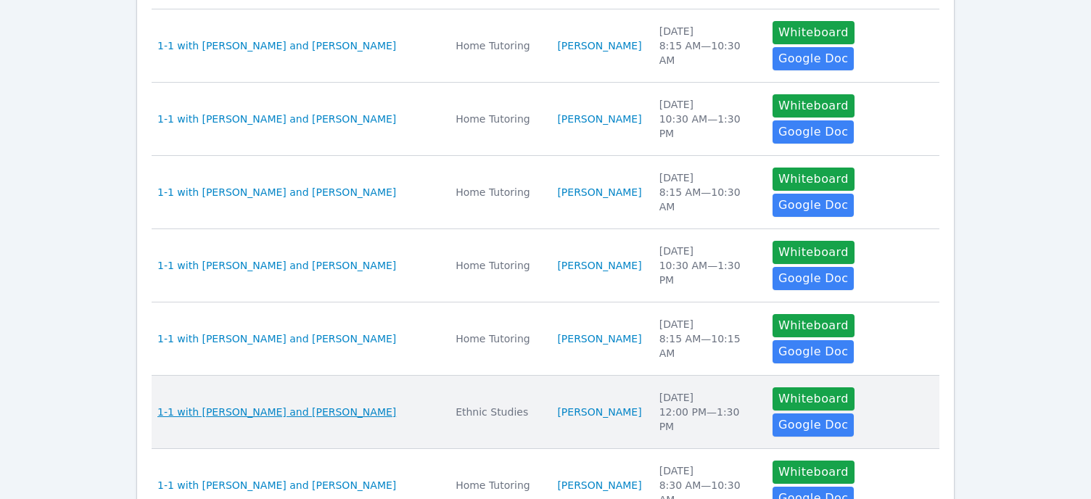
click at [345, 405] on span "1-1 with [PERSON_NAME] and [PERSON_NAME]" at bounding box center [276, 412] width 239 height 15
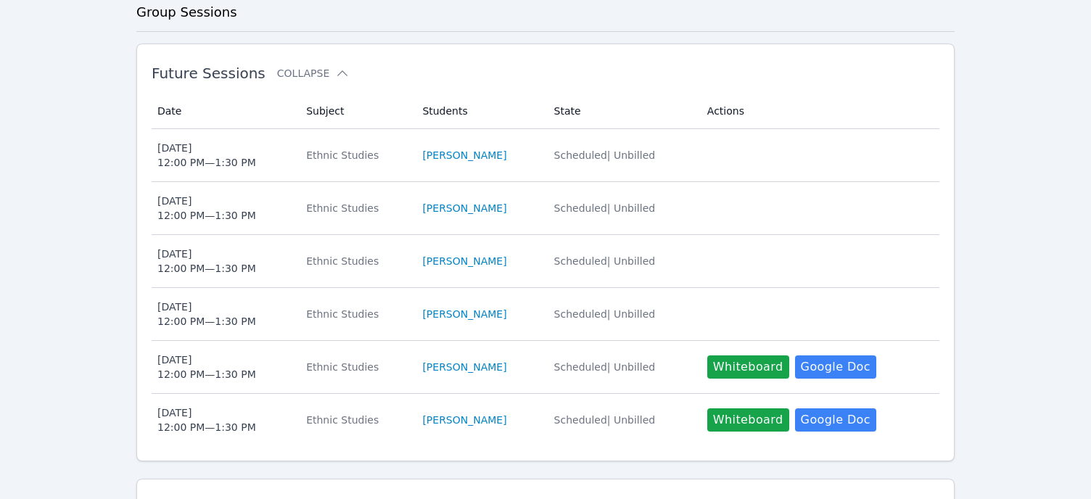
scroll to position [238, 0]
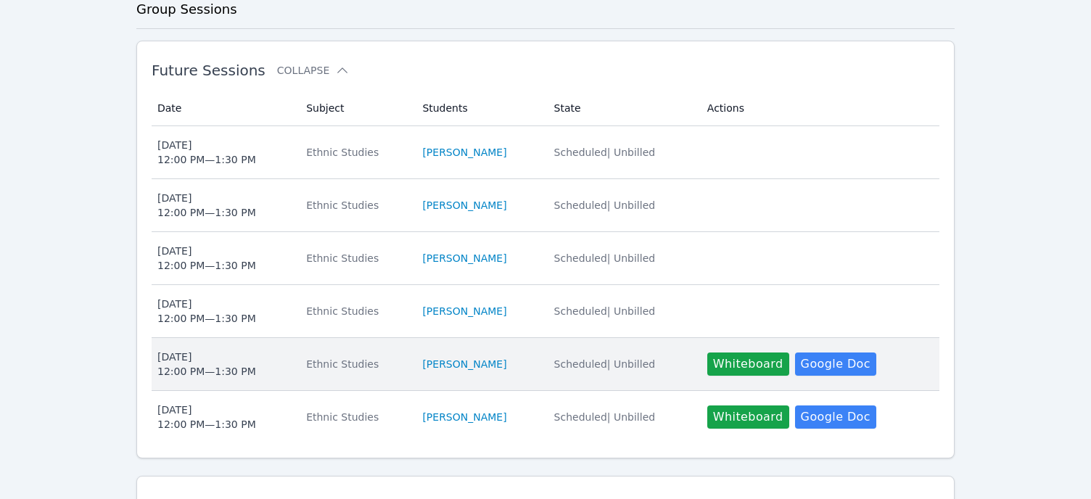
click at [209, 368] on div "[DATE] 12:00 PM — 1:30 PM" at bounding box center [206, 364] width 99 height 29
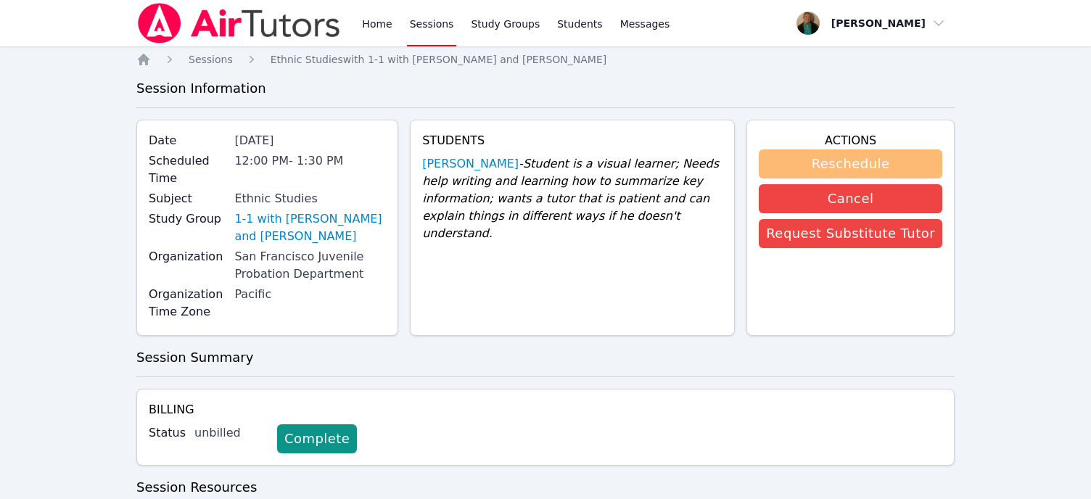
click at [679, 166] on button "Reschedule" at bounding box center [851, 163] width 184 height 29
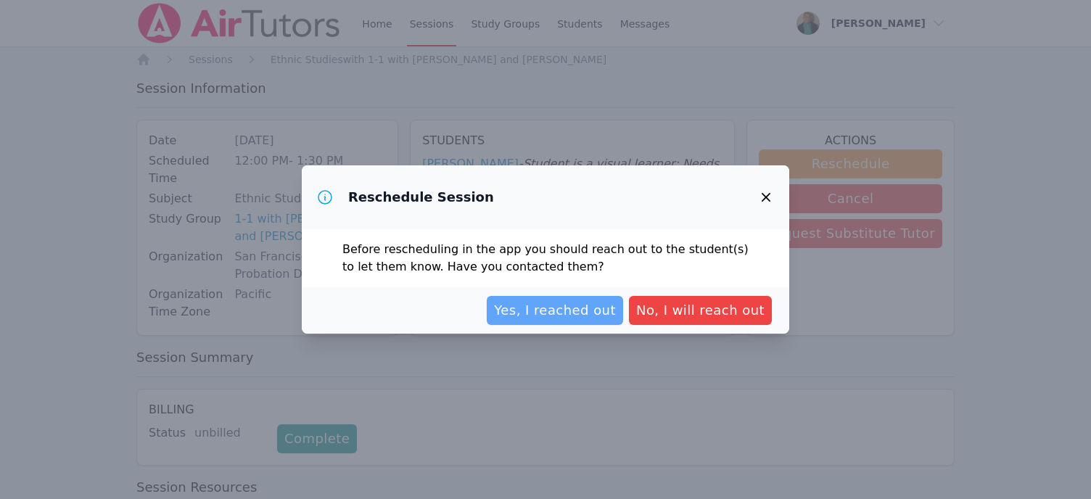
click at [606, 312] on span "Yes, I reached out" at bounding box center [555, 310] width 122 height 20
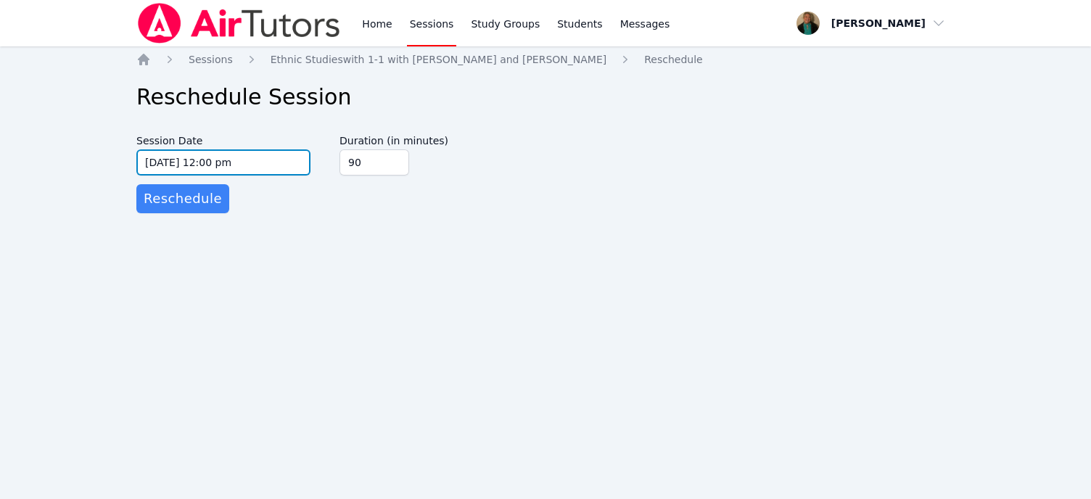
click at [296, 165] on input "[DATE] 12:00 pm" at bounding box center [223, 162] width 174 height 26
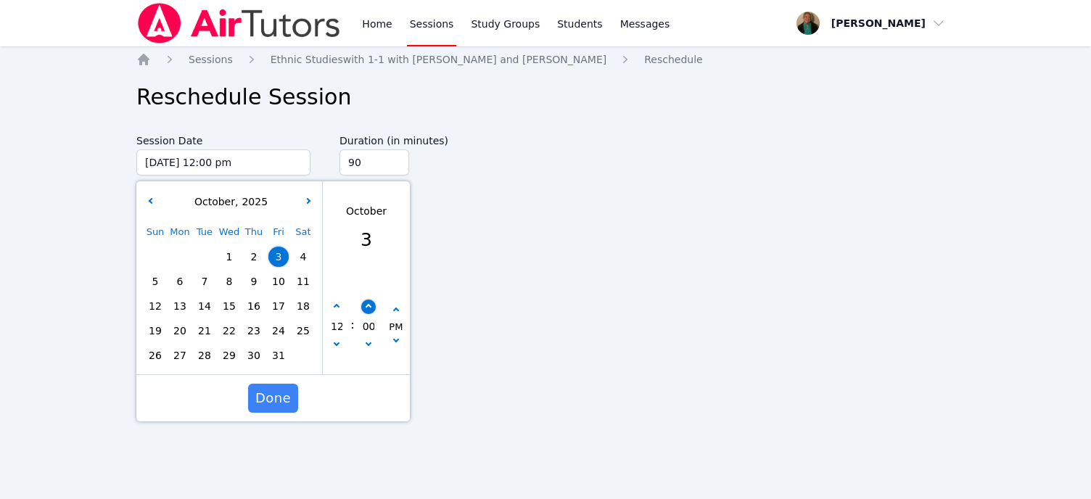
click at [365, 304] on button "button" at bounding box center [368, 307] width 15 height 15
type input "[DATE] 12:05 pm"
type input "05"
click at [365, 304] on button "button" at bounding box center [368, 307] width 15 height 15
type input "[DATE] 12:10 pm"
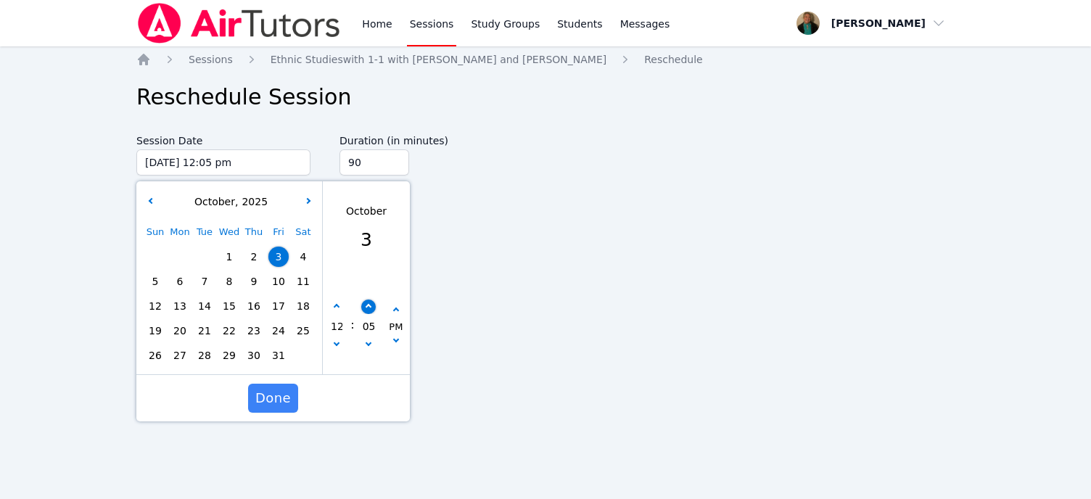
type input "10"
click at [365, 303] on button "button" at bounding box center [368, 307] width 15 height 15
type input "[DATE] 12:15 pm"
type input "15"
click at [365, 303] on button "button" at bounding box center [368, 307] width 15 height 15
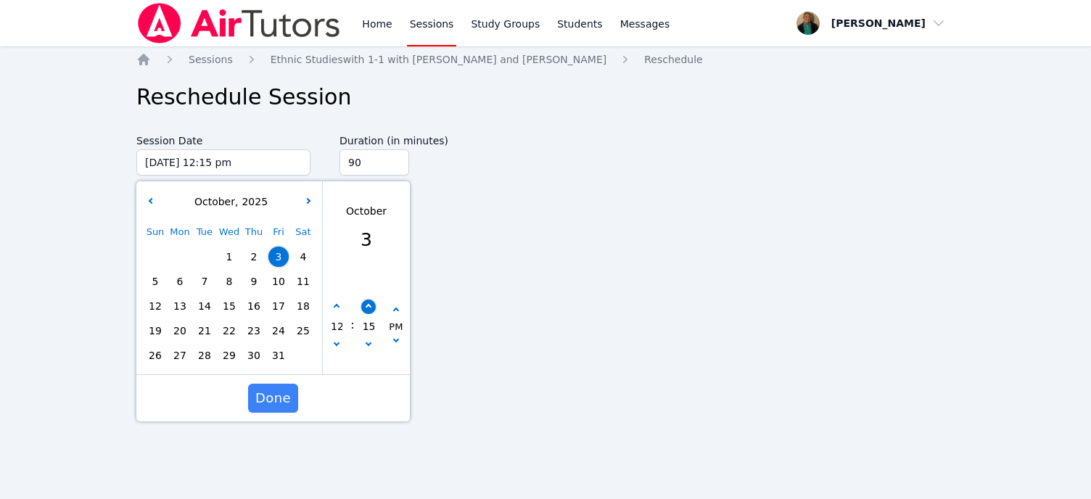
type input "[DATE] 12:20 pm"
type input "20"
click at [365, 302] on button "button" at bounding box center [368, 307] width 15 height 15
type input "[DATE] 12:25 pm"
type input "25"
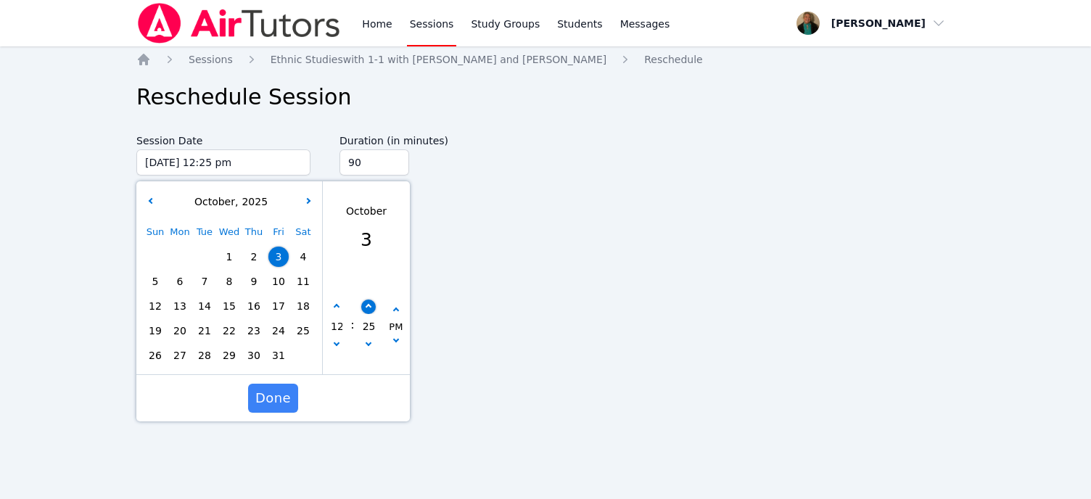
click at [365, 302] on button "button" at bounding box center [368, 307] width 15 height 15
type input "[DATE] 12:30 pm"
type input "30"
click at [283, 394] on span "Done" at bounding box center [273, 398] width 36 height 20
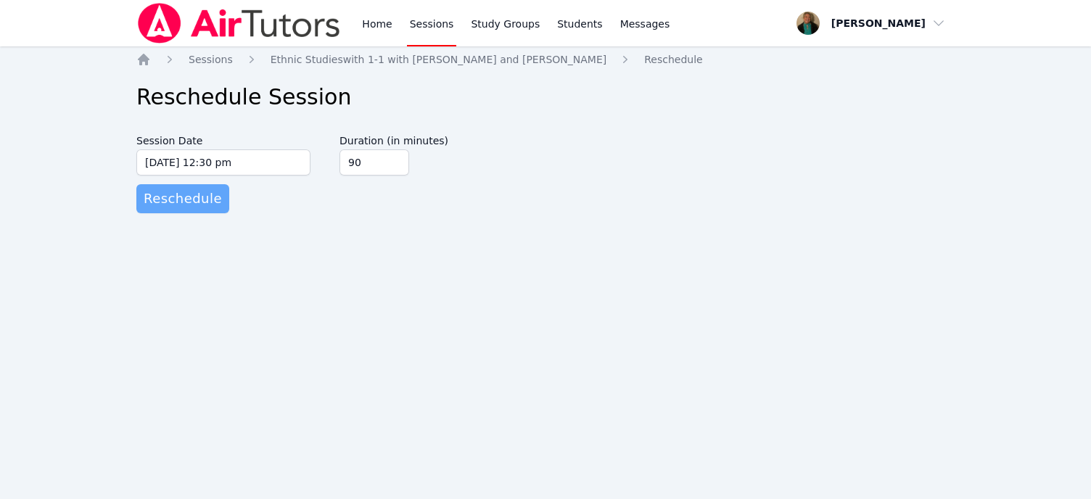
click at [201, 195] on span "Reschedule" at bounding box center [183, 199] width 78 height 20
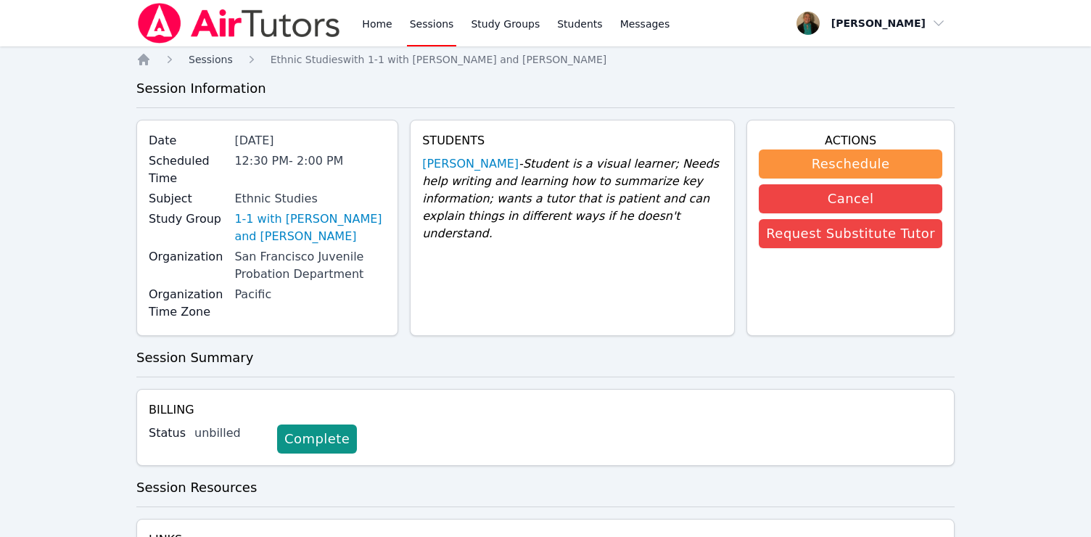
click at [216, 59] on span "Sessions" at bounding box center [211, 60] width 44 height 12
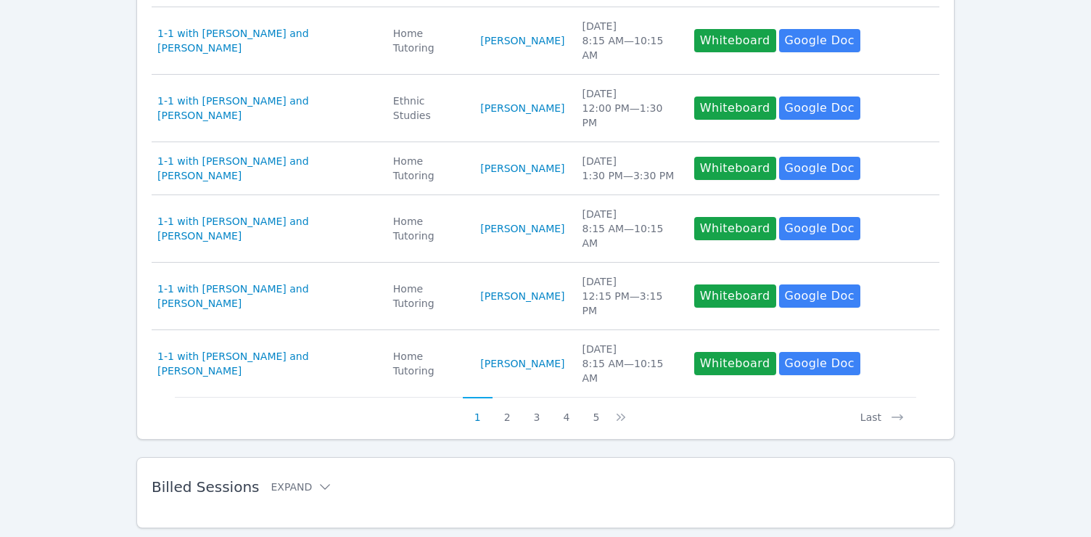
scroll to position [623, 0]
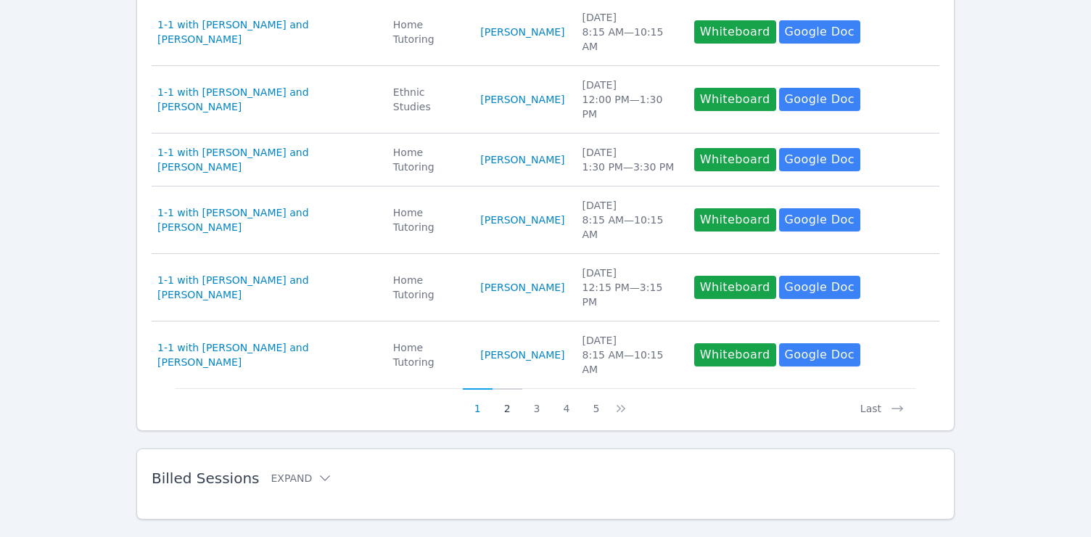
click at [508, 388] on button "2" at bounding box center [508, 402] width 30 height 28
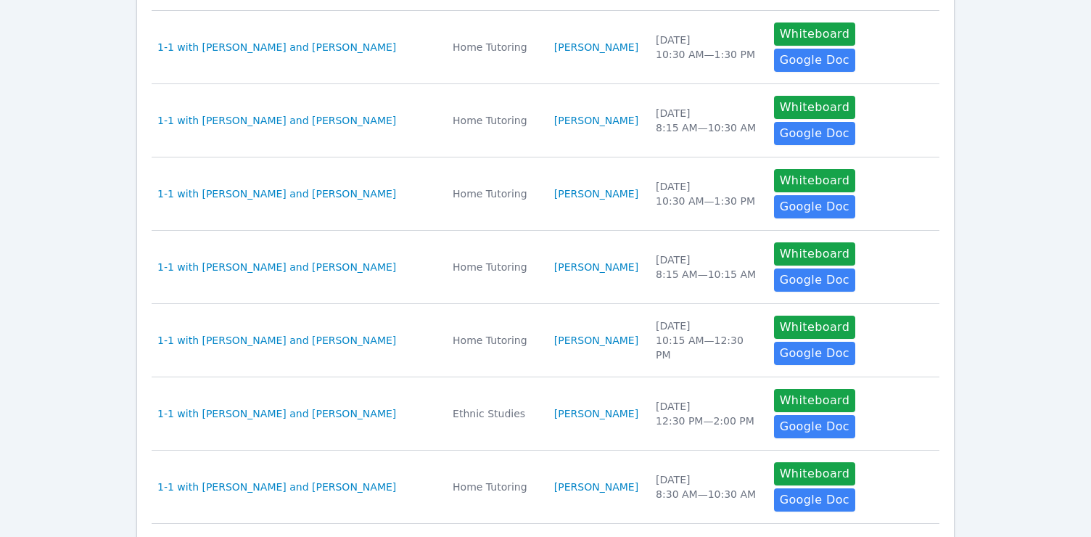
scroll to position [560, 0]
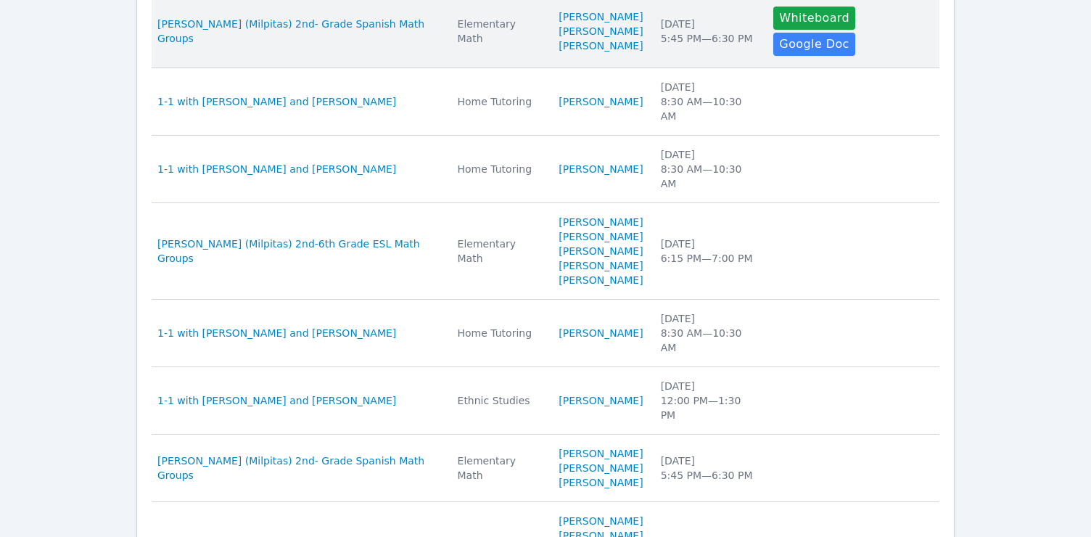
scroll to position [427, 0]
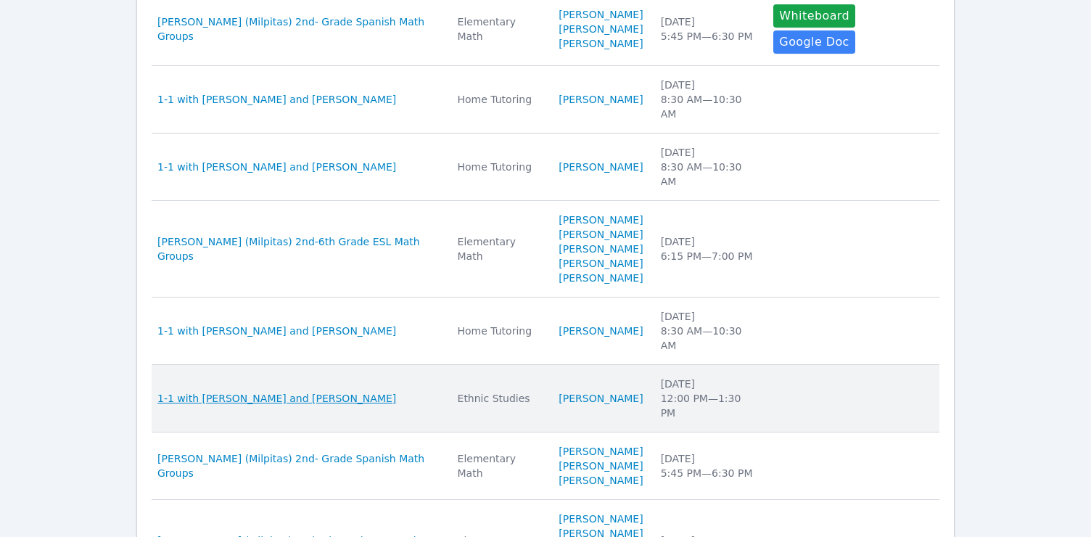
click at [335, 391] on span "1-1 with [PERSON_NAME] and [PERSON_NAME]" at bounding box center [276, 398] width 239 height 15
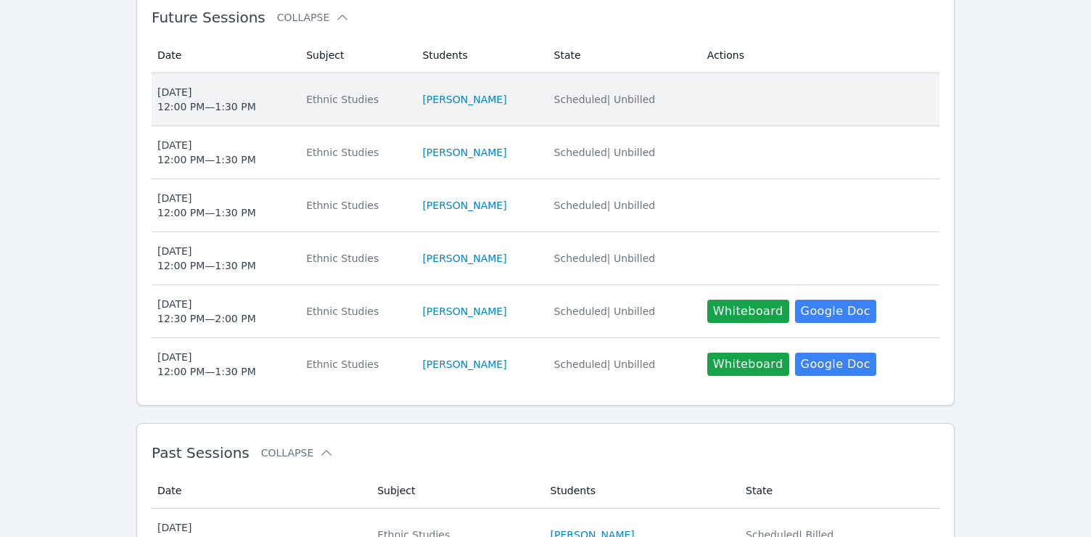
scroll to position [292, 0]
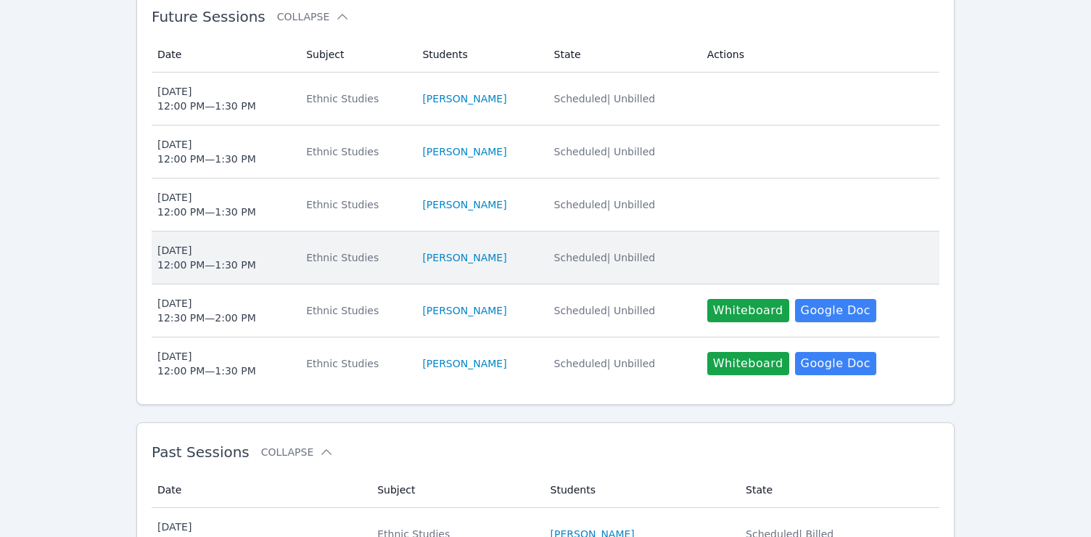
click at [217, 260] on div "[DATE] 12:00 PM — 1:30 PM" at bounding box center [206, 257] width 99 height 29
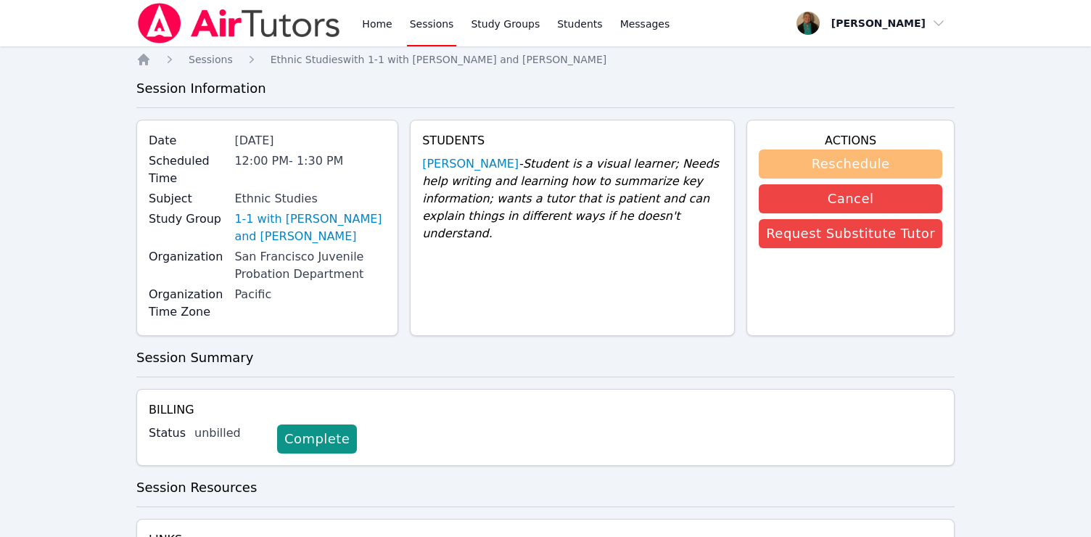
click at [679, 165] on button "Reschedule" at bounding box center [851, 163] width 184 height 29
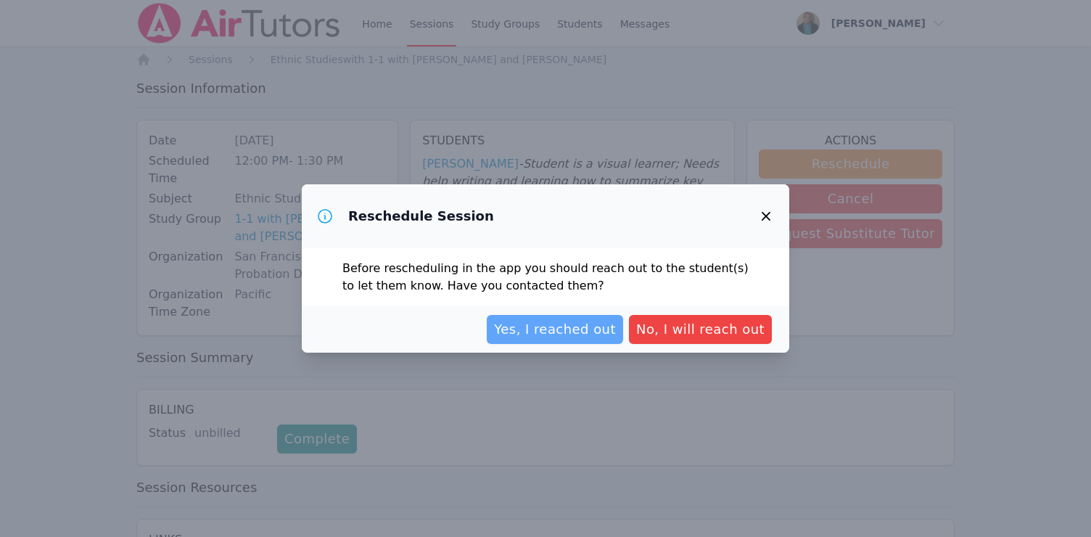
click at [564, 338] on span "Yes, I reached out" at bounding box center [555, 329] width 122 height 20
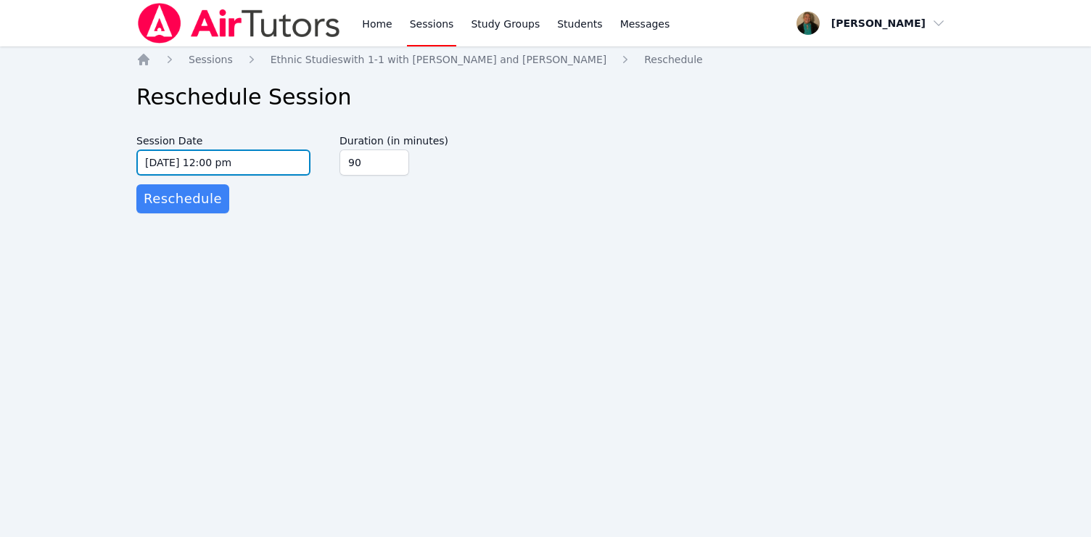
click at [295, 160] on input "[DATE] 12:00 pm" at bounding box center [223, 162] width 174 height 26
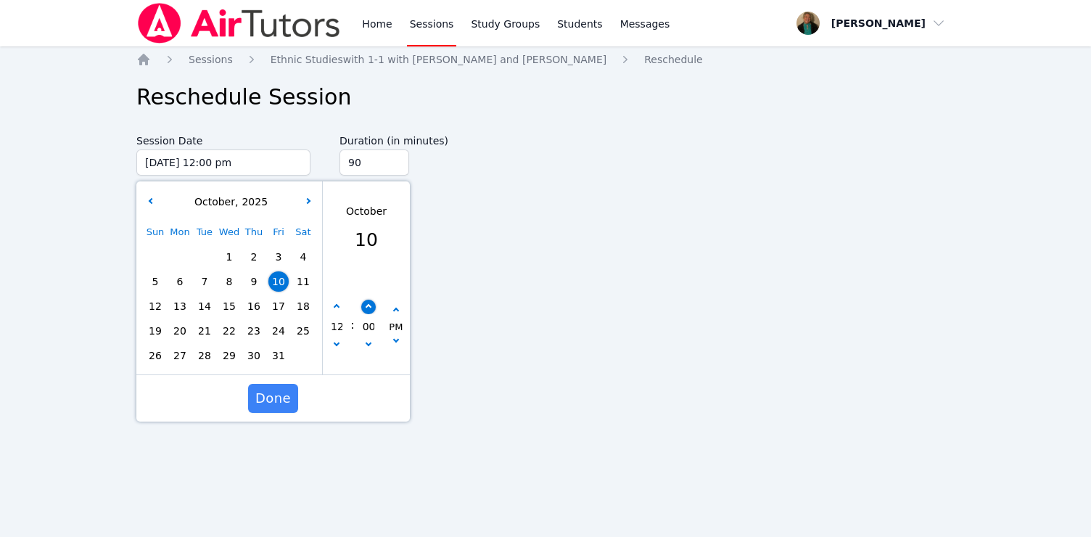
click at [369, 303] on button "button" at bounding box center [368, 307] width 15 height 15
type input "[DATE] 12:05 pm"
type input "05"
click at [369, 303] on button "button" at bounding box center [368, 307] width 15 height 15
type input "[DATE] 12:10 pm"
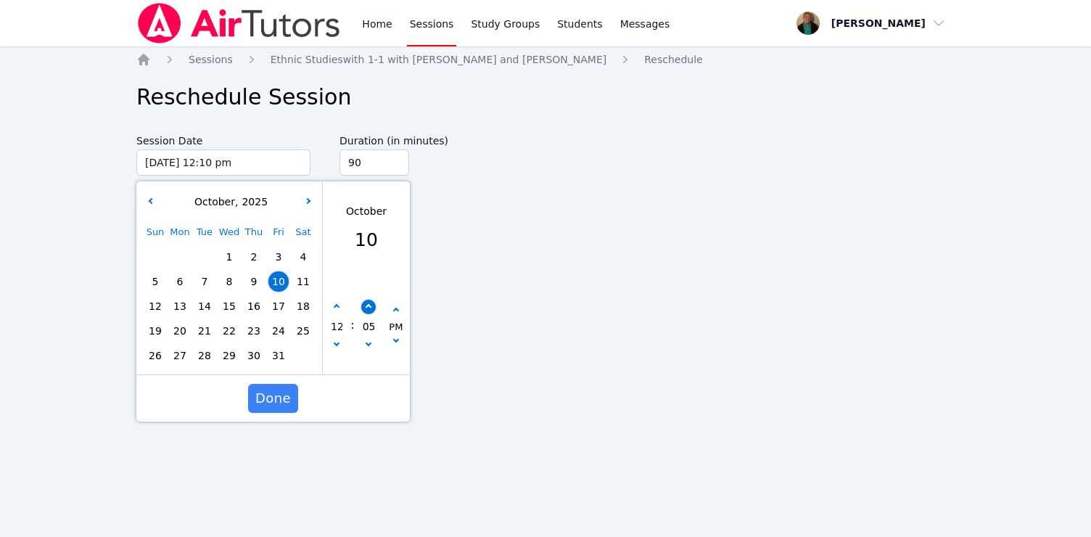
type input "10"
click at [369, 303] on button "button" at bounding box center [368, 307] width 15 height 15
type input "[DATE] 12:15 pm"
type input "15"
click at [369, 303] on button "button" at bounding box center [368, 307] width 15 height 15
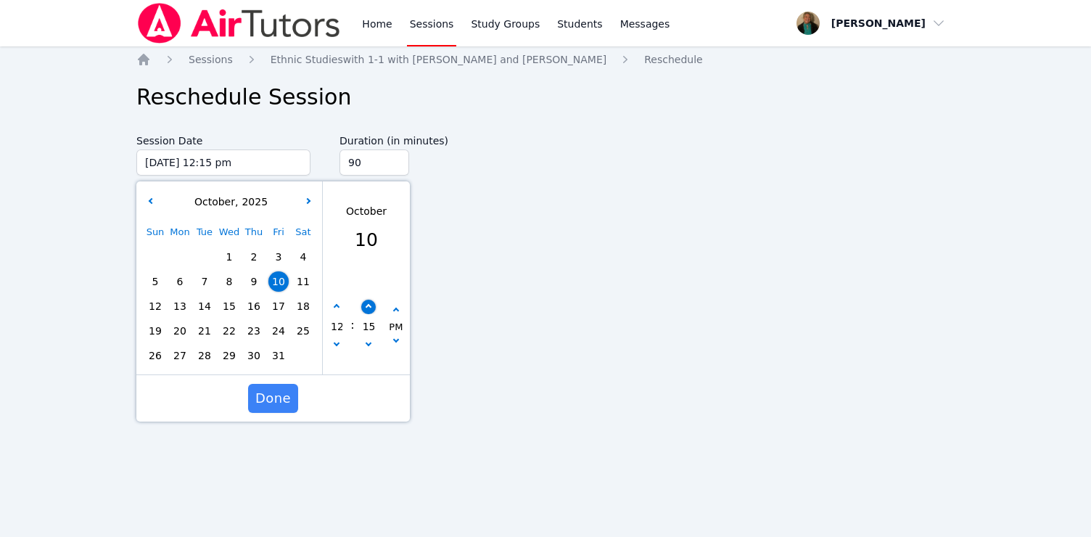
type input "[DATE] 12:20 pm"
type input "20"
click at [369, 303] on button "button" at bounding box center [368, 307] width 15 height 15
type input "[DATE] 12:25 pm"
type input "25"
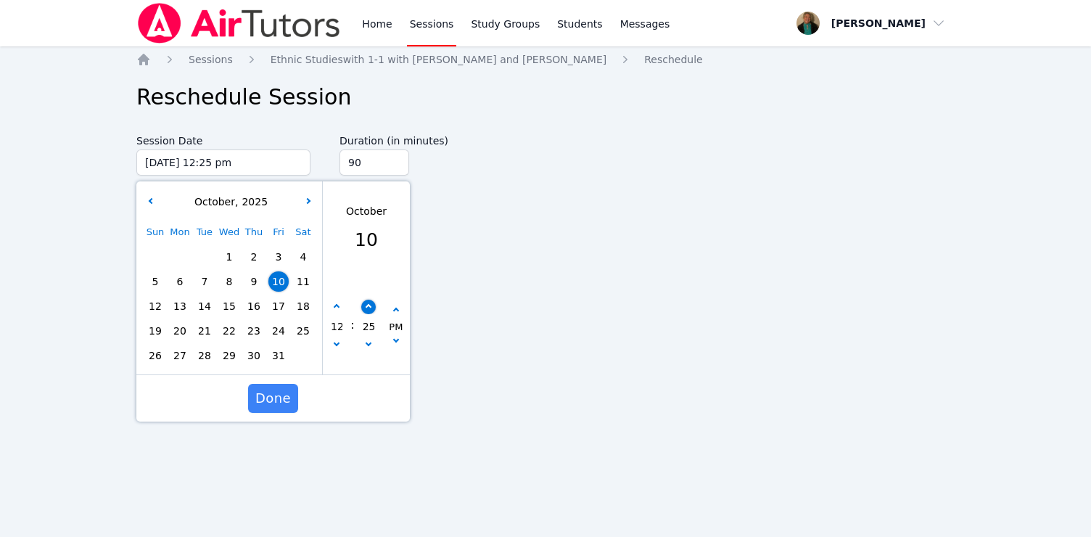
click at [369, 303] on button "button" at bounding box center [368, 307] width 15 height 15
type input "[DATE] 12:30 pm"
type input "30"
click at [272, 396] on span "Done" at bounding box center [273, 398] width 36 height 20
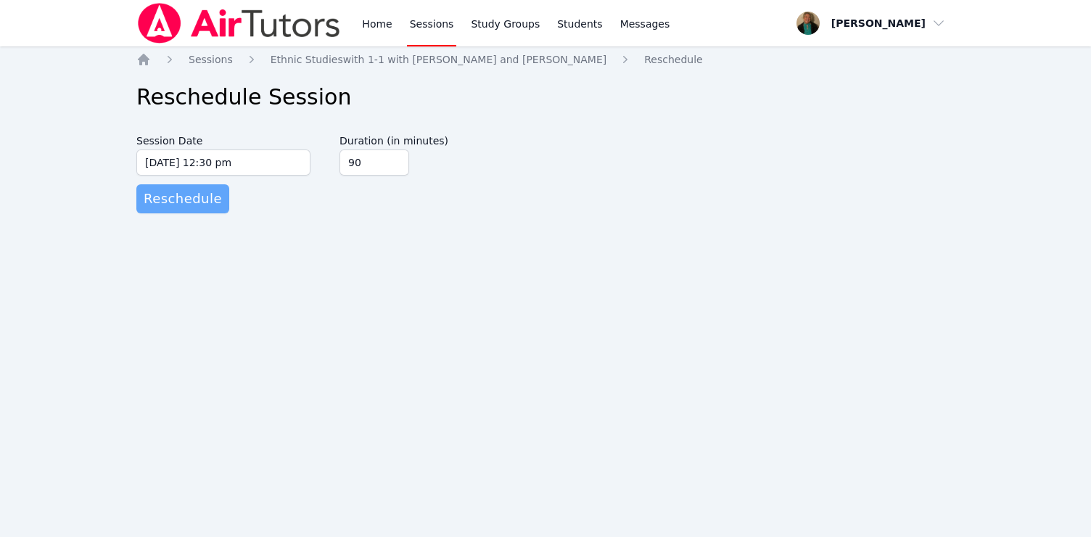
click at [207, 202] on span "Reschedule" at bounding box center [183, 199] width 78 height 20
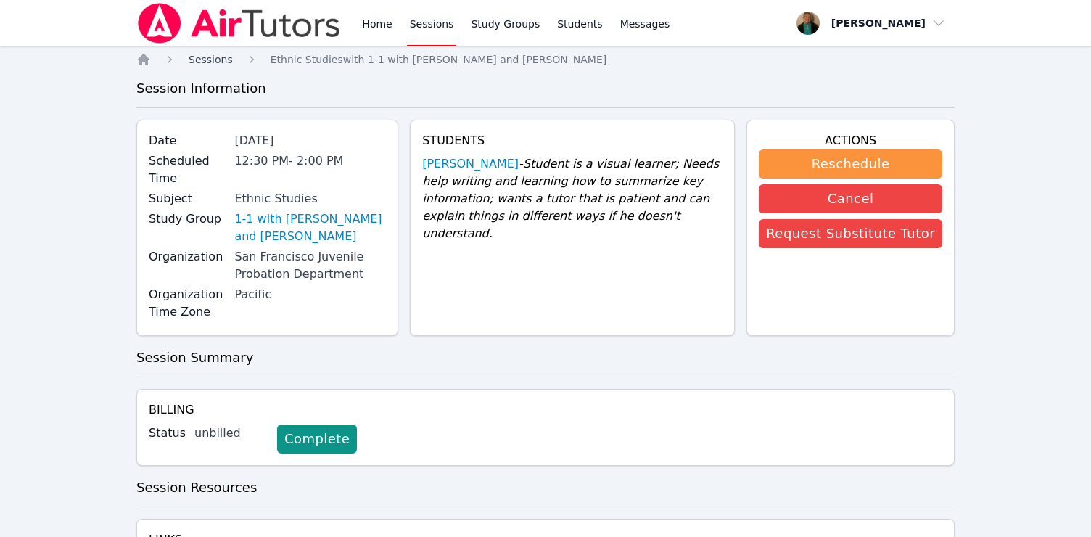
click at [210, 58] on span "Sessions" at bounding box center [211, 60] width 44 height 12
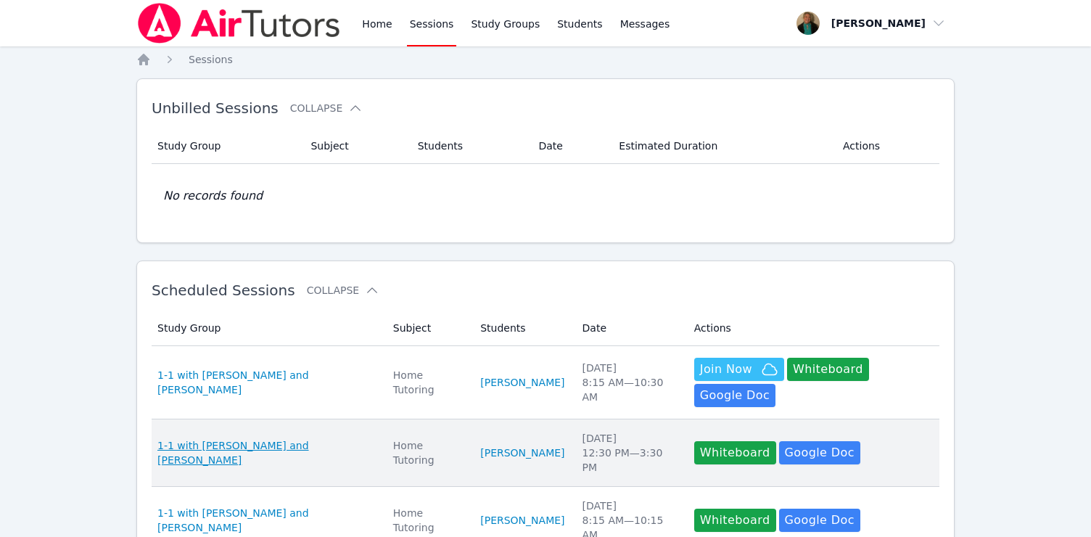
click at [323, 448] on span "1-1 with [PERSON_NAME] and [PERSON_NAME]" at bounding box center [266, 452] width 218 height 29
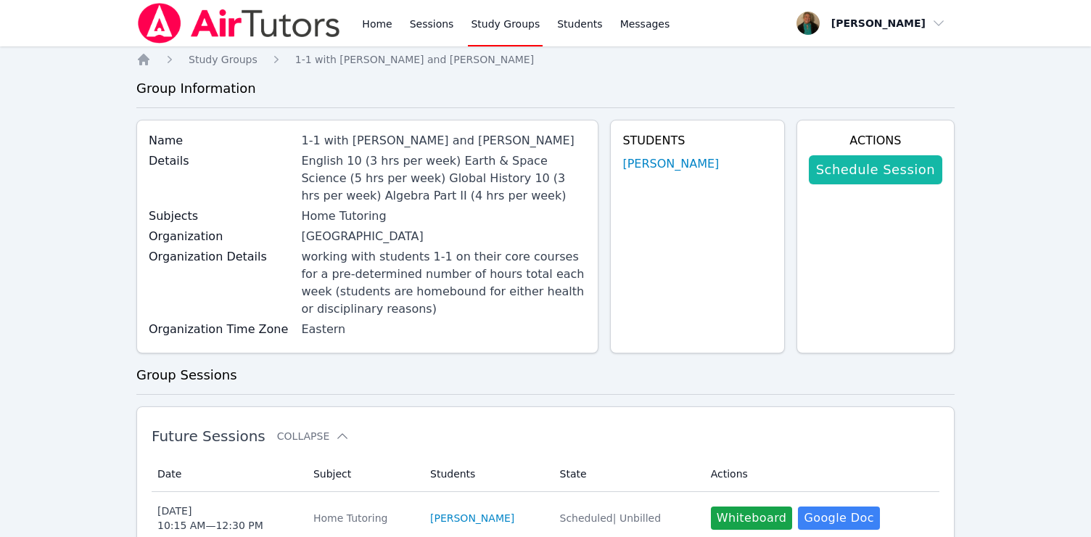
click at [679, 168] on link "Schedule Session" at bounding box center [876, 169] width 134 height 29
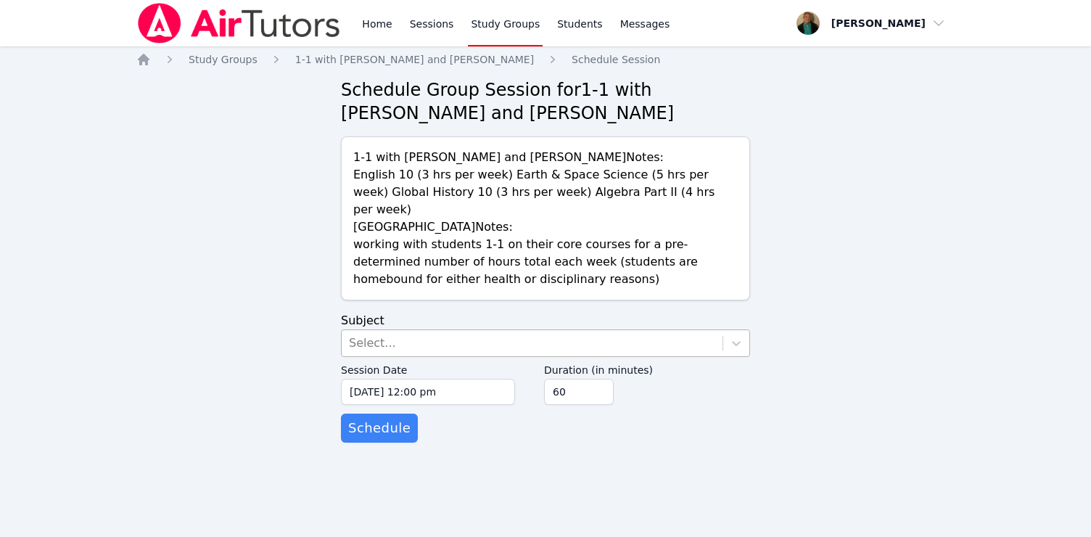
click at [552, 330] on div "Select..." at bounding box center [532, 343] width 381 height 26
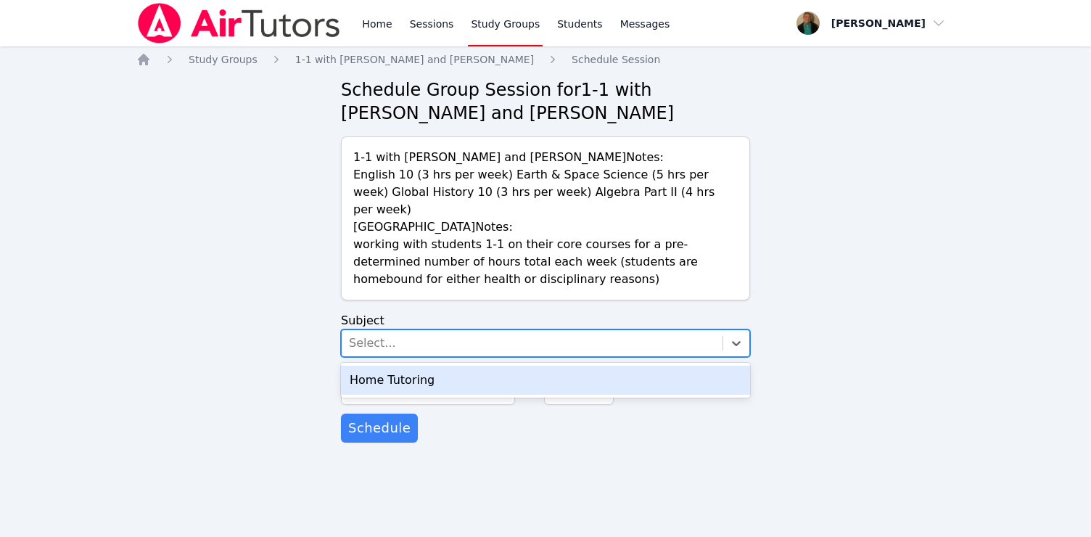
click at [532, 366] on div "Home Tutoring" at bounding box center [545, 380] width 409 height 29
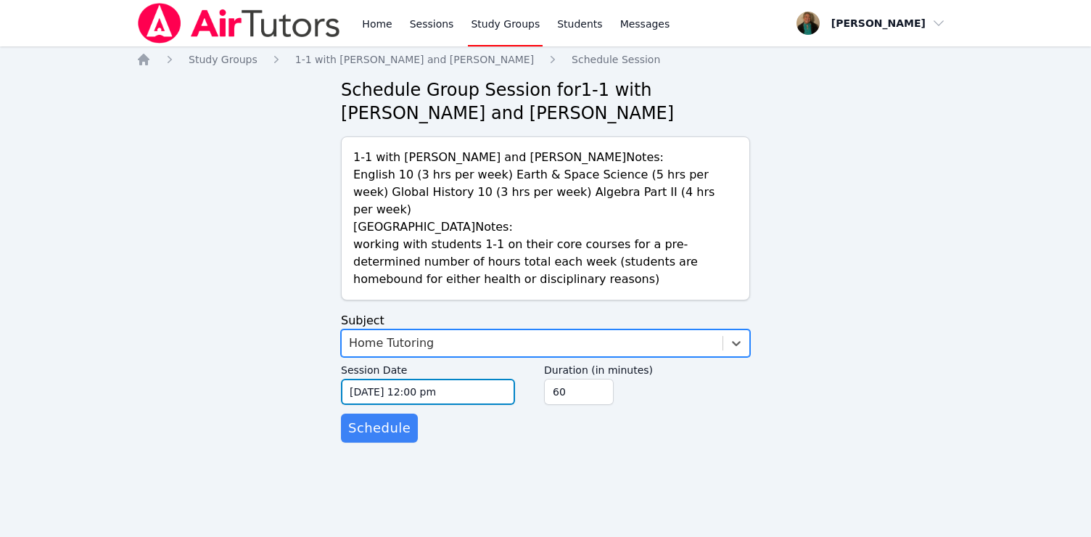
click at [500, 382] on input "[DATE] 12:00 pm" at bounding box center [428, 392] width 174 height 26
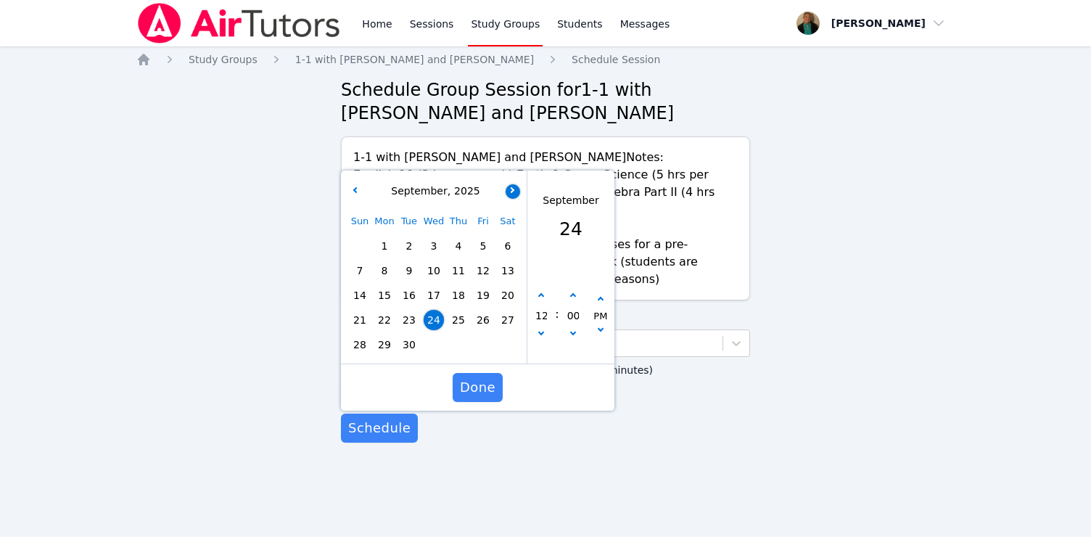
click at [511, 184] on button "button" at bounding box center [513, 191] width 15 height 15
click at [488, 261] on span "10" at bounding box center [483, 271] width 20 height 20
click at [545, 328] on button "button" at bounding box center [541, 335] width 15 height 15
type input "[DATE] 11:00 am"
type input "11"
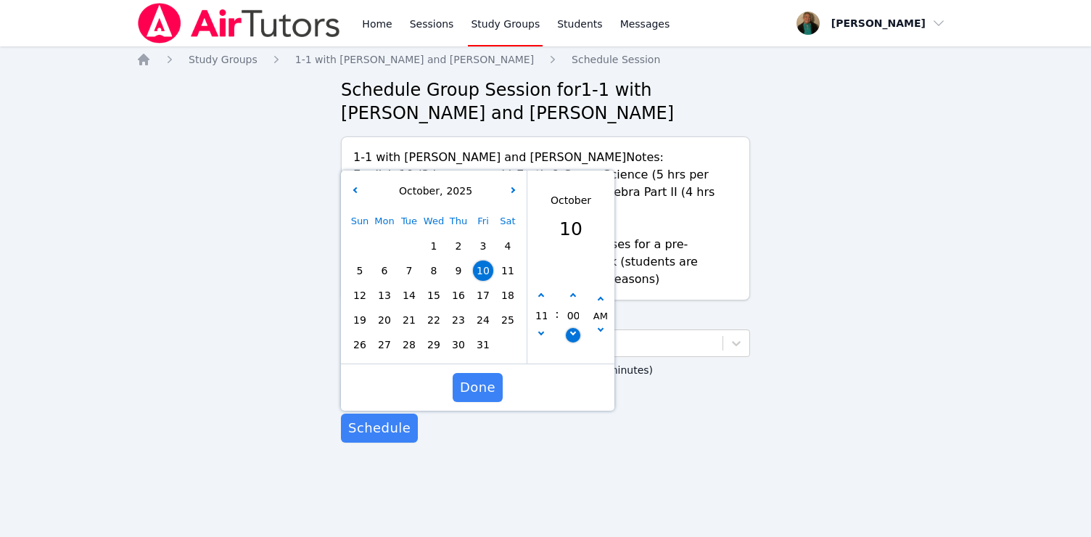
click at [570, 328] on button "button" at bounding box center [573, 335] width 15 height 15
type input "[DATE] 10:55 am"
type input "10"
type input "55"
click at [570, 328] on button "button" at bounding box center [573, 335] width 15 height 15
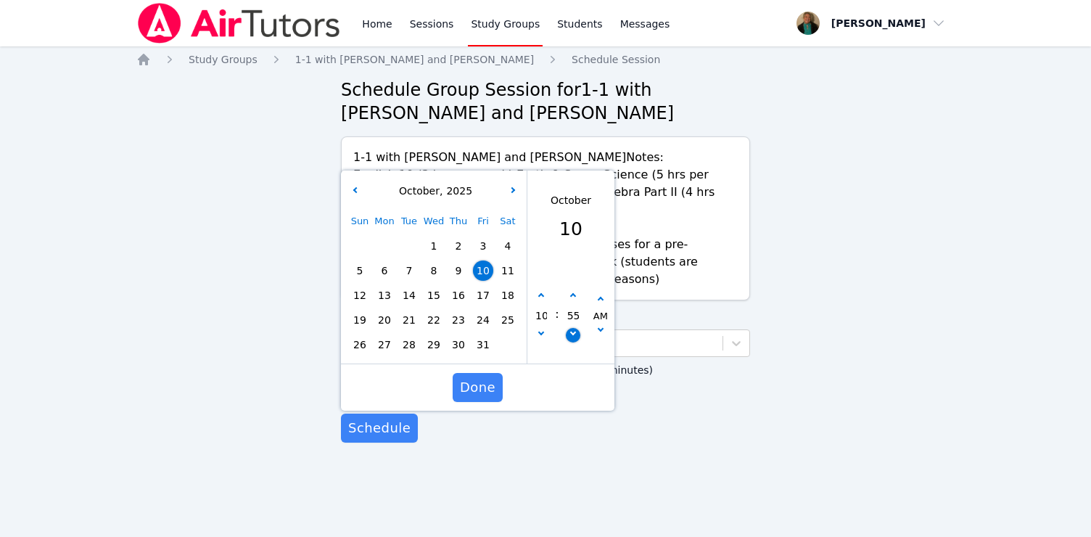
type input "[DATE] 10:50 am"
type input "50"
click at [570, 328] on button "button" at bounding box center [573, 335] width 15 height 15
type input "[DATE] 10:45 am"
type input "45"
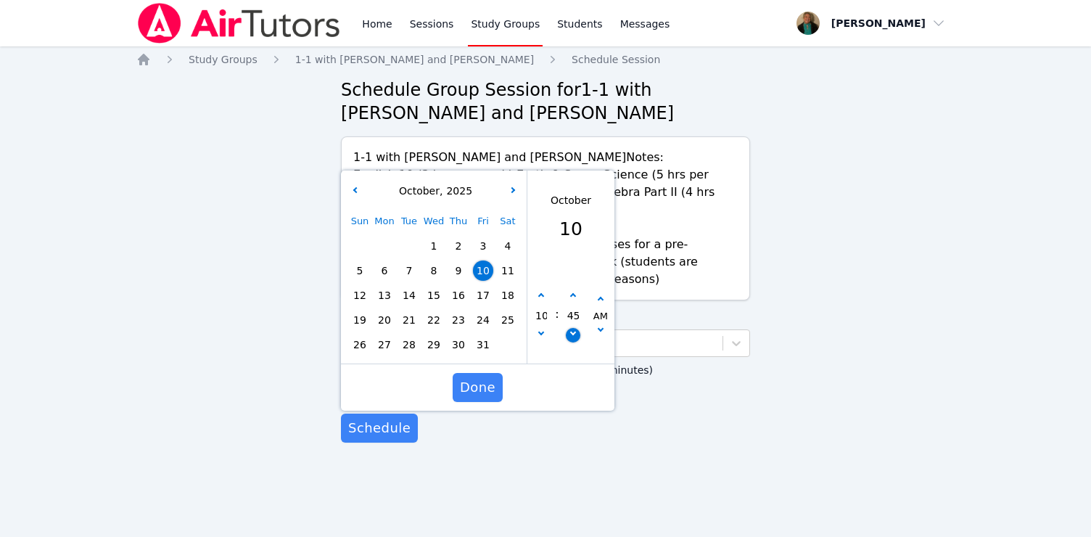
click at [570, 328] on button "button" at bounding box center [573, 335] width 15 height 15
type input "[DATE] 10:40 am"
type input "40"
click at [570, 328] on button "button" at bounding box center [573, 335] width 15 height 15
type input "[DATE] 10:35 am"
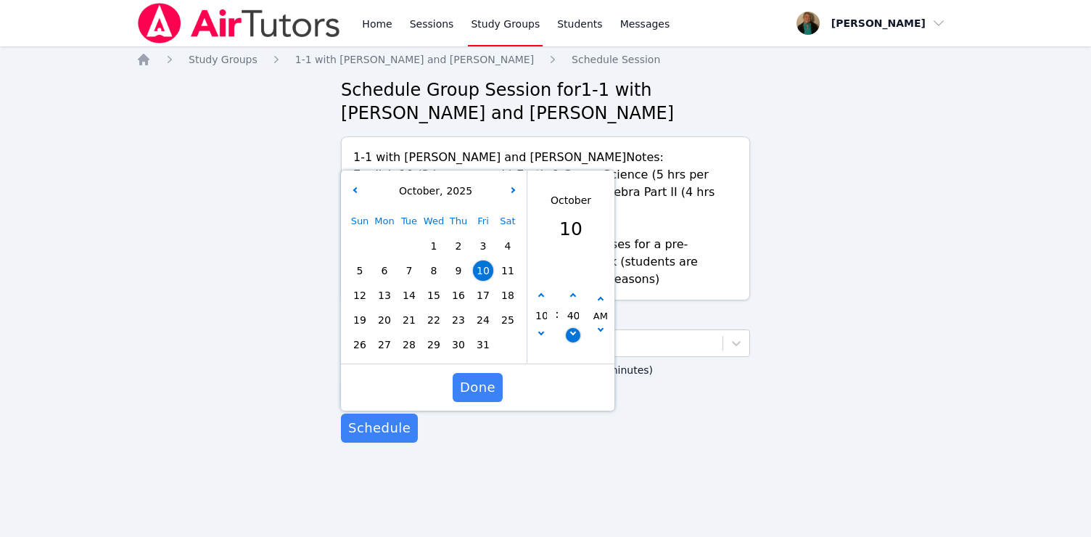
type input "35"
click at [570, 328] on button "button" at bounding box center [573, 335] width 15 height 15
type input "[DATE] 10:30 am"
type input "30"
click at [472, 377] on span "Done" at bounding box center [478, 387] width 36 height 20
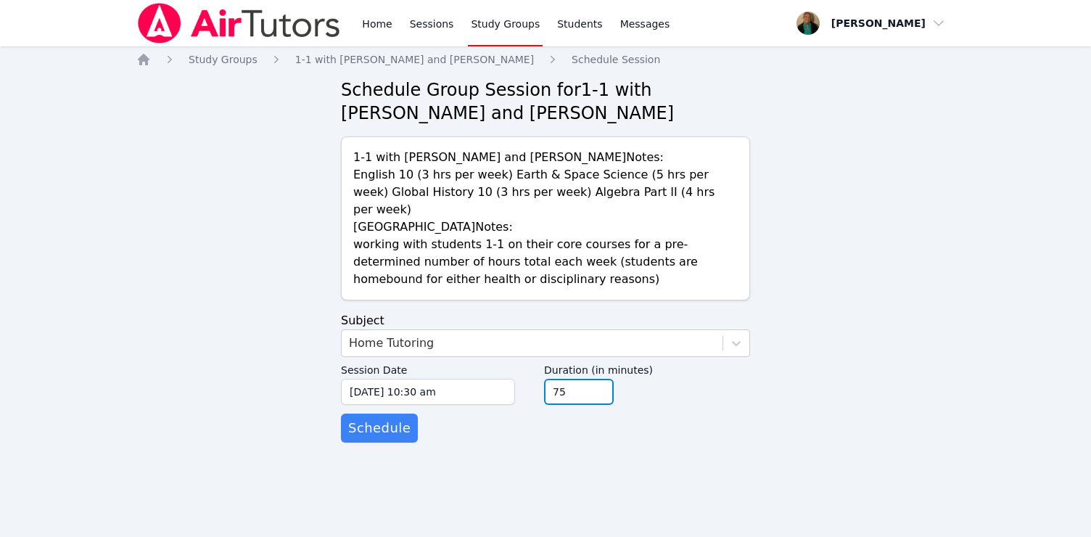
click at [599, 379] on input "75" at bounding box center [579, 392] width 70 height 26
click at [599, 379] on input "90" at bounding box center [579, 392] width 70 height 26
click at [599, 379] on input "105" at bounding box center [579, 392] width 70 height 26
type input "120"
click at [599, 379] on input "120" at bounding box center [579, 392] width 70 height 26
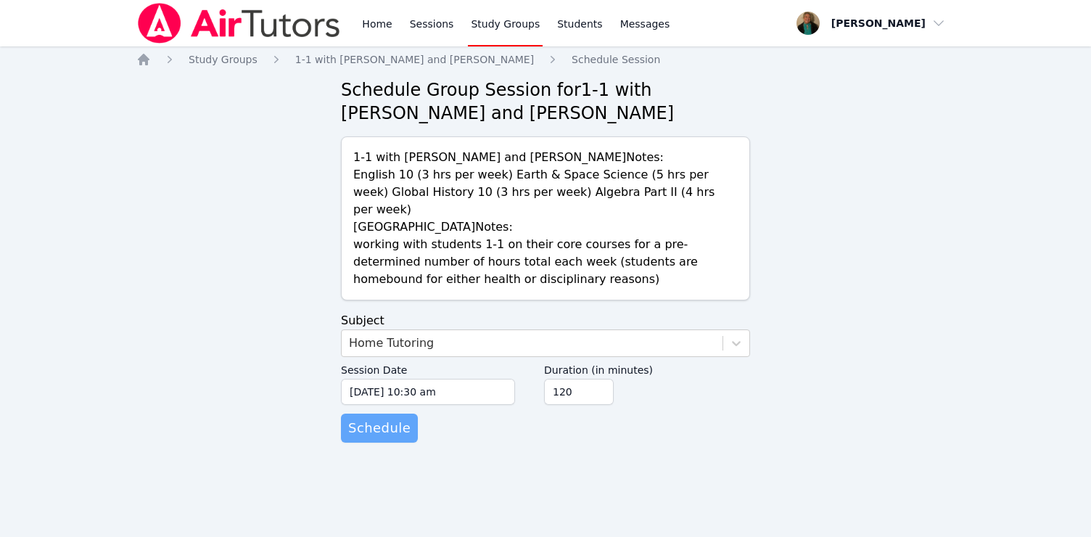
click at [385, 418] on span "Schedule" at bounding box center [379, 428] width 62 height 20
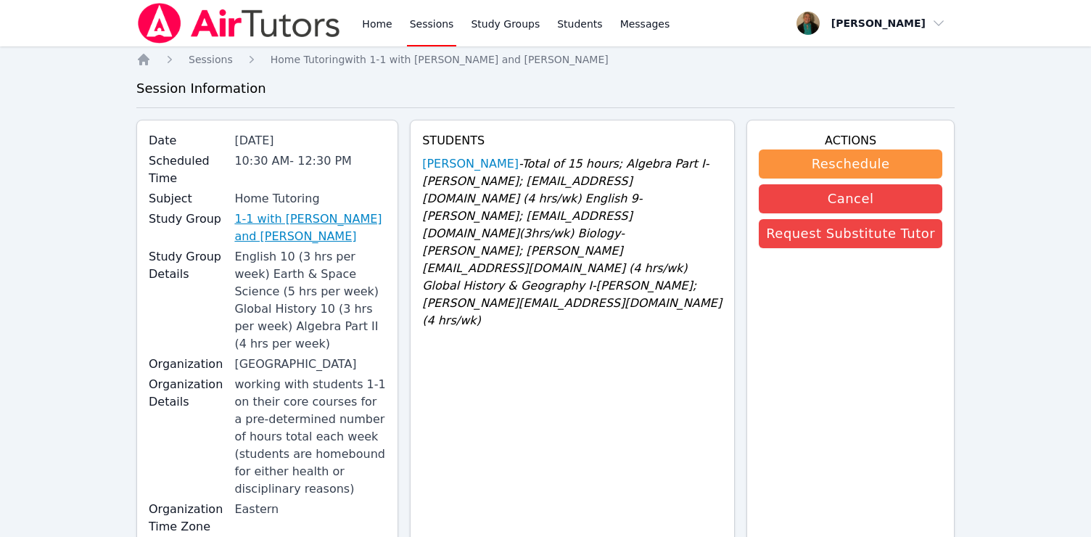
click at [299, 217] on link "1-1 with [PERSON_NAME] and [PERSON_NAME]" at bounding box center [310, 227] width 152 height 35
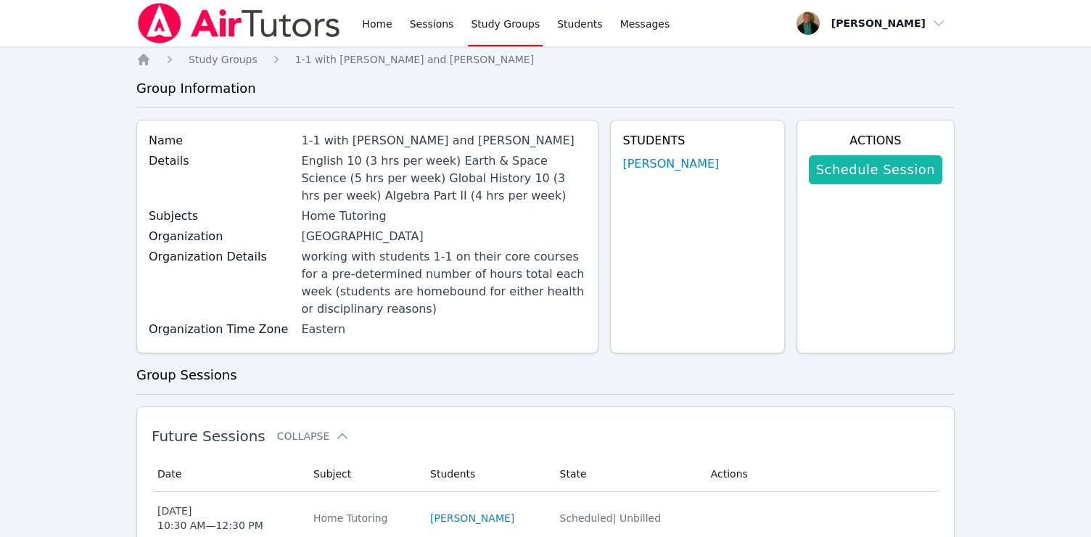
click at [679, 168] on link "Schedule Session" at bounding box center [876, 169] width 134 height 29
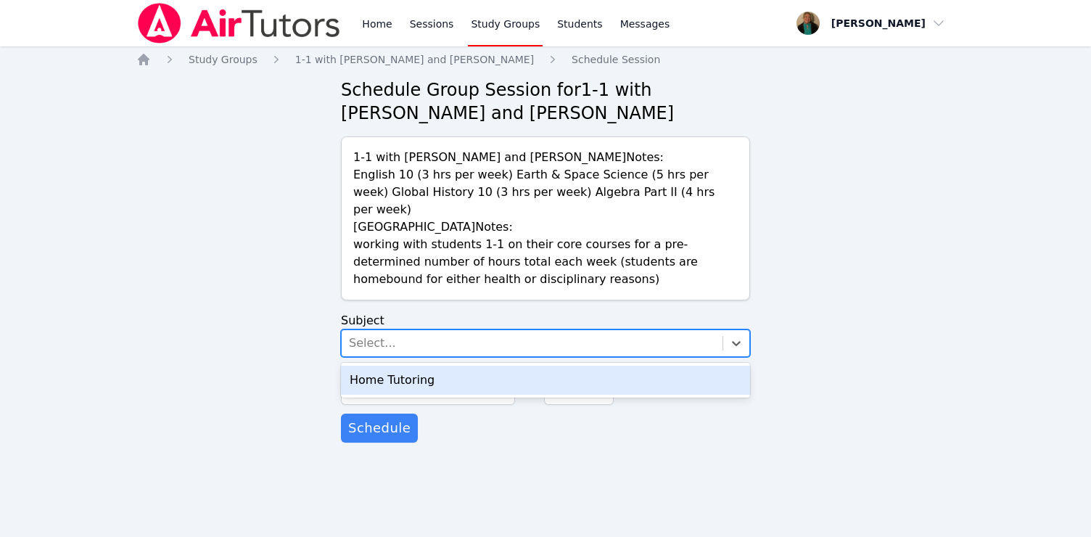
click at [536, 330] on div "Select..." at bounding box center [532, 343] width 381 height 26
click at [507, 372] on div "Home Tutoring" at bounding box center [545, 380] width 409 height 29
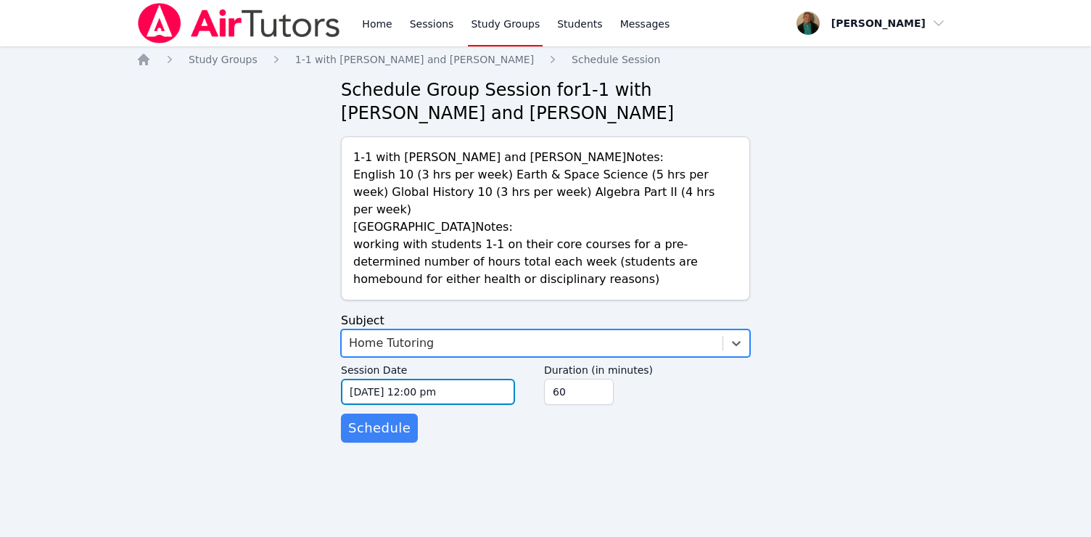
click at [498, 379] on input "[DATE] 12:00 pm" at bounding box center [428, 392] width 174 height 26
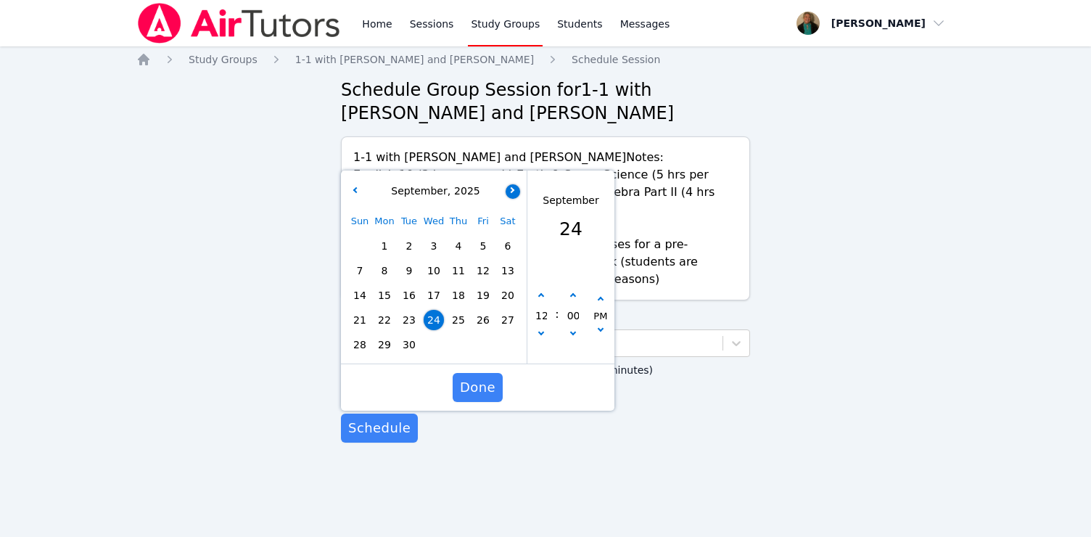
click at [513, 184] on button "button" at bounding box center [513, 191] width 15 height 15
click at [383, 261] on span "6" at bounding box center [384, 271] width 20 height 20
click at [541, 329] on icon "button" at bounding box center [541, 332] width 6 height 6
type input "[DATE] 11:00 am"
type input "11"
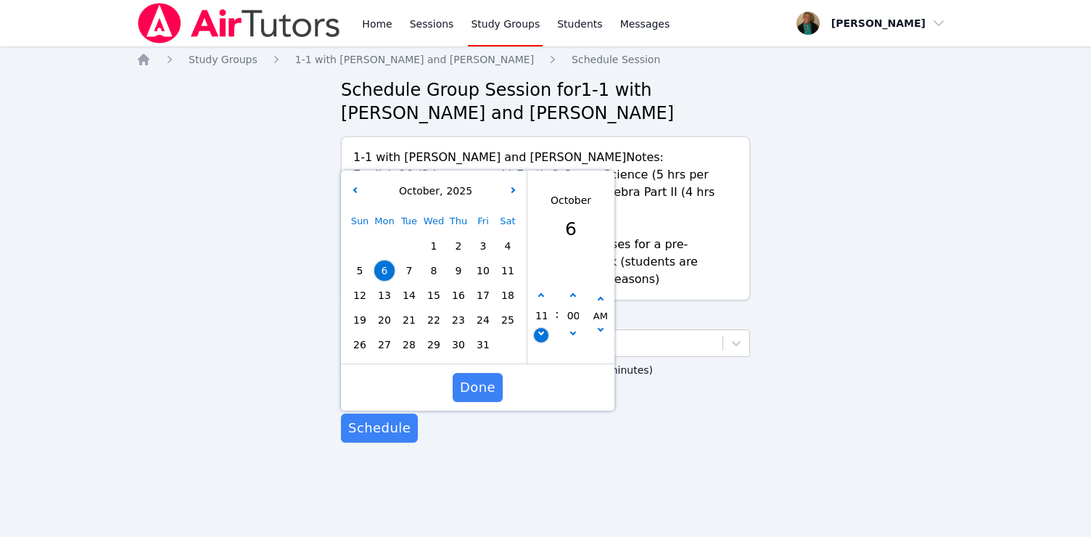
click at [541, 329] on icon "button" at bounding box center [541, 332] width 6 height 6
type input "[DATE] 10:00 am"
type input "10"
click at [575, 293] on icon "button" at bounding box center [573, 296] width 6 height 6
type input "[DATE] 10:05 am"
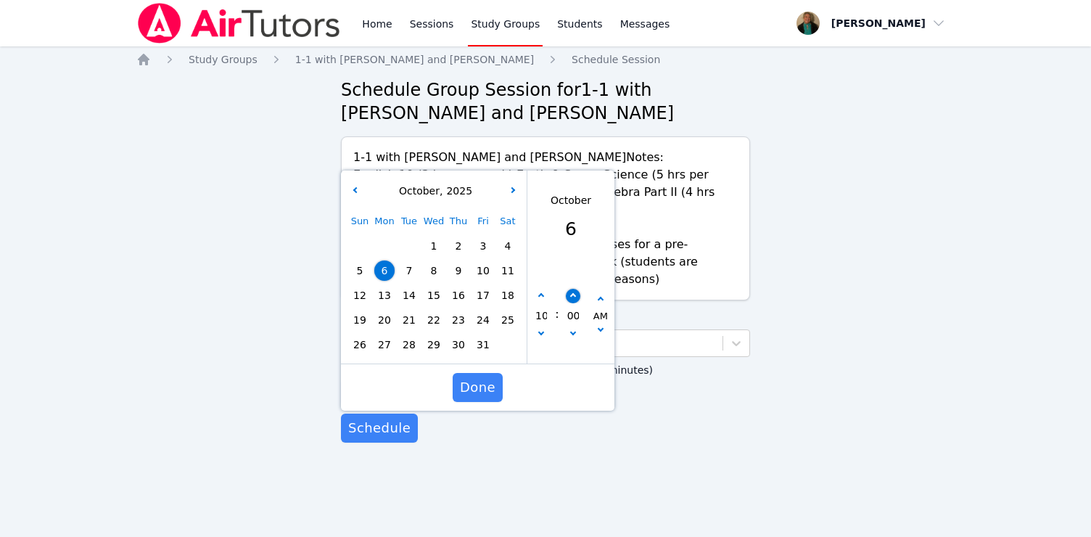
type input "05"
click at [575, 293] on icon "button" at bounding box center [573, 296] width 6 height 6
type input "[DATE] 10:10 am"
type input "10"
click at [575, 293] on icon "button" at bounding box center [573, 296] width 6 height 6
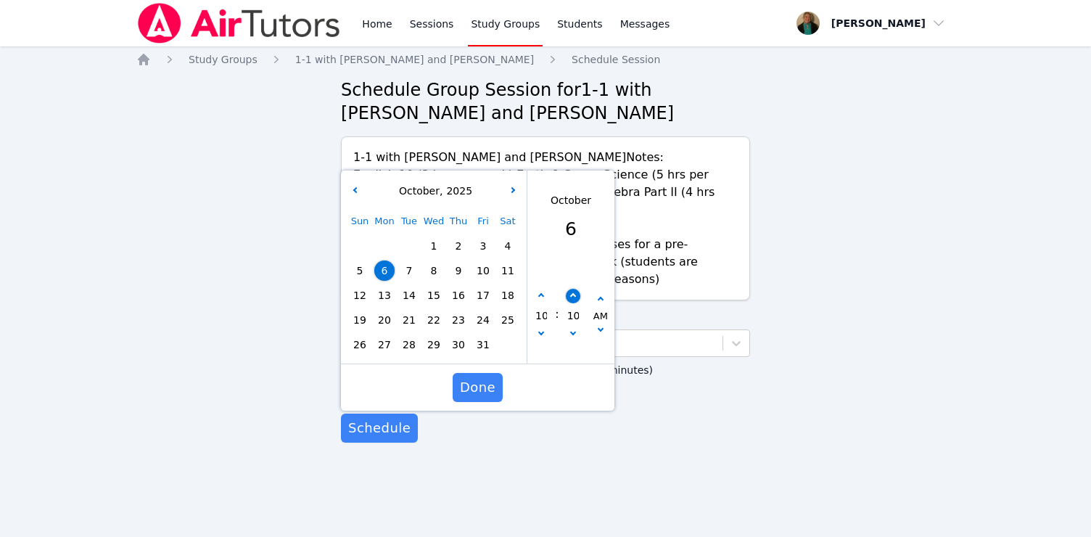
type input "[DATE] 10:15 am"
type input "15"
click at [575, 293] on icon "button" at bounding box center [573, 296] width 6 height 6
type input "[DATE] 10:20 am"
type input "20"
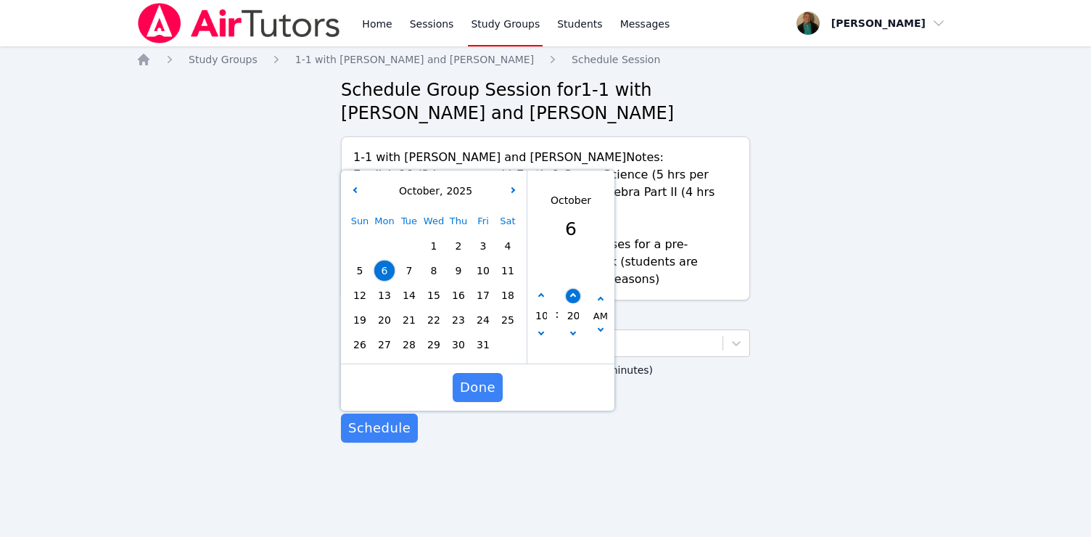
click at [575, 293] on icon "button" at bounding box center [573, 296] width 6 height 6
type input "[DATE] 10:25 am"
type input "25"
click at [575, 293] on icon "button" at bounding box center [573, 296] width 6 height 6
type input "[DATE] 10:30 am"
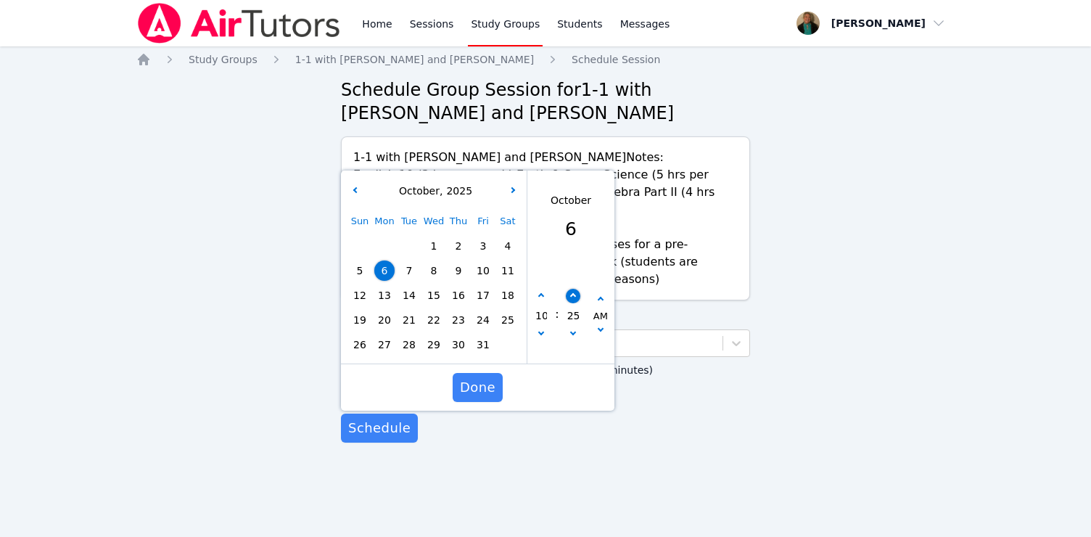
type input "30"
click at [480, 377] on span "Done" at bounding box center [478, 387] width 36 height 20
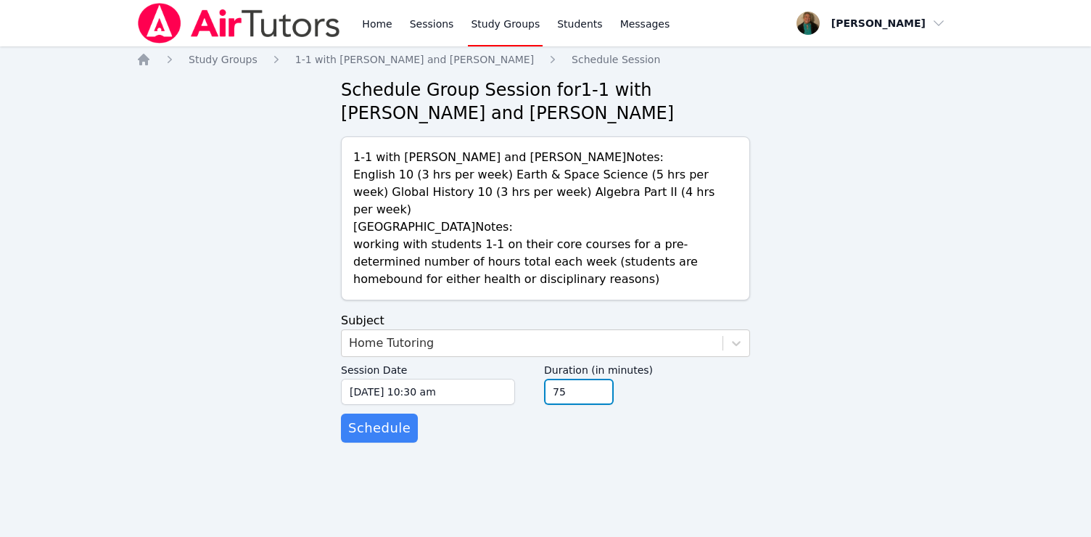
click at [599, 379] on input "75" at bounding box center [579, 392] width 70 height 26
click at [599, 379] on input "90" at bounding box center [579, 392] width 70 height 26
click at [599, 379] on input "105" at bounding box center [579, 392] width 70 height 26
click at [599, 379] on input "120" at bounding box center [579, 392] width 70 height 26
click at [599, 379] on input "135" at bounding box center [579, 392] width 70 height 26
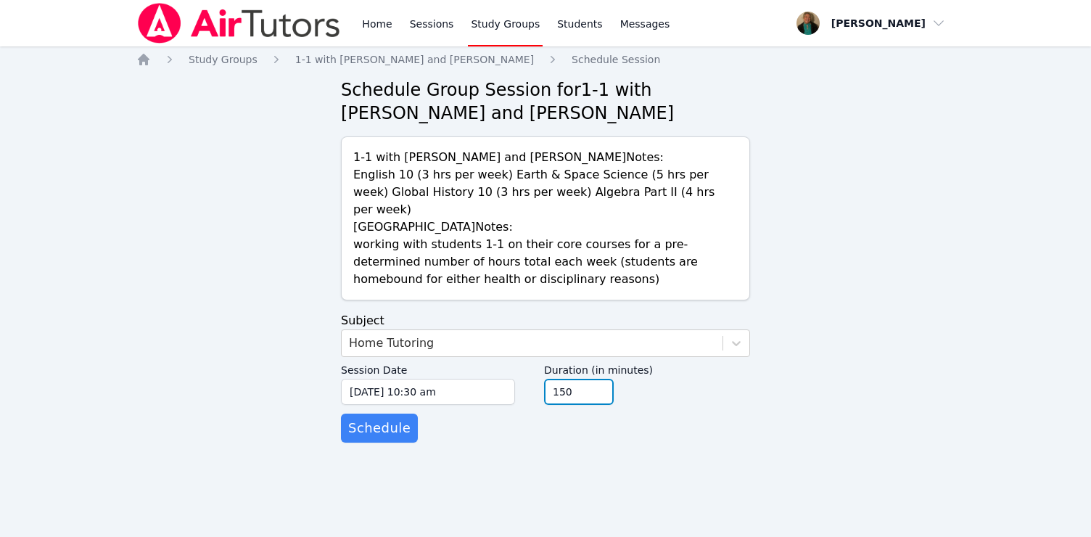
click at [599, 379] on input "150" at bounding box center [579, 392] width 70 height 26
click at [599, 379] on input "165" at bounding box center [579, 392] width 70 height 26
type input "180"
click at [599, 379] on input "180" at bounding box center [579, 392] width 70 height 26
click at [396, 418] on span "Schedule" at bounding box center [379, 428] width 62 height 20
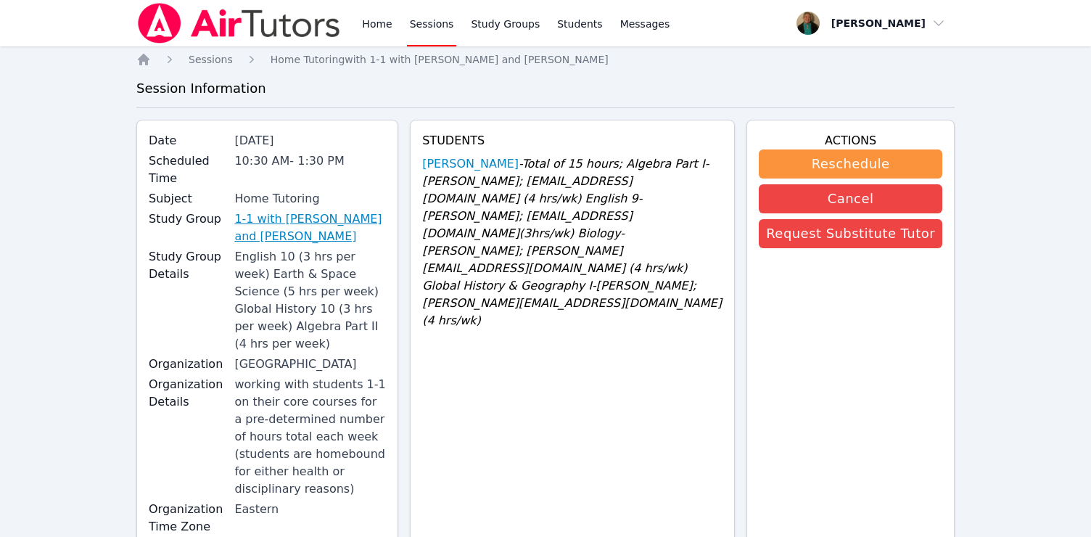
click at [282, 211] on link "1-1 with [PERSON_NAME] and [PERSON_NAME]" at bounding box center [310, 227] width 152 height 35
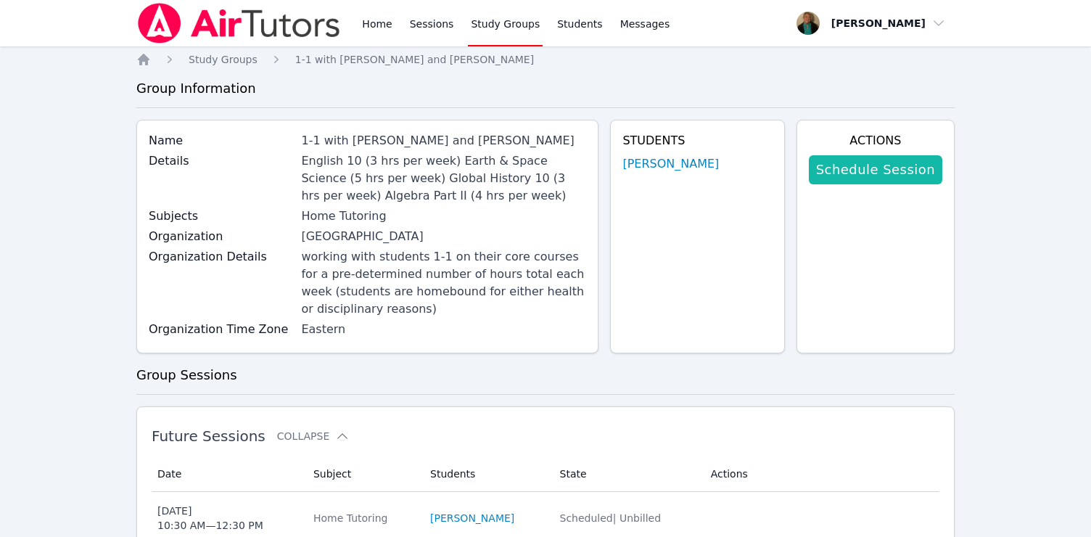
click at [679, 168] on link "Schedule Session" at bounding box center [876, 169] width 134 height 29
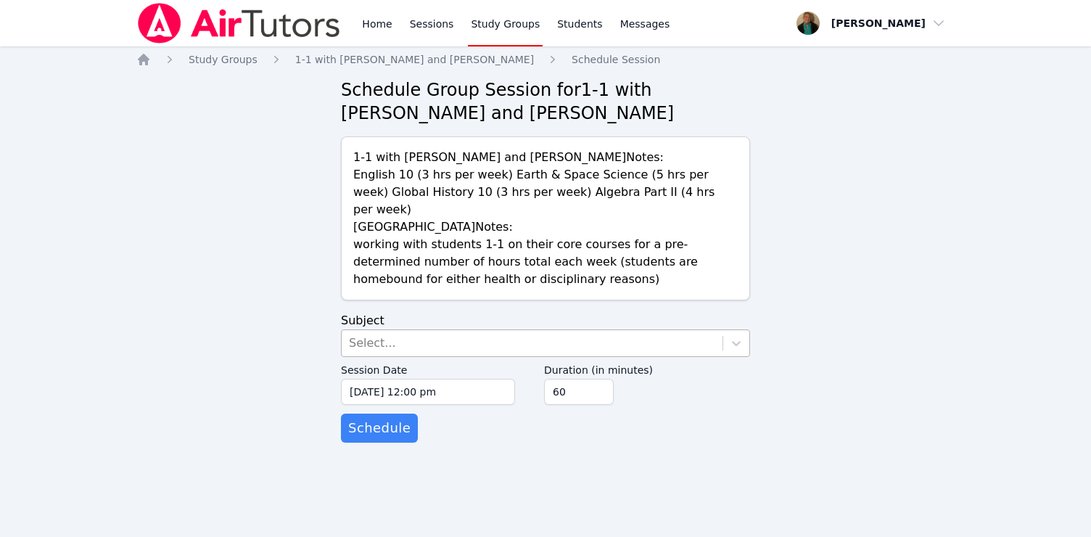
click at [475, 330] on div "Select..." at bounding box center [532, 343] width 381 height 26
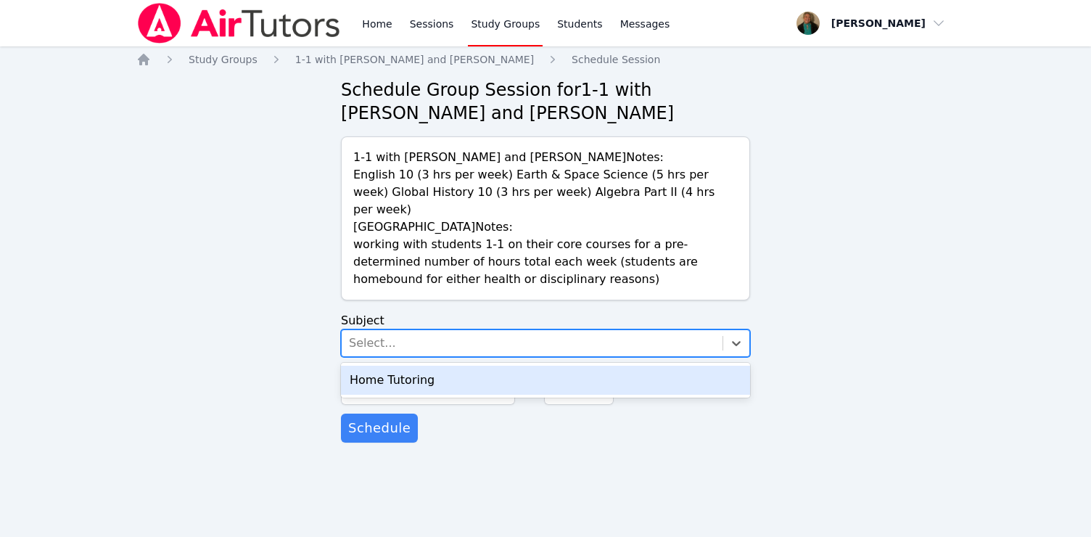
click at [468, 366] on div "Home Tutoring" at bounding box center [545, 380] width 409 height 29
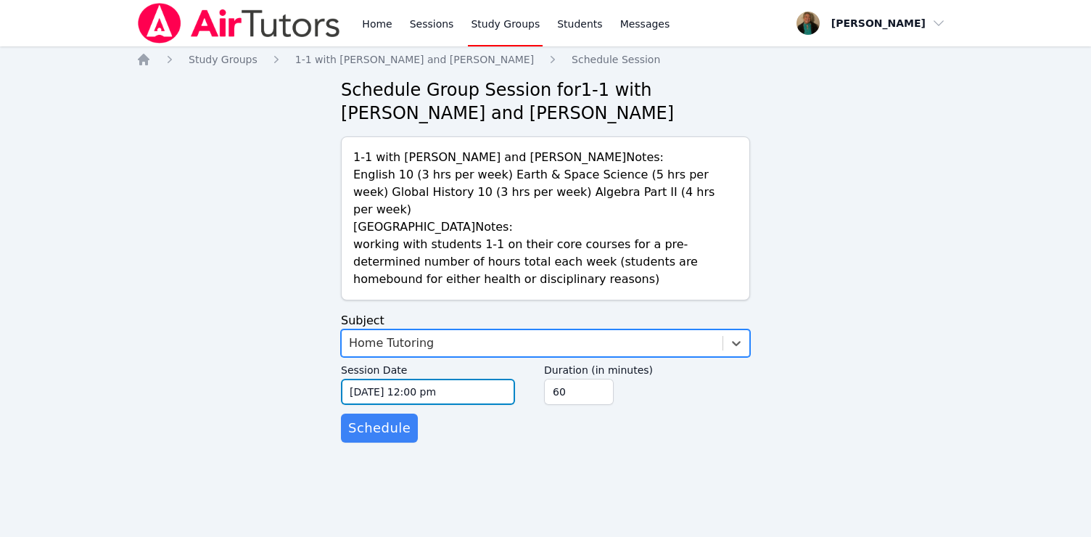
click at [467, 379] on input "[DATE] 12:00 pm" at bounding box center [428, 392] width 174 height 26
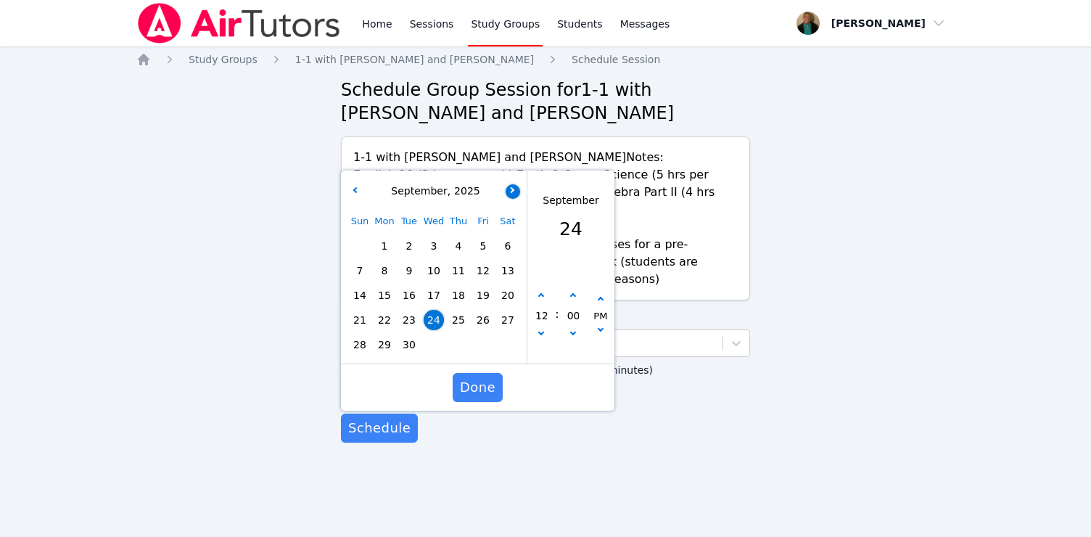
click at [512, 187] on icon "button" at bounding box center [512, 190] width 6 height 6
click at [409, 261] on span "7" at bounding box center [409, 271] width 20 height 20
click at [546, 328] on button "button" at bounding box center [541, 335] width 15 height 15
type input "[DATE] 11:00 am"
type input "11"
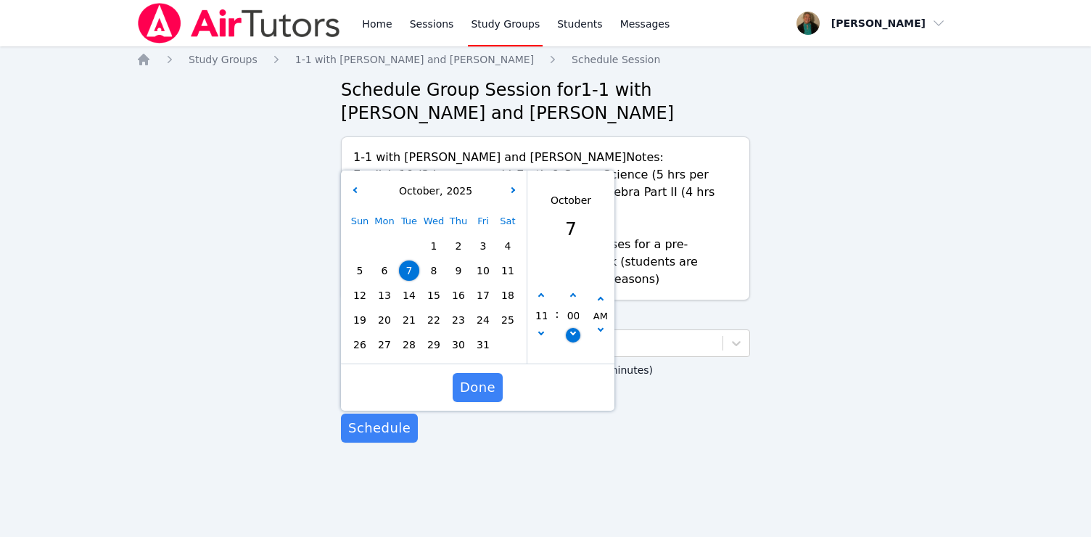
click at [573, 329] on icon "button" at bounding box center [573, 332] width 6 height 6
type input "[DATE] 10:55 am"
type input "10"
type input "55"
click at [573, 329] on icon "button" at bounding box center [573, 332] width 6 height 6
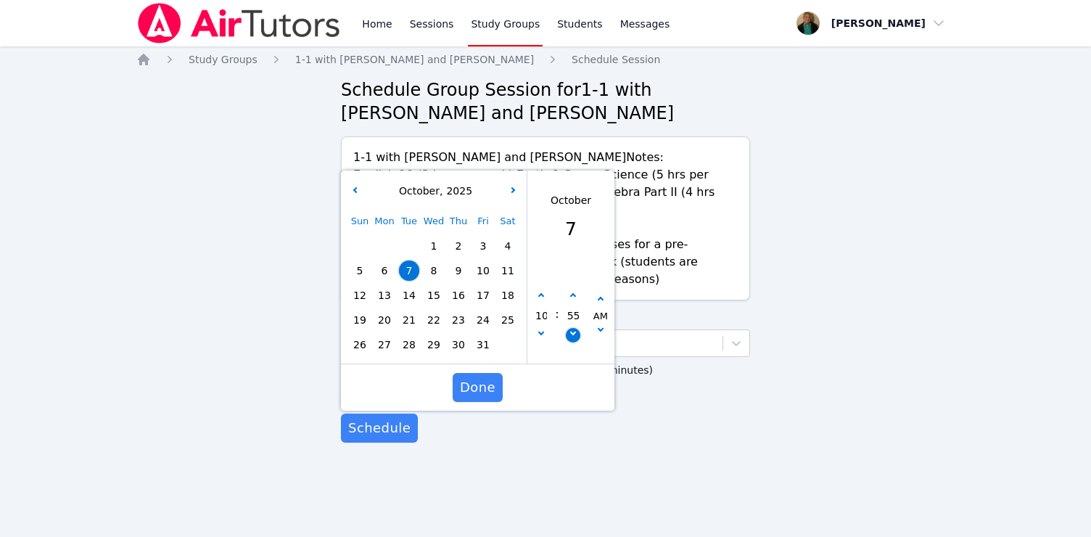
type input "[DATE] 10:50 am"
type input "50"
click at [573, 329] on icon "button" at bounding box center [573, 332] width 6 height 6
type input "[DATE] 10:45 am"
type input "45"
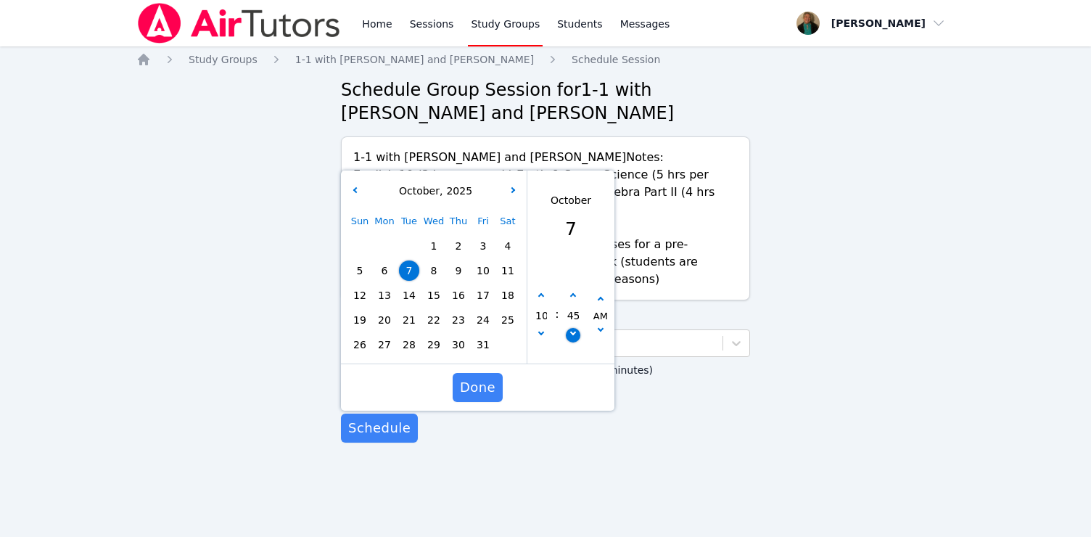
click at [573, 329] on icon "button" at bounding box center [573, 332] width 6 height 6
type input "[DATE] 10:40 am"
type input "40"
click at [573, 329] on icon "button" at bounding box center [573, 332] width 6 height 6
type input "[DATE] 10:35 am"
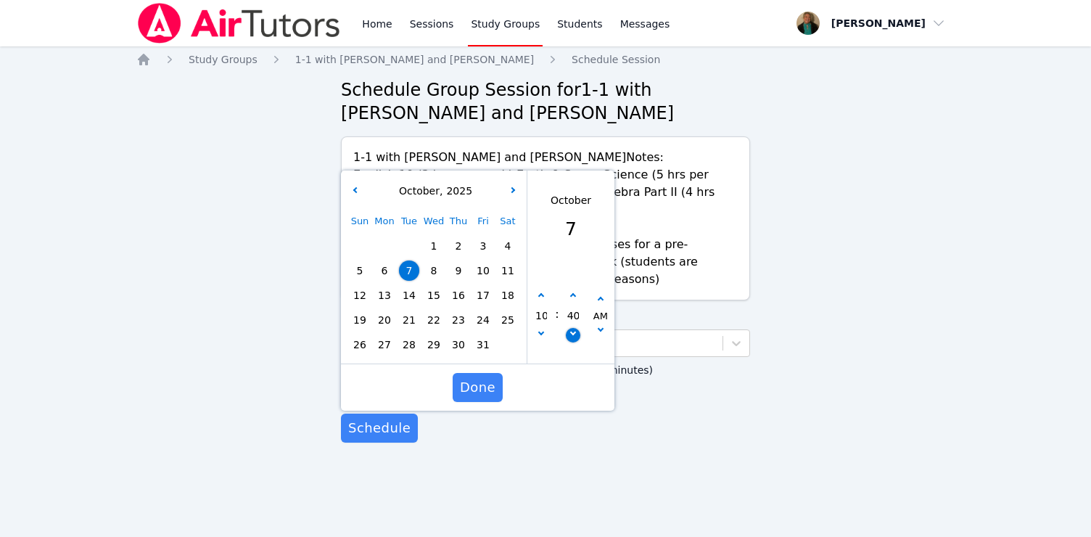
type input "35"
click at [573, 329] on icon "button" at bounding box center [573, 332] width 6 height 6
type input "[DATE] 10:30 am"
type input "30"
click at [486, 377] on span "Done" at bounding box center [478, 387] width 36 height 20
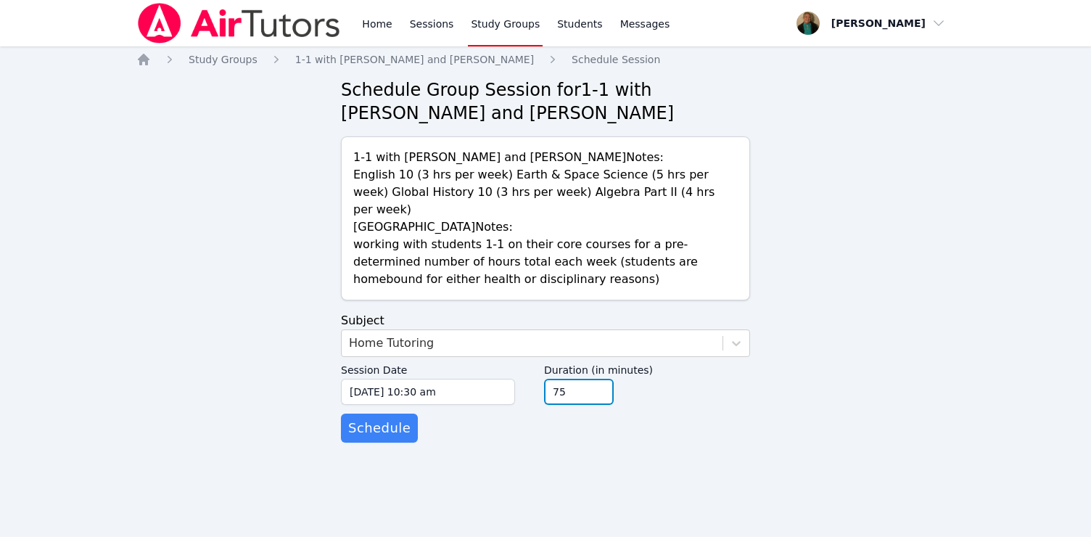
click at [600, 379] on input "75" at bounding box center [579, 392] width 70 height 26
click at [600, 379] on input "90" at bounding box center [579, 392] width 70 height 26
click at [600, 379] on input "105" at bounding box center [579, 392] width 70 height 26
click at [600, 379] on input "120" at bounding box center [579, 392] width 70 height 26
click at [600, 379] on input "135" at bounding box center [579, 392] width 70 height 26
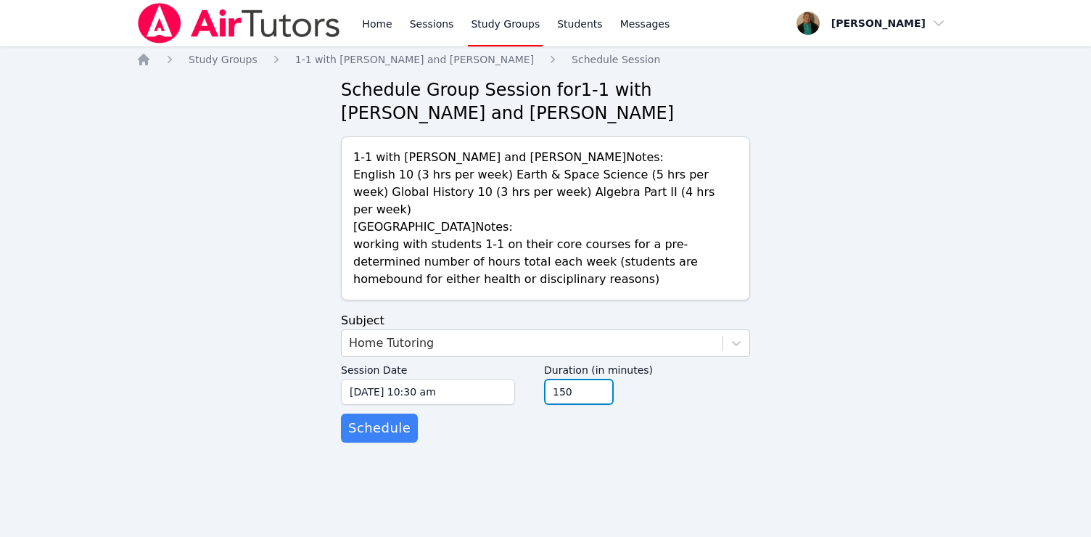
click at [600, 379] on input "150" at bounding box center [579, 392] width 70 height 26
click at [600, 379] on input "165" at bounding box center [579, 392] width 70 height 26
type input "180"
click at [600, 379] on input "180" at bounding box center [579, 392] width 70 height 26
click at [393, 418] on span "Schedule" at bounding box center [379, 428] width 62 height 20
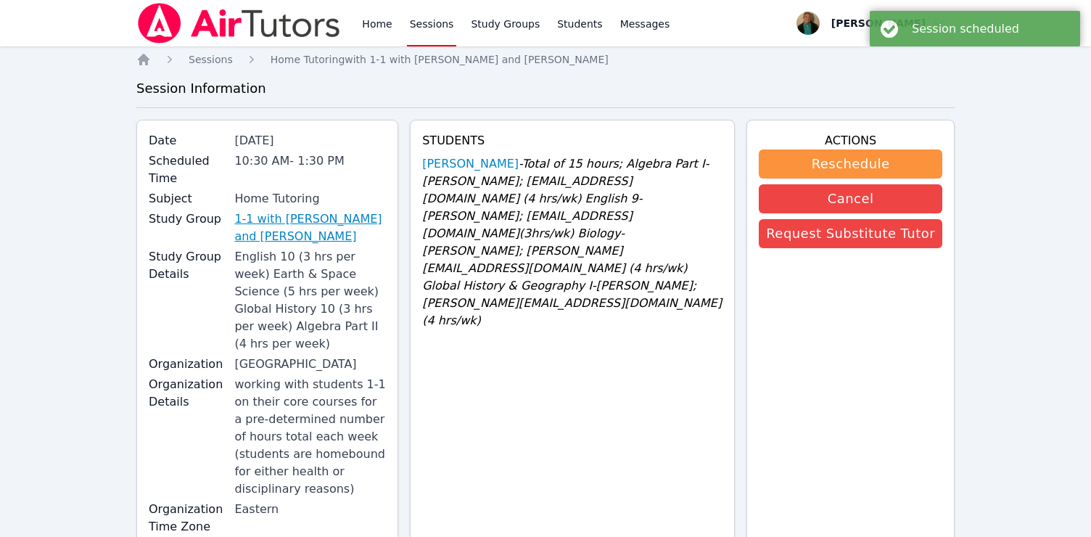
click at [311, 217] on link "1-1 with [PERSON_NAME] and [PERSON_NAME]" at bounding box center [310, 227] width 152 height 35
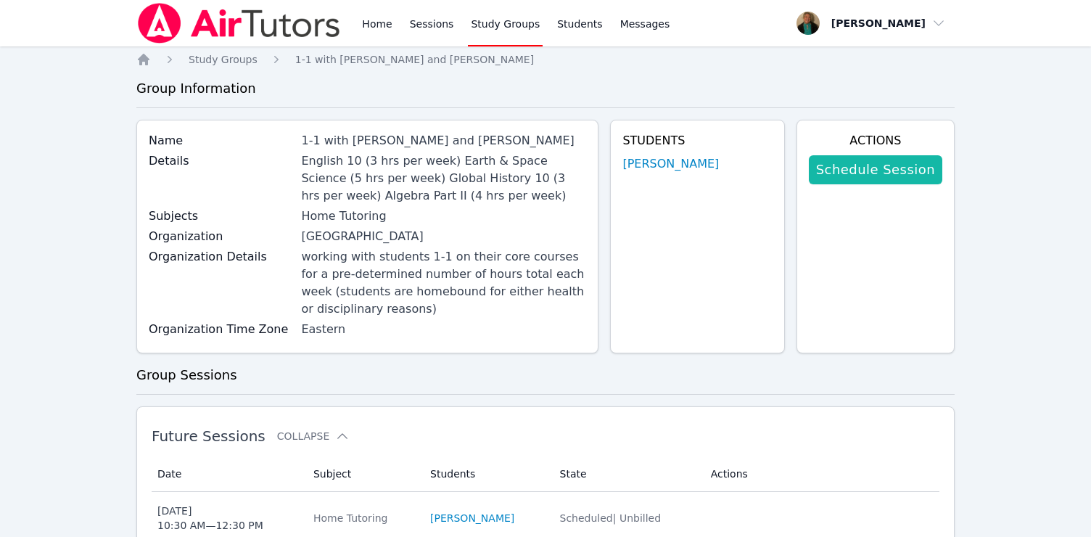
click at [679, 162] on link "Schedule Session" at bounding box center [876, 169] width 134 height 29
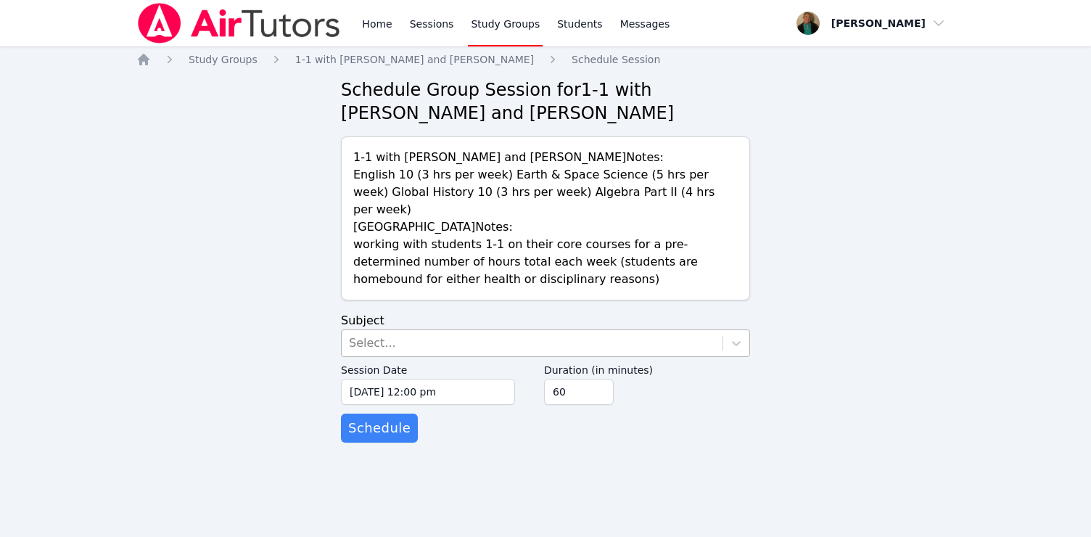
click at [537, 330] on div "Select..." at bounding box center [532, 343] width 381 height 26
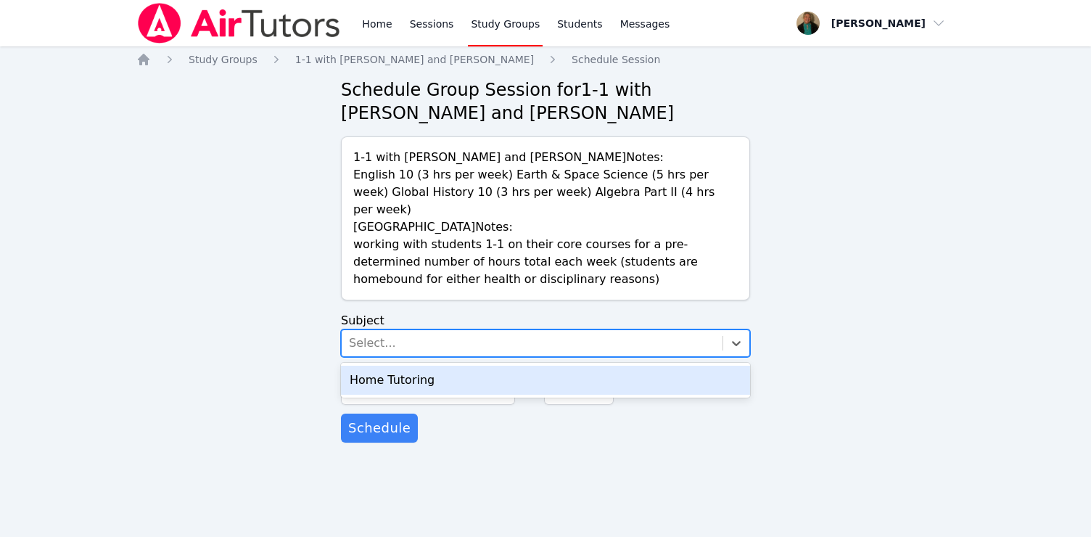
click at [536, 366] on div "Home Tutoring" at bounding box center [545, 380] width 409 height 29
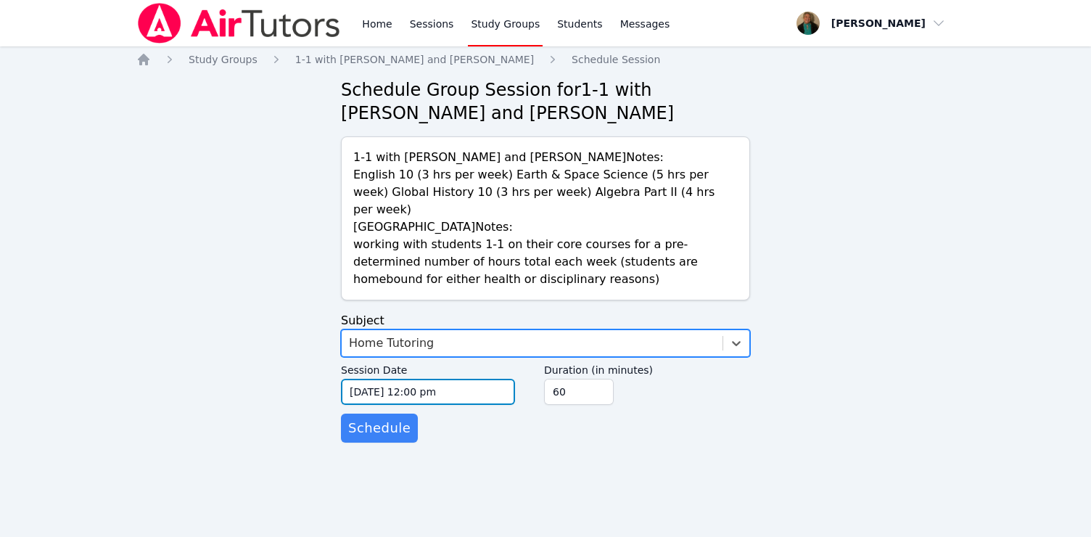
click at [505, 379] on input "[DATE] 12:00 pm" at bounding box center [428, 392] width 174 height 26
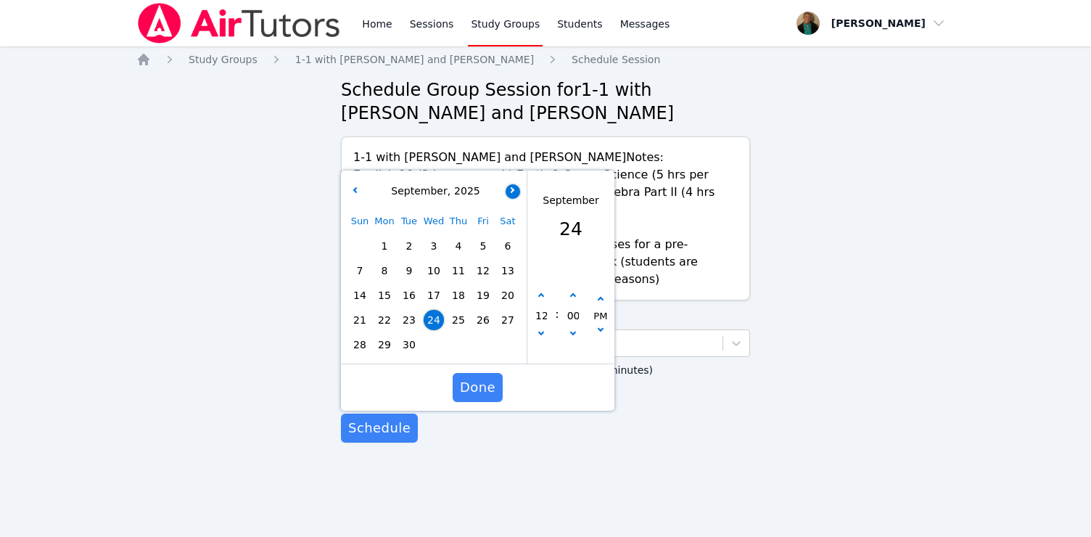
click at [514, 184] on button "button" at bounding box center [513, 191] width 15 height 15
click at [434, 261] on span "8" at bounding box center [434, 271] width 20 height 20
click at [541, 328] on button "button" at bounding box center [541, 335] width 15 height 15
type input "[DATE] 11:00 am"
type input "11"
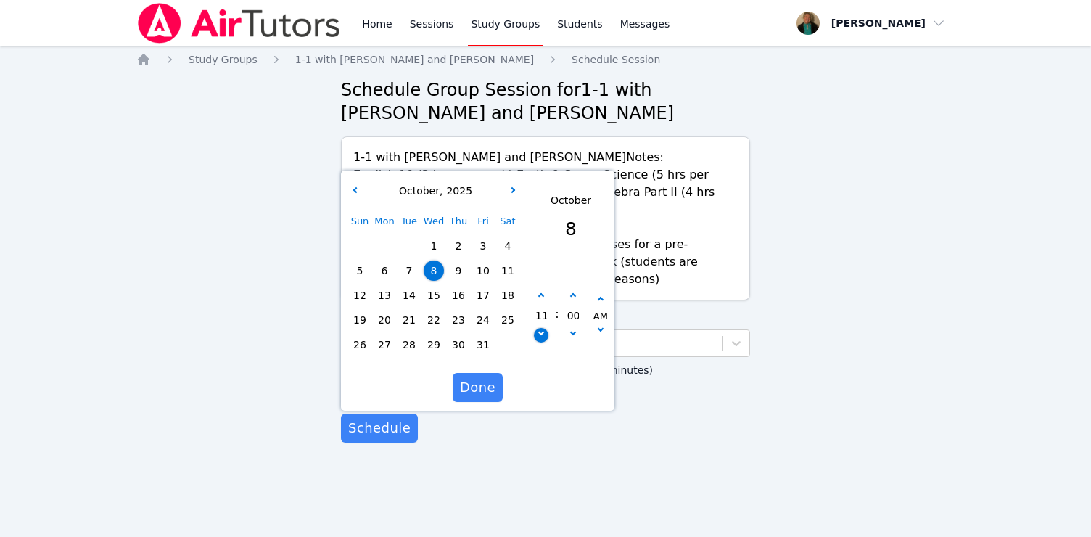
click at [541, 328] on button "button" at bounding box center [541, 335] width 15 height 15
type input "[DATE] 10:00 am"
type input "10"
click at [575, 289] on button "button" at bounding box center [573, 296] width 15 height 15
type input "[DATE] 10:05 am"
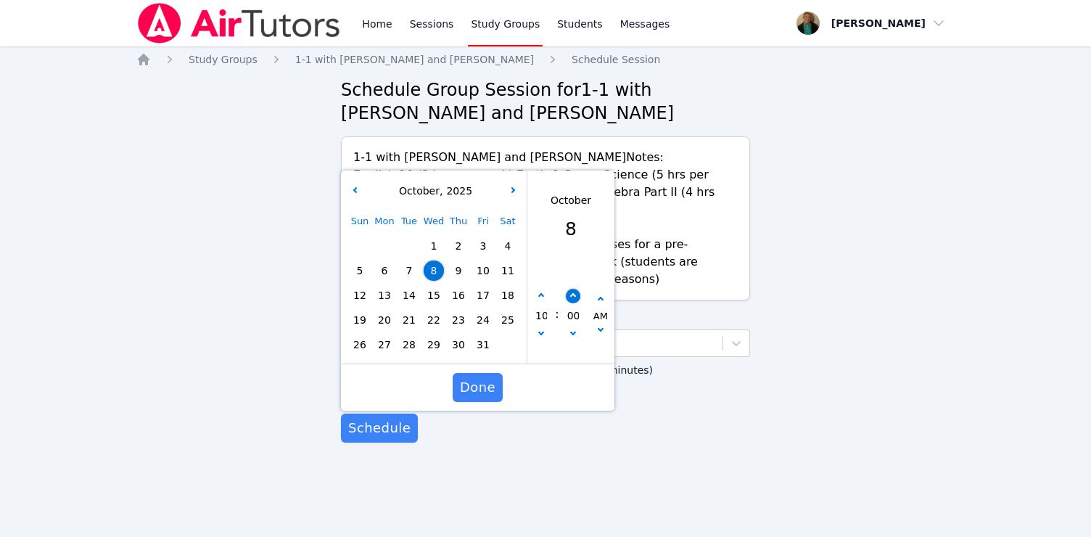
type input "05"
click at [575, 289] on button "button" at bounding box center [573, 296] width 15 height 15
type input "[DATE] 10:10 am"
type input "10"
click at [575, 289] on button "button" at bounding box center [573, 296] width 15 height 15
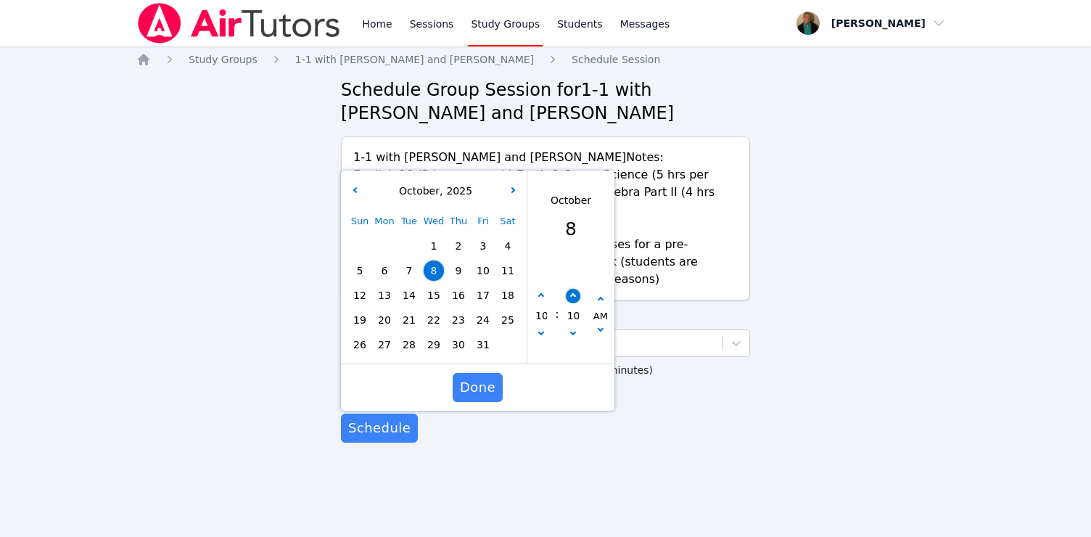
type input "[DATE] 10:15 am"
type input "15"
click at [575, 289] on button "button" at bounding box center [573, 296] width 15 height 15
type input "[DATE] 10:20 am"
type input "20"
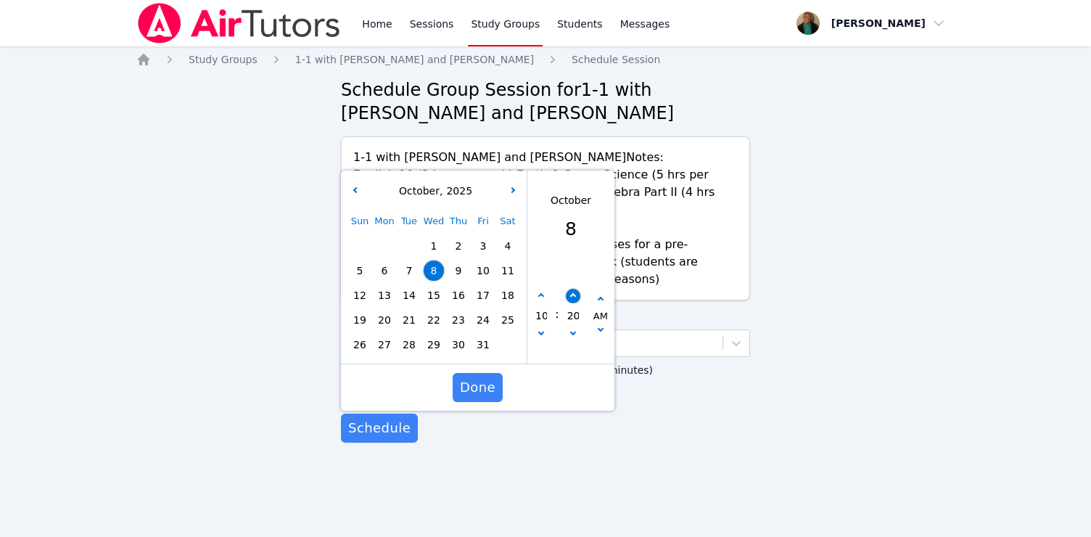
click at [575, 289] on button "button" at bounding box center [573, 296] width 15 height 15
type input "[DATE] 10:25 am"
type input "25"
click at [575, 289] on button "button" at bounding box center [573, 296] width 15 height 15
type input "[DATE] 10:30 am"
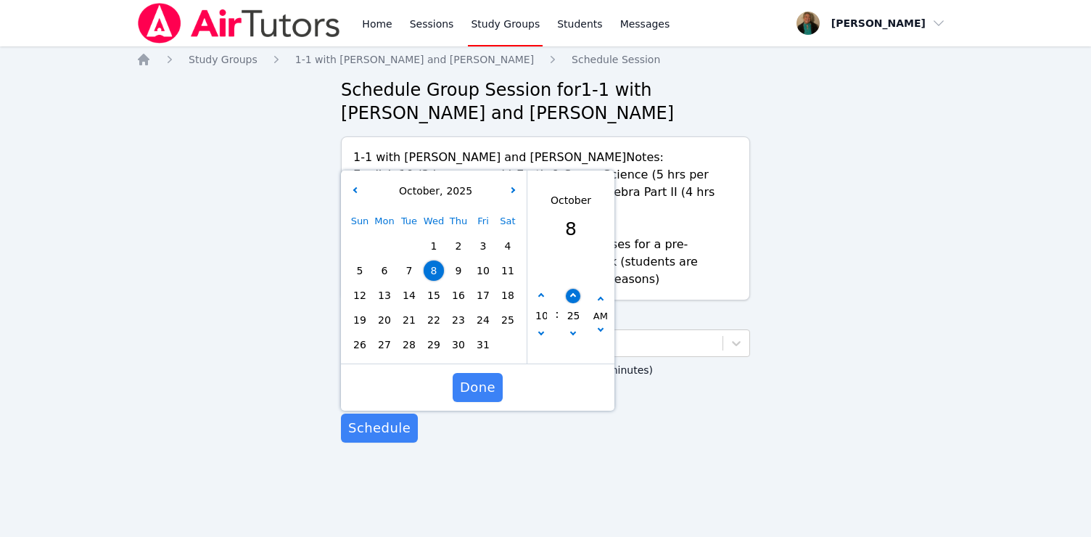
type input "30"
click at [487, 377] on span "Done" at bounding box center [478, 387] width 36 height 20
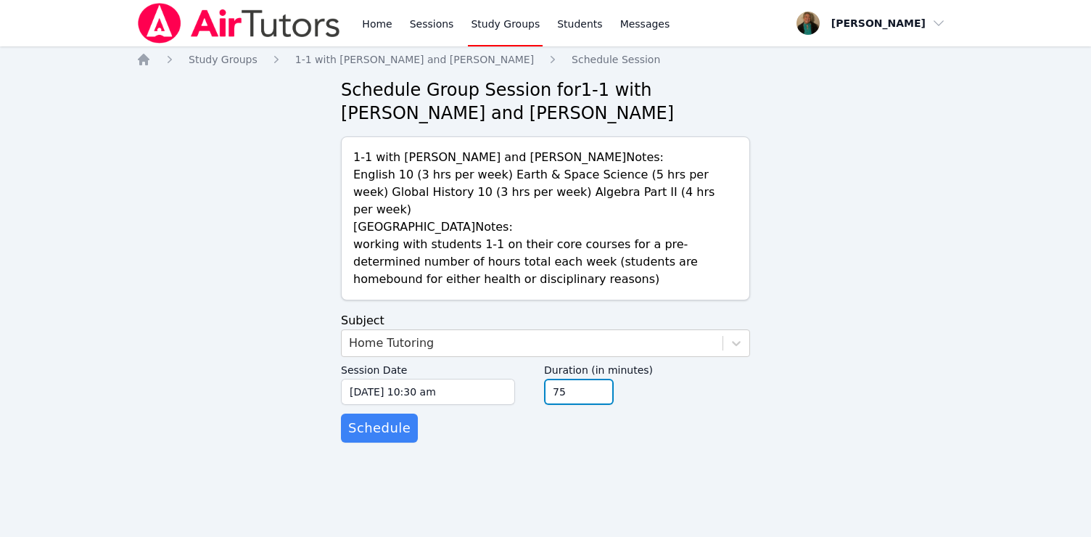
click at [597, 379] on input "75" at bounding box center [579, 392] width 70 height 26
click at [597, 379] on input "90" at bounding box center [579, 392] width 70 height 26
click at [597, 379] on input "105" at bounding box center [579, 392] width 70 height 26
type input "120"
click at [597, 379] on input "120" at bounding box center [579, 392] width 70 height 26
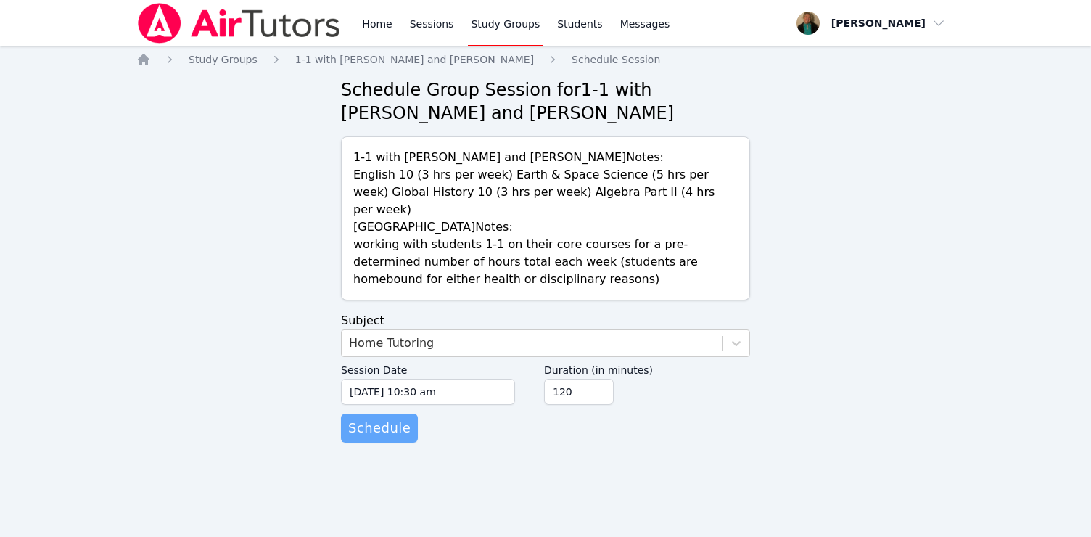
click at [396, 418] on span "Schedule" at bounding box center [379, 428] width 62 height 20
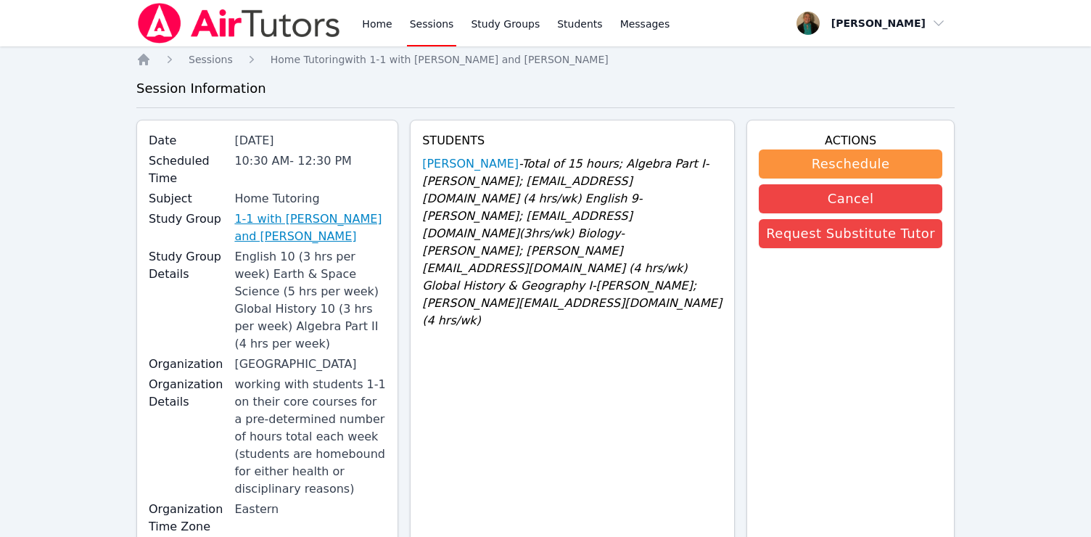
click at [258, 219] on link "1-1 with [PERSON_NAME] and [PERSON_NAME]" at bounding box center [310, 227] width 152 height 35
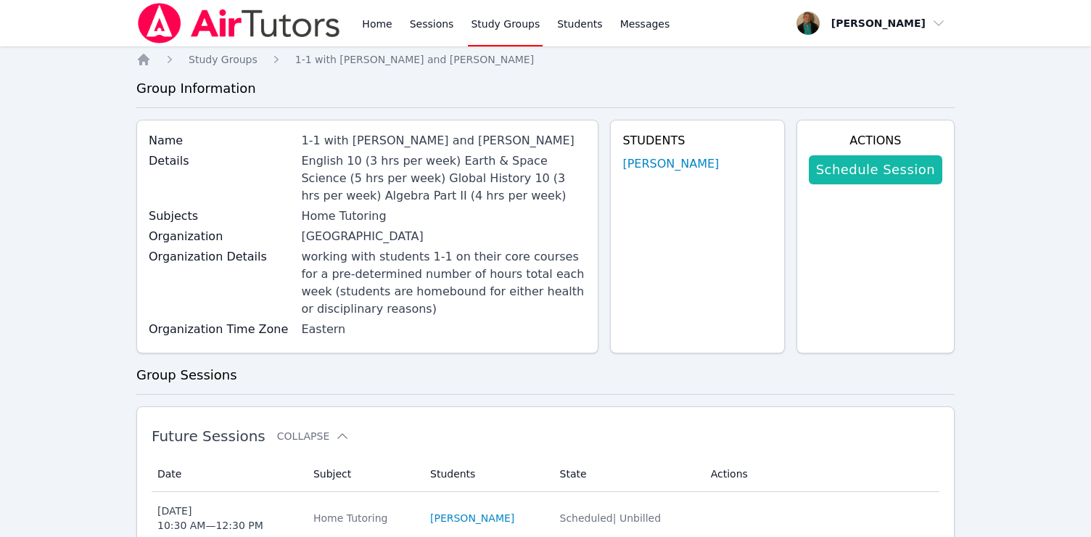
click at [679, 174] on link "Schedule Session" at bounding box center [876, 169] width 134 height 29
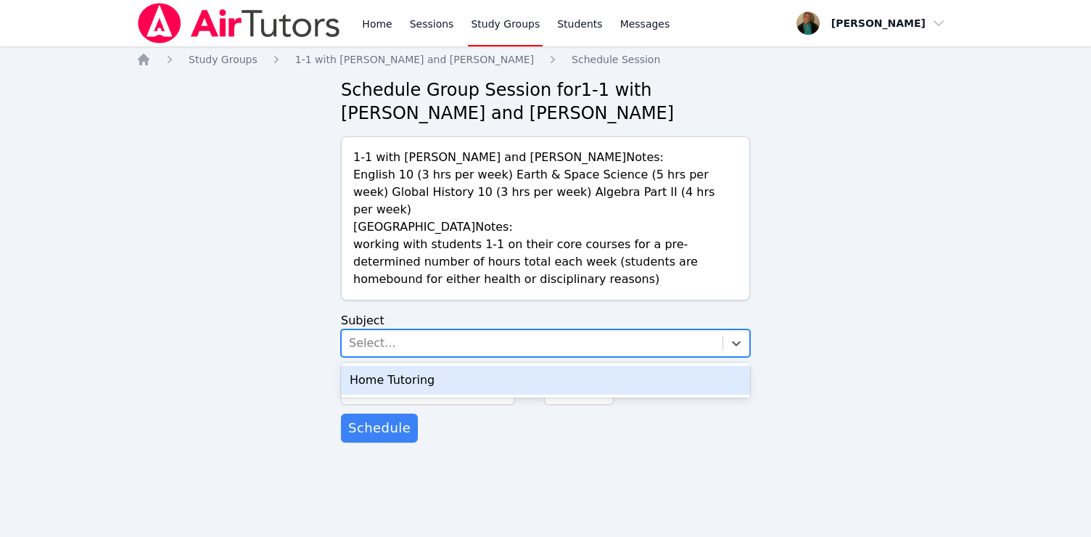
click at [533, 330] on div "Select..." at bounding box center [532, 343] width 381 height 26
click at [529, 366] on div "Home Tutoring" at bounding box center [545, 380] width 409 height 29
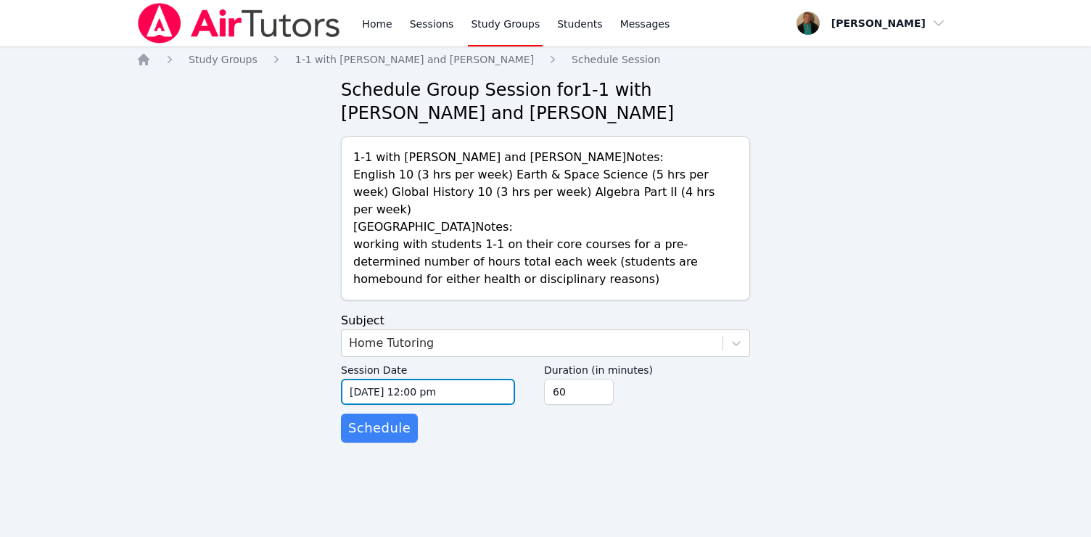
click at [504, 379] on input "[DATE] 12:00 pm" at bounding box center [428, 392] width 174 height 26
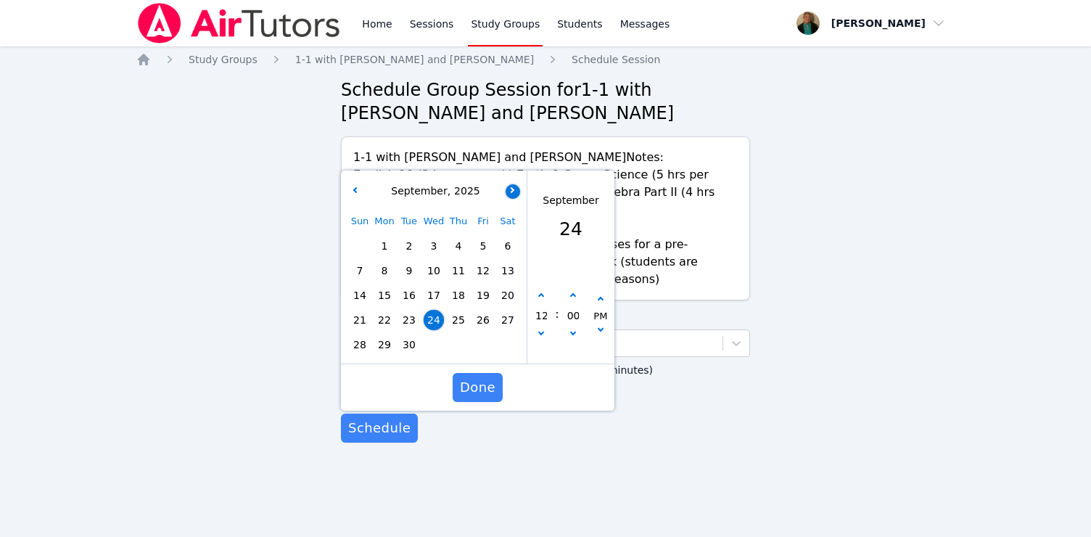
click at [512, 184] on button "button" at bounding box center [513, 191] width 15 height 15
click at [430, 261] on span "8" at bounding box center [434, 271] width 20 height 20
click at [456, 261] on span "9" at bounding box center [458, 271] width 20 height 20
click at [545, 328] on button "button" at bounding box center [541, 335] width 15 height 15
type input "[DATE] 11:00 am"
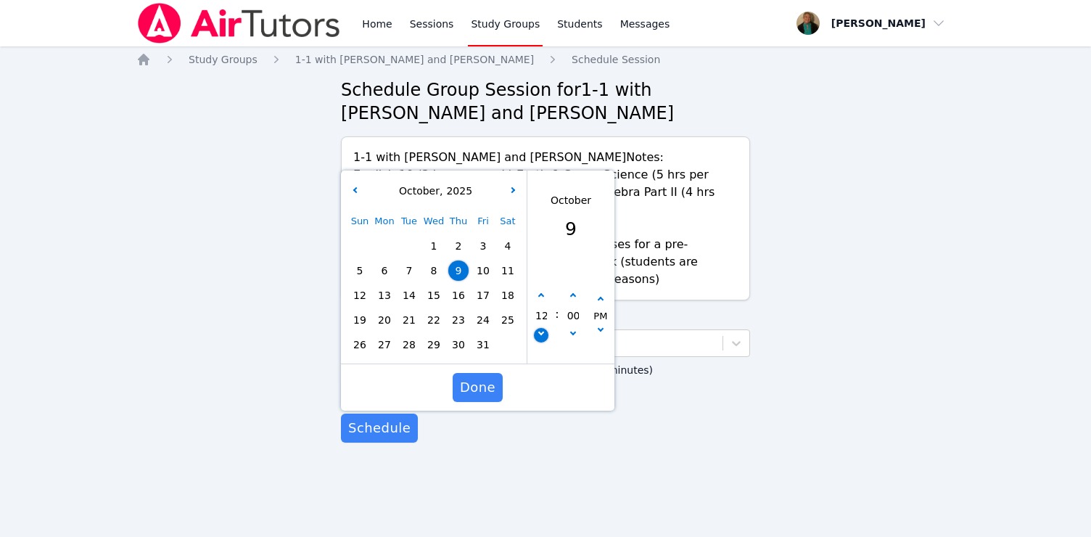
type input "11"
click at [545, 328] on button "button" at bounding box center [541, 335] width 15 height 15
type input "[DATE] 10:00 am"
type input "10"
click at [569, 289] on button "button" at bounding box center [573, 296] width 15 height 15
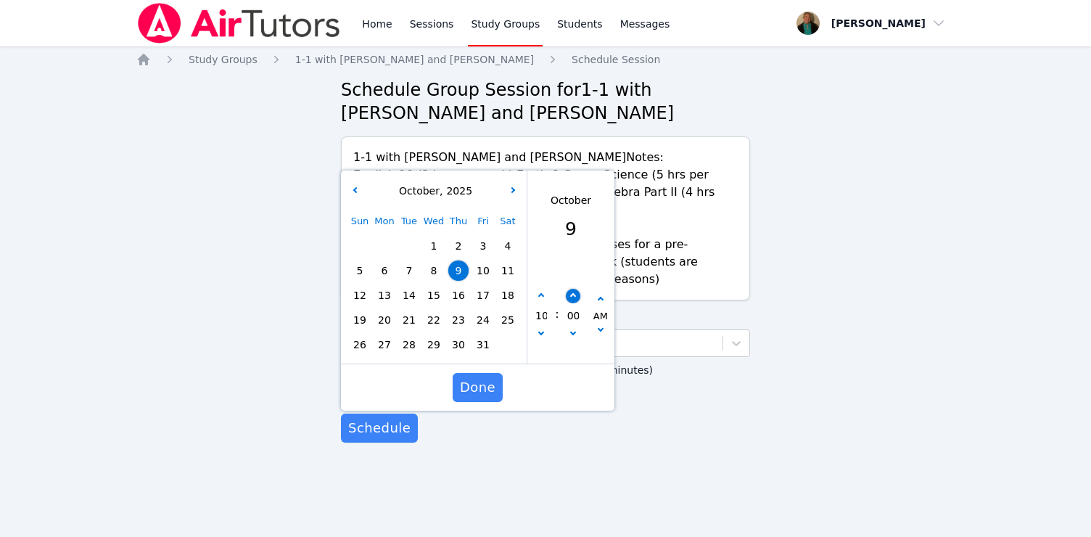
type input "[DATE] 10:05 am"
type input "05"
click at [569, 289] on button "button" at bounding box center [573, 296] width 15 height 15
type input "[DATE] 10:10 am"
type input "10"
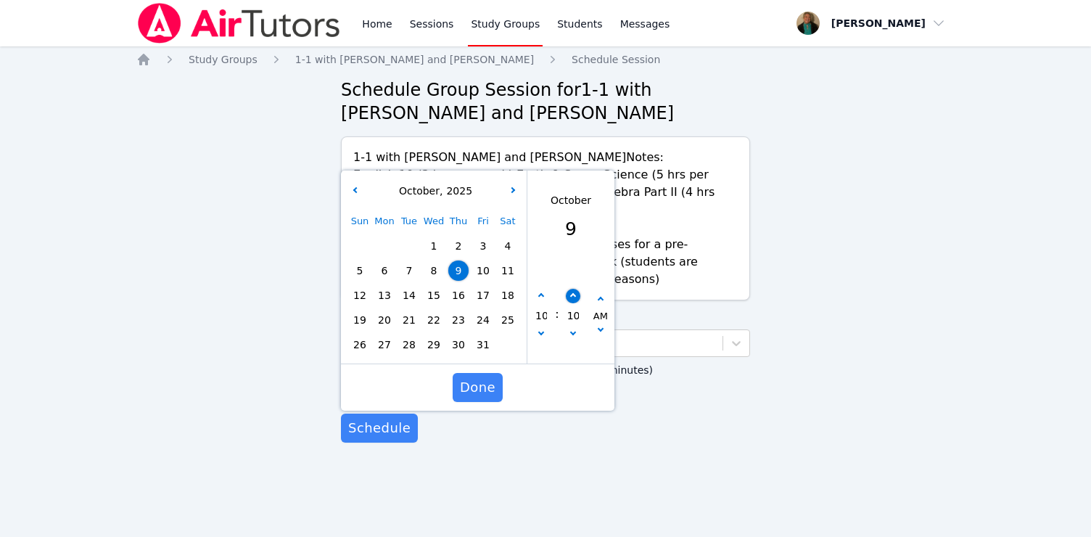
click at [569, 289] on button "button" at bounding box center [573, 296] width 15 height 15
type input "[DATE] 10:15 am"
type input "15"
click at [569, 289] on button "button" at bounding box center [573, 296] width 15 height 15
type input "[DATE] 10:20 am"
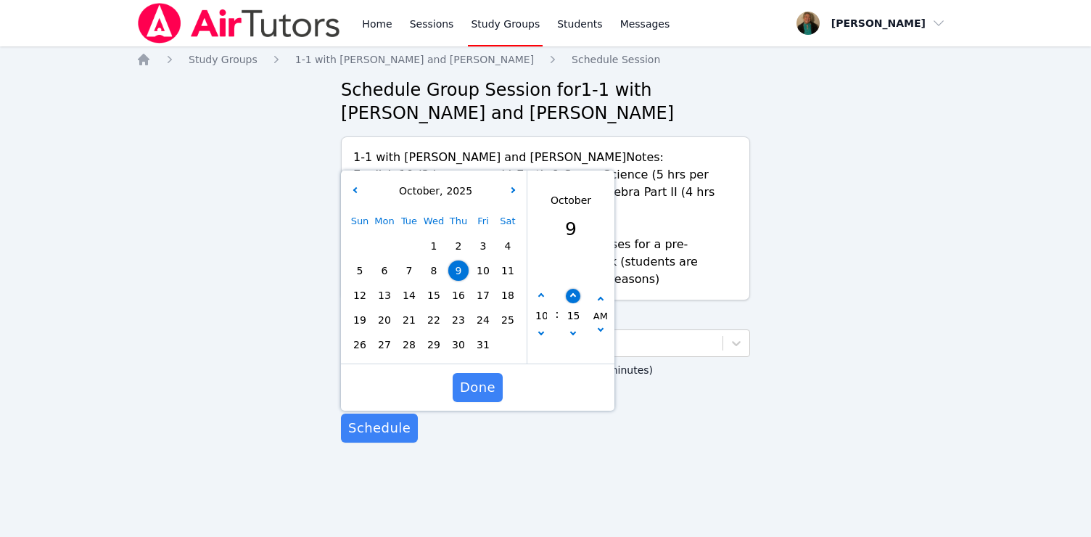
type input "20"
click at [569, 289] on button "button" at bounding box center [573, 296] width 15 height 15
type input "[DATE] 10:25 am"
type input "25"
click at [569, 289] on button "button" at bounding box center [573, 296] width 15 height 15
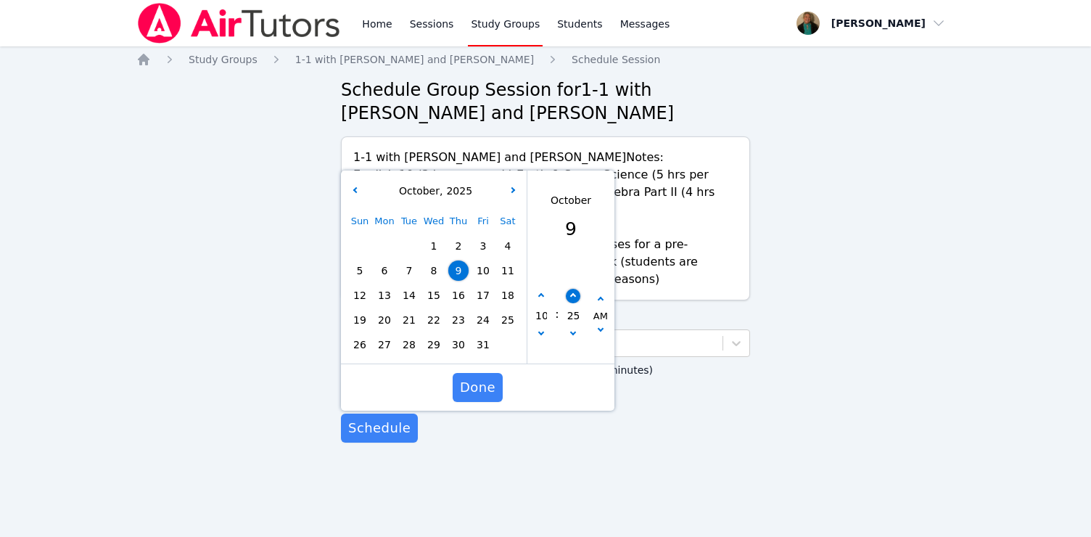
type input "[DATE] 10:30 am"
type input "30"
click at [483, 377] on span "Done" at bounding box center [478, 387] width 36 height 20
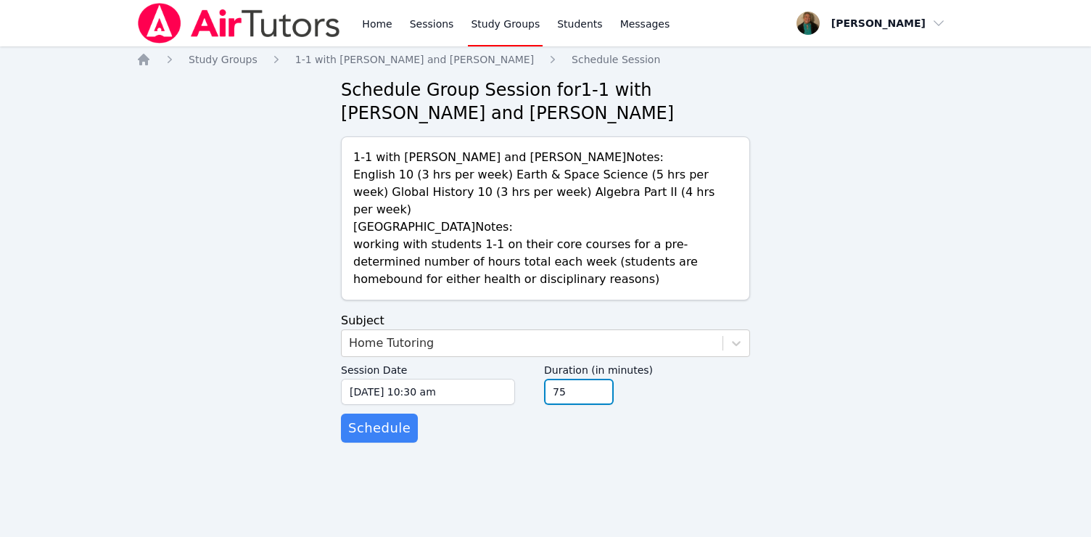
click at [595, 379] on input "75" at bounding box center [579, 392] width 70 height 26
click at [595, 379] on input "90" at bounding box center [579, 392] width 70 height 26
click at [595, 379] on input "105" at bounding box center [579, 392] width 70 height 26
click at [595, 379] on input "120" at bounding box center [579, 392] width 70 height 26
click at [595, 379] on input "135" at bounding box center [579, 392] width 70 height 26
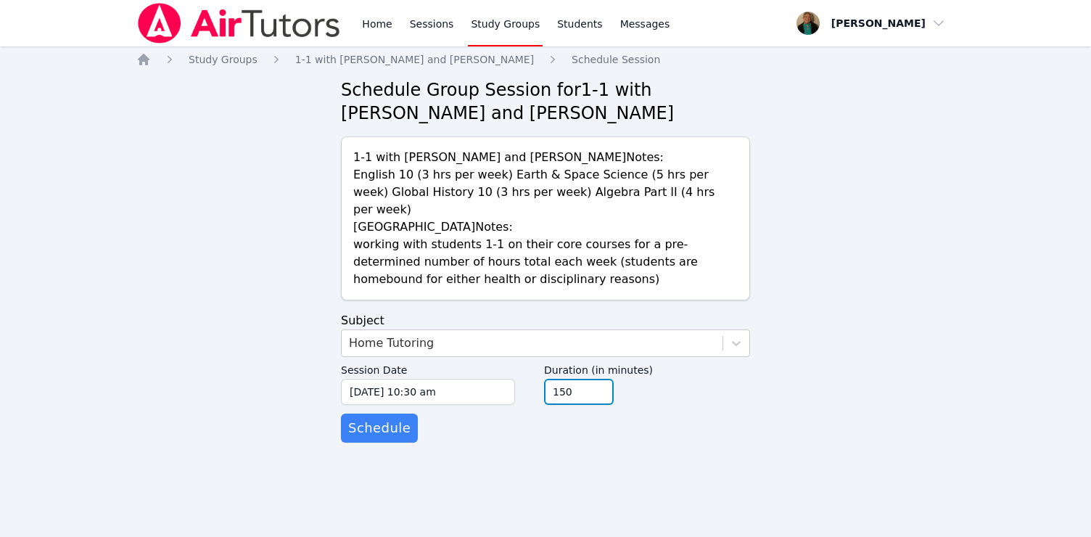
click at [595, 379] on input "150" at bounding box center [579, 392] width 70 height 26
click at [595, 379] on input "165" at bounding box center [579, 392] width 70 height 26
type input "180"
click at [595, 379] on input "180" at bounding box center [579, 392] width 70 height 26
click at [391, 418] on span "Schedule" at bounding box center [379, 428] width 62 height 20
